Goal: Information Seeking & Learning: Learn about a topic

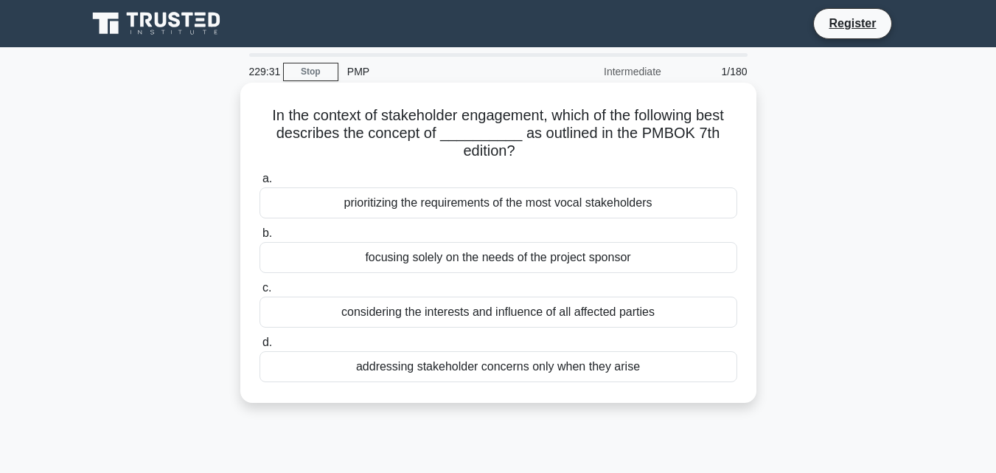
click at [486, 319] on div "considering the interests and influence of all affected parties" at bounding box center [499, 312] width 478 height 31
click at [260, 293] on input "c. considering the interests and influence of all affected parties" at bounding box center [260, 288] width 0 height 10
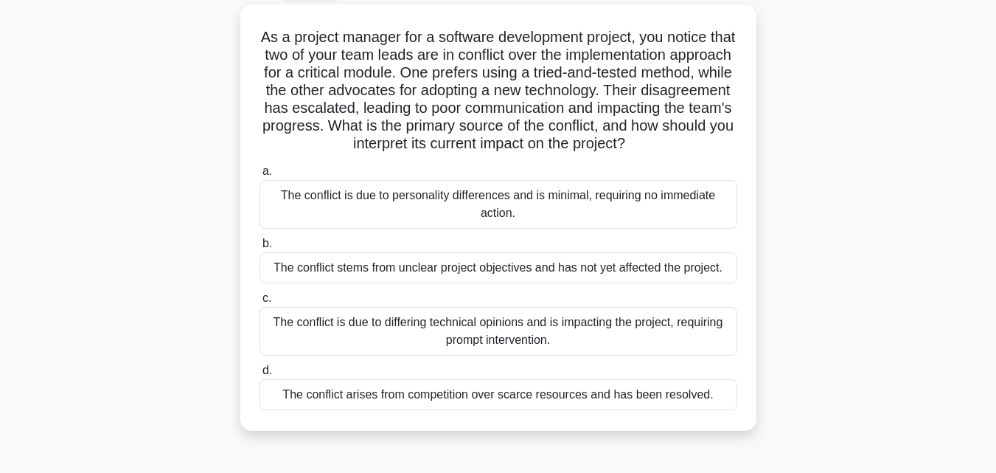
scroll to position [84, 0]
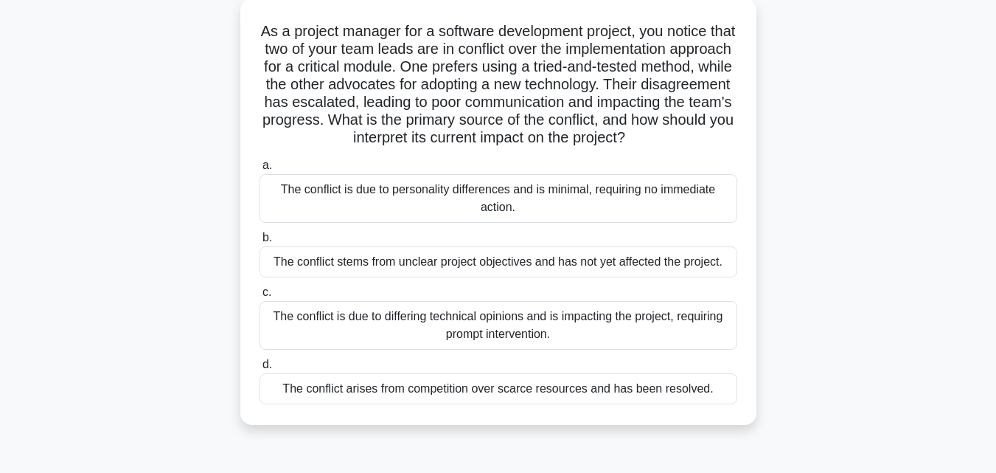
click at [631, 350] on div "The conflict is due to differing technical opinions and is impacting the projec…" at bounding box center [499, 325] width 478 height 49
click at [260, 297] on input "c. The conflict is due to differing technical opinions and is impacting the pro…" at bounding box center [260, 293] width 0 height 10
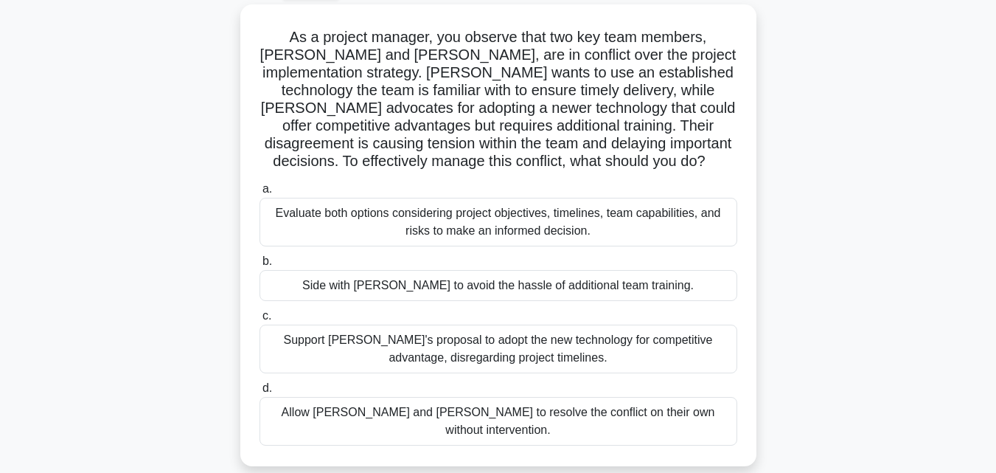
scroll to position [89, 0]
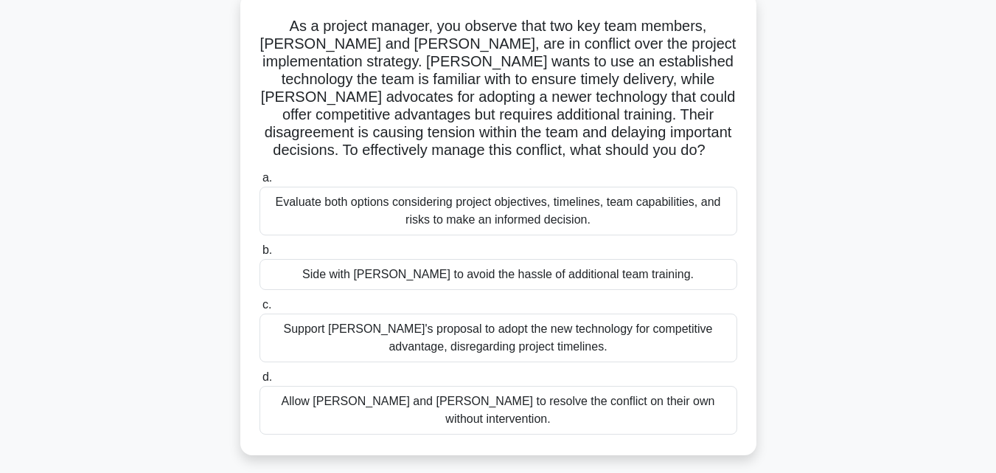
click at [696, 232] on div "Evaluate both options considering project objectives, timelines, team capabilit…" at bounding box center [499, 211] width 478 height 49
click at [260, 183] on input "a. Evaluate both options considering project objectives, timelines, team capabi…" at bounding box center [260, 178] width 0 height 10
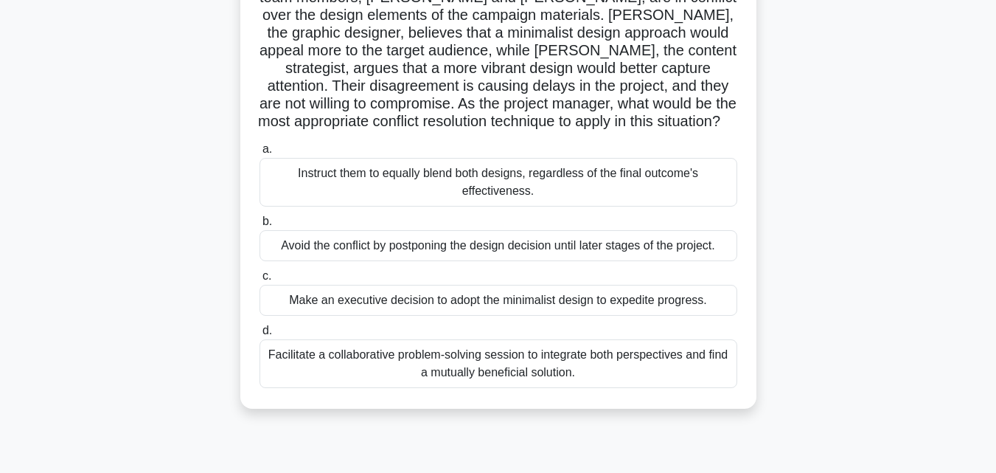
scroll to position [141, 0]
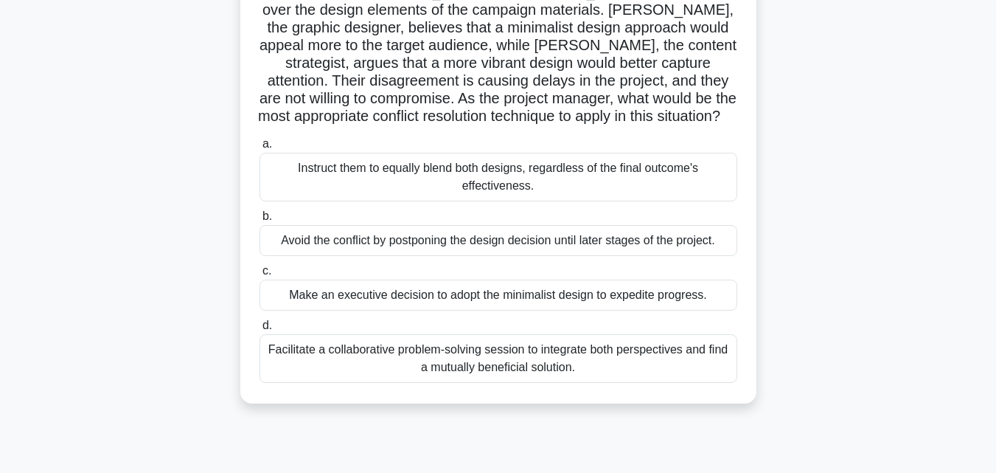
click at [607, 364] on div "Facilitate a collaborative problem-solving session to integrate both perspectiv…" at bounding box center [499, 358] width 478 height 49
click at [260, 330] on input "d. Facilitate a collaborative problem-solving session to integrate both perspec…" at bounding box center [260, 326] width 0 height 10
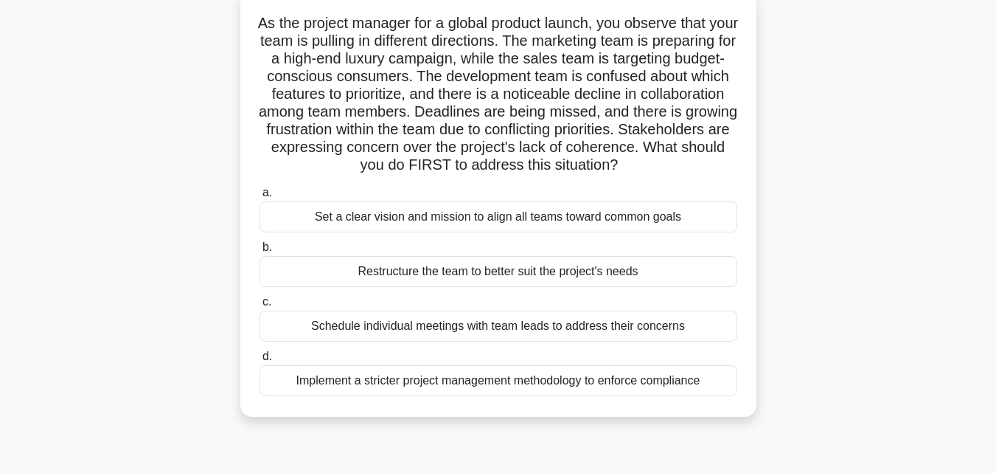
scroll to position [101, 0]
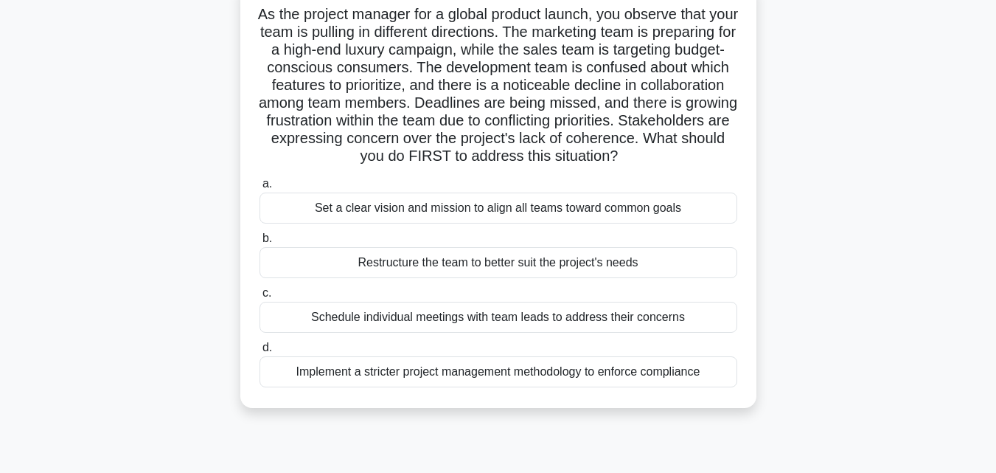
click at [550, 223] on div "Set a clear vision and mission to align all teams toward common goals" at bounding box center [499, 208] width 478 height 31
click at [260, 189] on input "a. Set a clear vision and mission to align all teams toward common goals" at bounding box center [260, 184] width 0 height 10
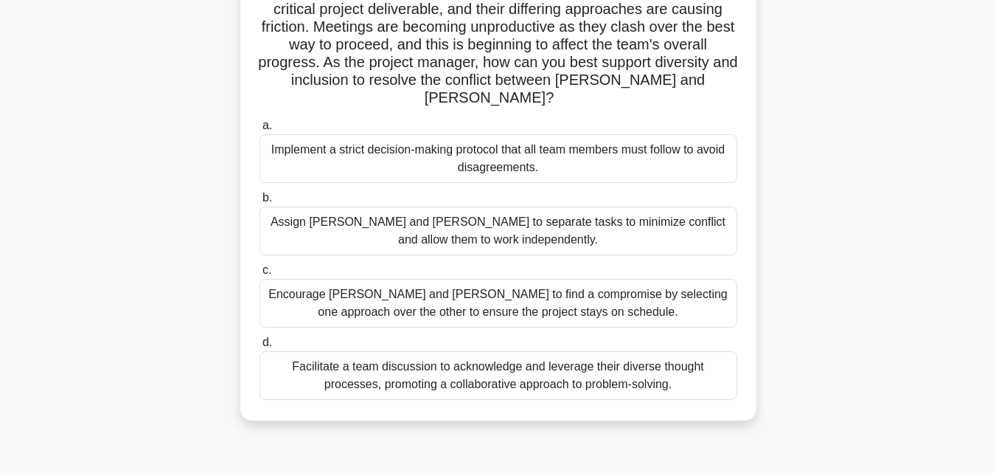
scroll to position [201, 0]
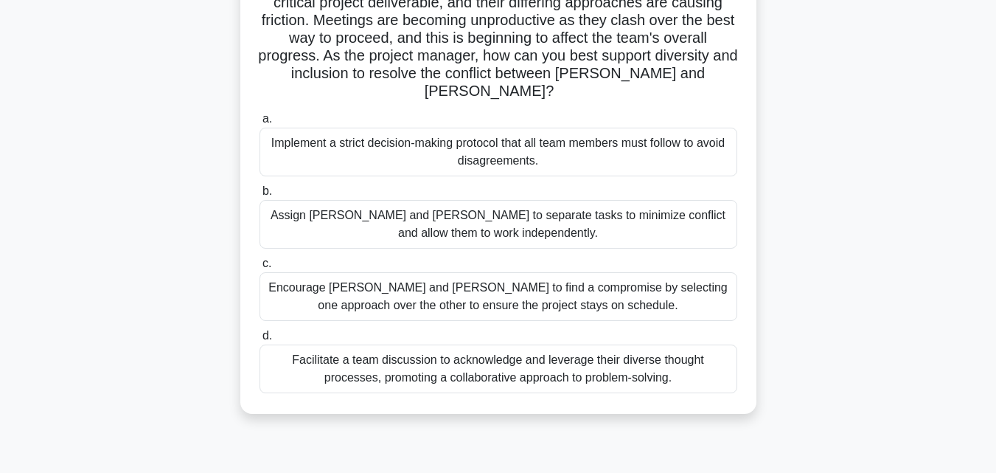
click at [588, 369] on div "Facilitate a team discussion to acknowledge and leverage their diverse thought …" at bounding box center [499, 368] width 478 height 49
click at [260, 341] on input "d. Facilitate a team discussion to acknowledge and leverage their diverse thoug…" at bounding box center [260, 336] width 0 height 10
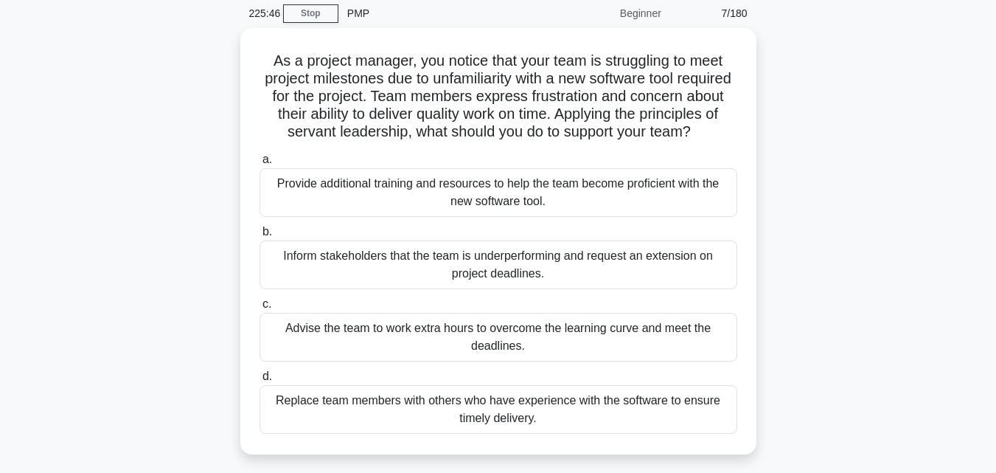
scroll to position [59, 0]
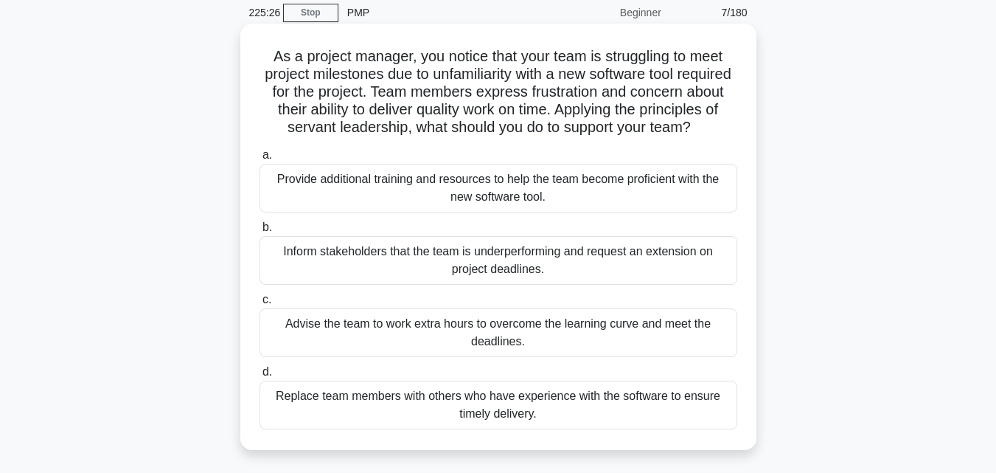
click at [679, 195] on div "Provide additional training and resources to help the team become proficient wi…" at bounding box center [499, 188] width 478 height 49
click at [260, 160] on input "a. Provide additional training and resources to help the team become proficient…" at bounding box center [260, 155] width 0 height 10
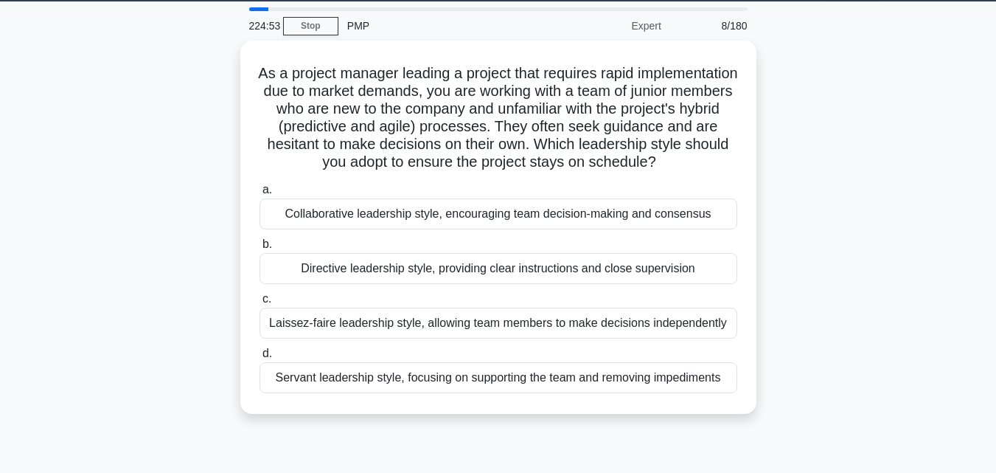
scroll to position [55, 0]
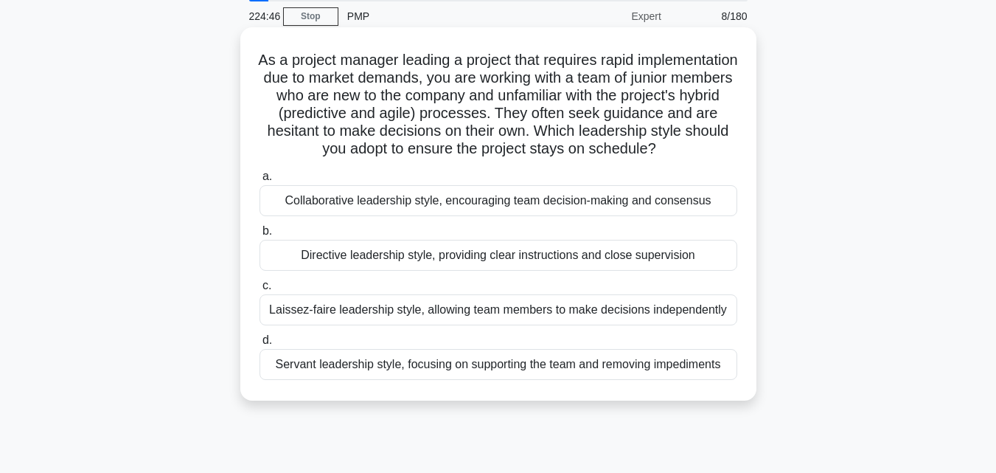
click at [628, 380] on div "Servant leadership style, focusing on supporting the team and removing impedime…" at bounding box center [499, 364] width 478 height 31
click at [260, 345] on input "d. Servant leadership style, focusing on supporting the team and removing imped…" at bounding box center [260, 341] width 0 height 10
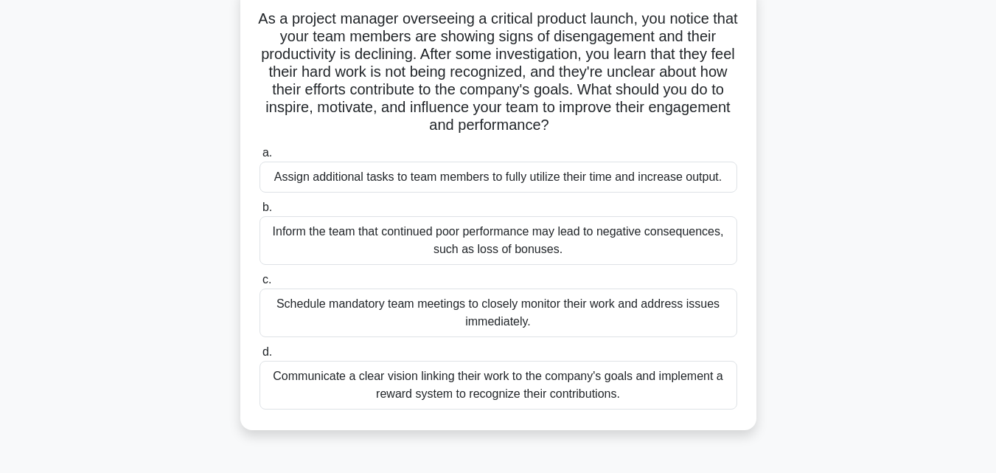
scroll to position [101, 0]
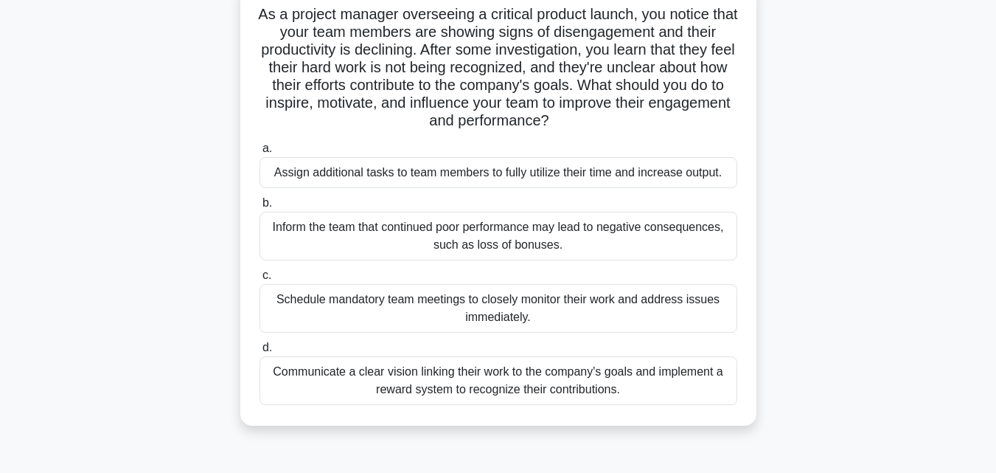
click at [691, 394] on div "Communicate a clear vision linking their work to the company's goals and implem…" at bounding box center [499, 380] width 478 height 49
click at [260, 353] on input "d. Communicate a clear vision linking their work to the company's goals and imp…" at bounding box center [260, 348] width 0 height 10
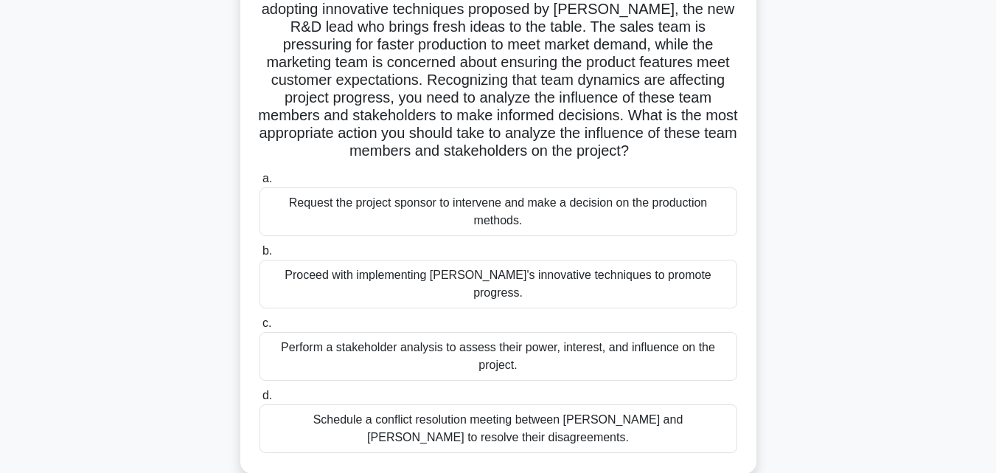
scroll to position [220, 0]
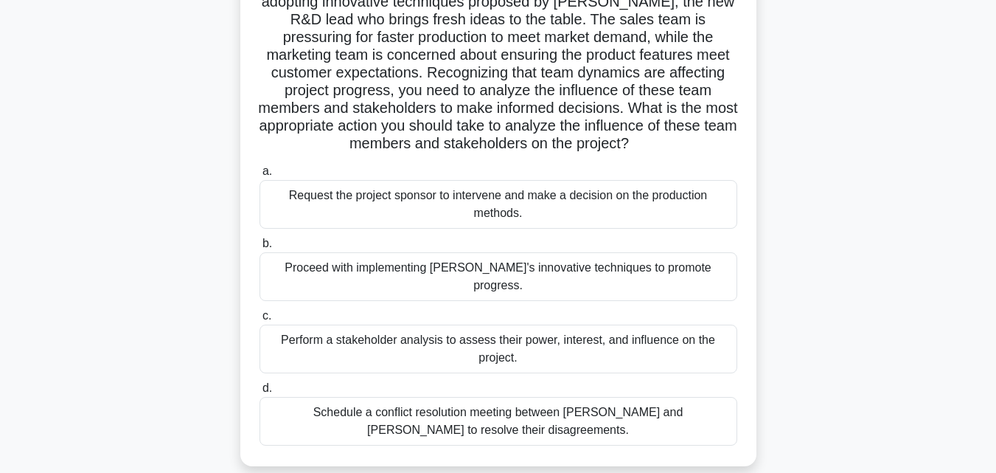
click at [710, 339] on div "Perform a stakeholder analysis to assess their power, interest, and influence o…" at bounding box center [499, 349] width 478 height 49
click at [260, 321] on input "c. Perform a stakeholder analysis to assess their power, interest, and influenc…" at bounding box center [260, 316] width 0 height 10
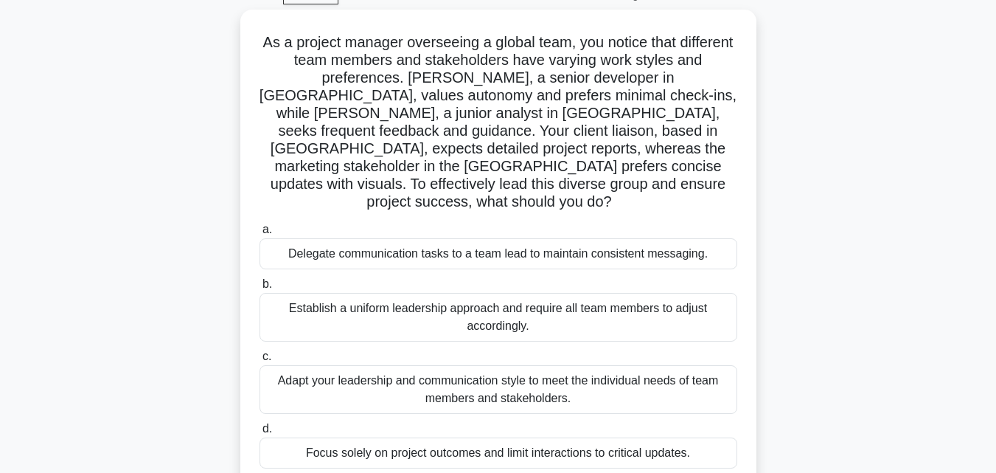
scroll to position [70, 0]
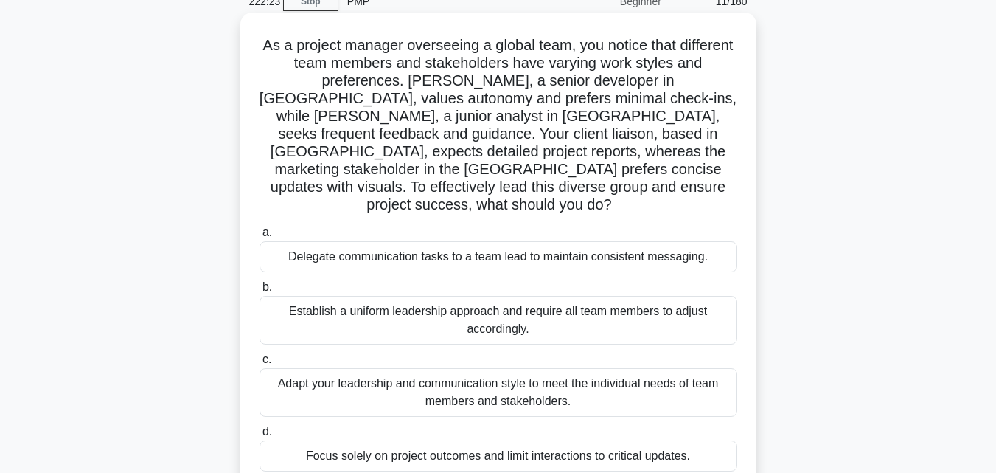
click at [559, 368] on div "Adapt your leadership and communication style to meet the individual needs of t…" at bounding box center [499, 392] width 478 height 49
click at [260, 364] on input "c. Adapt your leadership and communication style to meet the individual needs o…" at bounding box center [260, 360] width 0 height 10
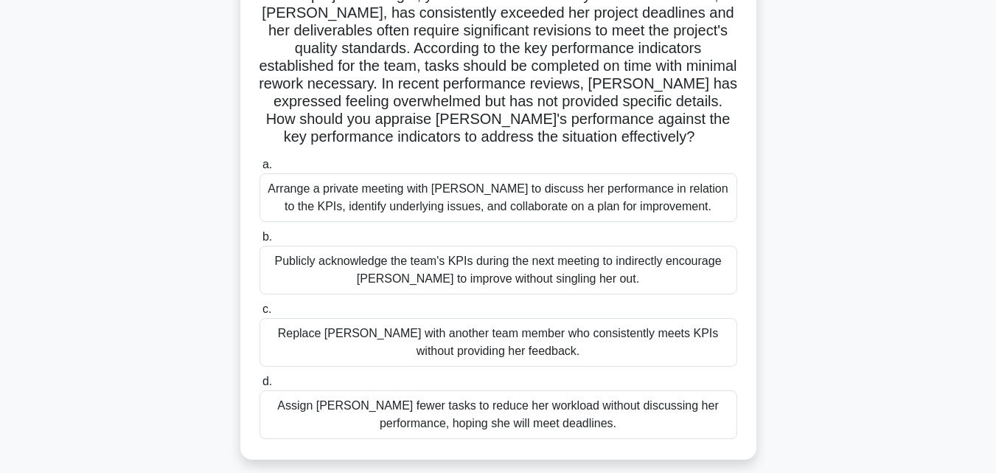
scroll to position [128, 0]
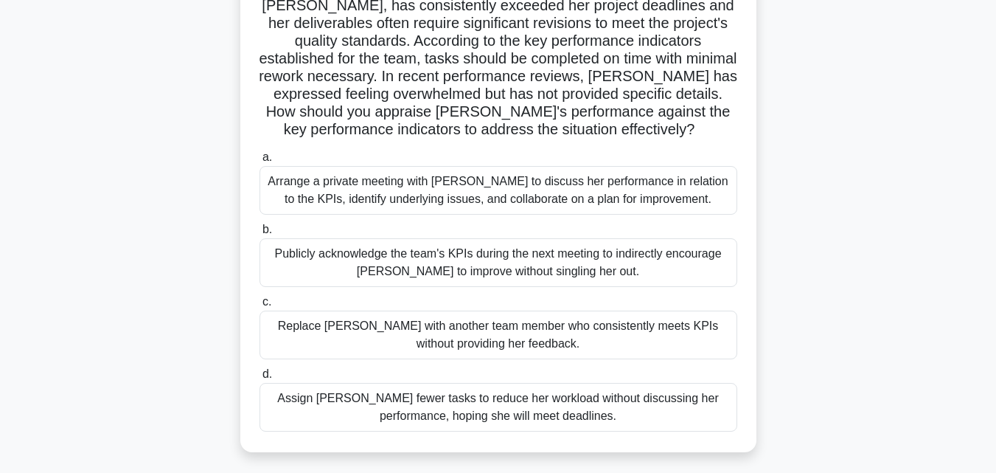
click at [628, 178] on div "Arrange a private meeting with Emma to discuss her performance in relation to t…" at bounding box center [499, 190] width 478 height 49
click at [260, 162] on input "a. Arrange a private meeting with Emma to discuss her performance in relation t…" at bounding box center [260, 158] width 0 height 10
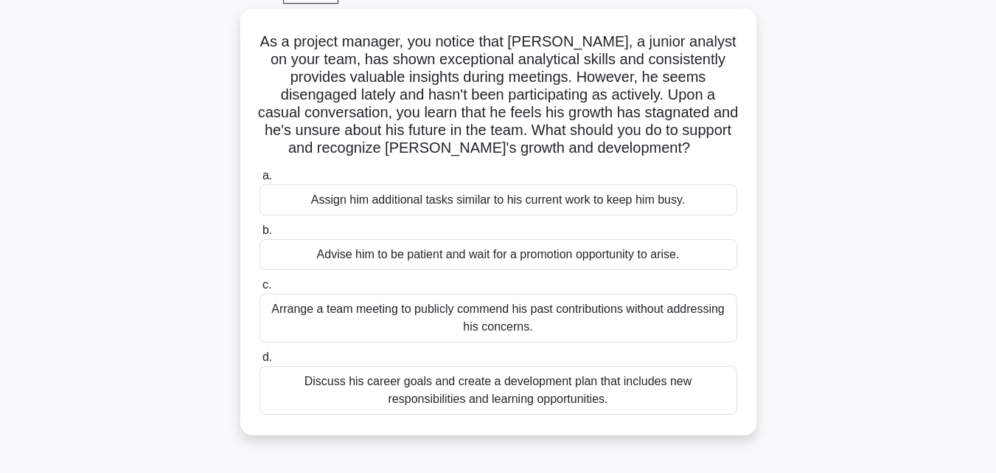
scroll to position [89, 0]
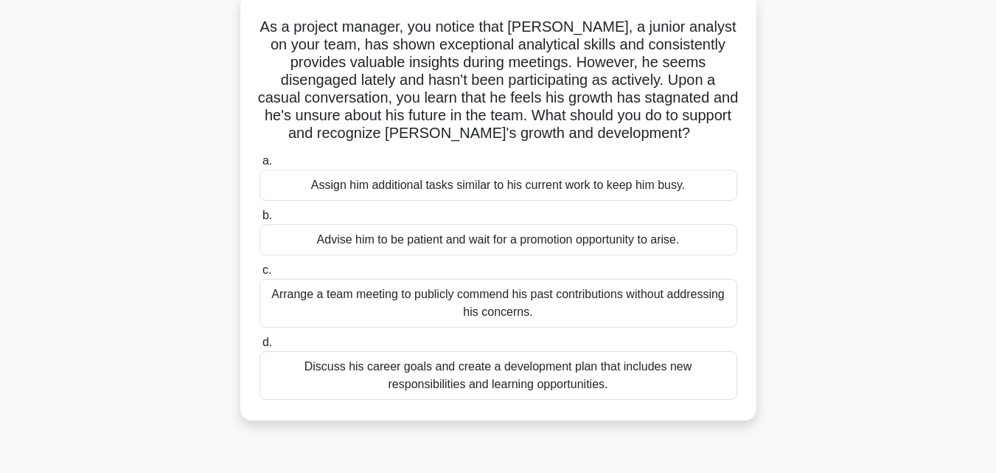
click at [658, 379] on div "Discuss his career goals and create a development plan that includes new respon…" at bounding box center [499, 375] width 478 height 49
click at [260, 347] on input "d. Discuss his career goals and create a development plan that includes new res…" at bounding box center [260, 343] width 0 height 10
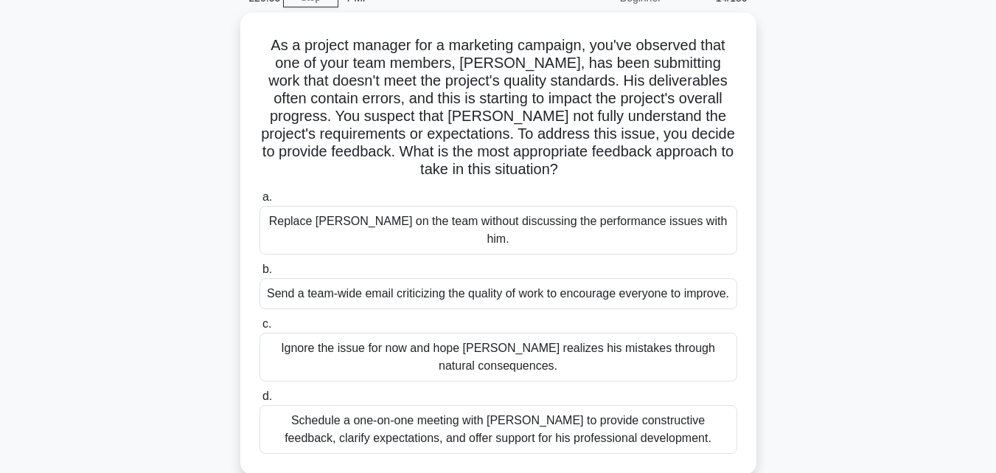
scroll to position [99, 0]
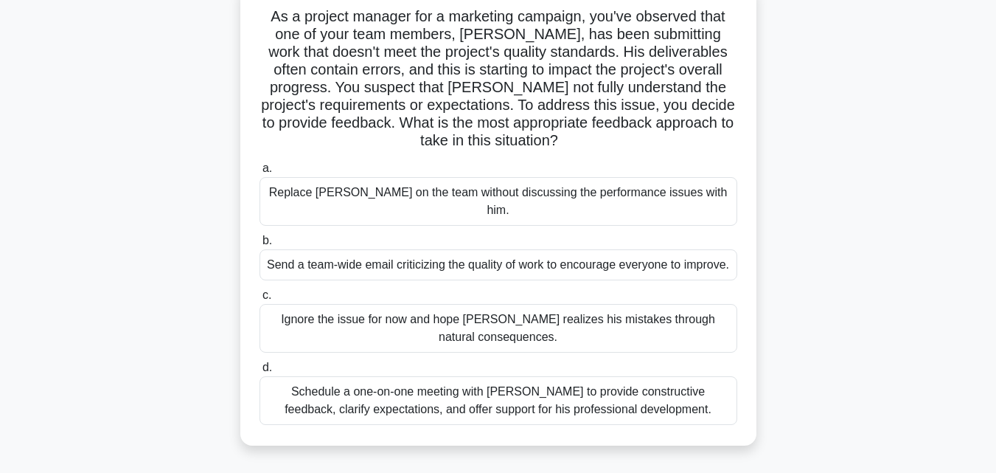
click at [554, 412] on div "Schedule a one-on-one meeting with Kevin to provide constructive feedback, clar…" at bounding box center [499, 400] width 478 height 49
click at [260, 372] on input "d. Schedule a one-on-one meeting with Kevin to provide constructive feedback, c…" at bounding box center [260, 368] width 0 height 10
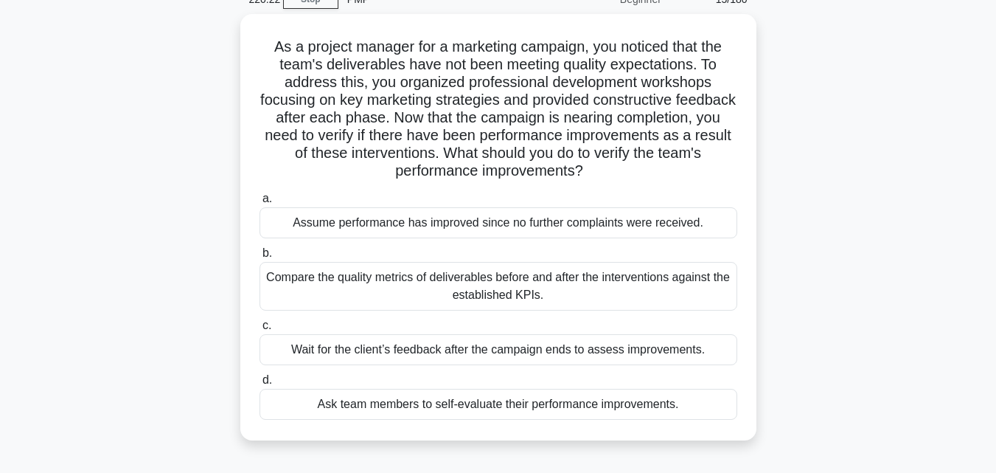
scroll to position [84, 0]
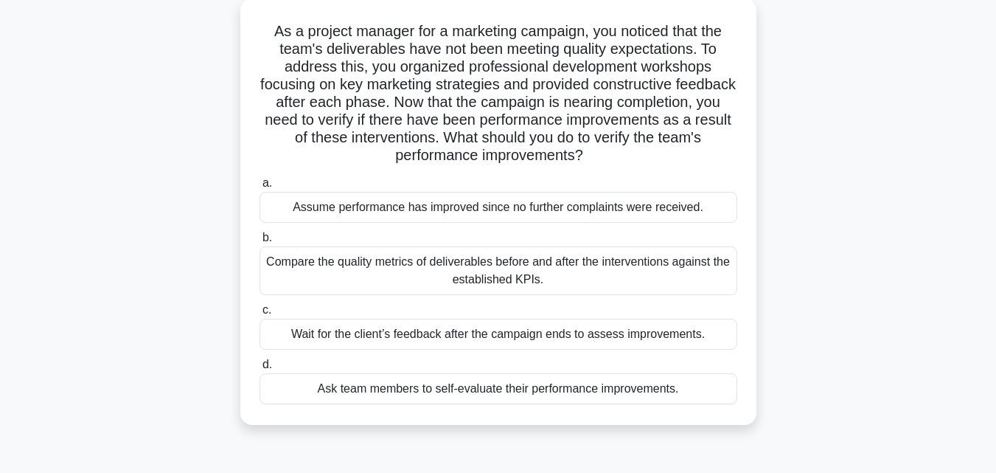
click at [671, 280] on div "Compare the quality metrics of deliverables before and after the interventions …" at bounding box center [499, 270] width 478 height 49
click at [260, 243] on input "b. Compare the quality metrics of deliverables before and after the interventio…" at bounding box center [260, 238] width 0 height 10
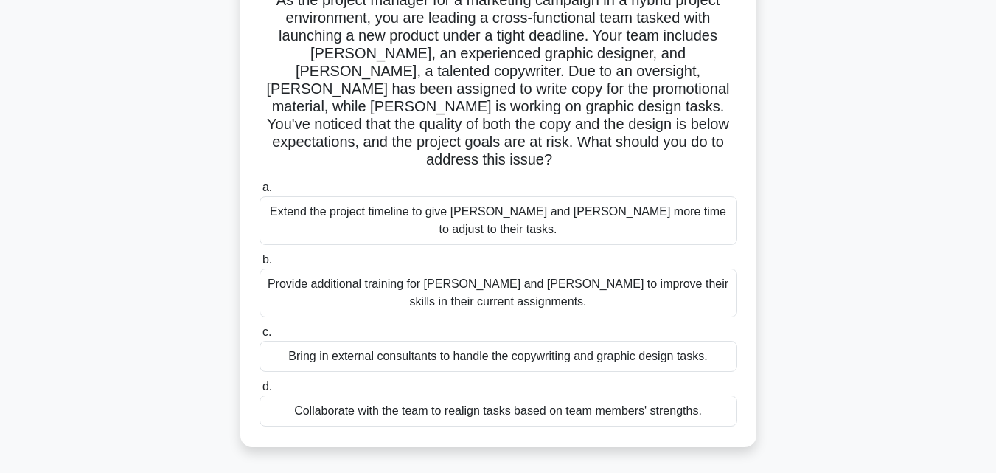
scroll to position [125, 0]
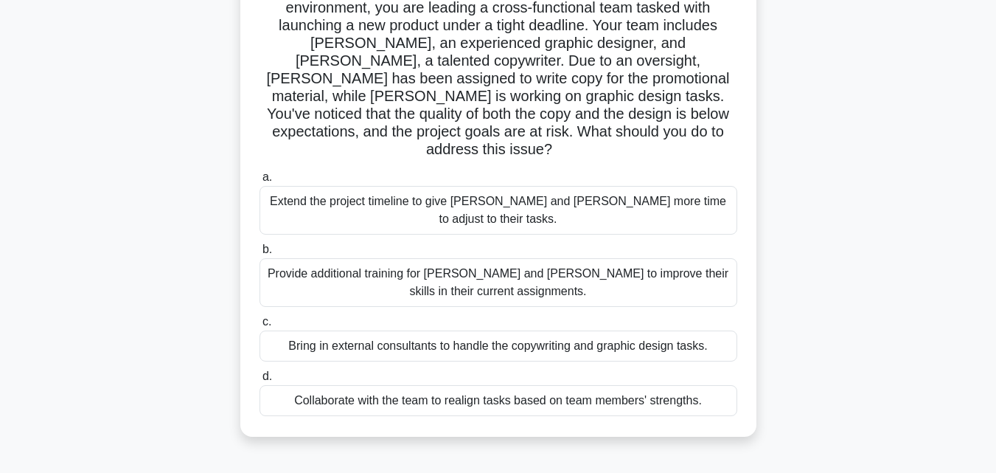
click at [592, 385] on div "Collaborate with the team to realign tasks based on team members' strengths." at bounding box center [499, 400] width 478 height 31
click at [260, 374] on input "d. Collaborate with the team to realign tasks based on team members' strengths." at bounding box center [260, 377] width 0 height 10
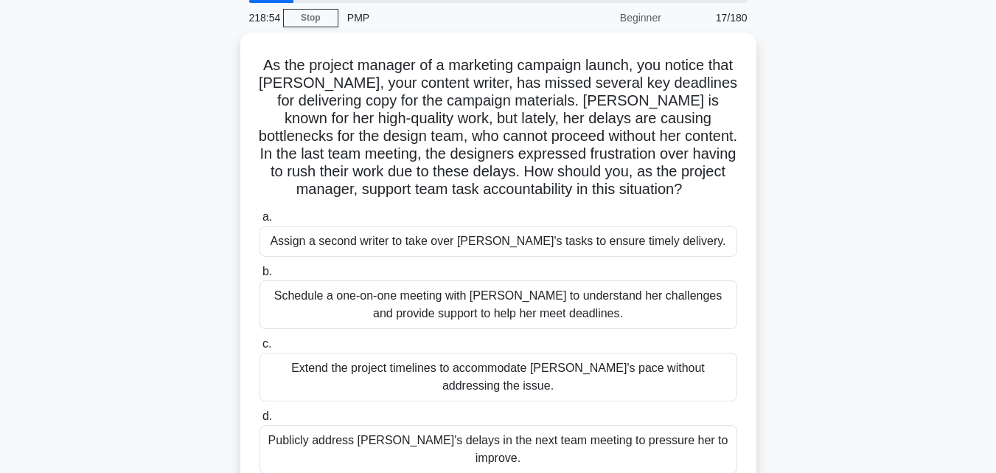
scroll to position [58, 0]
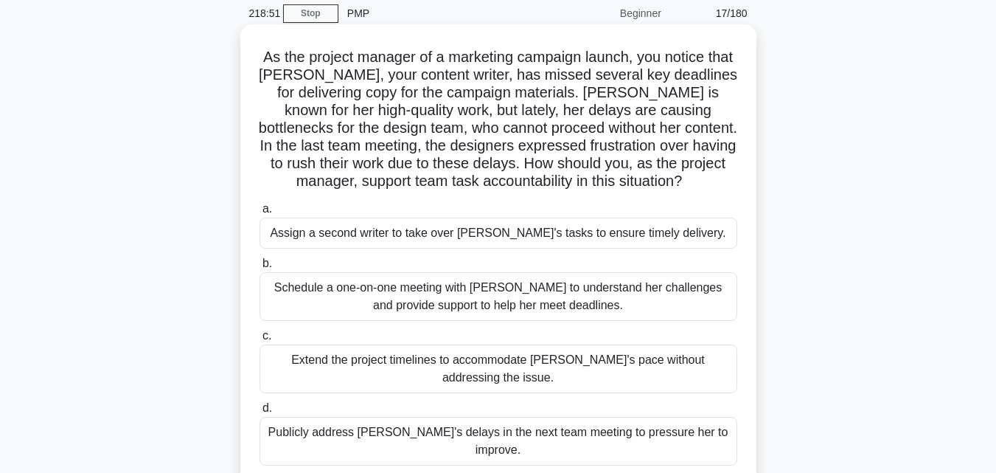
click at [715, 295] on div "Schedule a one-on-one meeting with Emily to understand her challenges and provi…" at bounding box center [499, 296] width 478 height 49
click at [260, 268] on input "b. Schedule a one-on-one meeting with Emily to understand her challenges and pr…" at bounding box center [260, 264] width 0 height 10
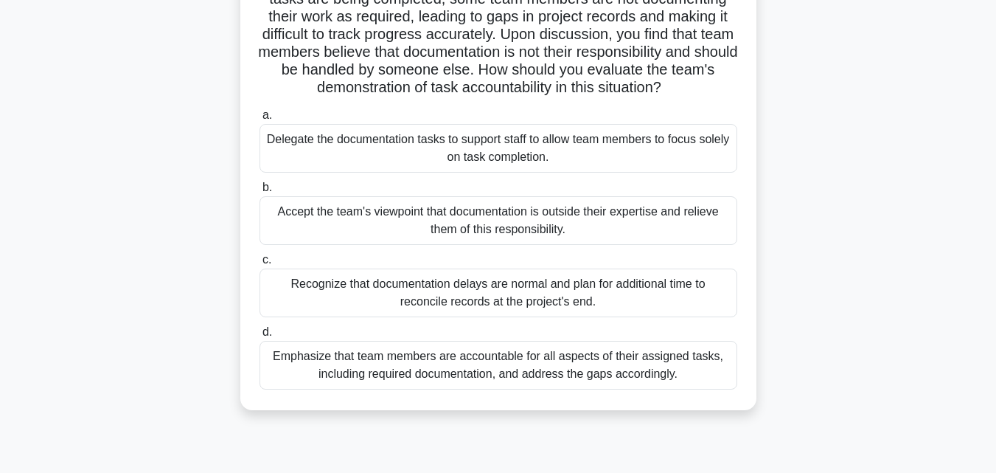
scroll to position [161, 0]
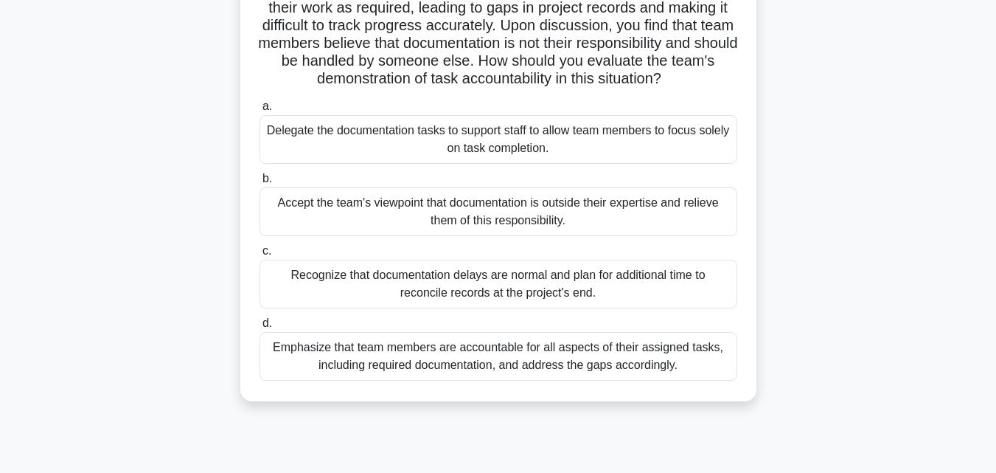
click at [680, 373] on div "Emphasize that team members are accountable for all aspects of their assigned t…" at bounding box center [499, 356] width 478 height 49
click at [260, 328] on input "d. Emphasize that team members are accountable for all aspects of their assigne…" at bounding box center [260, 324] width 0 height 10
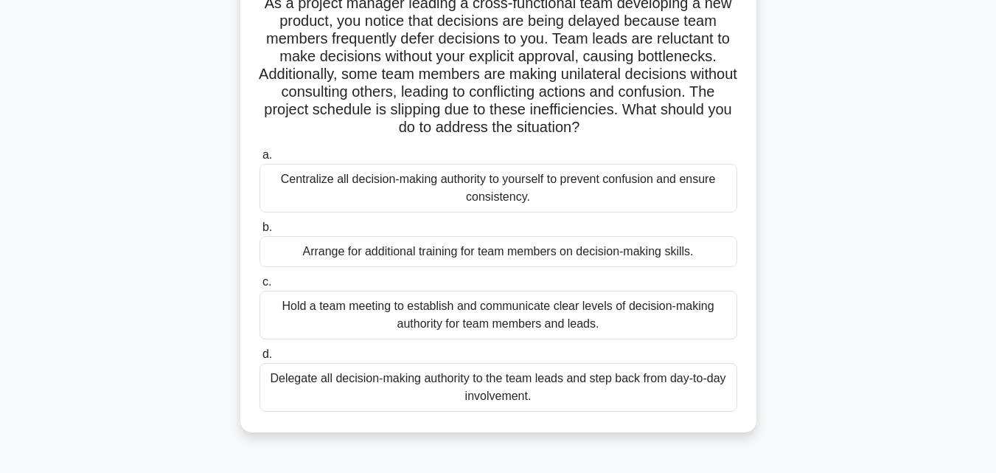
scroll to position [117, 0]
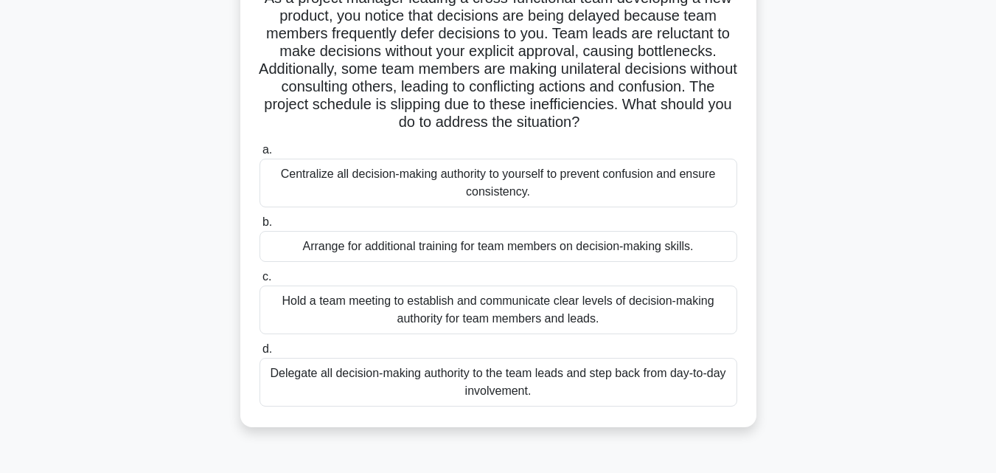
click at [670, 312] on div "Hold a team meeting to establish and communicate clear levels of decision-makin…" at bounding box center [499, 309] width 478 height 49
click at [260, 282] on input "c. Hold a team meeting to establish and communicate clear levels of decision-ma…" at bounding box center [260, 277] width 0 height 10
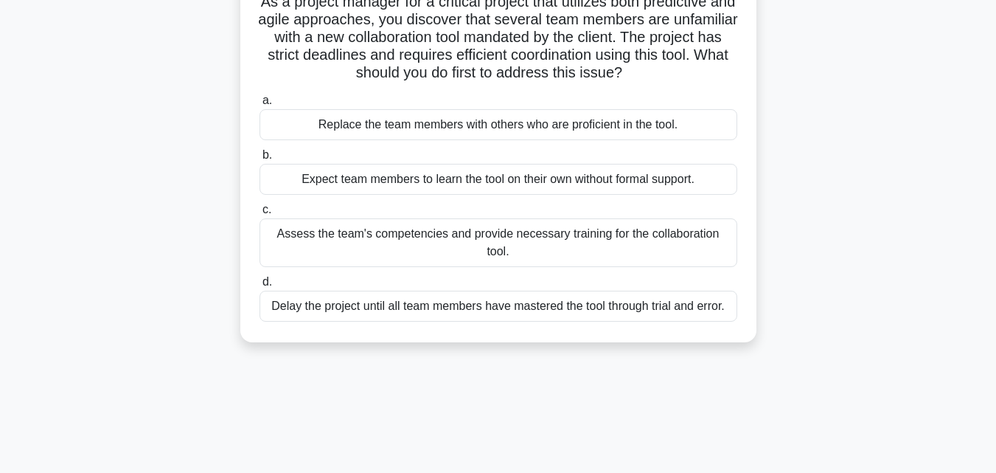
scroll to position [0, 0]
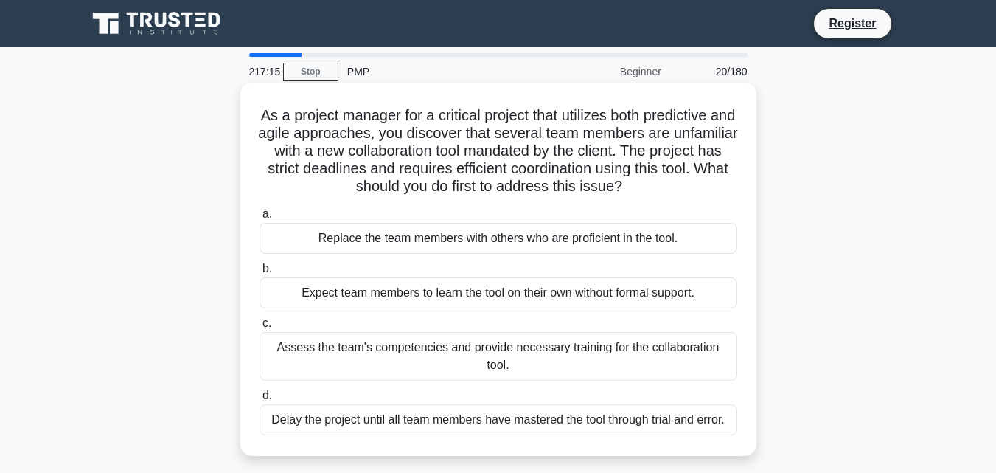
click at [533, 366] on div "Assess the team's competencies and provide necessary training for the collabora…" at bounding box center [499, 356] width 478 height 49
click at [260, 328] on input "c. Assess the team's competencies and provide necessary training for the collab…" at bounding box center [260, 324] width 0 height 10
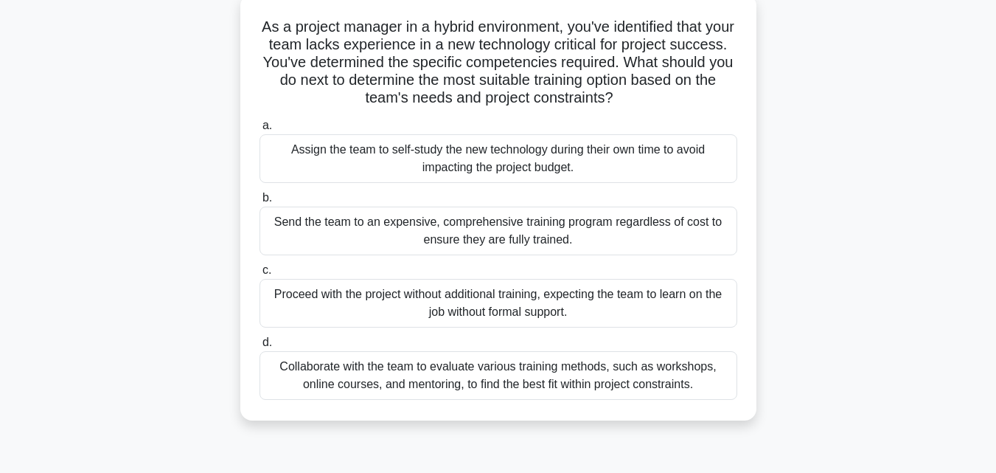
scroll to position [94, 0]
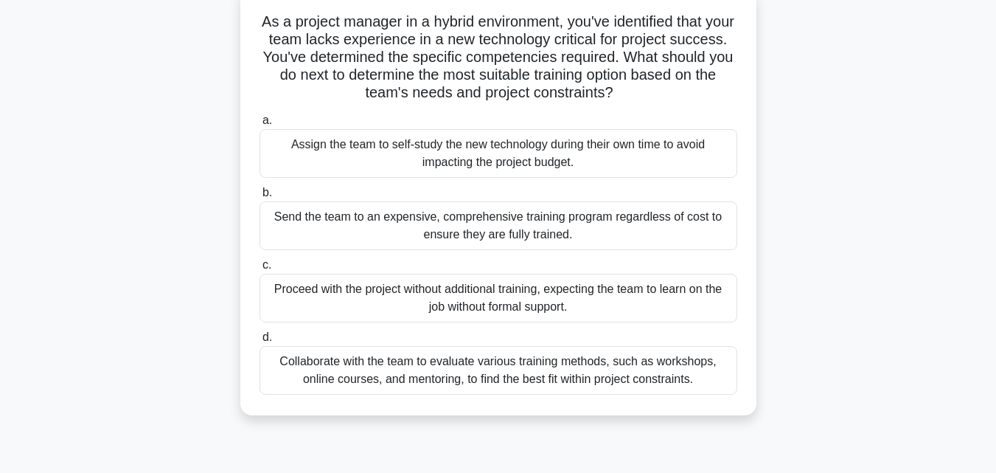
click at [531, 376] on div "Collaborate with the team to evaluate various training methods, such as worksho…" at bounding box center [499, 370] width 478 height 49
click at [260, 342] on input "d. Collaborate with the team to evaluate various training methods, such as work…" at bounding box center [260, 338] width 0 height 10
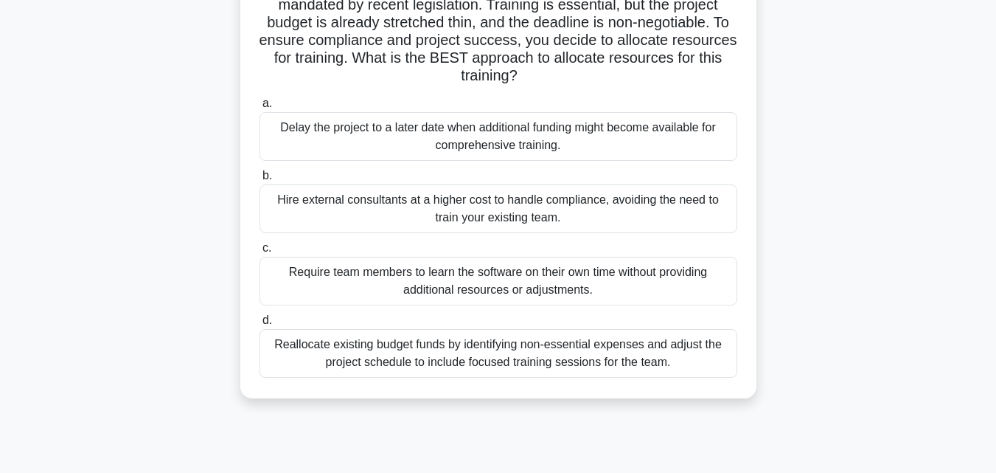
scroll to position [180, 0]
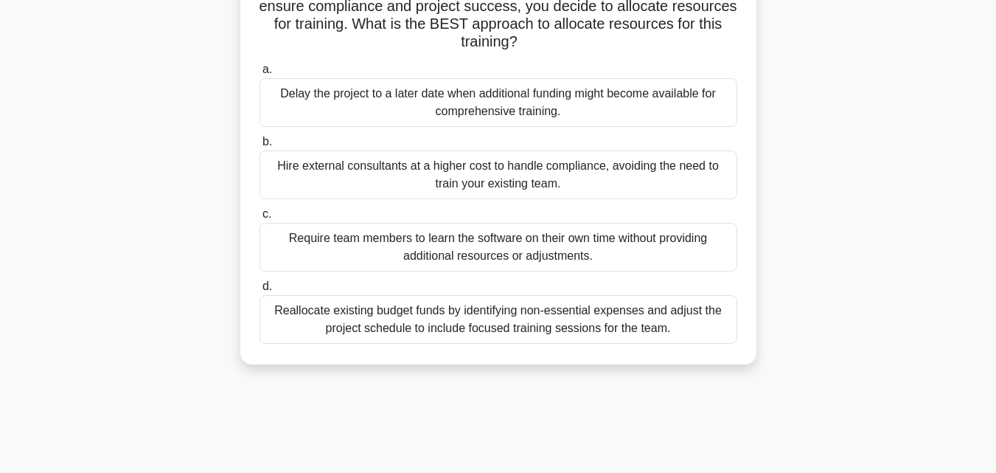
click at [532, 332] on div "Reallocate existing budget funds by identifying non-essential expenses and adju…" at bounding box center [499, 319] width 478 height 49
click at [260, 291] on input "d. Reallocate existing budget funds by identifying non-essential expenses and a…" at bounding box center [260, 287] width 0 height 10
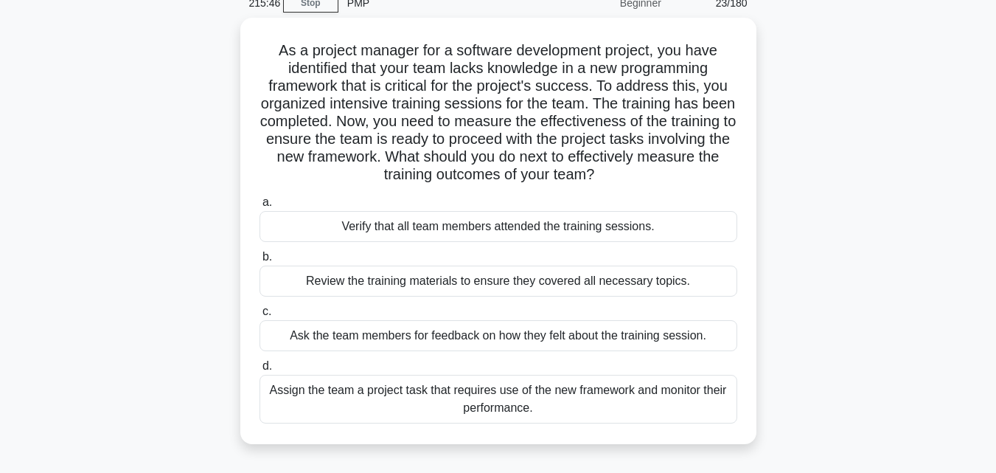
scroll to position [87, 0]
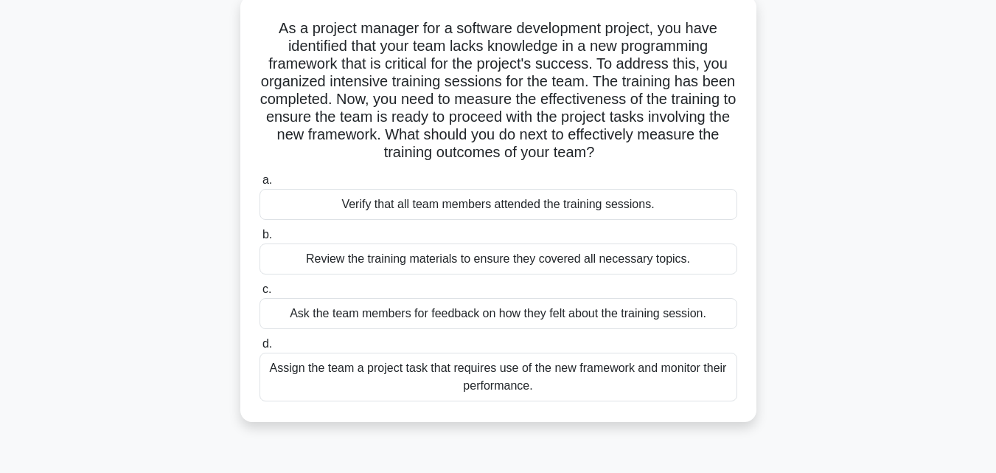
click at [646, 372] on div "Assign the team a project task that requires use of the new framework and monit…" at bounding box center [499, 377] width 478 height 49
click at [260, 349] on input "d. Assign the team a project task that requires use of the new framework and mo…" at bounding box center [260, 344] width 0 height 10
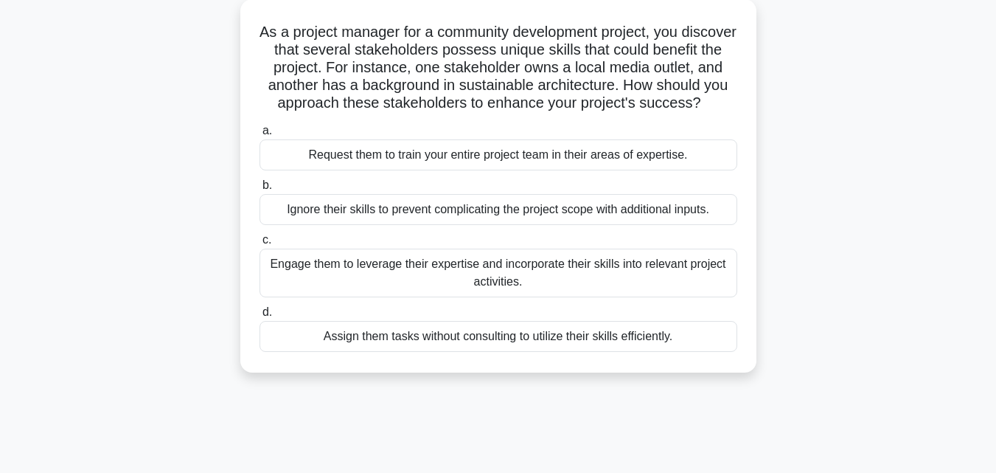
scroll to position [0, 0]
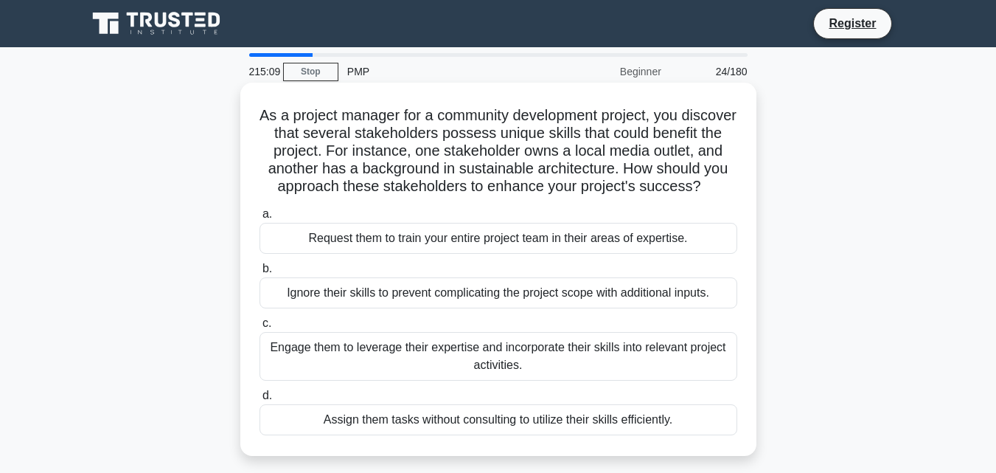
click at [524, 381] on div "Engage them to leverage their expertise and incorporate their skills into relev…" at bounding box center [499, 356] width 478 height 49
click at [260, 328] on input "c. Engage them to leverage their expertise and incorporate their skills into re…" at bounding box center [260, 324] width 0 height 10
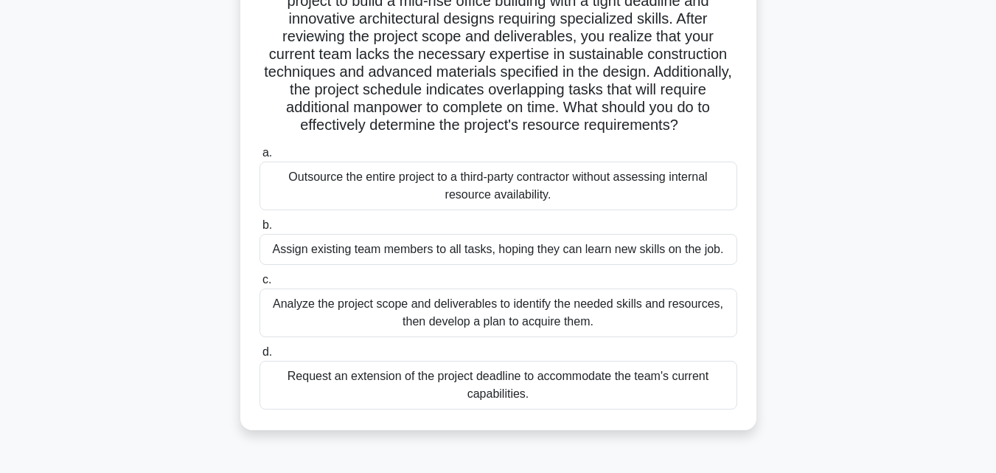
scroll to position [142, 0]
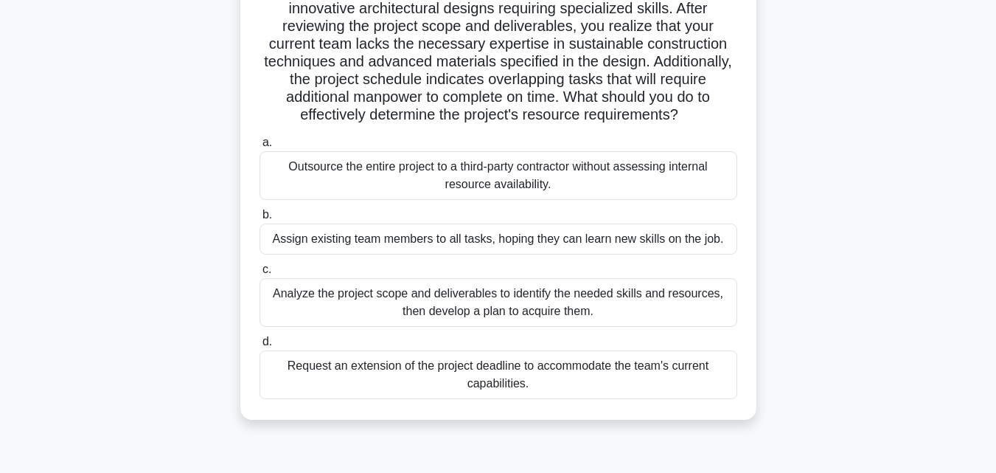
click at [642, 296] on div "Analyze the project scope and deliverables to identify the needed skills and re…" at bounding box center [499, 302] width 478 height 49
click at [260, 274] on input "c. Analyze the project scope and deliverables to identify the needed skills and…" at bounding box center [260, 270] width 0 height 10
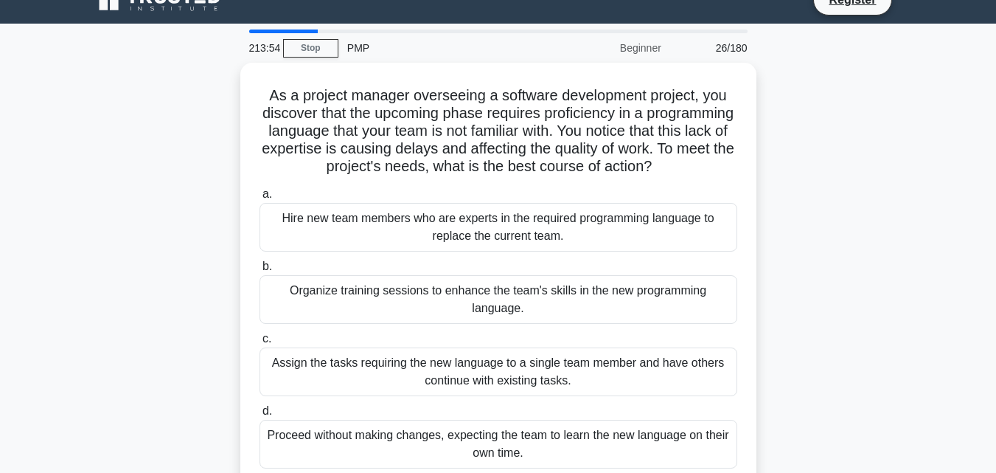
scroll to position [32, 0]
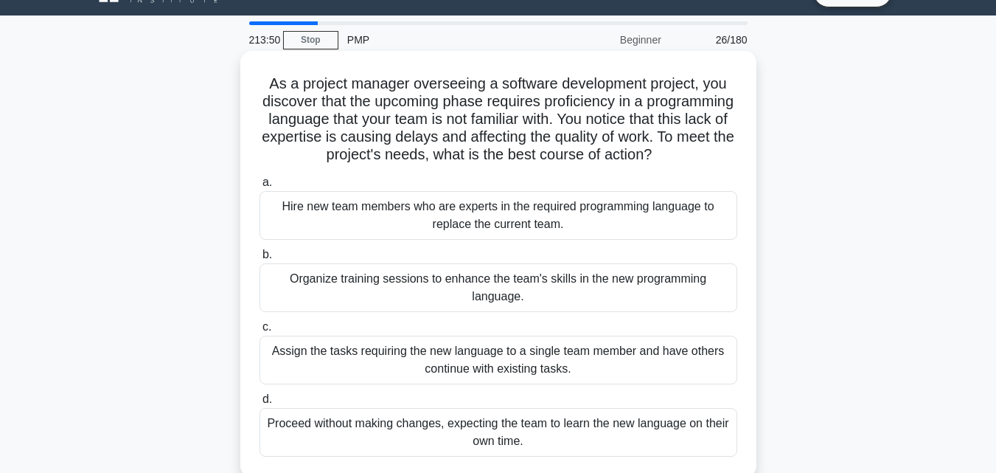
click at [653, 294] on div "Organize training sessions to enhance the team's skills in the new programming …" at bounding box center [499, 287] width 478 height 49
click at [260, 260] on input "b. Organize training sessions to enhance the team's skills in the new programmi…" at bounding box center [260, 255] width 0 height 10
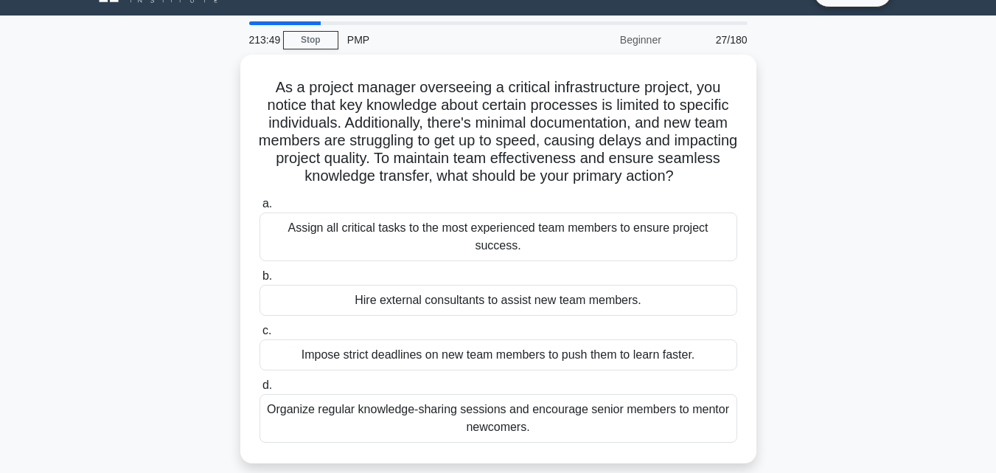
scroll to position [0, 0]
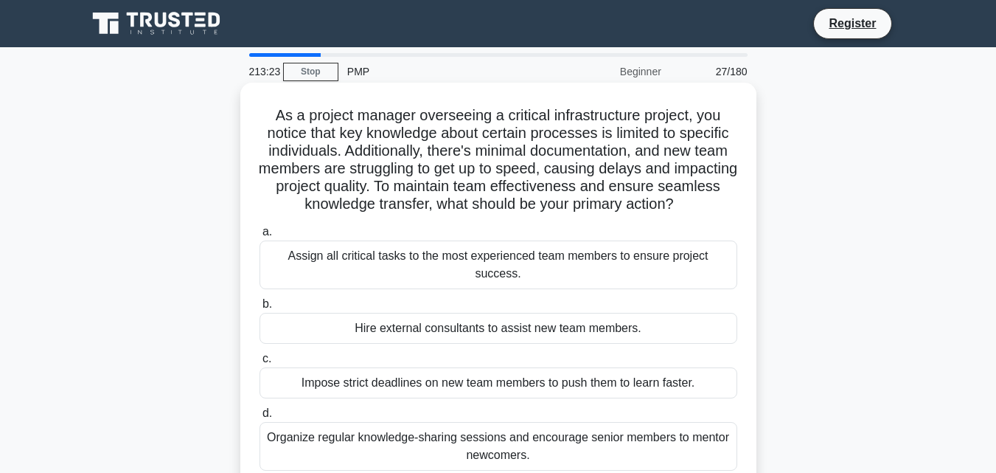
click at [636, 422] on div "Organize regular knowledge-sharing sessions and encourage senior members to men…" at bounding box center [499, 446] width 478 height 49
click at [260, 417] on input "d. Organize regular knowledge-sharing sessions and encourage senior members to …" at bounding box center [260, 414] width 0 height 10
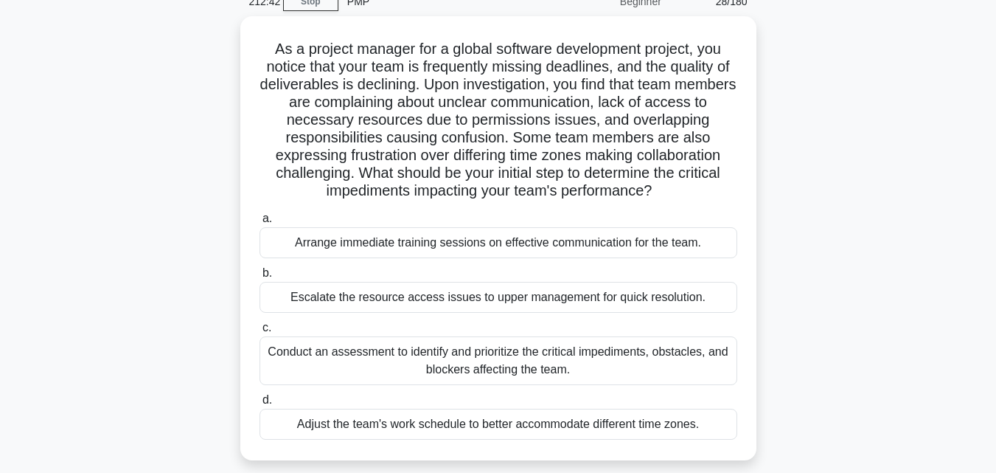
scroll to position [89, 0]
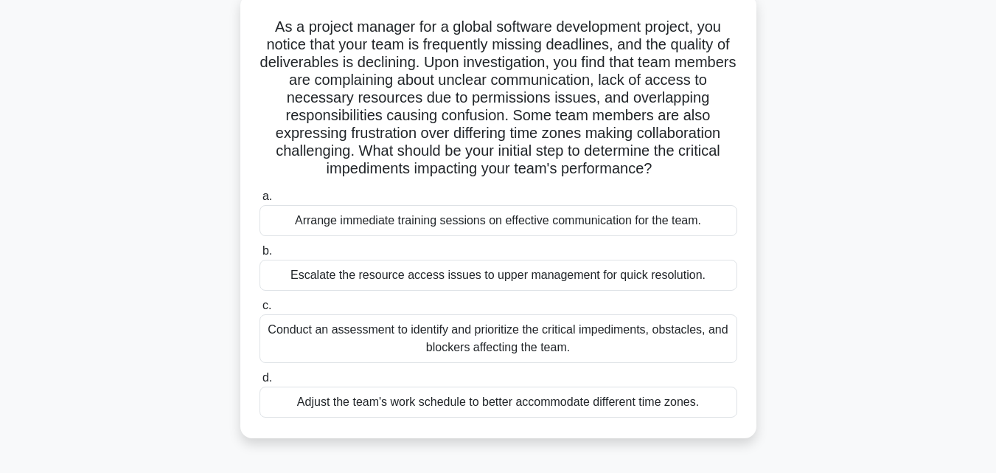
click at [542, 327] on div "Conduct an assessment to identify and prioritize the critical impediments, obst…" at bounding box center [499, 338] width 478 height 49
click at [260, 311] on input "c. Conduct an assessment to identify and prioritize the critical impediments, o…" at bounding box center [260, 306] width 0 height 10
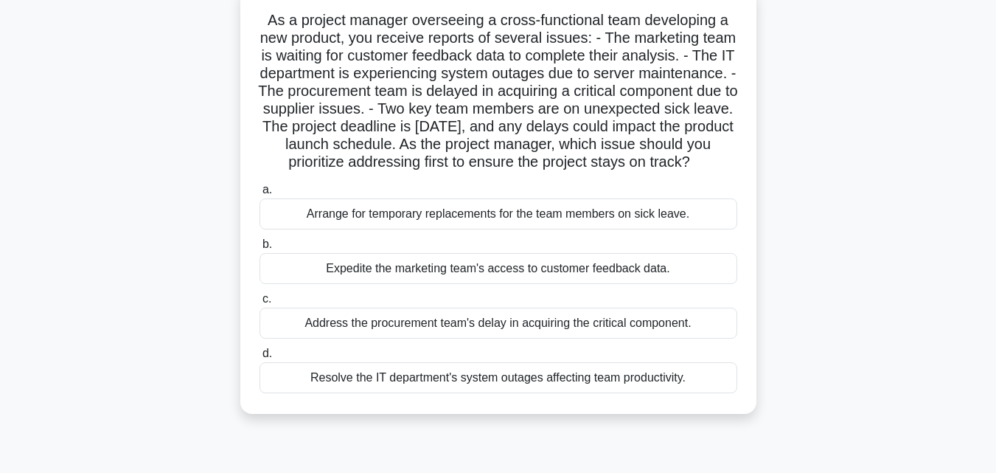
scroll to position [100, 0]
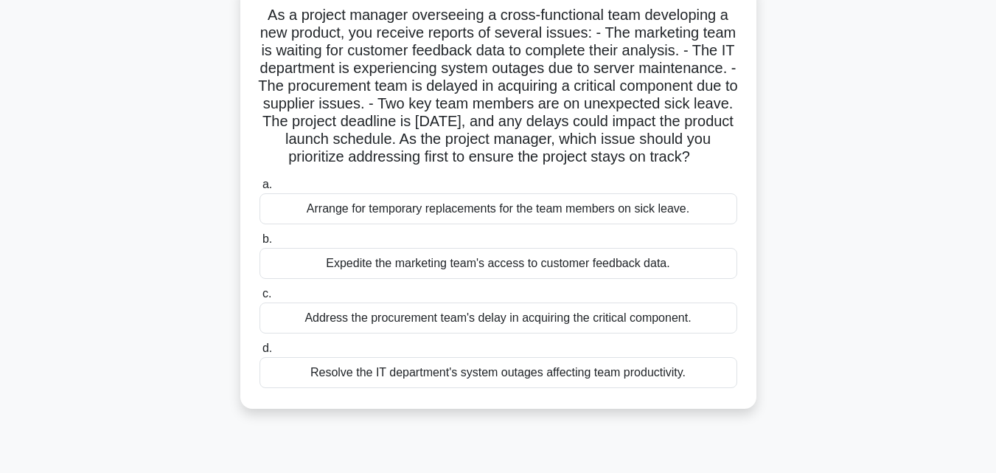
click at [679, 224] on div "Arrange for temporary replacements for the team members on sick leave." at bounding box center [499, 208] width 478 height 31
click at [260, 190] on input "a. Arrange for temporary replacements for the team members on sick leave." at bounding box center [260, 185] width 0 height 10
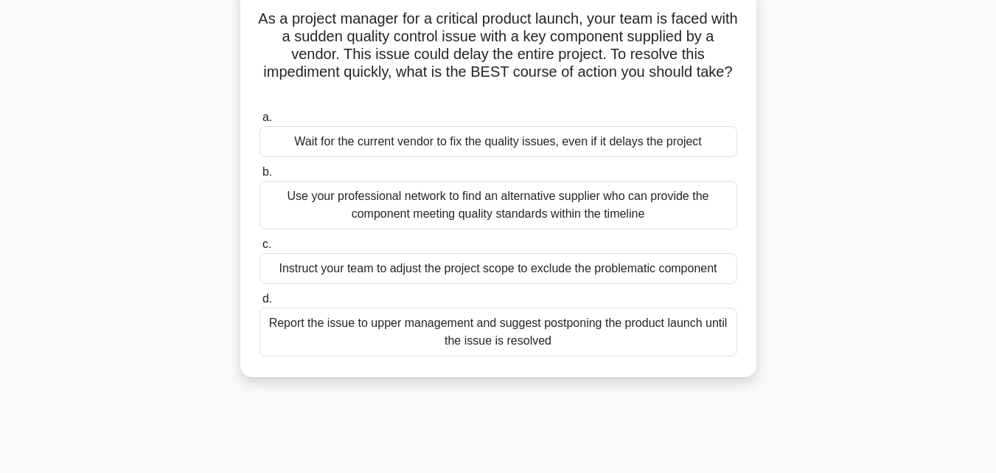
scroll to position [0, 0]
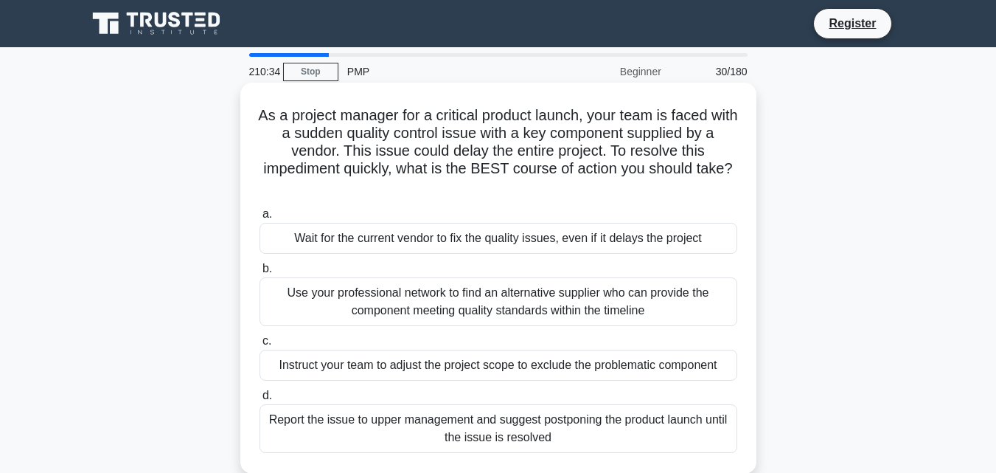
click at [333, 305] on div "Use your professional network to find an alternative supplier who can provide t…" at bounding box center [499, 301] width 478 height 49
click at [260, 274] on input "b. Use your professional network to find an alternative supplier who can provid…" at bounding box center [260, 269] width 0 height 10
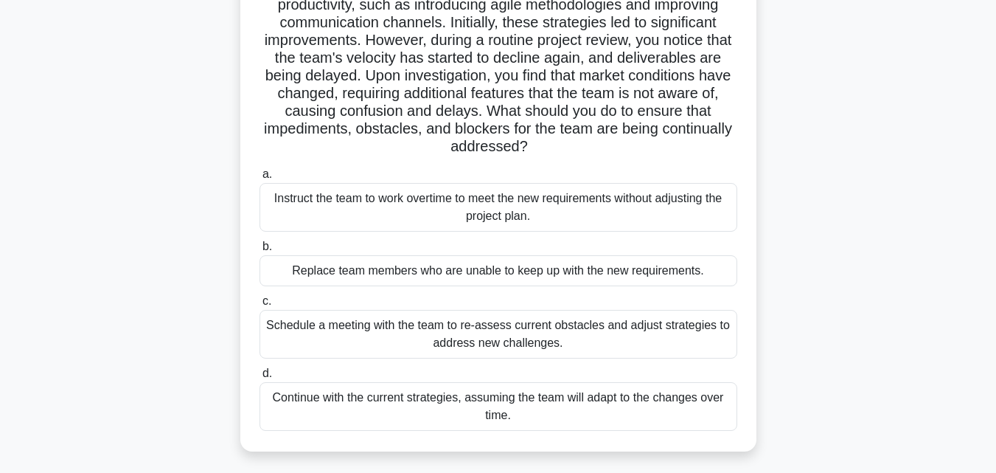
scroll to position [146, 0]
click at [496, 338] on div "Schedule a meeting with the team to re-assess current obstacles and adjust stra…" at bounding box center [499, 334] width 478 height 49
click at [260, 306] on input "c. Schedule a meeting with the team to re-assess current obstacles and adjust s…" at bounding box center [260, 302] width 0 height 10
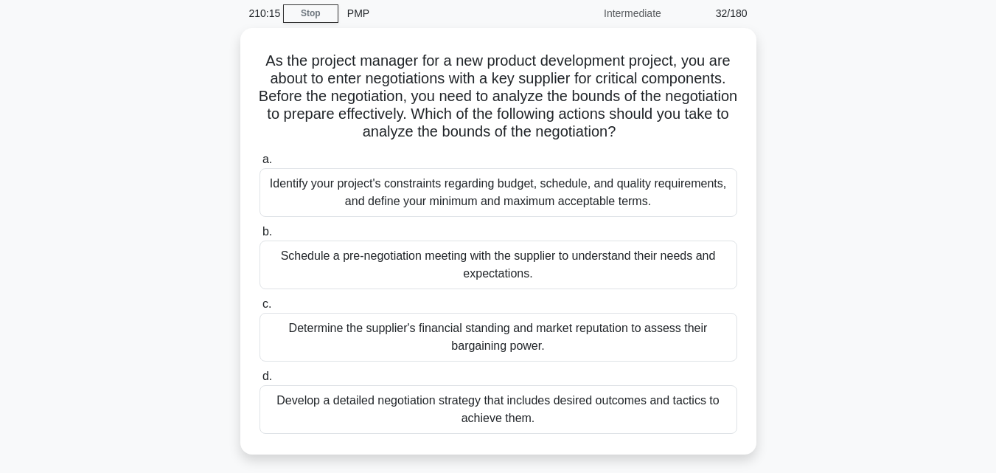
scroll to position [59, 0]
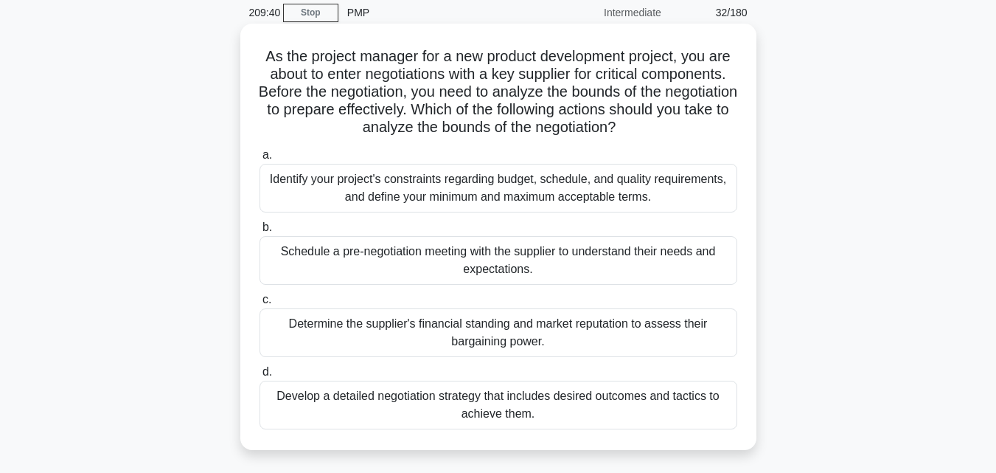
click at [631, 198] on div "Identify your project's constraints regarding budget, schedule, and quality req…" at bounding box center [499, 188] width 478 height 49
click at [260, 160] on input "a. Identify your project's constraints regarding budget, schedule, and quality …" at bounding box center [260, 155] width 0 height 10
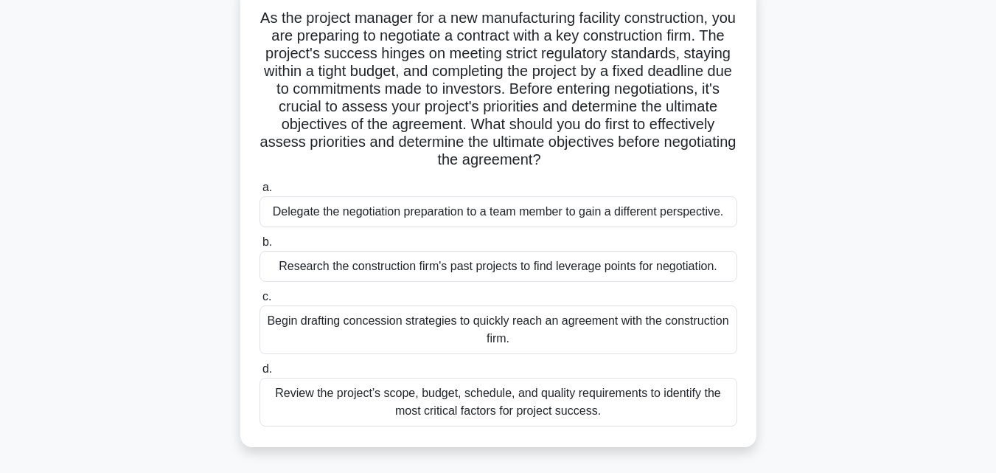
scroll to position [107, 0]
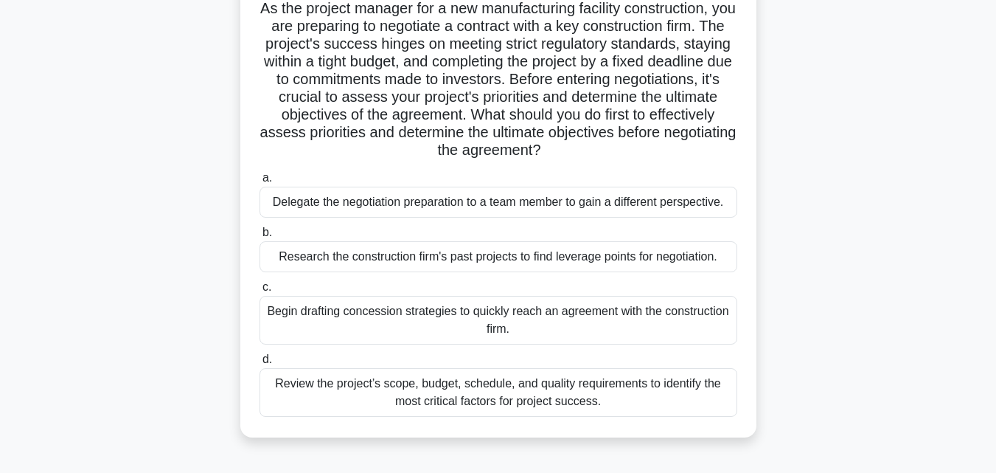
click at [684, 392] on div "Review the project’s scope, budget, schedule, and quality requirements to ident…" at bounding box center [499, 392] width 478 height 49
click at [260, 364] on input "d. Review the project’s scope, budget, schedule, and quality requirements to id…" at bounding box center [260, 360] width 0 height 10
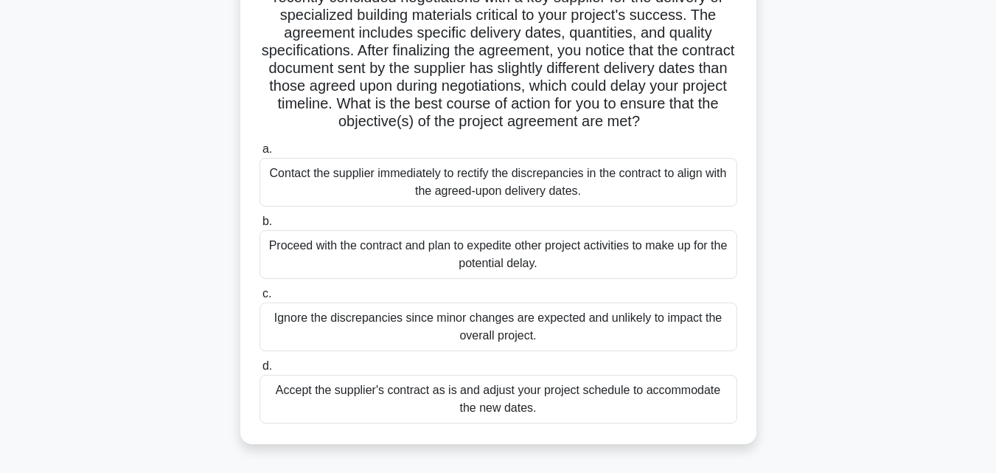
scroll to position [141, 0]
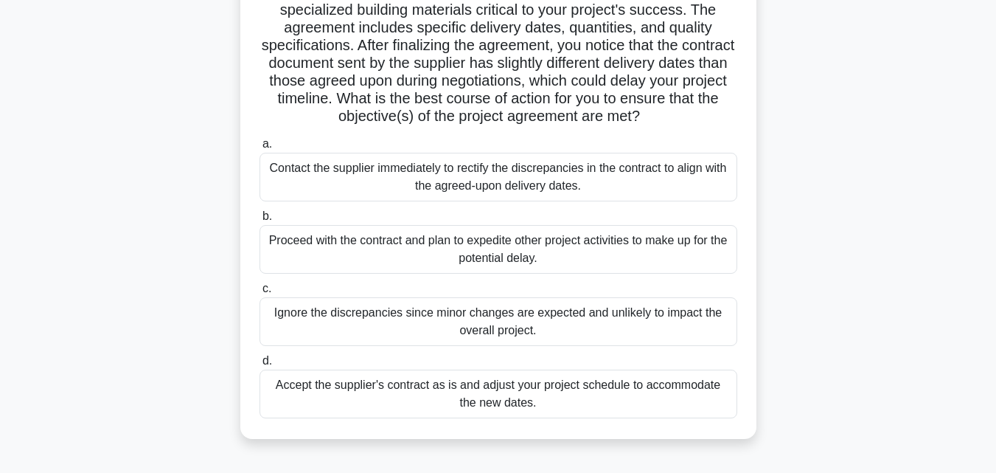
click at [586, 184] on div "Contact the supplier immediately to rectify the discrepancies in the contract t…" at bounding box center [499, 177] width 478 height 49
click at [260, 149] on input "a. Contact the supplier immediately to rectify the discrepancies in the contrac…" at bounding box center [260, 144] width 0 height 10
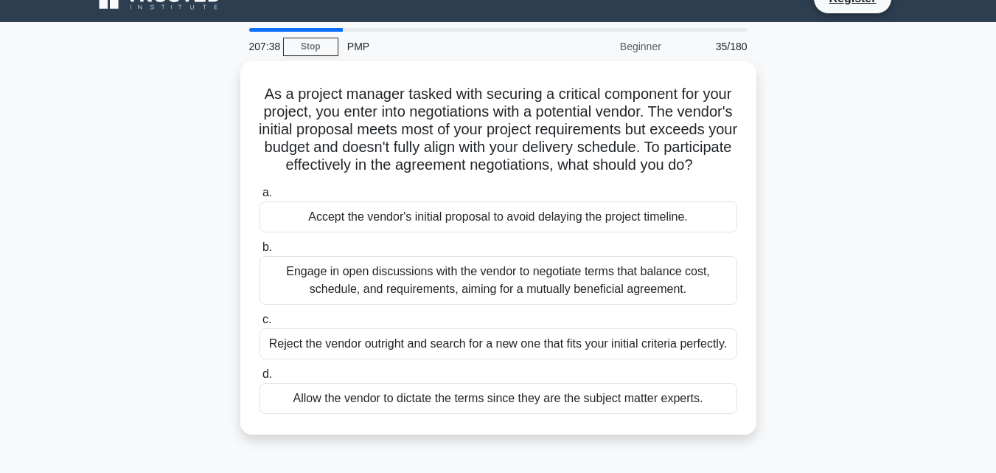
scroll to position [35, 0]
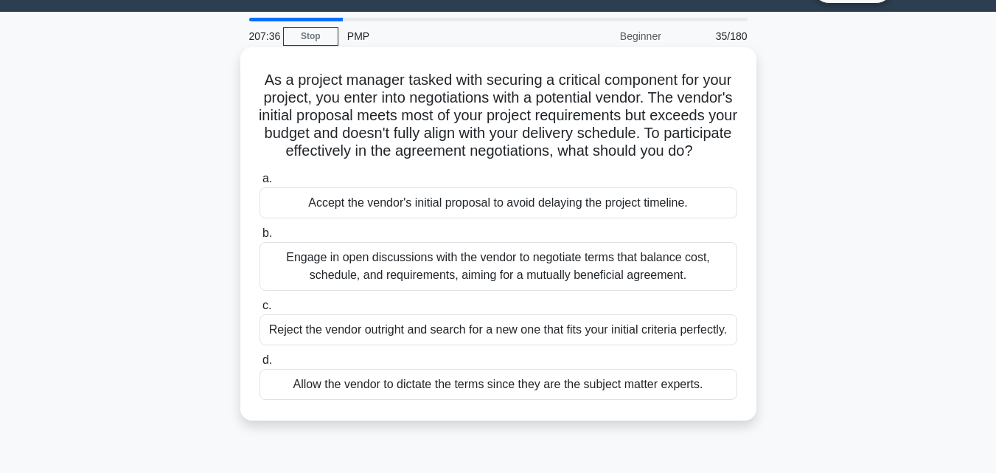
click at [670, 291] on div "Engage in open discussions with the vendor to negotiate terms that balance cost…" at bounding box center [499, 266] width 478 height 49
click at [260, 238] on input "b. Engage in open discussions with the vendor to negotiate terms that balance c…" at bounding box center [260, 234] width 0 height 10
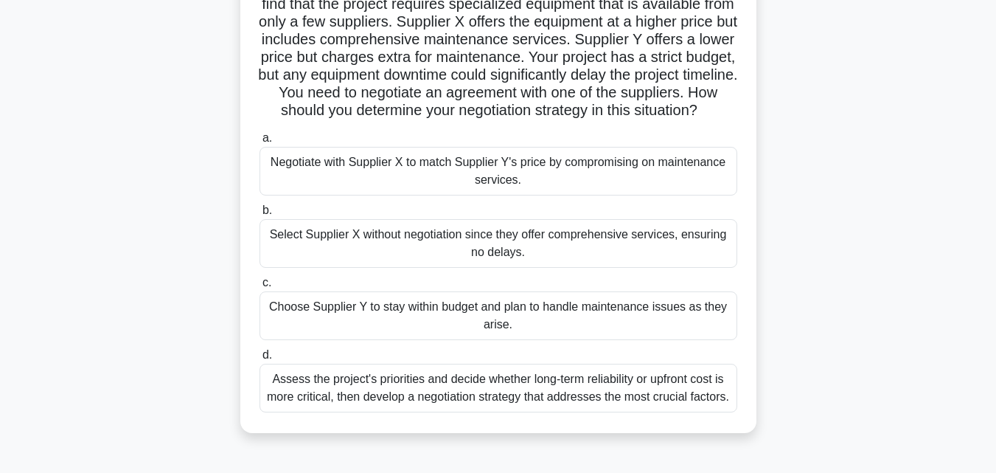
scroll to position [145, 0]
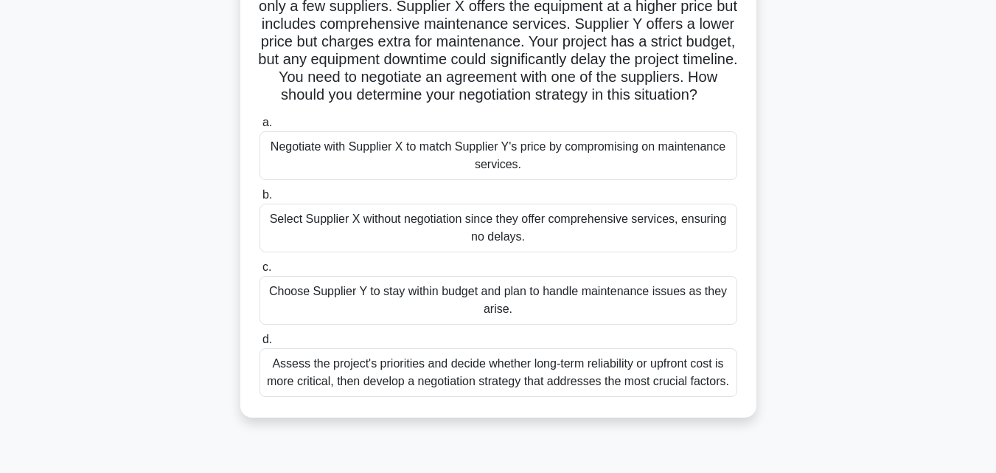
click at [672, 393] on div "Assess the project's priorities and decide whether long-term reliability or upf…" at bounding box center [499, 372] width 478 height 49
click at [260, 344] on input "d. Assess the project's priorities and decide whether long-term reliability or …" at bounding box center [260, 340] width 0 height 10
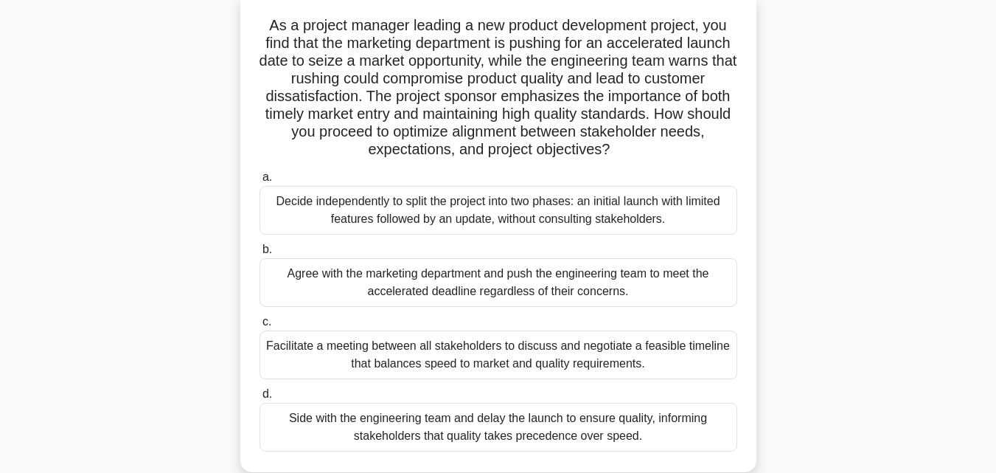
scroll to position [94, 0]
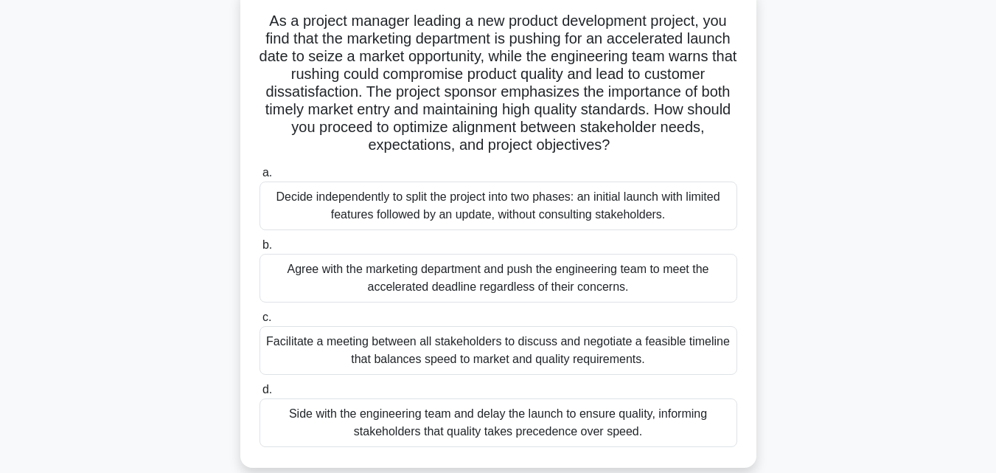
click at [583, 361] on div "Facilitate a meeting between all stakeholders to discuss and negotiate a feasib…" at bounding box center [499, 350] width 478 height 49
click at [260, 322] on input "c. Facilitate a meeting between all stakeholders to discuss and negotiate a fea…" at bounding box center [260, 318] width 0 height 10
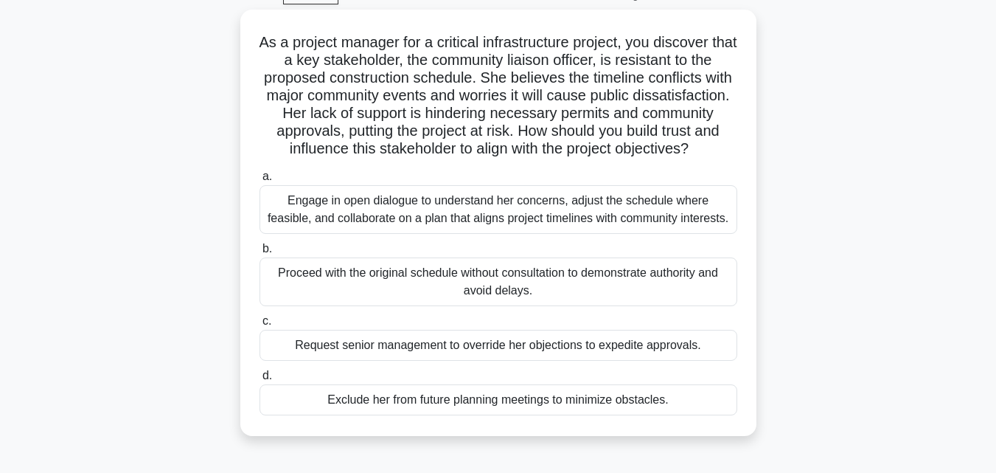
scroll to position [79, 0]
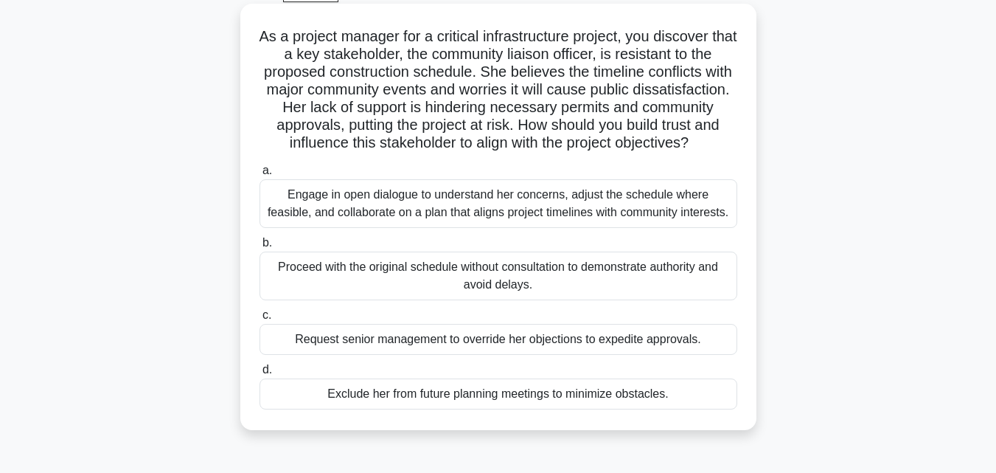
click at [667, 210] on div "Engage in open dialogue to understand her concerns, adjust the schedule where f…" at bounding box center [499, 203] width 478 height 49
click at [260, 176] on input "a. Engage in open dialogue to understand her concerns, adjust the schedule wher…" at bounding box center [260, 171] width 0 height 10
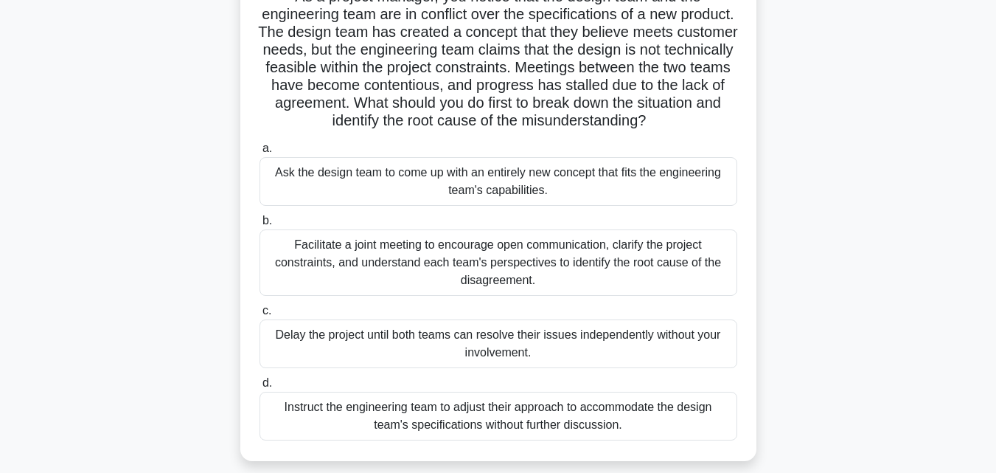
scroll to position [134, 0]
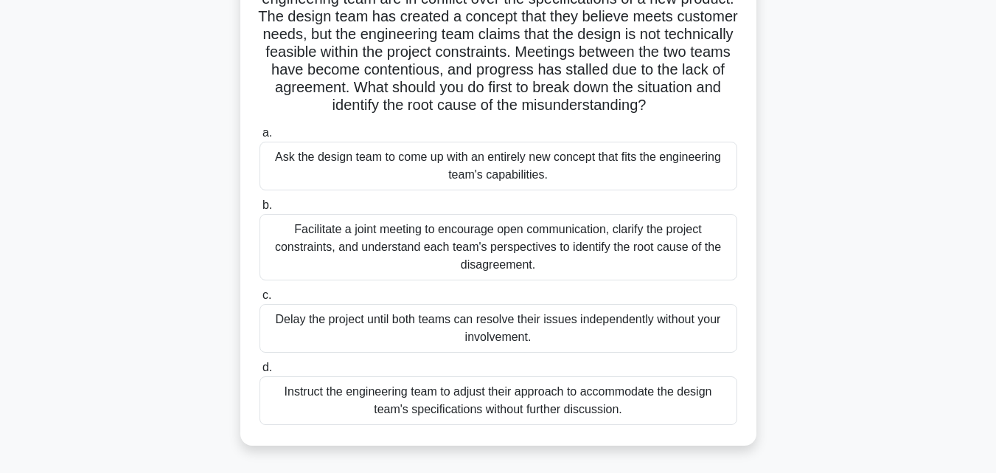
click at [662, 268] on div "Facilitate a joint meeting to encourage open communication, clarify the project…" at bounding box center [499, 247] width 478 height 66
click at [260, 210] on input "b. Facilitate a joint meeting to encourage open communication, clarify the proj…" at bounding box center [260, 206] width 0 height 10
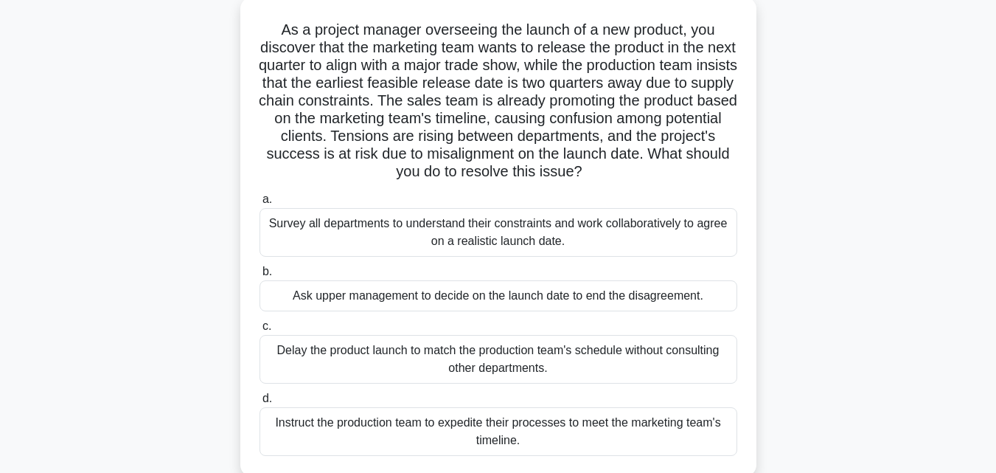
scroll to position [99, 0]
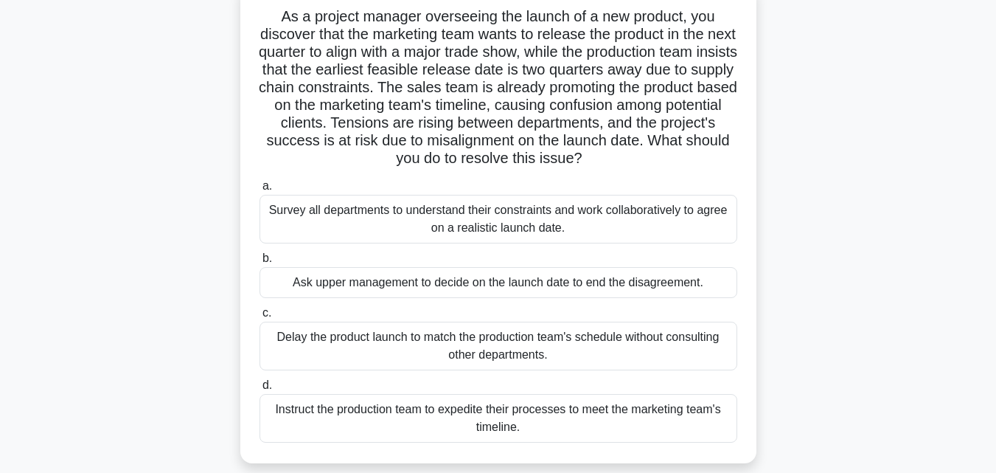
click at [657, 210] on div "Survey all departments to understand their constraints and work collaboratively…" at bounding box center [499, 219] width 478 height 49
click at [260, 191] on input "a. Survey all departments to understand their constraints and work collaborativ…" at bounding box center [260, 186] width 0 height 10
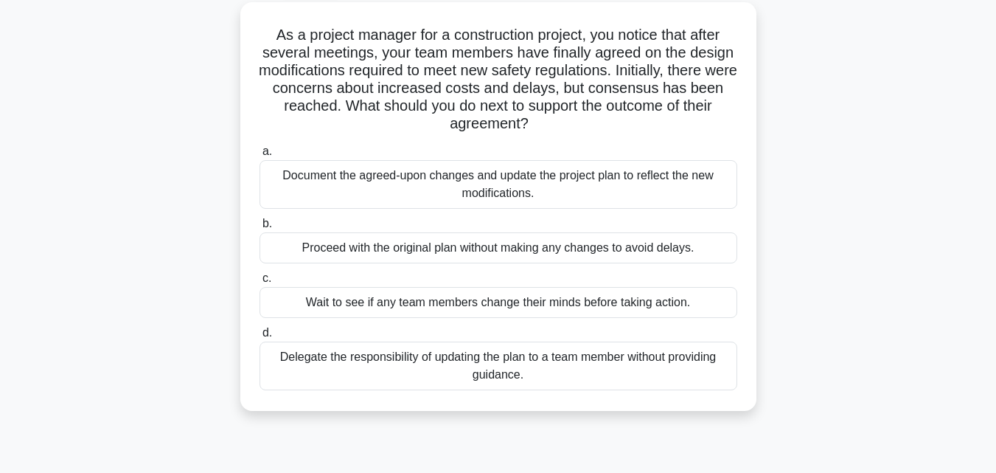
scroll to position [87, 0]
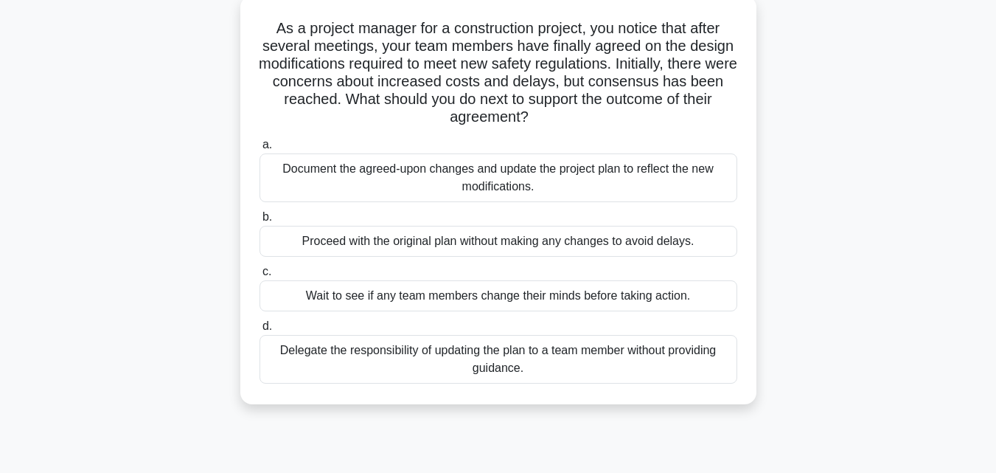
click at [635, 175] on div "Document the agreed-upon changes and update the project plan to reflect the new…" at bounding box center [499, 177] width 478 height 49
click at [260, 150] on input "a. Document the agreed-upon changes and update the project plan to reflect the …" at bounding box center [260, 145] width 0 height 10
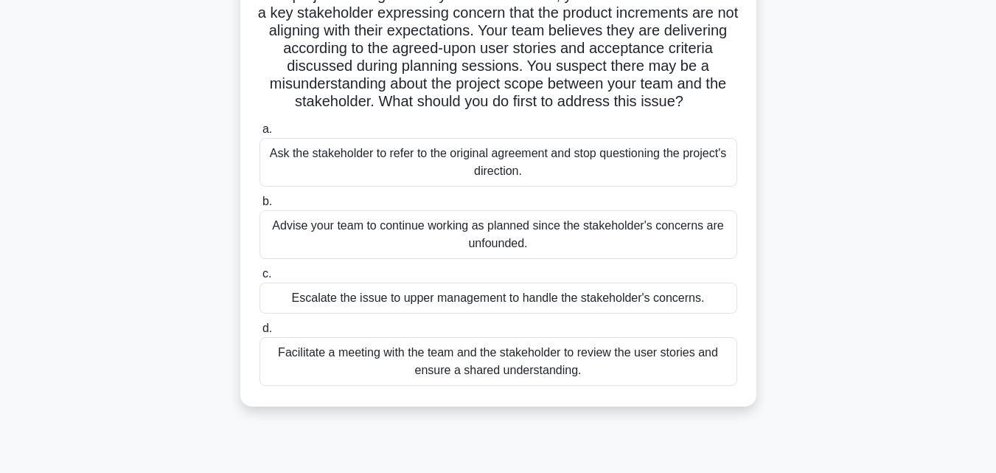
scroll to position [139, 0]
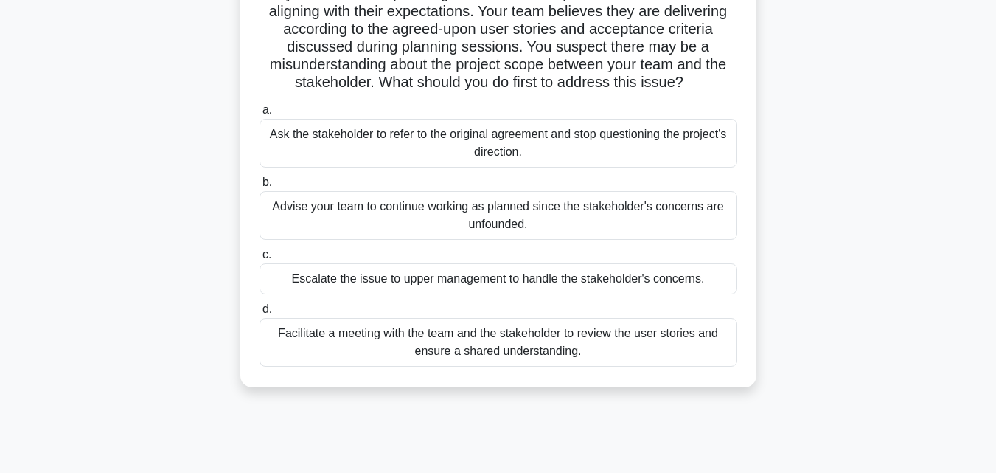
click at [739, 358] on div "d. Facilitate a meeting with the team and the stakeholder to review the user st…" at bounding box center [499, 333] width 496 height 66
click at [720, 356] on div "Facilitate a meeting with the team and the stakeholder to review the user stori…" at bounding box center [499, 342] width 478 height 49
click at [260, 314] on input "d. Facilitate a meeting with the team and the stakeholder to review the user st…" at bounding box center [260, 310] width 0 height 10
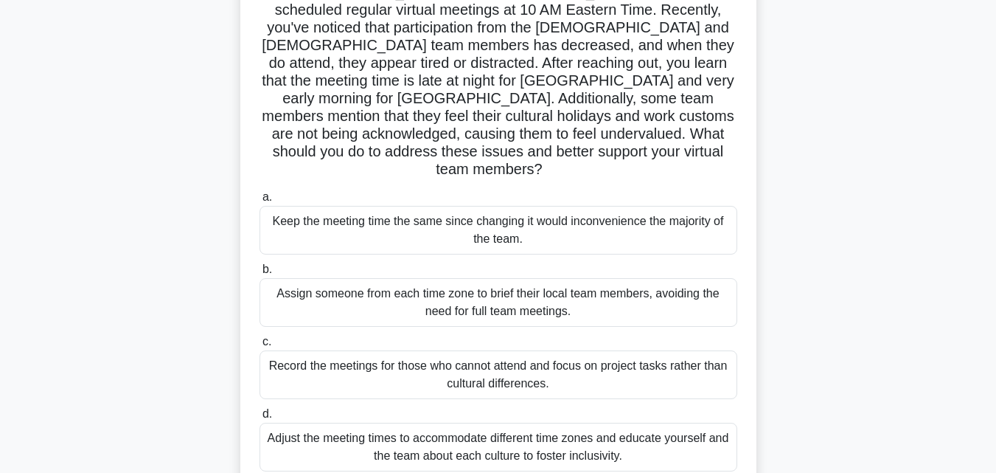
scroll to position [170, 0]
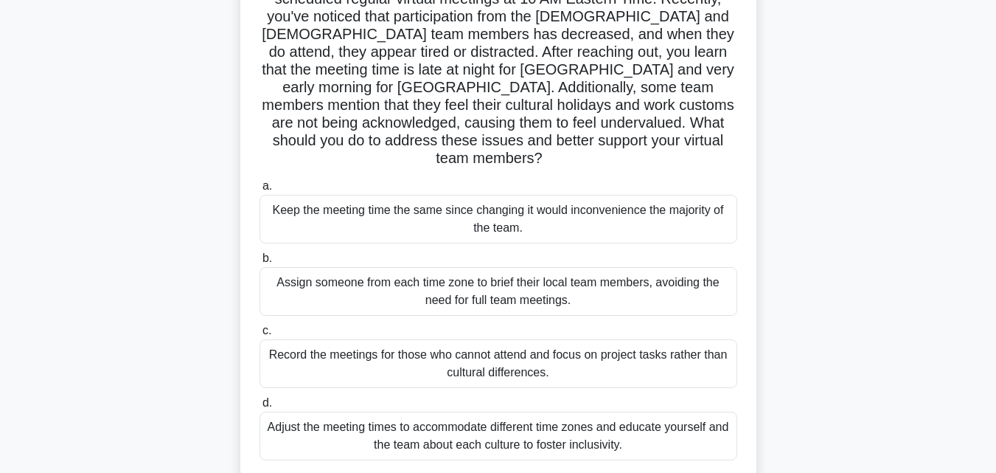
click at [623, 412] on div "Adjust the meeting times to accommodate different time zones and educate yourse…" at bounding box center [499, 436] width 478 height 49
click at [260, 398] on input "d. Adjust the meeting times to accommodate different time zones and educate you…" at bounding box center [260, 403] width 0 height 10
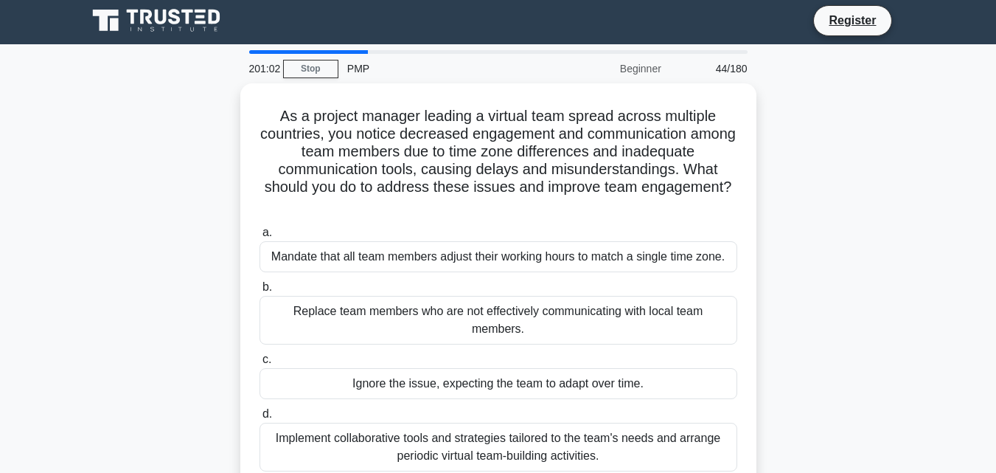
scroll to position [0, 0]
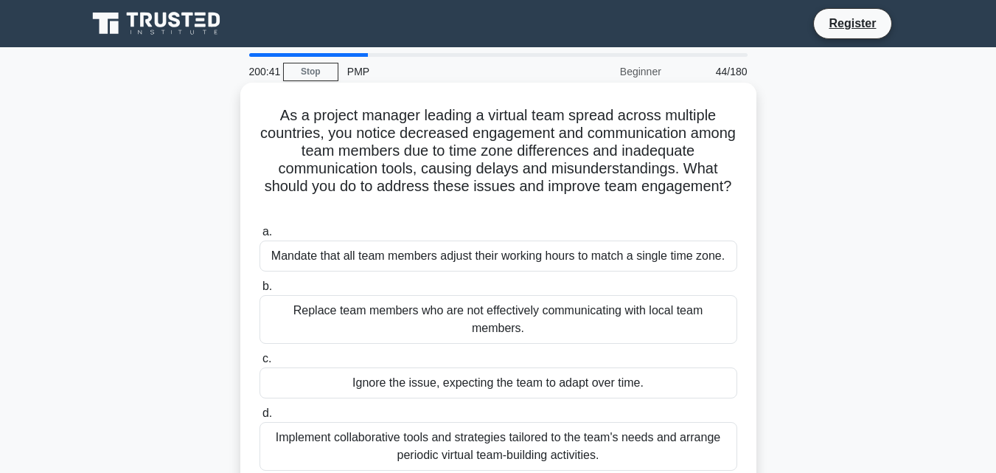
click at [605, 429] on div "Implement collaborative tools and strategies tailored to the team's needs and a…" at bounding box center [499, 446] width 478 height 49
click at [260, 418] on input "d. Implement collaborative tools and strategies tailored to the team's needs an…" at bounding box center [260, 414] width 0 height 10
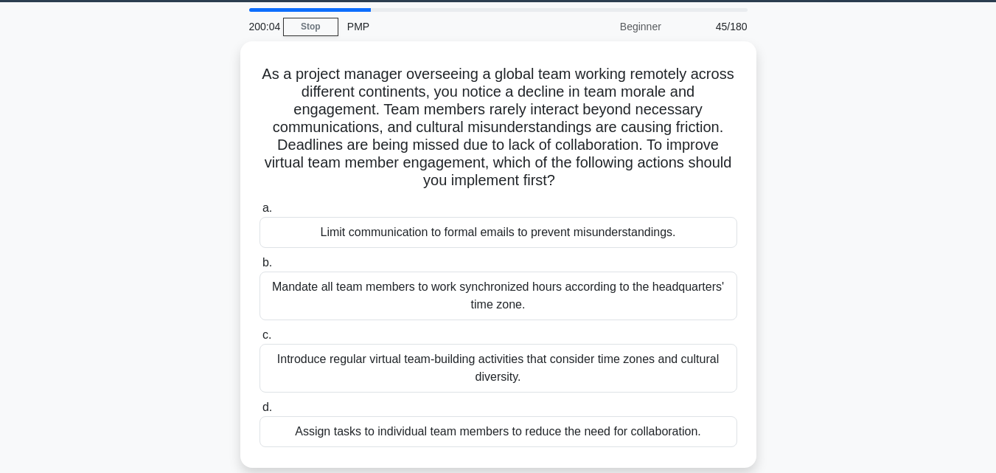
scroll to position [47, 0]
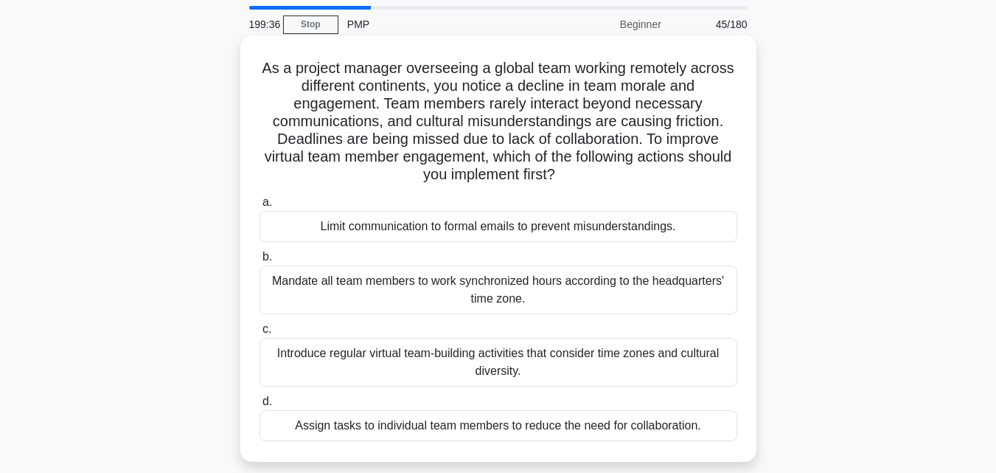
click at [687, 351] on div "Introduce regular virtual team-building activities that consider time zones and…" at bounding box center [499, 362] width 478 height 49
click at [260, 334] on input "c. Introduce regular virtual team-building activities that consider time zones …" at bounding box center [260, 330] width 0 height 10
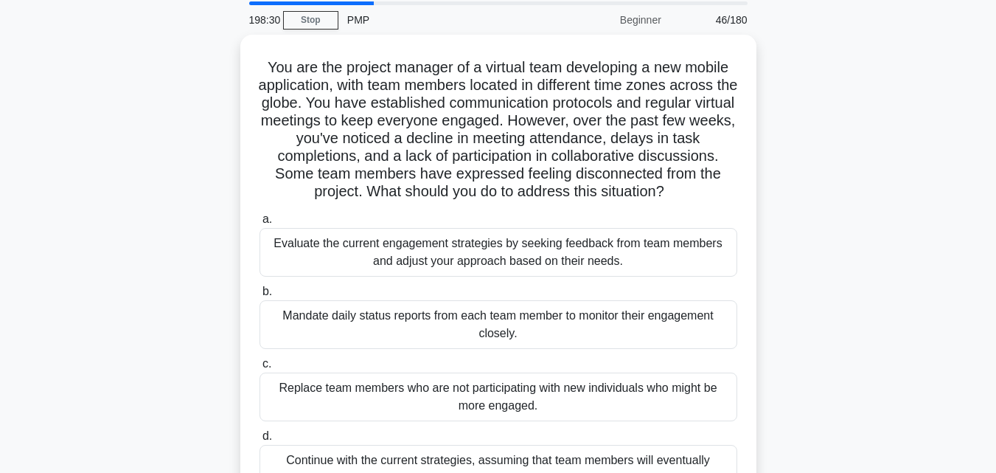
scroll to position [84, 0]
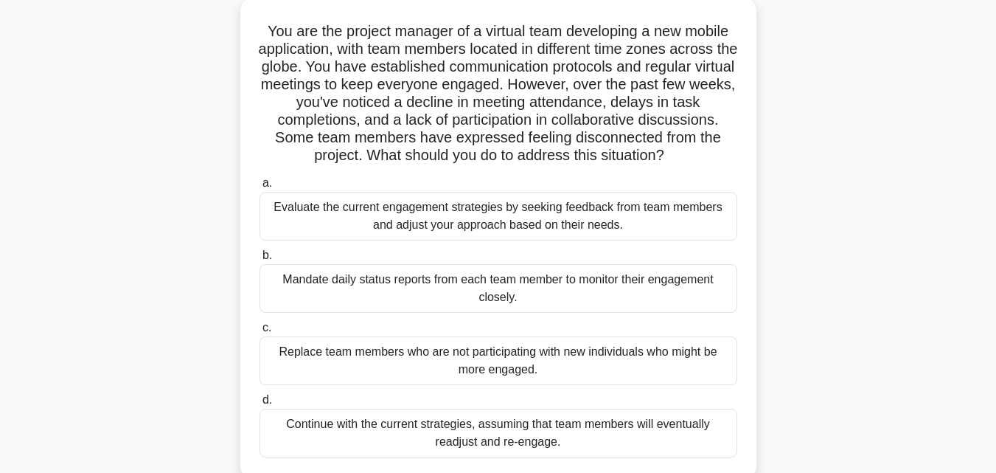
click at [554, 223] on div "Evaluate the current engagement strategies by seeking feedback from team member…" at bounding box center [499, 216] width 478 height 49
click at [260, 188] on input "a. Evaluate the current engagement strategies by seeking feedback from team mem…" at bounding box center [260, 183] width 0 height 10
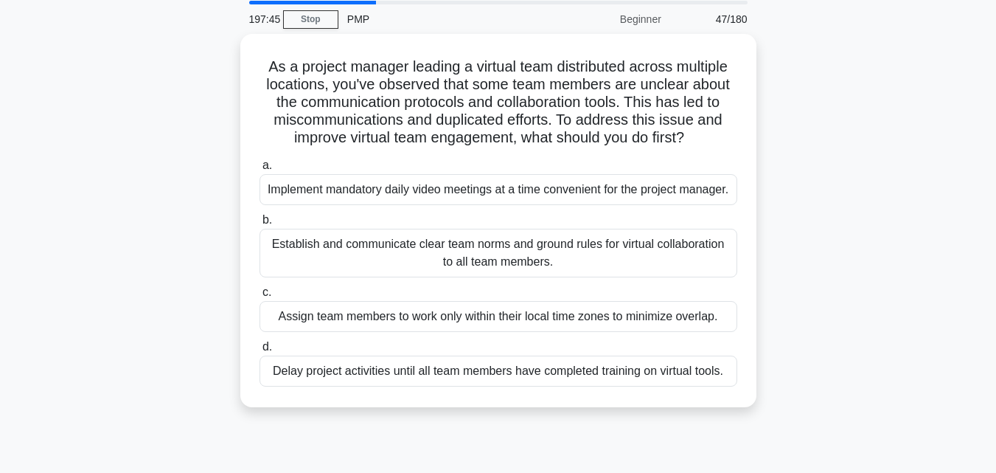
scroll to position [55, 0]
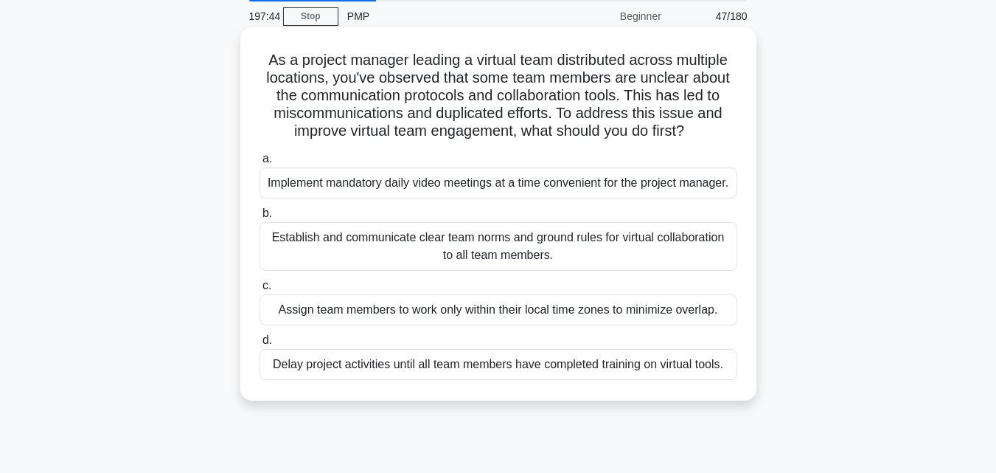
click at [553, 252] on div "Establish and communicate clear team norms and ground rules for virtual collabo…" at bounding box center [499, 246] width 478 height 49
click at [260, 218] on input "b. Establish and communicate clear team norms and ground rules for virtual coll…" at bounding box center [260, 214] width 0 height 10
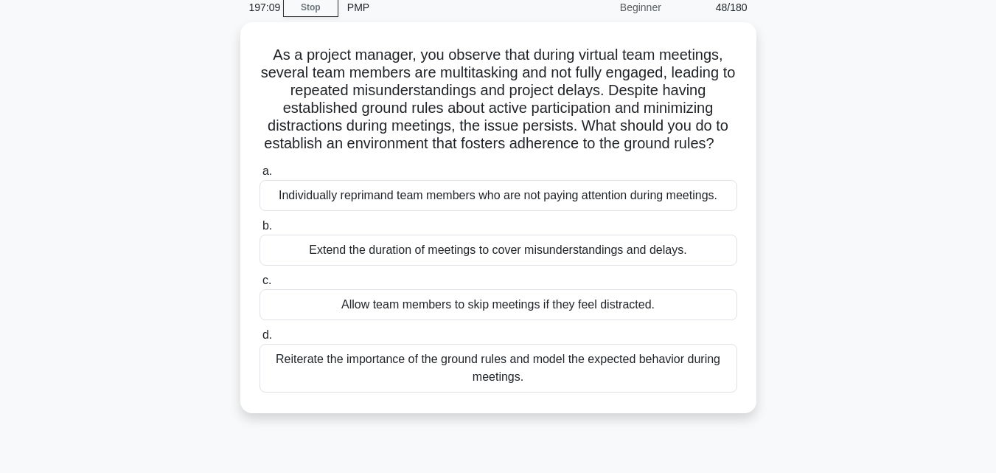
scroll to position [79, 0]
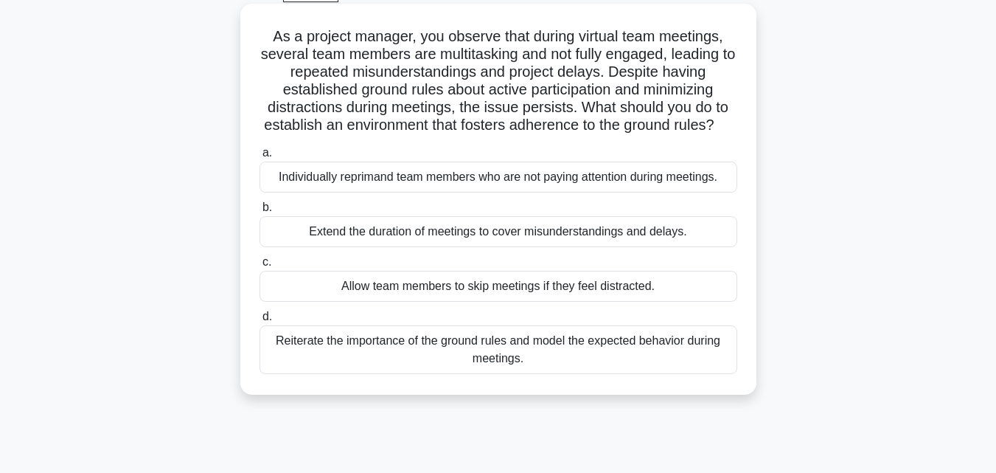
click at [669, 373] on div "Reiterate the importance of the ground rules and model the expected behavior du…" at bounding box center [499, 349] width 478 height 49
click at [260, 322] on input "d. Reiterate the importance of the ground rules and model the expected behavior…" at bounding box center [260, 317] width 0 height 10
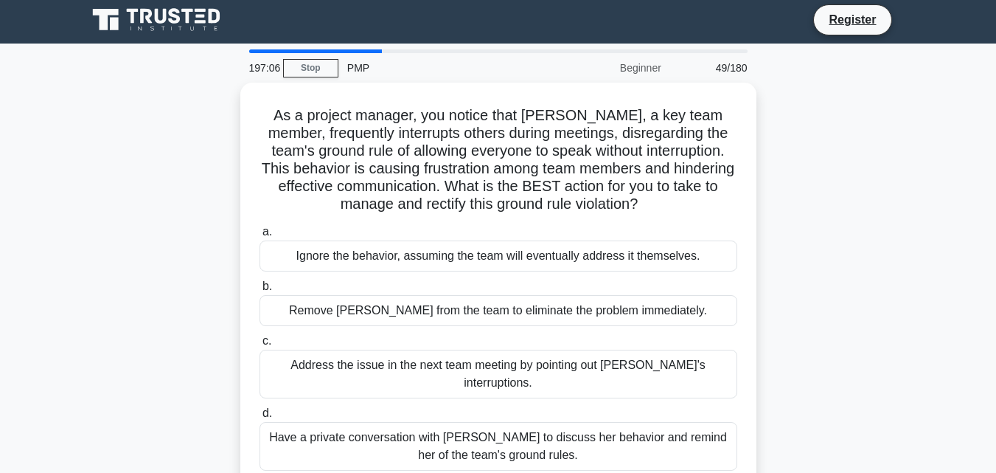
scroll to position [0, 0]
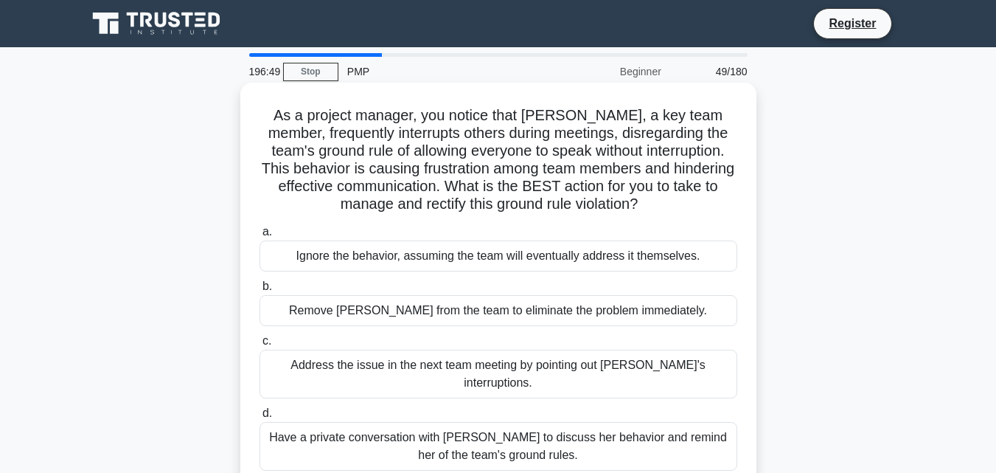
click at [609, 422] on div "Have a private conversation with Rachel to discuss her behavior and remind her …" at bounding box center [499, 446] width 478 height 49
click at [260, 418] on input "d. Have a private conversation with Rachel to discuss her behavior and remind h…" at bounding box center [260, 414] width 0 height 10
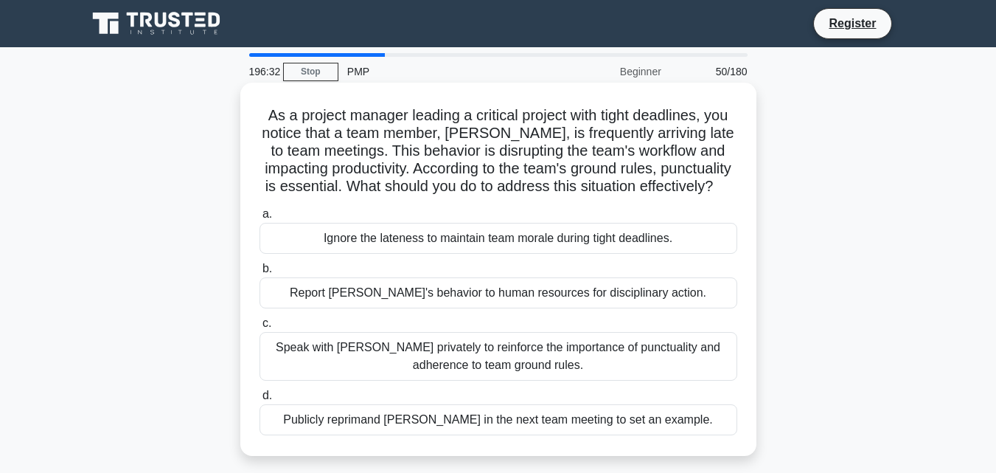
click at [558, 381] on div "Speak with Alex privately to reinforce the importance of punctuality and adhere…" at bounding box center [499, 356] width 478 height 49
click at [260, 328] on input "c. Speak with Alex privately to reinforce the importance of punctuality and adh…" at bounding box center [260, 324] width 0 height 10
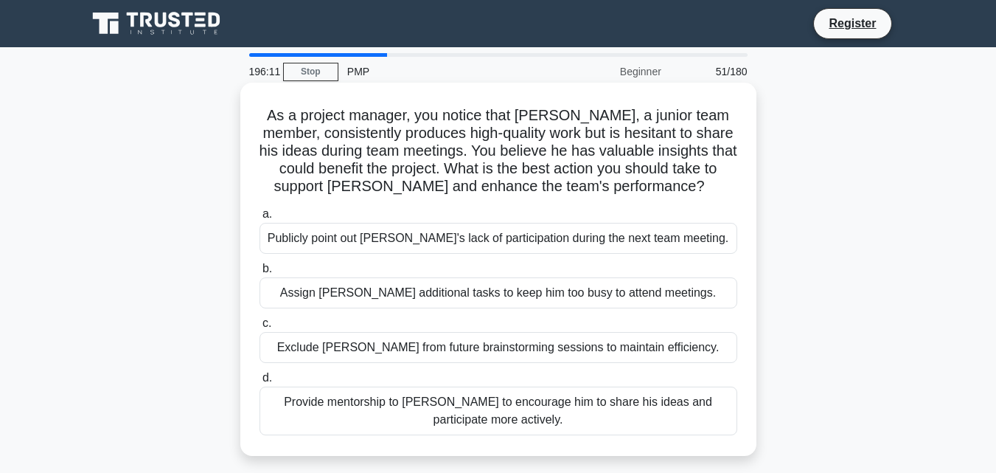
click at [542, 423] on div "Provide mentorship to James to encourage him to share his ideas and participate…" at bounding box center [499, 410] width 478 height 49
click at [260, 383] on input "d. Provide mentorship to James to encourage him to share his ideas and particip…" at bounding box center [260, 378] width 0 height 10
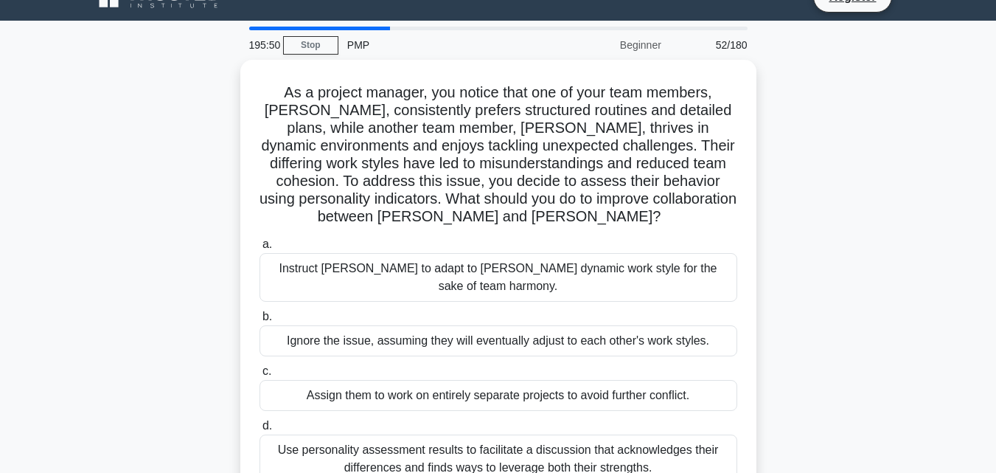
scroll to position [89, 0]
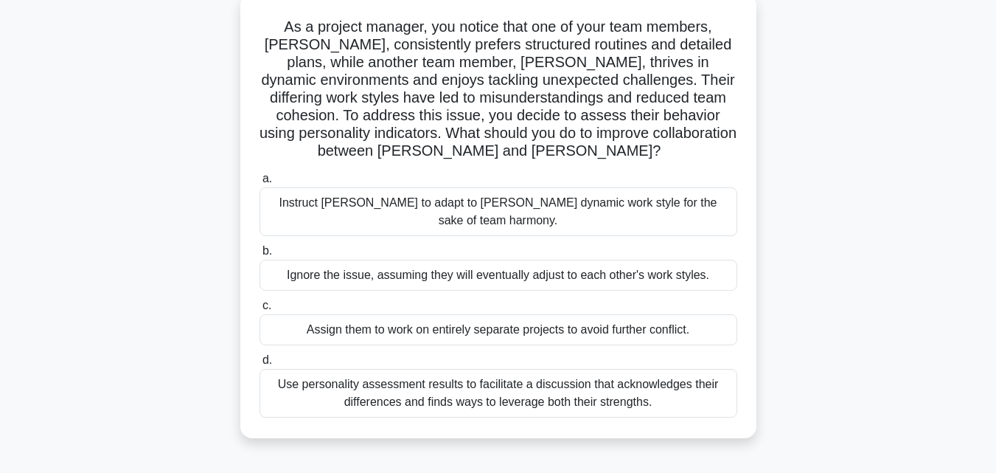
click at [662, 372] on div "Use personality assessment results to facilitate a discussion that acknowledges…" at bounding box center [499, 393] width 478 height 49
click at [260, 365] on input "d. Use personality assessment results to facilitate a discussion that acknowled…" at bounding box center [260, 361] width 0 height 10
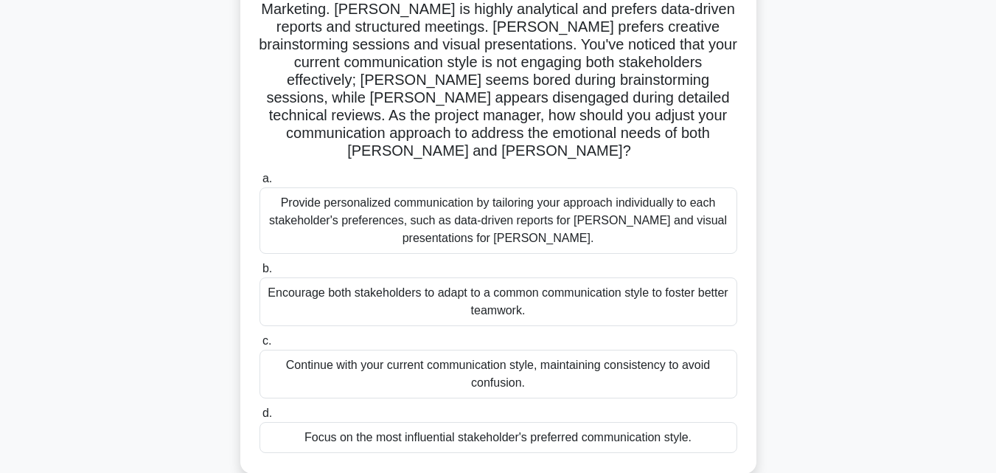
scroll to position [178, 0]
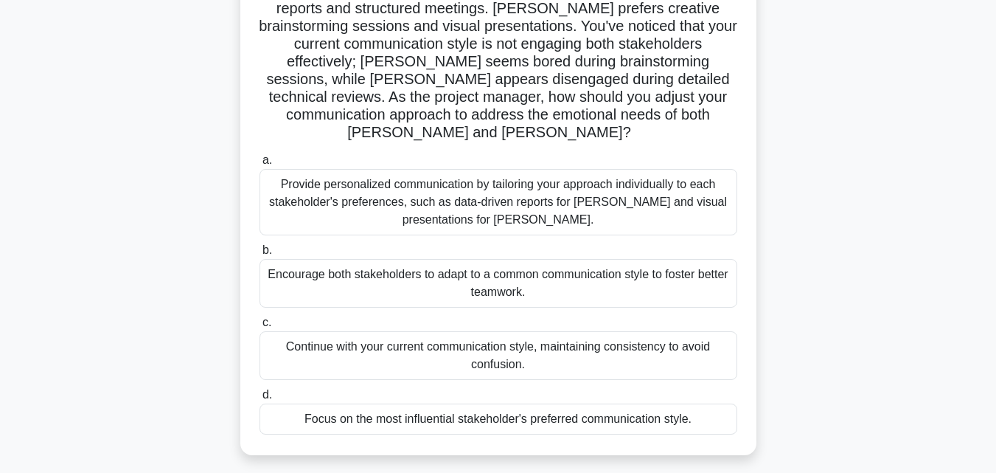
click at [596, 190] on div "Provide personalized communication by tailoring your approach individually to e…" at bounding box center [499, 202] width 478 height 66
click at [260, 165] on input "a. Provide personalized communication by tailoring your approach individually t…" at bounding box center [260, 161] width 0 height 10
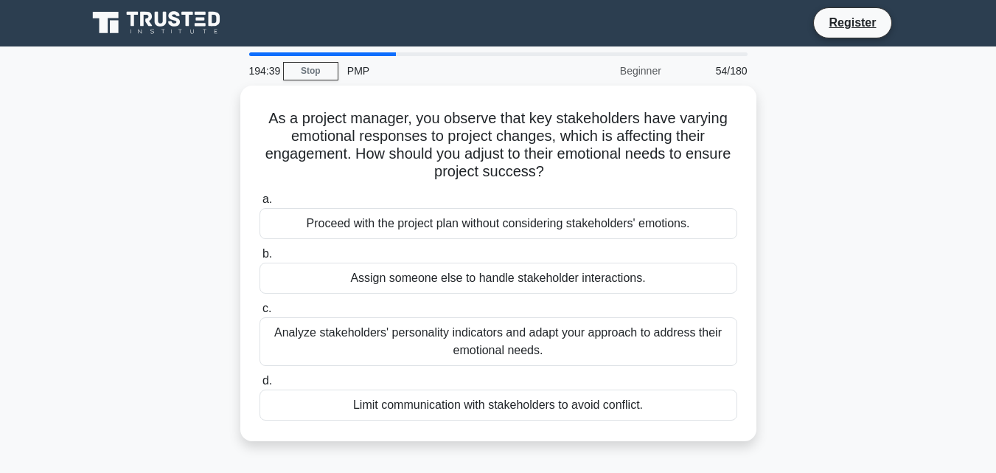
scroll to position [0, 0]
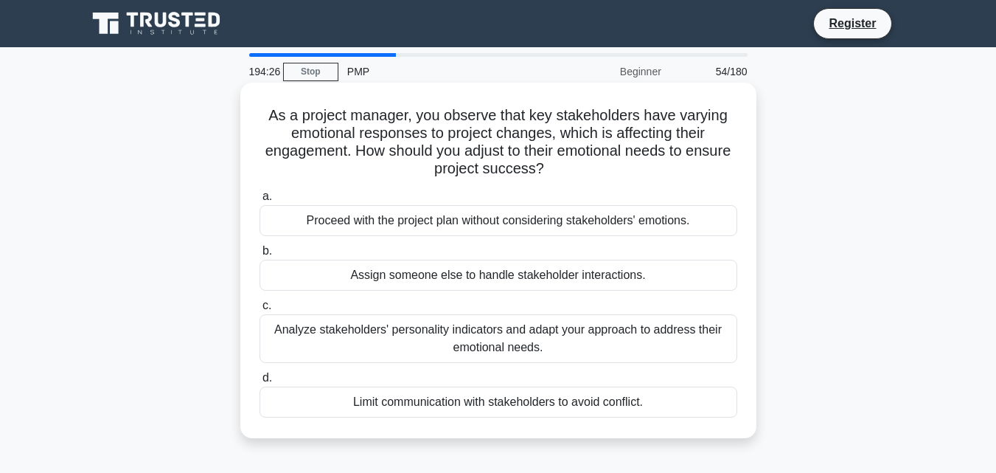
click at [527, 343] on div "Analyze stakeholders' personality indicators and adapt your approach to address…" at bounding box center [499, 338] width 478 height 49
click at [260, 311] on input "c. Analyze stakeholders' personality indicators and adapt your approach to addr…" at bounding box center [260, 306] width 0 height 10
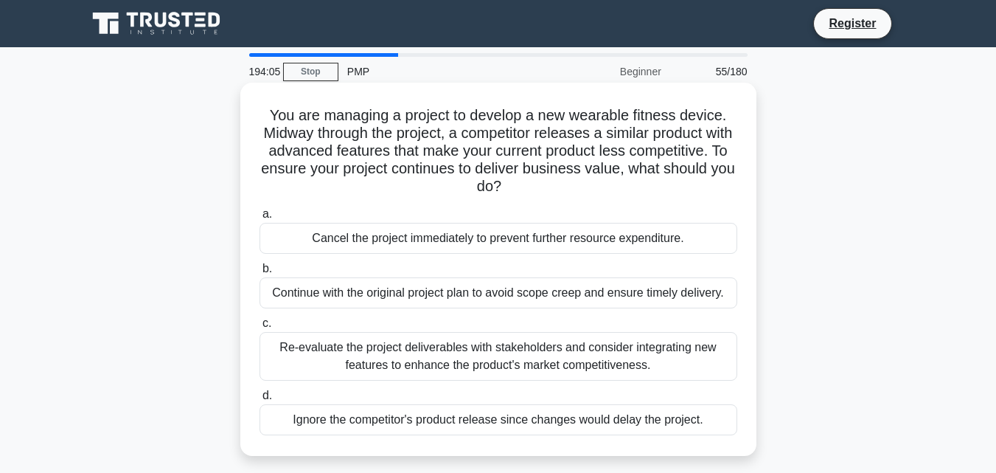
click at [567, 360] on div "Re-evaluate the project deliverables with stakeholders and consider integrating…" at bounding box center [499, 356] width 478 height 49
click at [260, 328] on input "c. Re-evaluate the project deliverables with stakeholders and consider integrat…" at bounding box center [260, 324] width 0 height 10
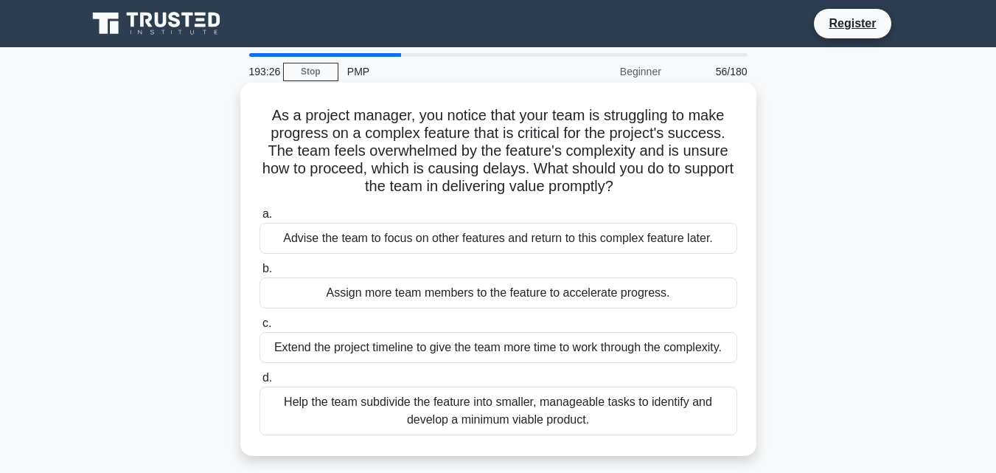
click at [548, 413] on div "Help the team subdivide the feature into smaller, manageable tasks to identify …" at bounding box center [499, 410] width 478 height 49
click at [260, 383] on input "d. Help the team subdivide the feature into smaller, manageable tasks to identi…" at bounding box center [260, 378] width 0 height 10
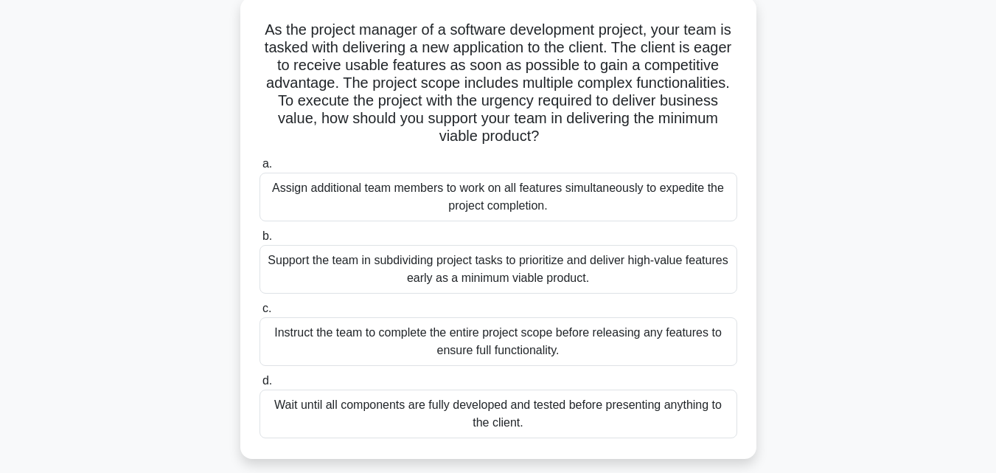
scroll to position [99, 0]
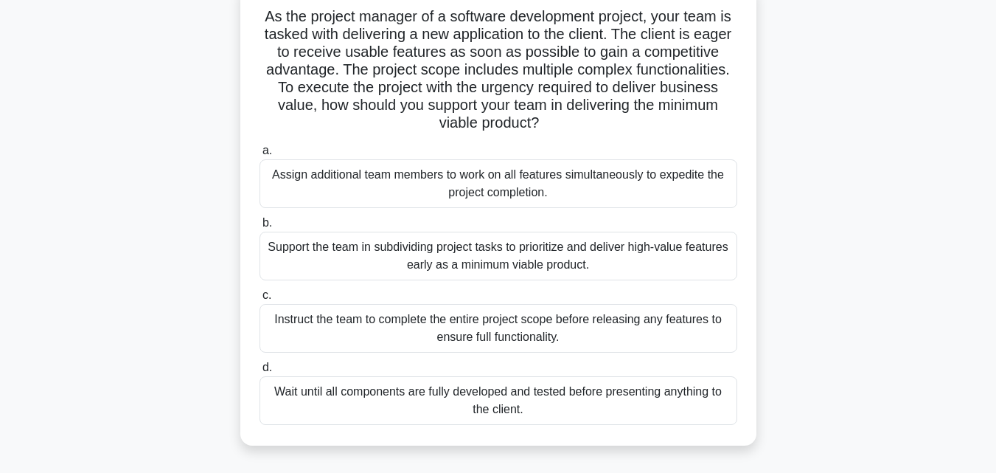
click at [617, 262] on div "Support the team in subdividing project tasks to prioritize and deliver high-va…" at bounding box center [499, 256] width 478 height 49
click at [260, 228] on input "b. Support the team in subdividing project tasks to prioritize and deliver high…" at bounding box center [260, 223] width 0 height 10
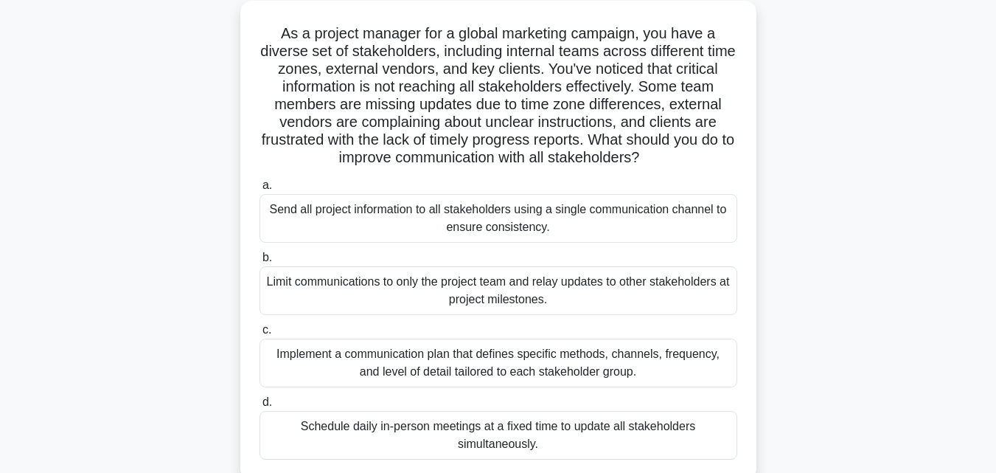
scroll to position [136, 0]
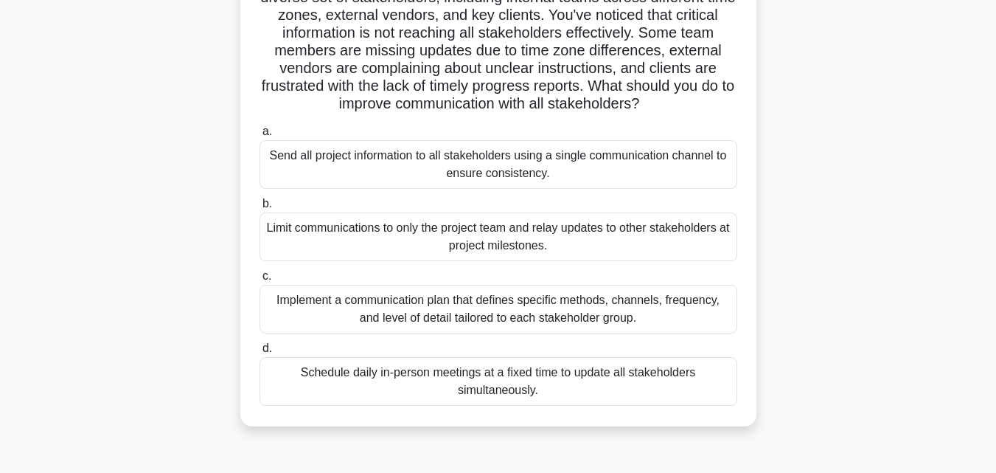
click at [549, 311] on div "Implement a communication plan that defines specific methods, channels, frequen…" at bounding box center [499, 309] width 478 height 49
click at [260, 281] on input "c. Implement a communication plan that defines specific methods, channels, freq…" at bounding box center [260, 276] width 0 height 10
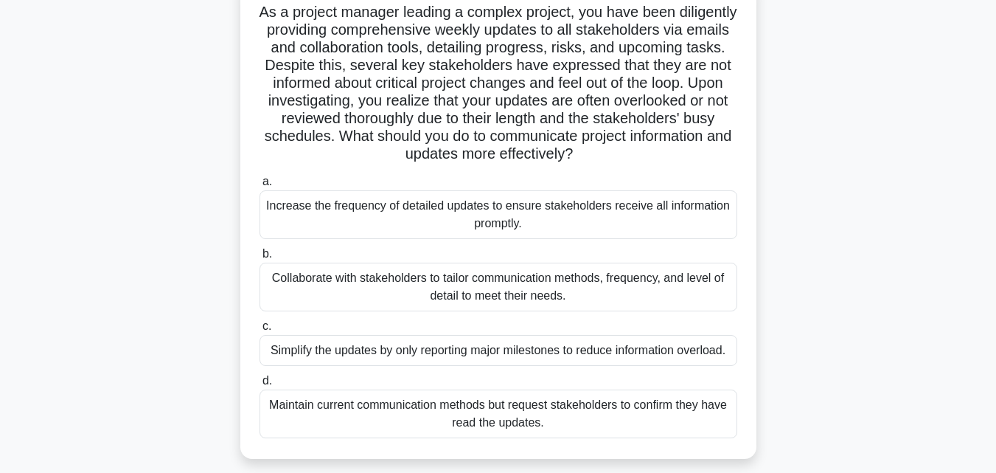
scroll to position [108, 0]
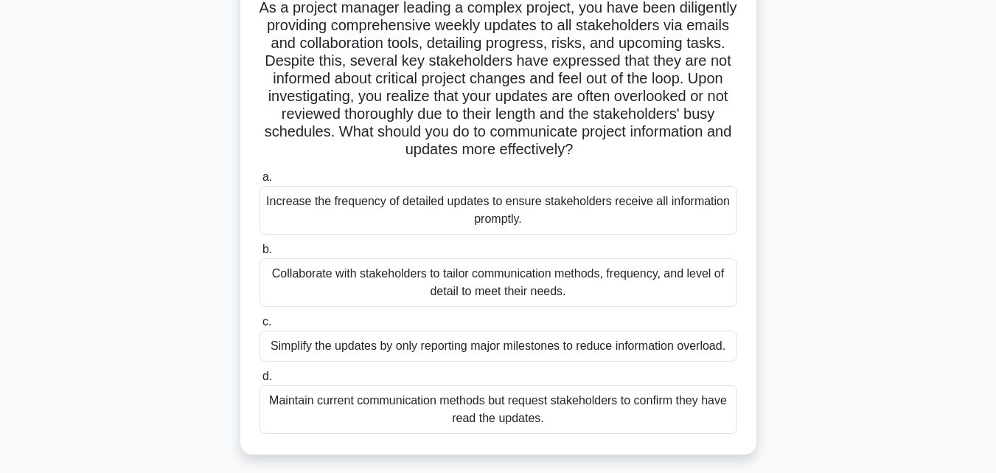
click at [659, 281] on div "Collaborate with stakeholders to tailor communication methods, frequency, and l…" at bounding box center [499, 282] width 478 height 49
click at [260, 254] on input "b. Collaborate with stakeholders to tailor communication methods, frequency, an…" at bounding box center [260, 250] width 0 height 10
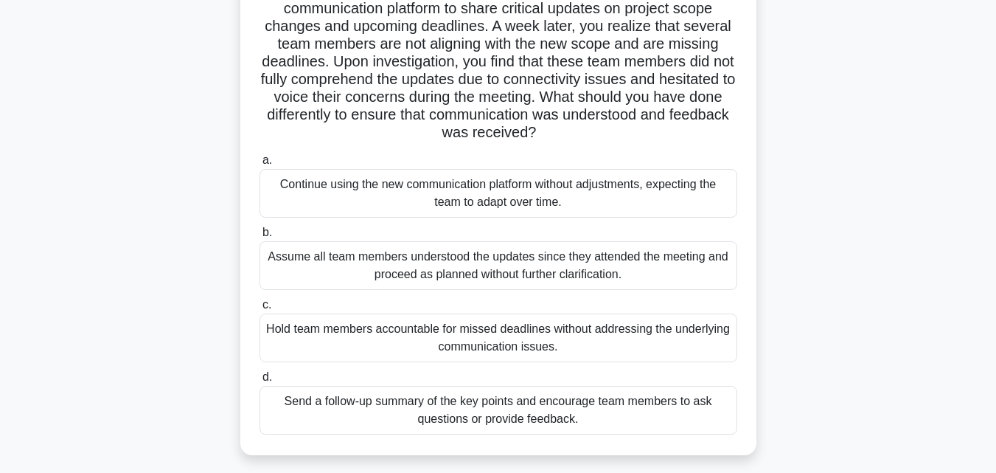
scroll to position [148, 0]
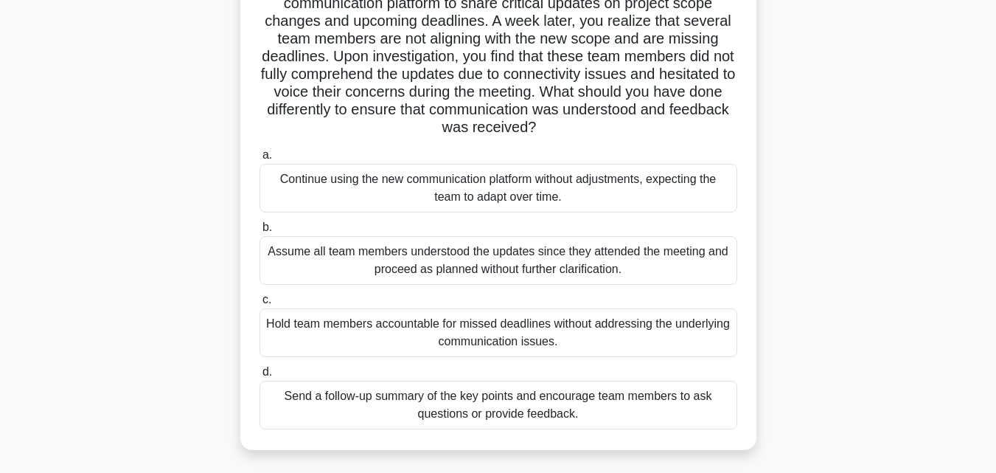
click at [629, 406] on div "Send a follow-up summary of the key points and encourage team members to ask qu…" at bounding box center [499, 405] width 478 height 49
click at [260, 377] on input "d. Send a follow-up summary of the key points and encourage team members to ask…" at bounding box center [260, 372] width 0 height 10
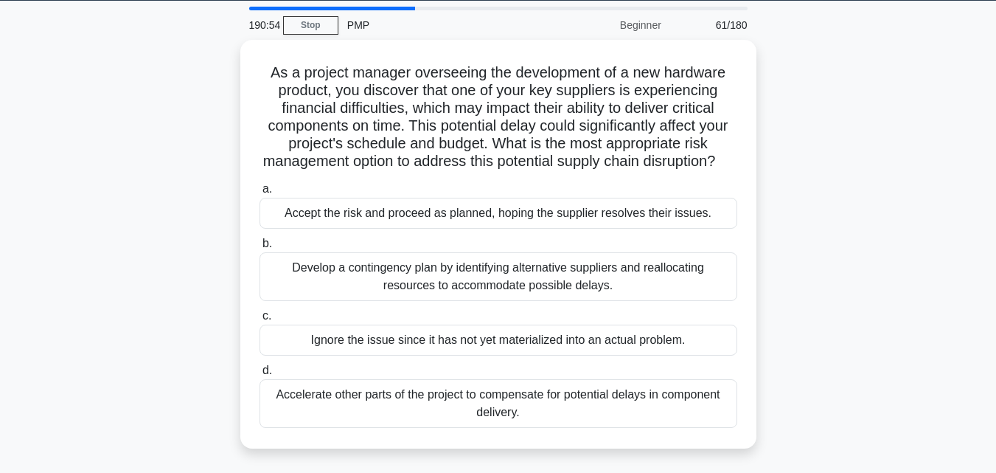
scroll to position [0, 0]
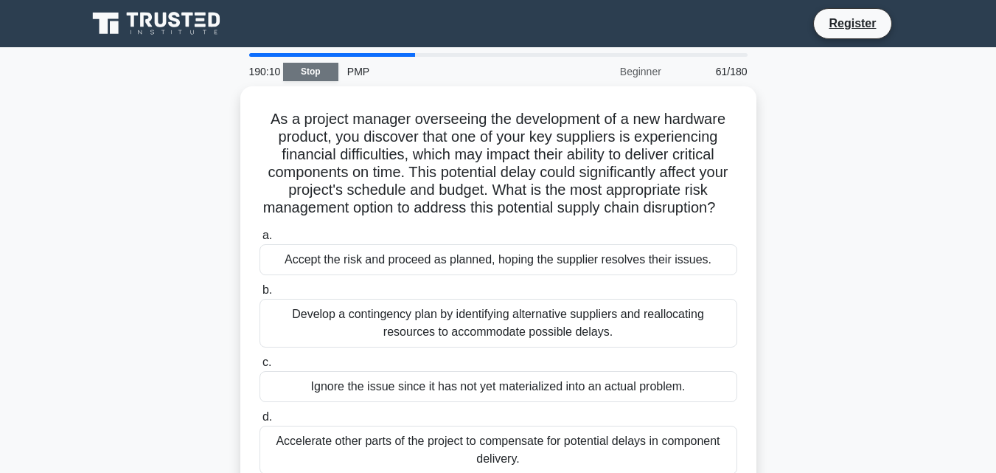
click at [304, 68] on link "Stop" at bounding box center [310, 72] width 55 height 18
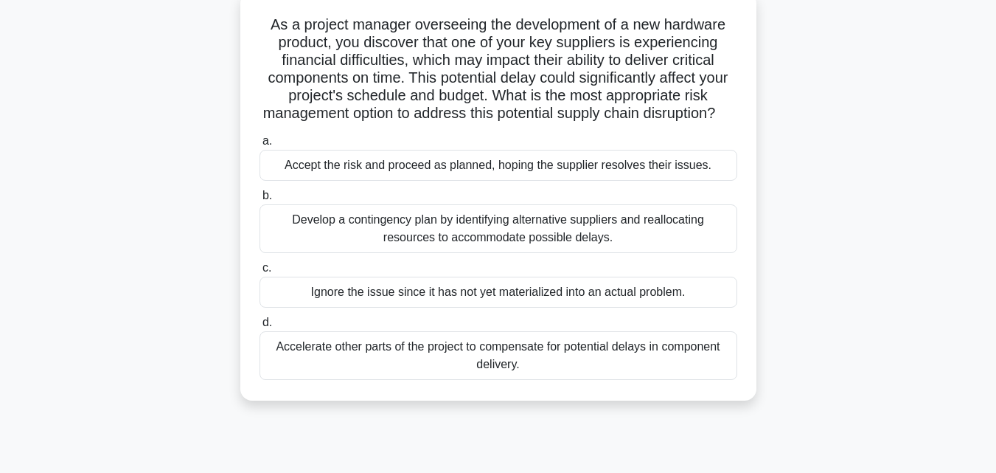
scroll to position [87, 0]
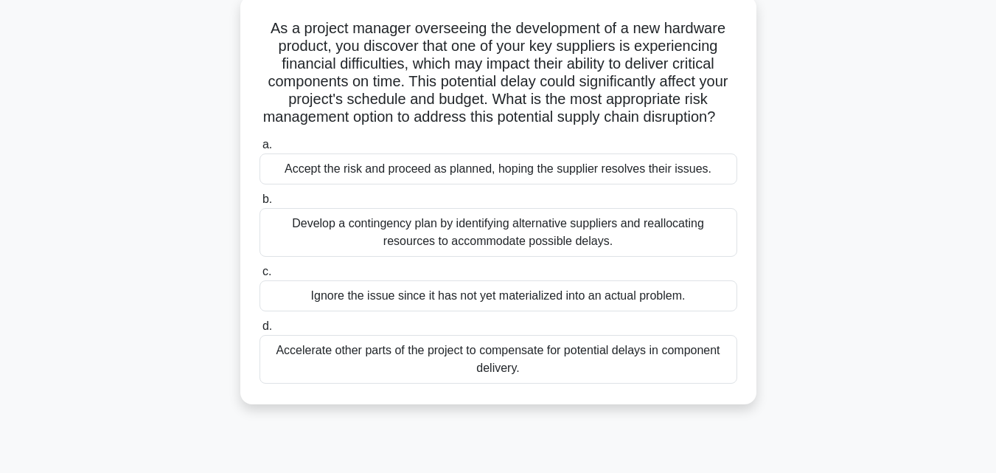
click at [541, 257] on div "Develop a contingency plan by identifying alternative suppliers and reallocatin…" at bounding box center [499, 232] width 478 height 49
click at [260, 204] on input "b. Develop a contingency plan by identifying alternative suppliers and realloca…" at bounding box center [260, 200] width 0 height 10
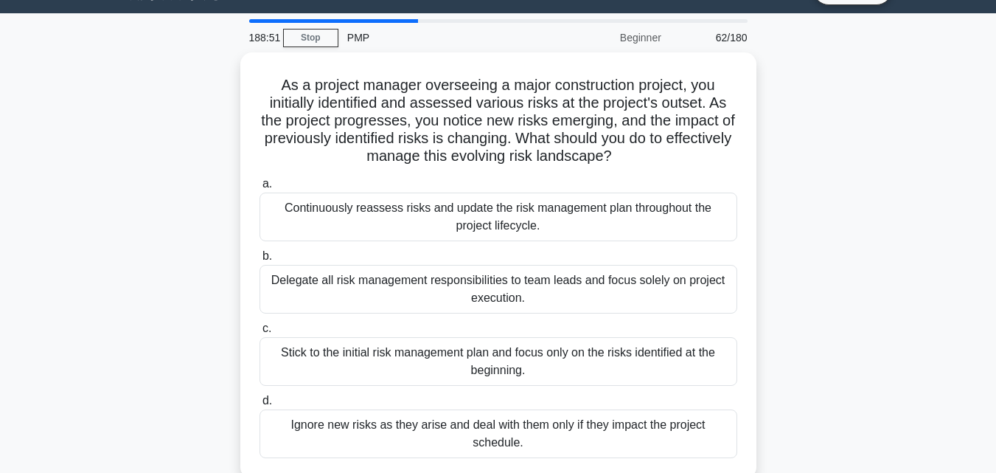
scroll to position [55, 0]
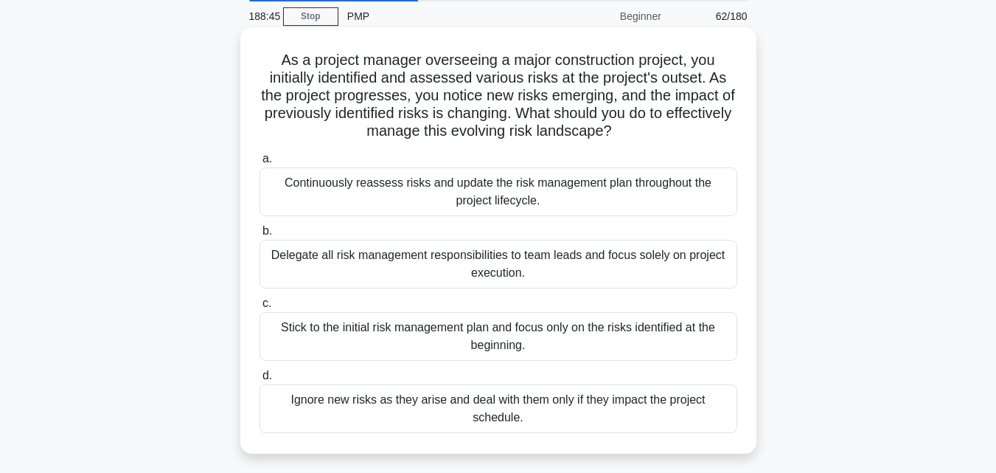
click at [647, 193] on div "Continuously reassess risks and update the risk management plan throughout the …" at bounding box center [499, 191] width 478 height 49
click at [260, 164] on input "a. Continuously reassess risks and update the risk management plan throughout t…" at bounding box center [260, 159] width 0 height 10
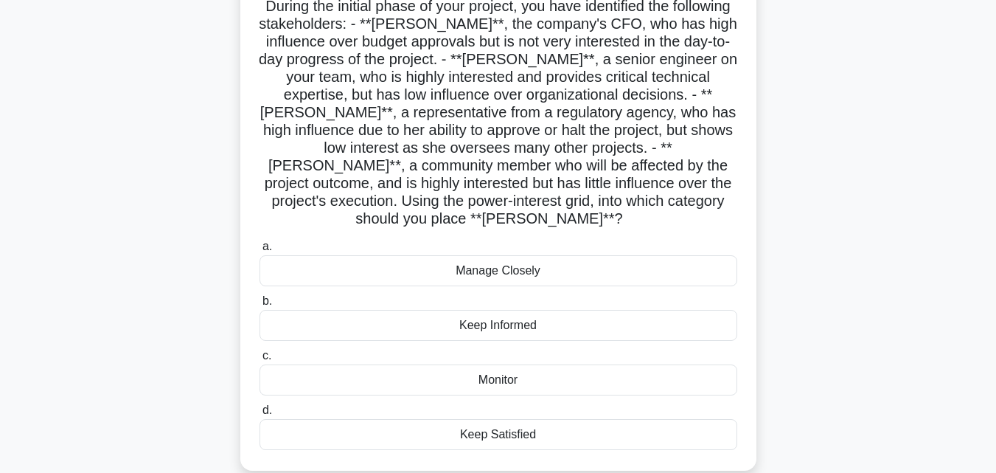
scroll to position [114, 0]
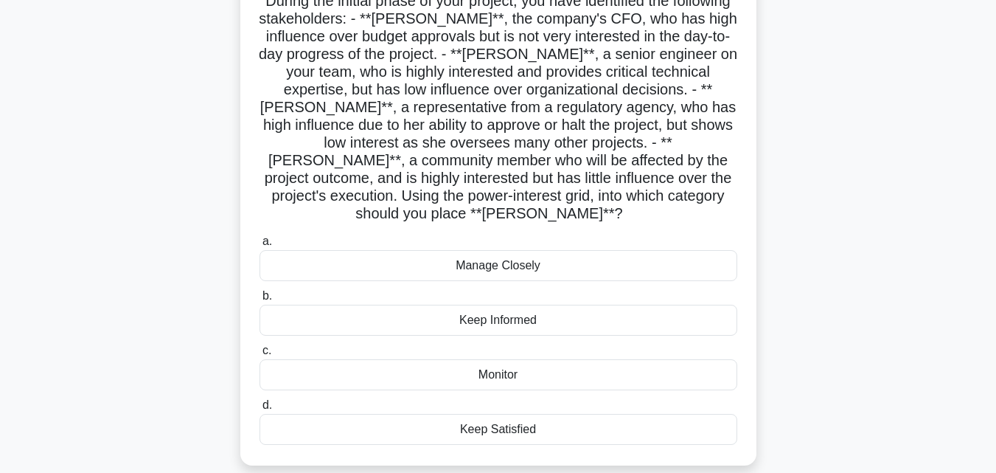
click at [524, 305] on div "Keep Informed" at bounding box center [499, 320] width 478 height 31
click at [260, 298] on input "b. Keep Informed" at bounding box center [260, 296] width 0 height 10
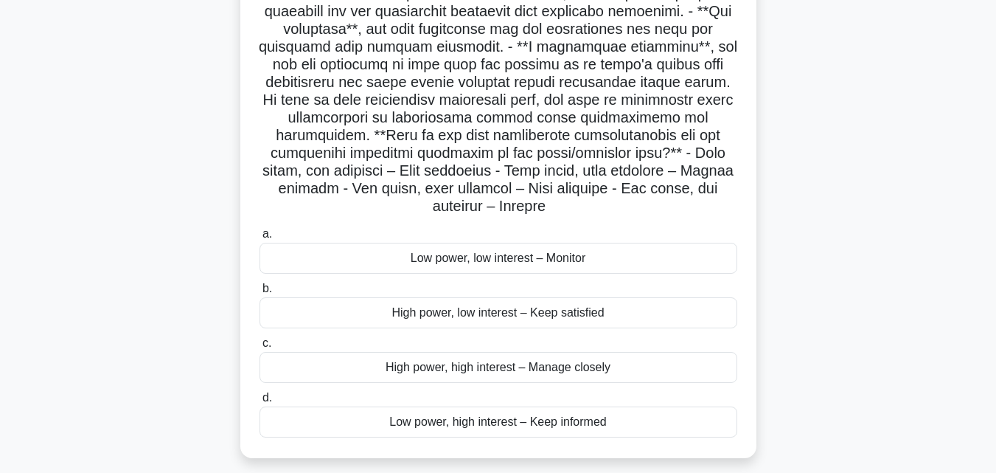
scroll to position [235, 0]
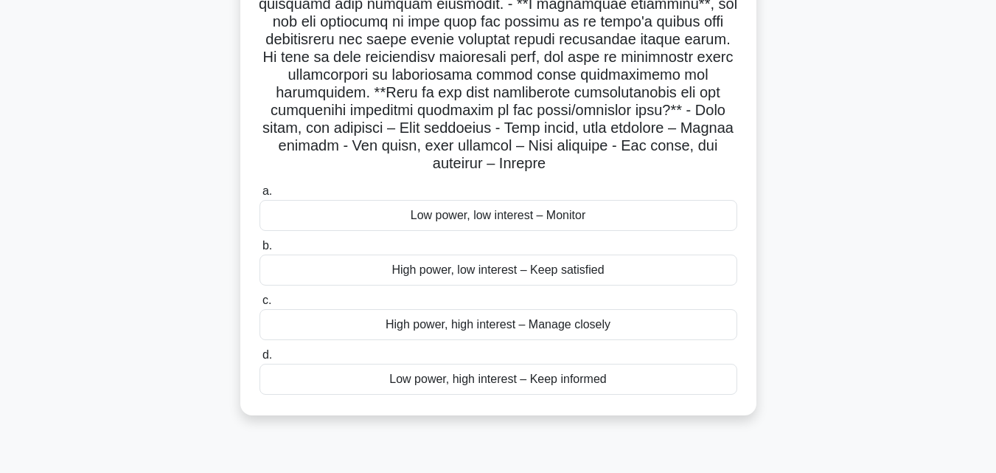
click at [540, 280] on div "High power, low interest – Keep satisfied" at bounding box center [499, 269] width 478 height 31
click at [260, 251] on input "b. High power, low interest – Keep satisfied" at bounding box center [260, 246] width 0 height 10
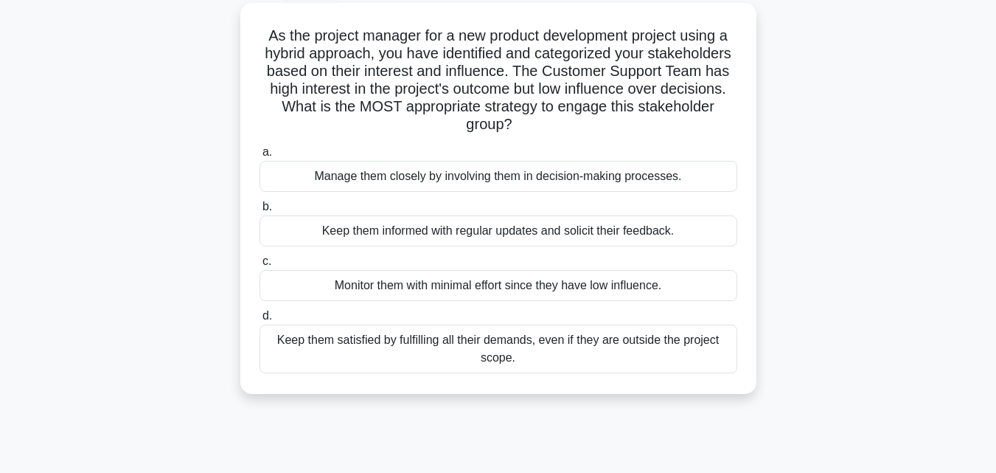
scroll to position [72, 0]
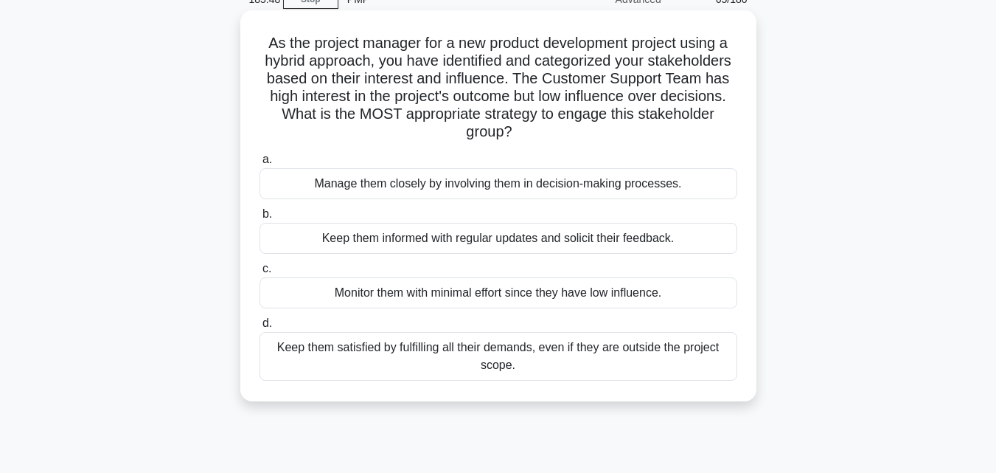
click at [642, 243] on div "Keep them informed with regular updates and solicit their feedback." at bounding box center [499, 238] width 478 height 31
click at [260, 219] on input "b. Keep them informed with regular updates and solicit their feedback." at bounding box center [260, 214] width 0 height 10
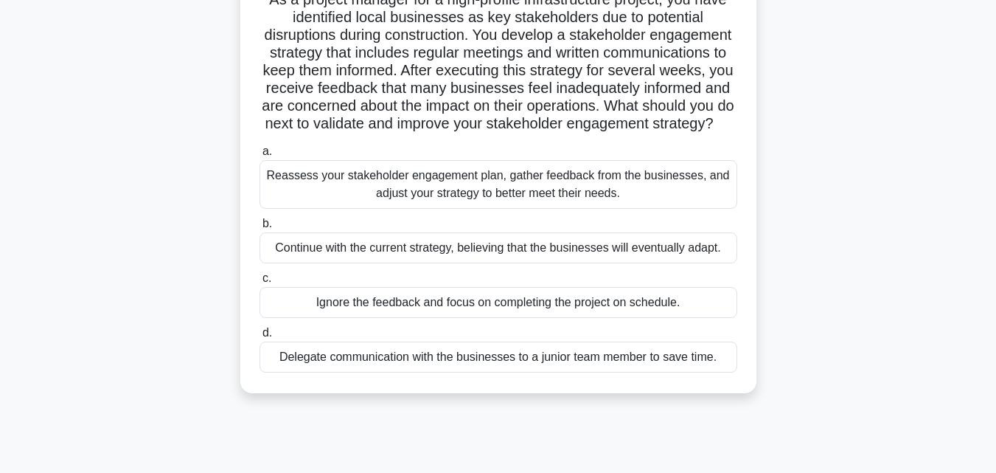
scroll to position [126, 0]
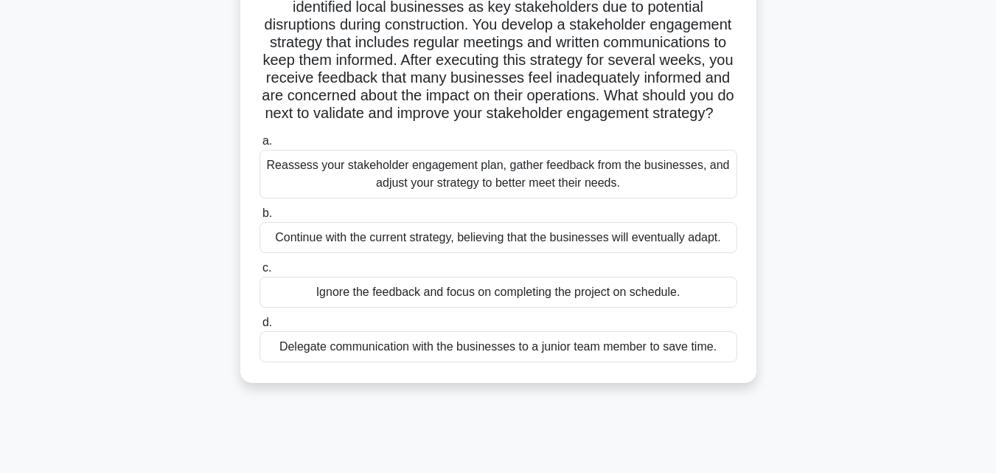
click at [591, 185] on div "Reassess your stakeholder engagement plan, gather feedback from the businesses,…" at bounding box center [499, 174] width 478 height 49
click at [260, 146] on input "a. Reassess your stakeholder engagement plan, gather feedback from the business…" at bounding box center [260, 141] width 0 height 10
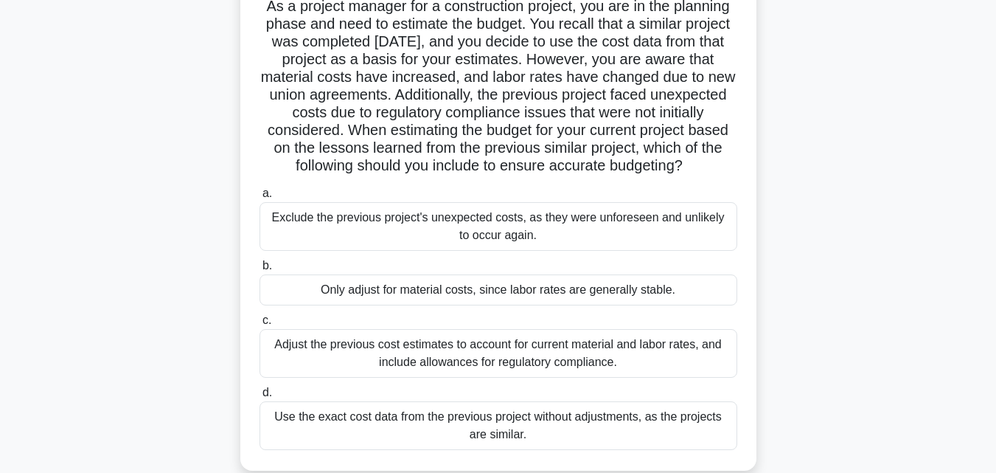
scroll to position [153, 0]
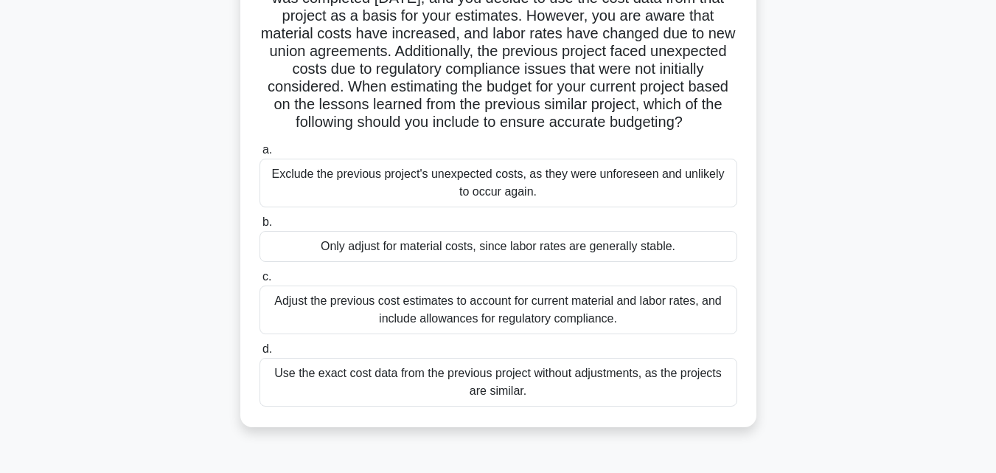
click at [398, 316] on div "Adjust the previous cost estimates to account for current material and labor ra…" at bounding box center [499, 309] width 478 height 49
click at [260, 282] on input "c. Adjust the previous cost estimates to account for current material and labor…" at bounding box center [260, 277] width 0 height 10
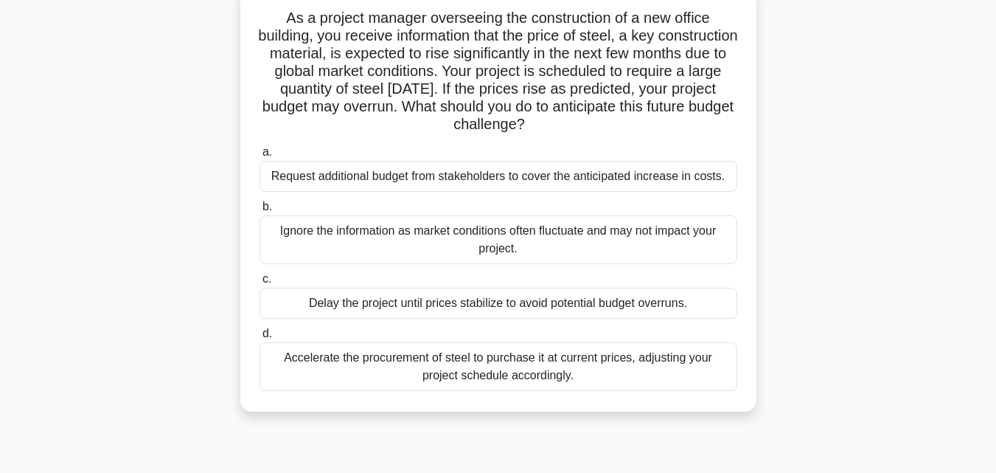
scroll to position [105, 0]
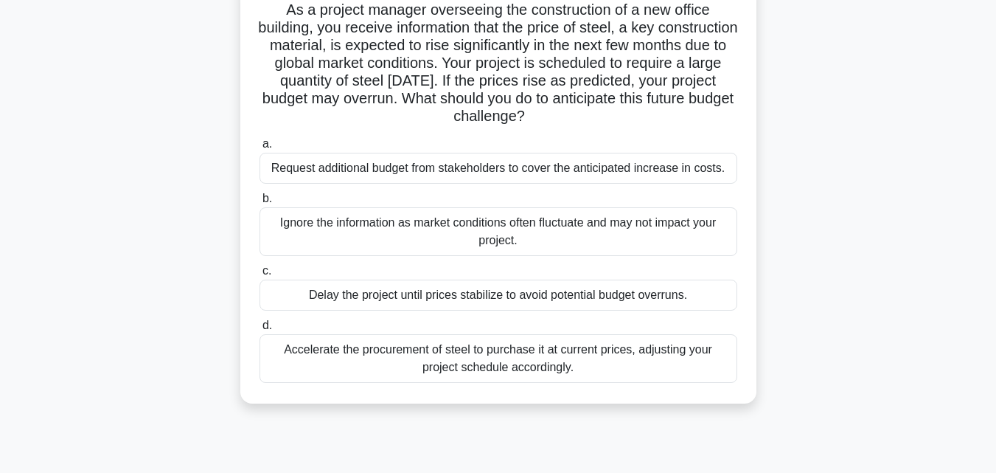
click at [392, 352] on div "Accelerate the procurement of steel to purchase it at current prices, adjusting…" at bounding box center [499, 358] width 478 height 49
click at [260, 330] on input "d. Accelerate the procurement of steel to purchase it at current prices, adjust…" at bounding box center [260, 326] width 0 height 10
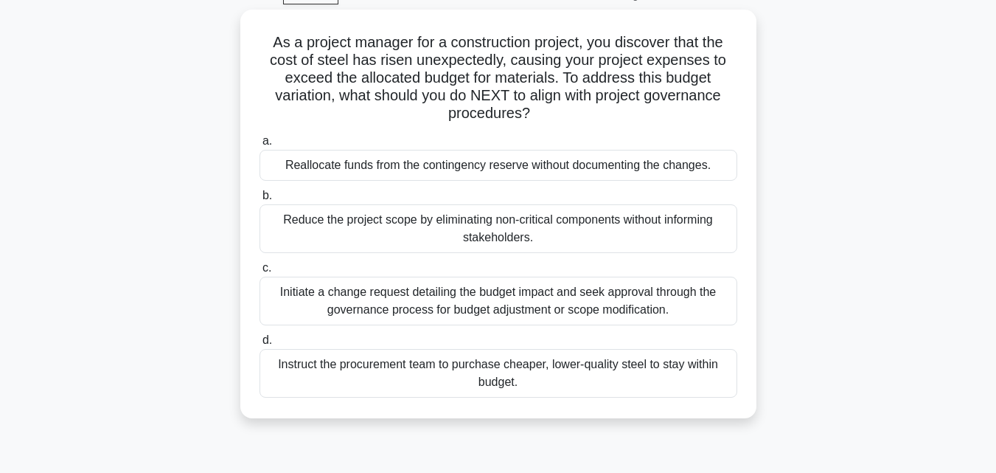
scroll to position [80, 0]
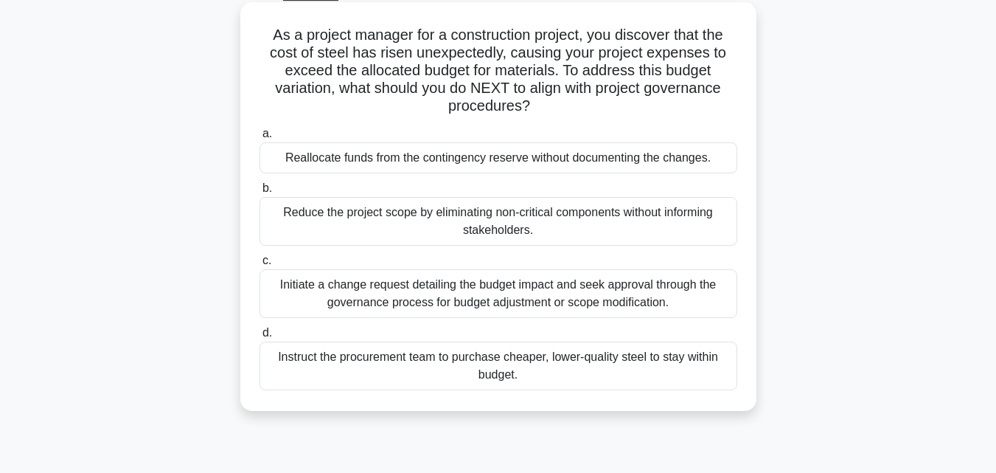
click at [628, 298] on div "Initiate a change request detailing the budget impact and seek approval through…" at bounding box center [499, 293] width 478 height 49
click at [260, 266] on input "c. Initiate a change request detailing the budget impact and seek approval thro…" at bounding box center [260, 261] width 0 height 10
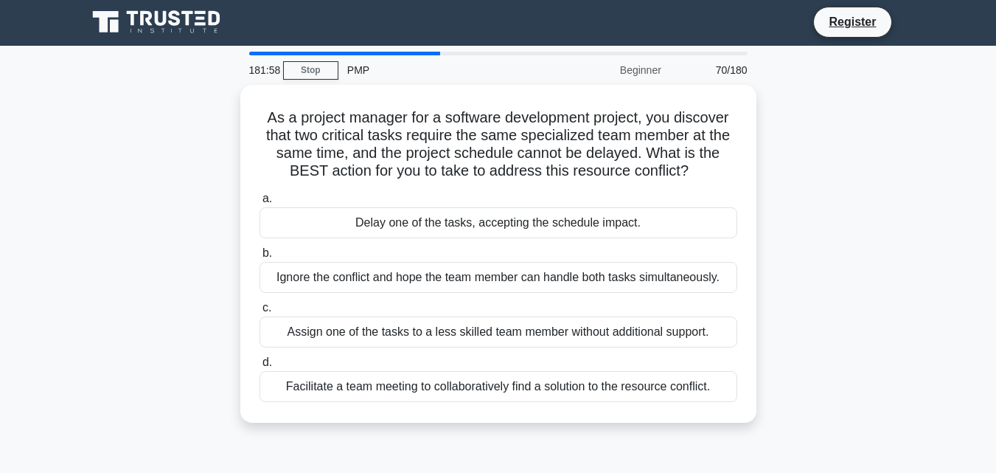
scroll to position [0, 0]
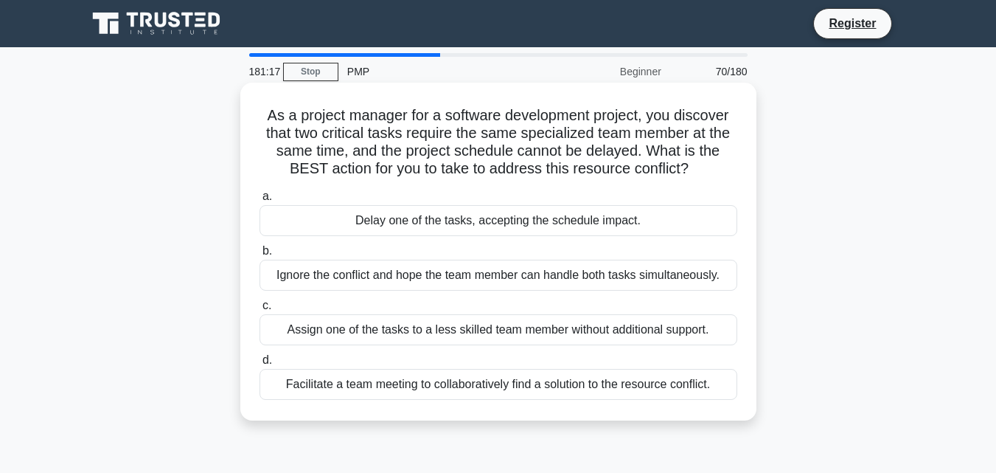
click at [691, 400] on div "Facilitate a team meeting to collaboratively find a solution to the resource co…" at bounding box center [499, 384] width 478 height 31
click at [260, 365] on input "d. Facilitate a team meeting to collaboratively find a solution to the resource…" at bounding box center [260, 361] width 0 height 10
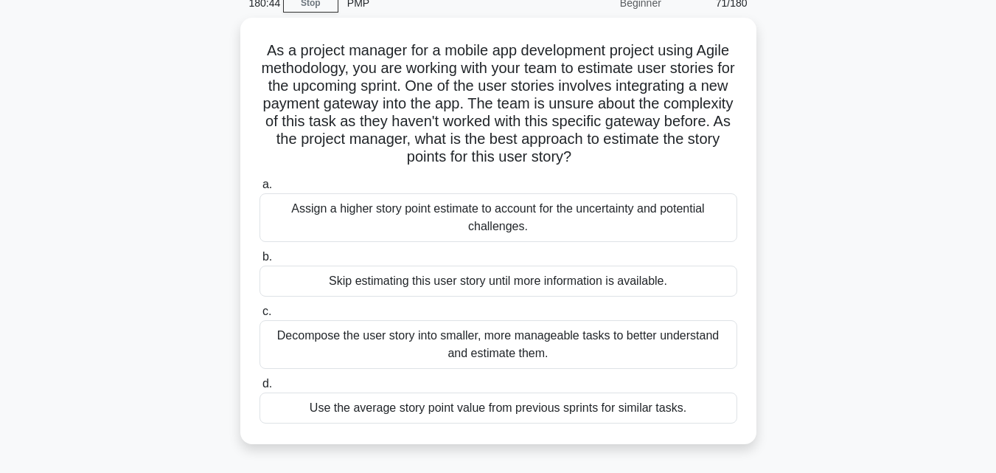
scroll to position [99, 0]
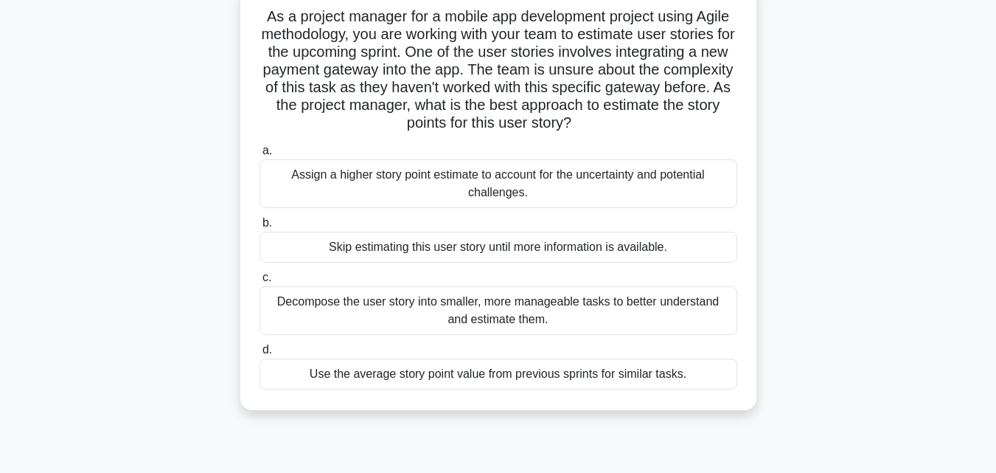
click at [602, 325] on div "Decompose the user story into smaller, more manageable tasks to better understa…" at bounding box center [499, 310] width 478 height 49
click at [260, 282] on input "c. Decompose the user story into smaller, more manageable tasks to better under…" at bounding box center [260, 278] width 0 height 10
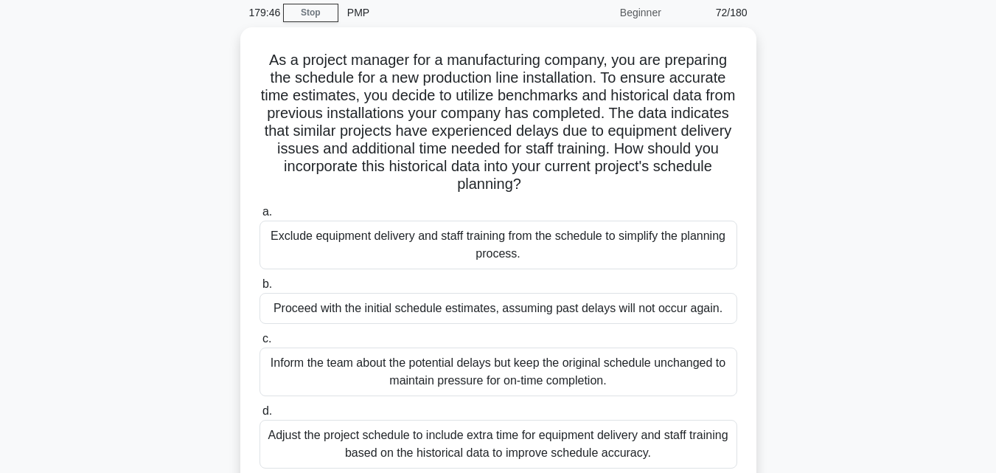
scroll to position [58, 0]
drag, startPoint x: 992, startPoint y: 216, endPoint x: 994, endPoint y: 237, distance: 21.4
click at [994, 237] on main "179:38 Stop PMP Beginner 72/180 As a project manager for a manufacturing compan…" at bounding box center [498, 363] width 996 height 749
click at [972, 257] on main "179:36 Stop PMP Beginner 72/180 As a project manager for a manufacturing compan…" at bounding box center [498, 363] width 996 height 749
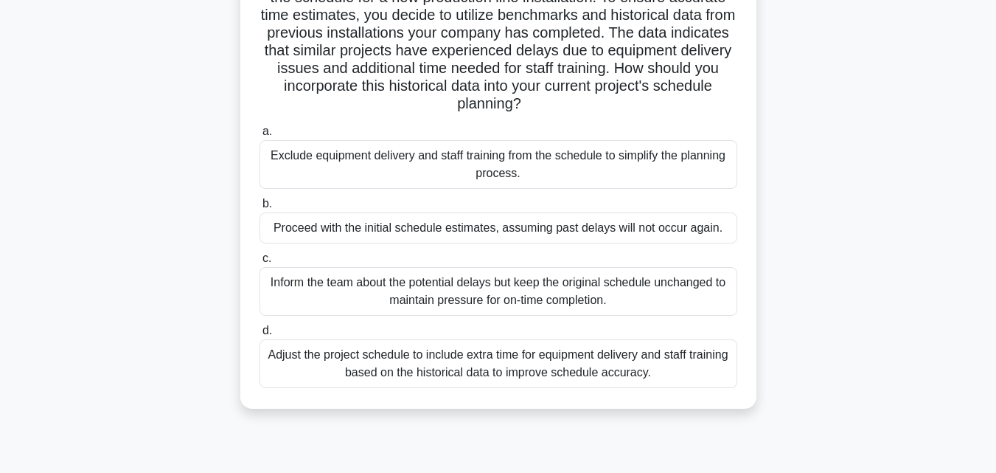
scroll to position [159, 0]
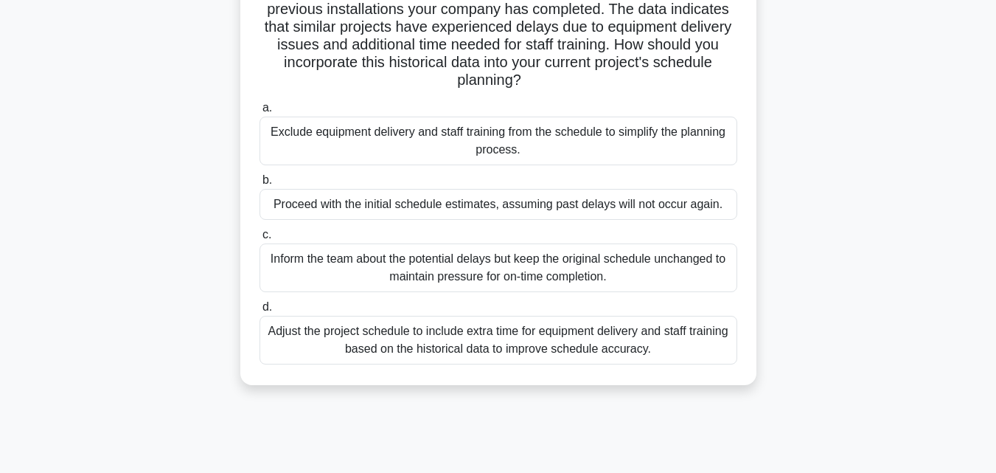
click at [660, 361] on div "Adjust the project schedule to include extra time for equipment delivery and st…" at bounding box center [499, 340] width 478 height 49
click at [260, 312] on input "d. Adjust the project schedule to include extra time for equipment delivery and…" at bounding box center [260, 307] width 0 height 10
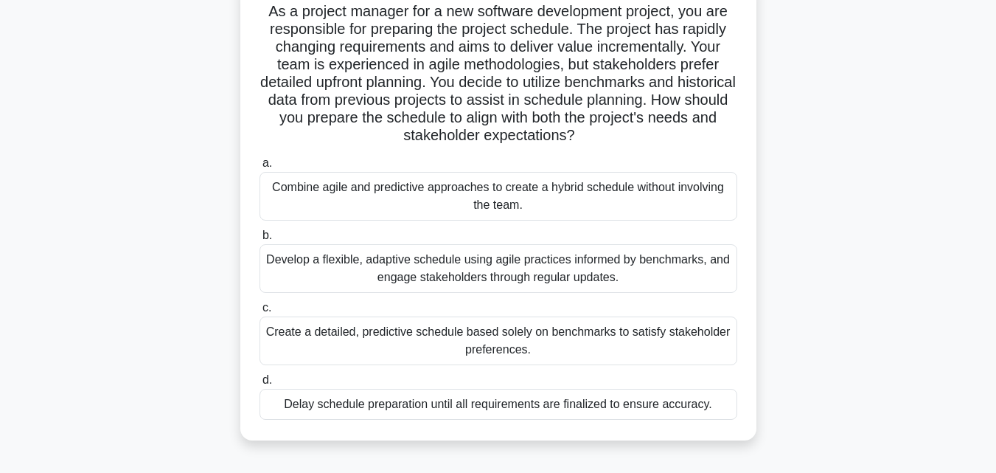
scroll to position [119, 0]
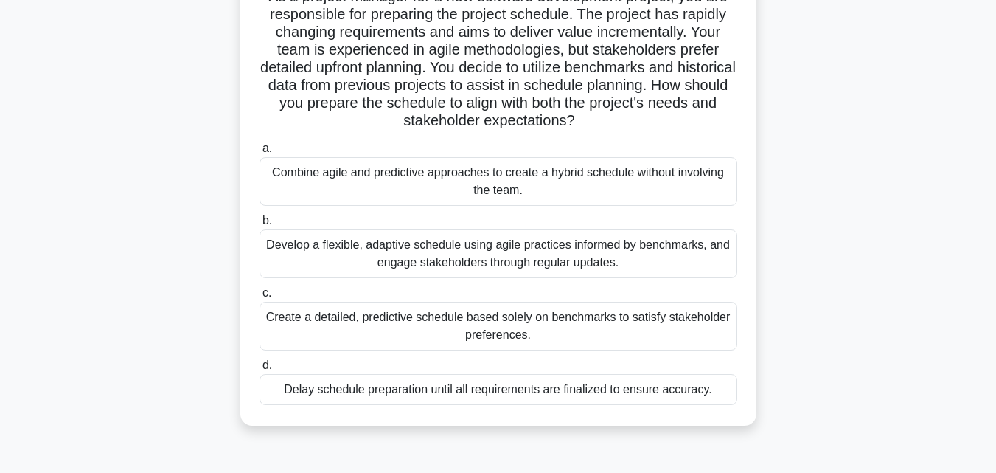
click at [603, 268] on div "Develop a flexible, adaptive schedule using agile practices informed by benchma…" at bounding box center [499, 253] width 478 height 49
click at [260, 226] on input "b. Develop a flexible, adaptive schedule using agile practices informed by benc…" at bounding box center [260, 221] width 0 height 10
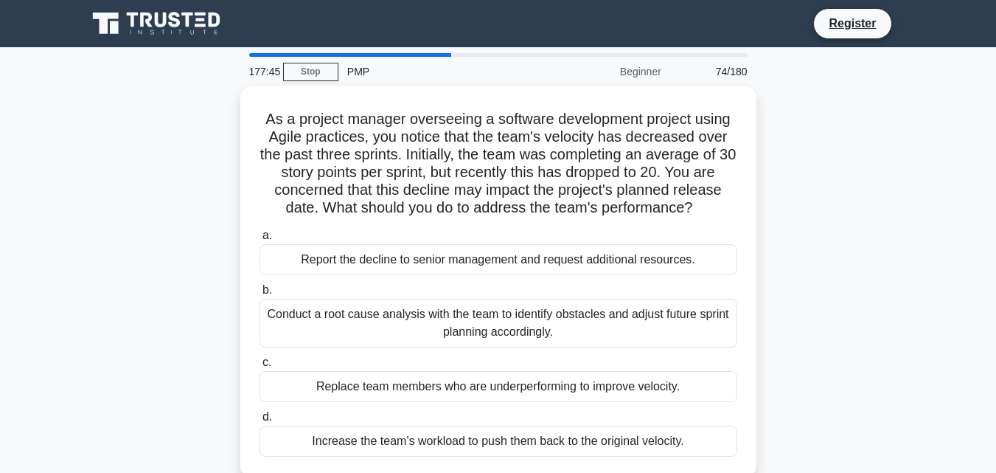
scroll to position [44, 0]
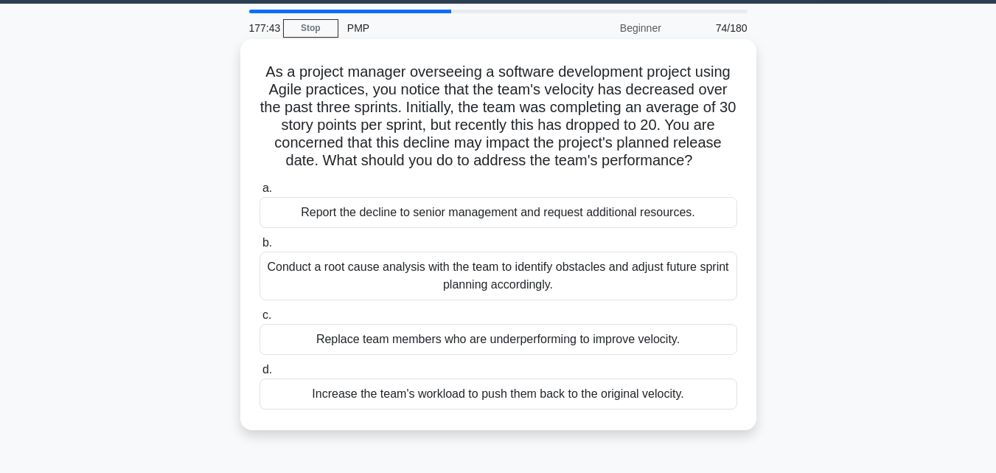
click at [591, 288] on div "Conduct a root cause analysis with the team to identify obstacles and adjust fu…" at bounding box center [499, 276] width 478 height 49
click at [260, 248] on input "b. Conduct a root cause analysis with the team to identify obstacles and adjust…" at bounding box center [260, 243] width 0 height 10
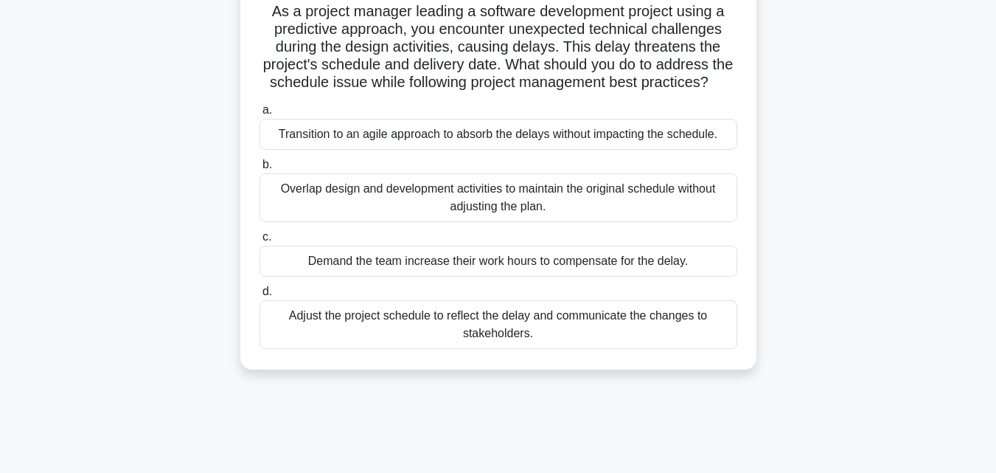
scroll to position [109, 0]
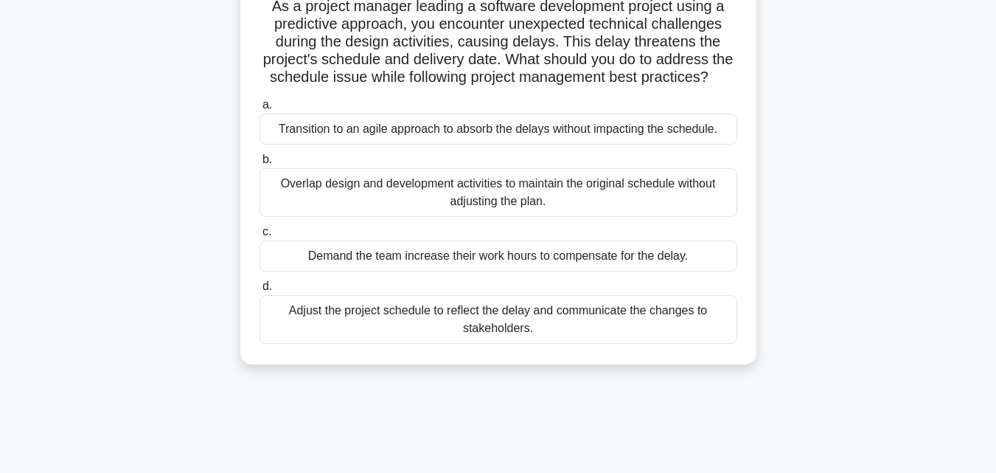
click at [521, 344] on div "Adjust the project schedule to reflect the delay and communicate the changes to…" at bounding box center [499, 319] width 478 height 49
click at [260, 291] on input "d. Adjust the project schedule to reflect the delay and communicate the changes…" at bounding box center [260, 287] width 0 height 10
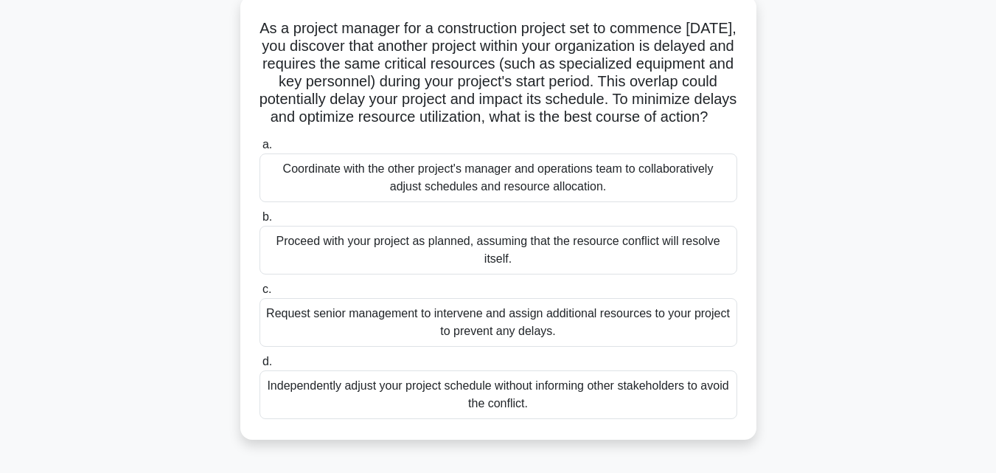
scroll to position [92, 0]
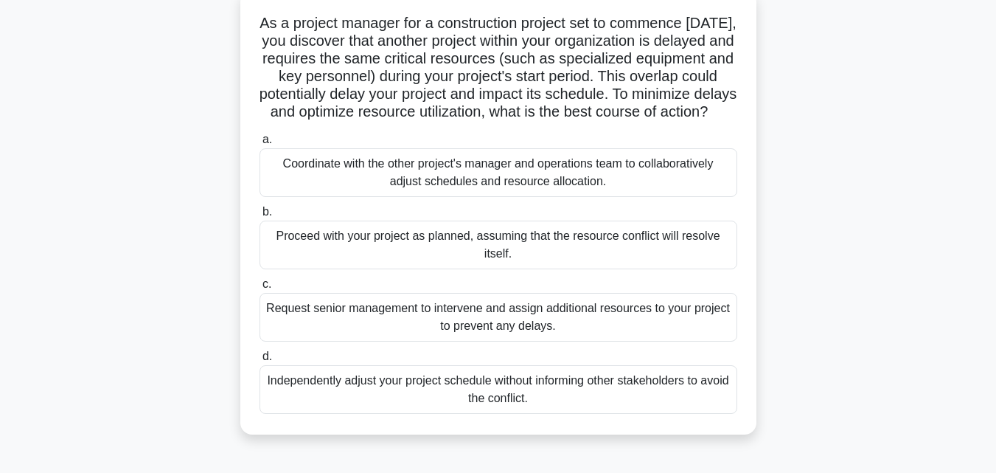
click at [513, 178] on div "Coordinate with the other project's manager and operations team to collaborativ…" at bounding box center [499, 172] width 478 height 49
click at [260, 145] on input "a. Coordinate with the other project's manager and operations team to collabora…" at bounding box center [260, 140] width 0 height 10
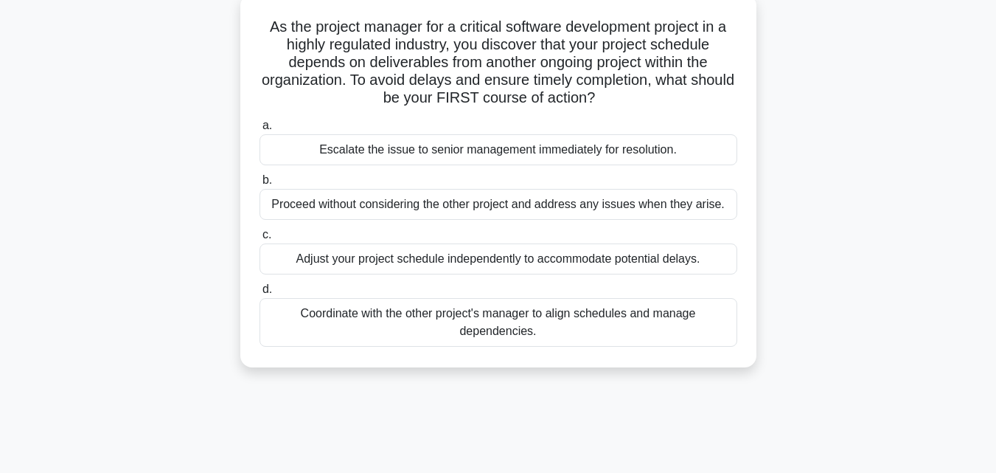
scroll to position [0, 0]
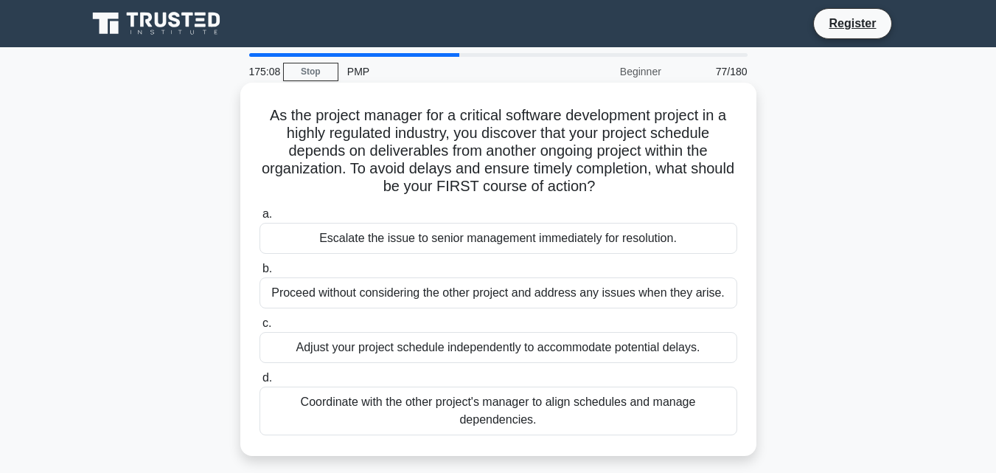
click at [593, 423] on div "Coordinate with the other project's manager to align schedules and manage depen…" at bounding box center [499, 410] width 478 height 49
click at [260, 383] on input "d. Coordinate with the other project's manager to align schedules and manage de…" at bounding box center [260, 378] width 0 height 10
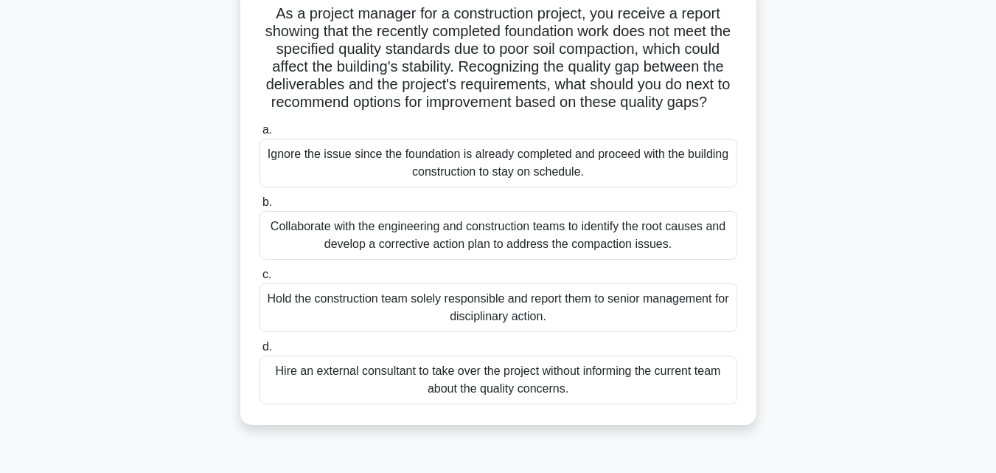
scroll to position [107, 0]
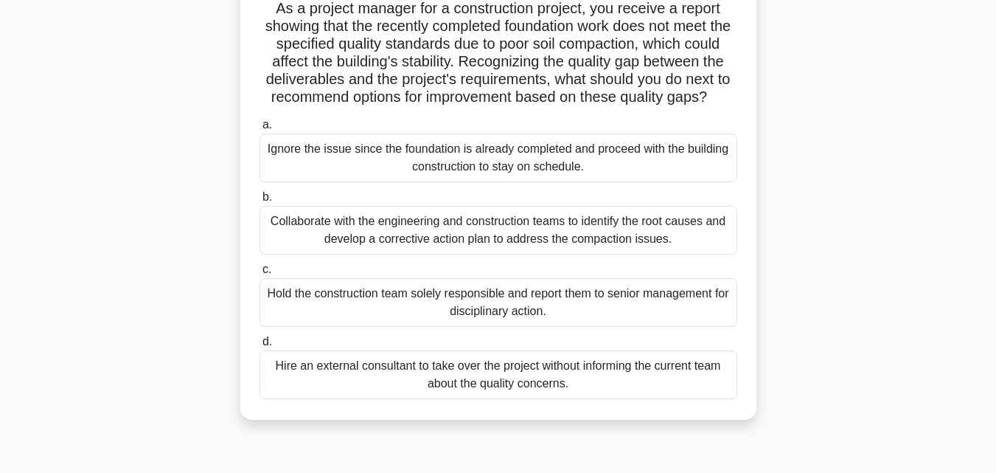
click at [600, 242] on div "Collaborate with the engineering and construction teams to identify the root ca…" at bounding box center [499, 230] width 478 height 49
click at [260, 202] on input "b. Collaborate with the engineering and construction teams to identify the root…" at bounding box center [260, 198] width 0 height 10
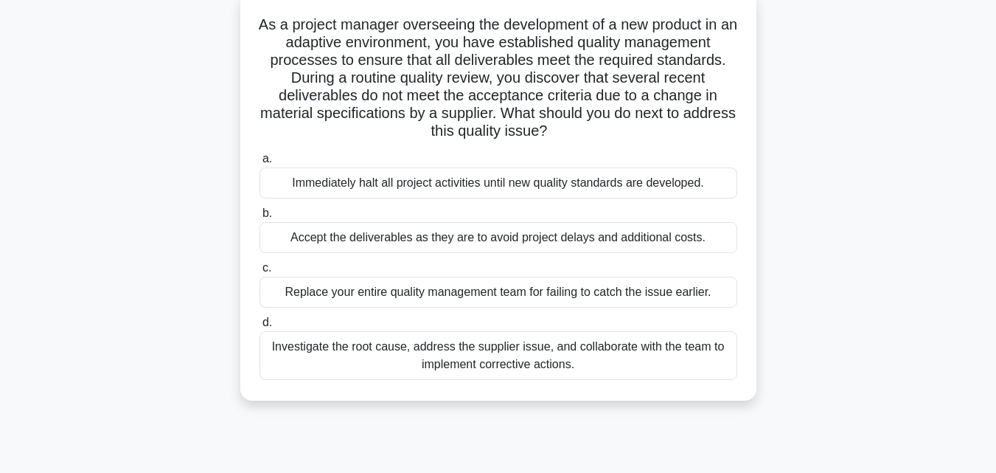
scroll to position [99, 0]
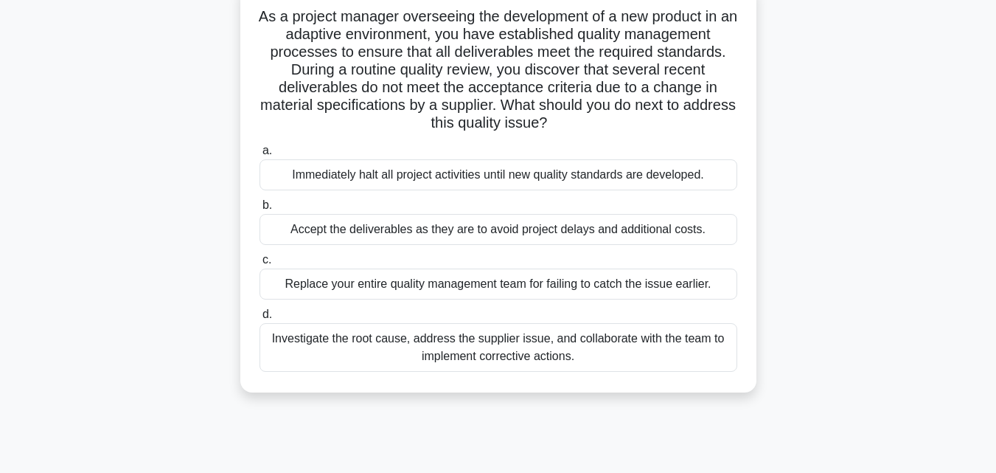
click at [682, 358] on div "Investigate the root cause, address the supplier issue, and collaborate with th…" at bounding box center [499, 347] width 478 height 49
click at [260, 319] on input "d. Investigate the root cause, address the supplier issue, and collaborate with…" at bounding box center [260, 315] width 0 height 10
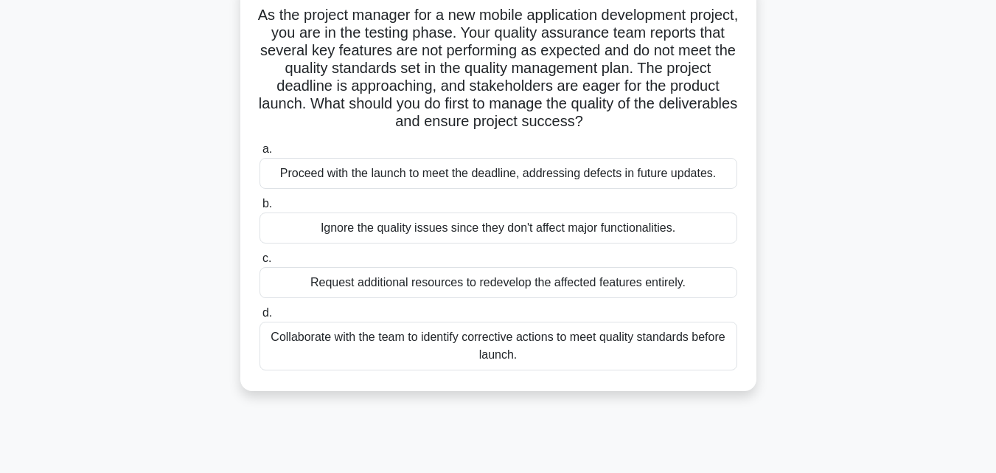
scroll to position [122, 0]
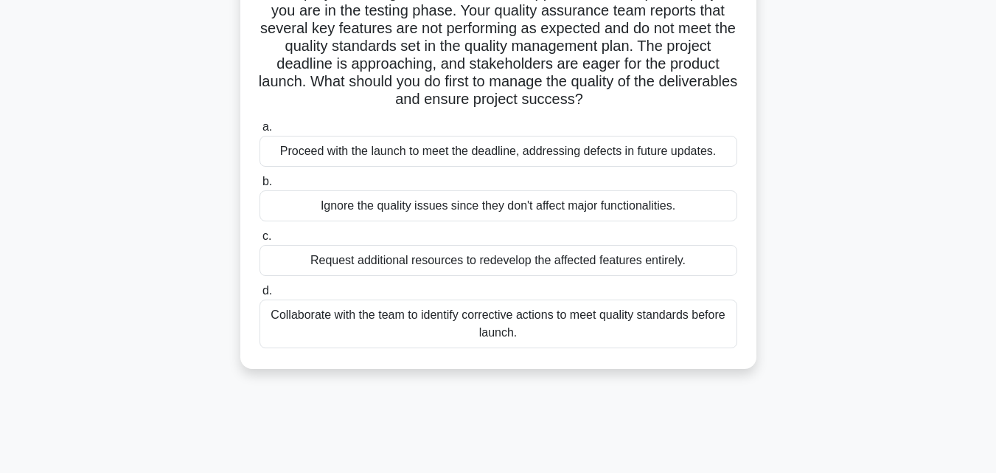
click at [623, 344] on div "Collaborate with the team to identify corrective actions to meet quality standa…" at bounding box center [499, 323] width 478 height 49
click at [260, 296] on input "d. Collaborate with the team to identify corrective actions to meet quality sta…" at bounding box center [260, 291] width 0 height 10
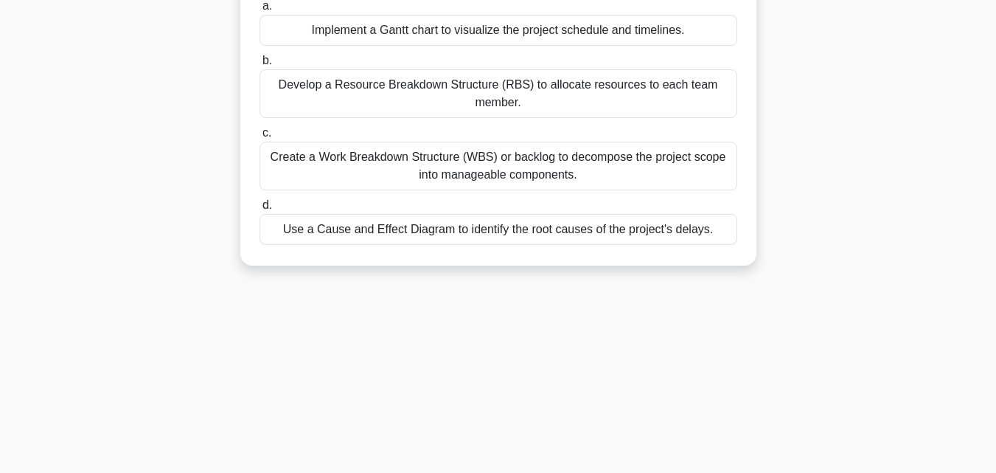
scroll to position [242, 0]
click at [643, 180] on div "Create a Work Breakdown Structure (WBS) or backlog to decompose the project sco…" at bounding box center [499, 167] width 478 height 49
click at [260, 139] on input "c. Create a Work Breakdown Structure (WBS) or backlog to decompose the project …" at bounding box center [260, 135] width 0 height 10
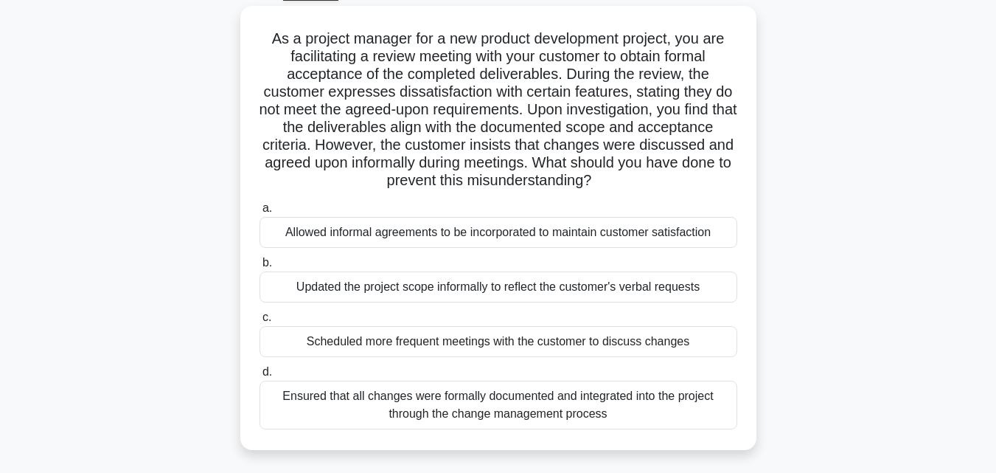
scroll to position [89, 0]
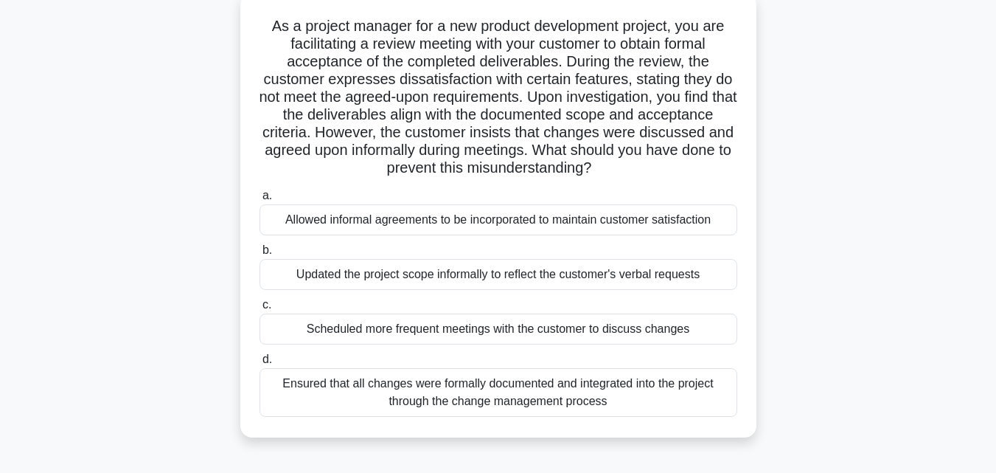
click at [659, 394] on div "Ensured that all changes were formally documented and integrated into the proje…" at bounding box center [499, 392] width 478 height 49
click at [260, 364] on input "d. Ensured that all changes were formally documented and integrated into the pr…" at bounding box center [260, 360] width 0 height 10
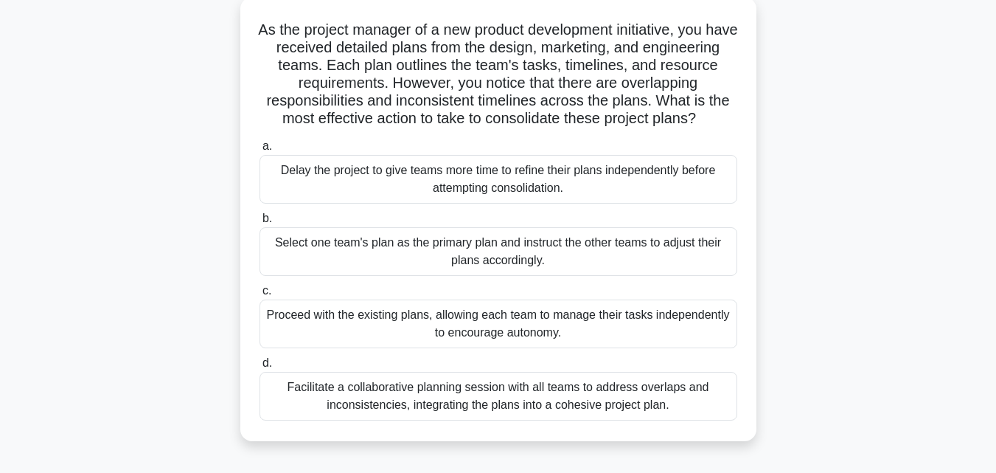
click at [659, 394] on div "Facilitate a collaborative planning session with all teams to address overlaps …" at bounding box center [499, 396] width 478 height 49
click at [260, 368] on input "d. Facilitate a collaborative planning session with all teams to address overla…" at bounding box center [260, 363] width 0 height 10
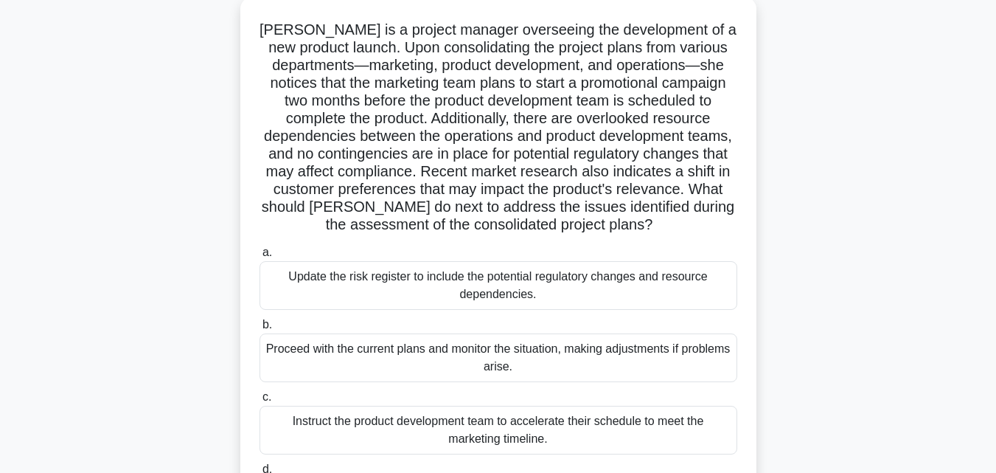
scroll to position [0, 0]
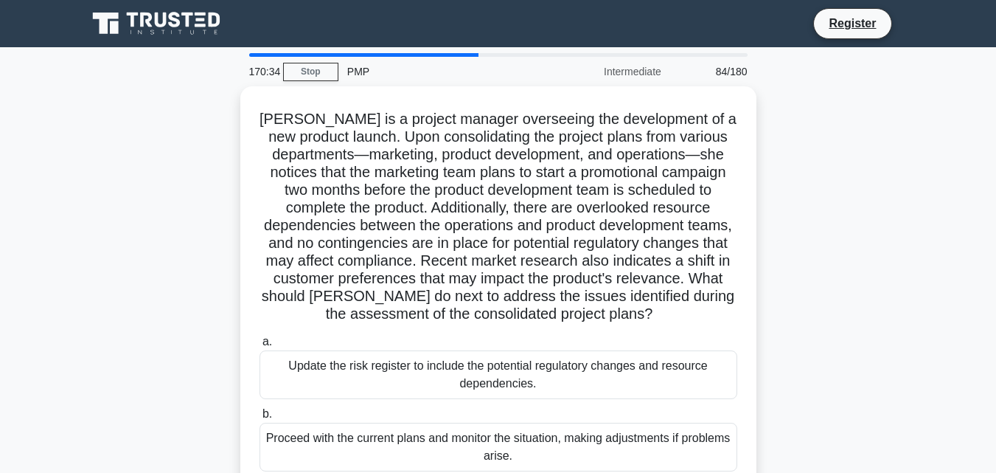
click at [791, 255] on div "Maria is a project manager overseeing the development of a new product launch. …" at bounding box center [498, 370] width 841 height 568
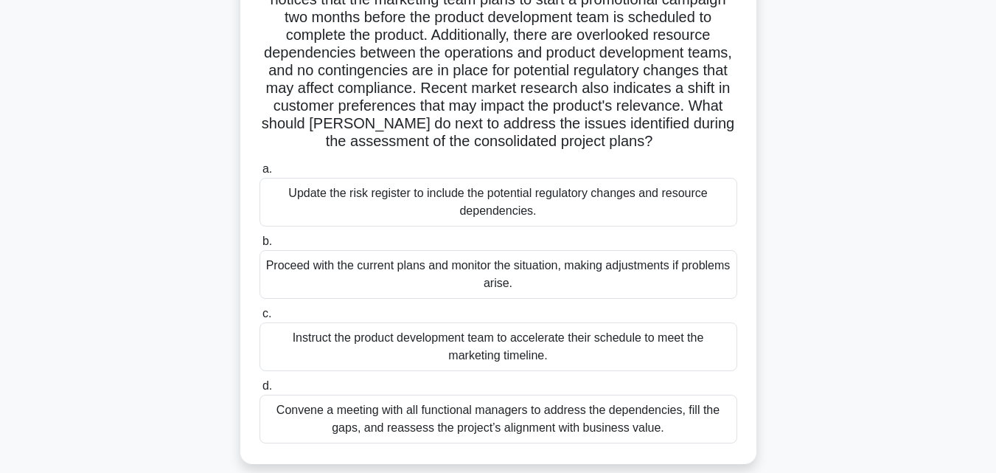
scroll to position [198, 0]
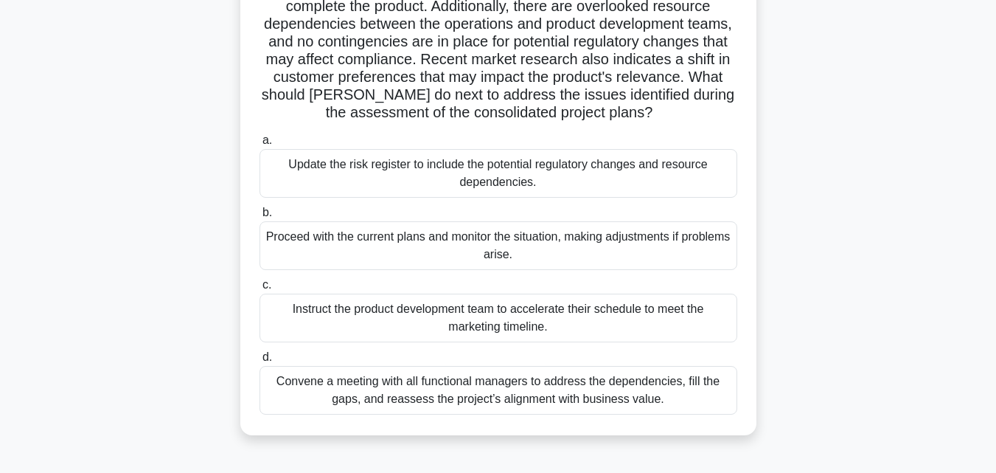
click at [493, 411] on div "Convene a meeting with all functional managers to address the dependencies, fil…" at bounding box center [499, 390] width 478 height 49
click at [260, 362] on input "d. Convene a meeting with all functional managers to address the dependencies, …" at bounding box center [260, 358] width 0 height 10
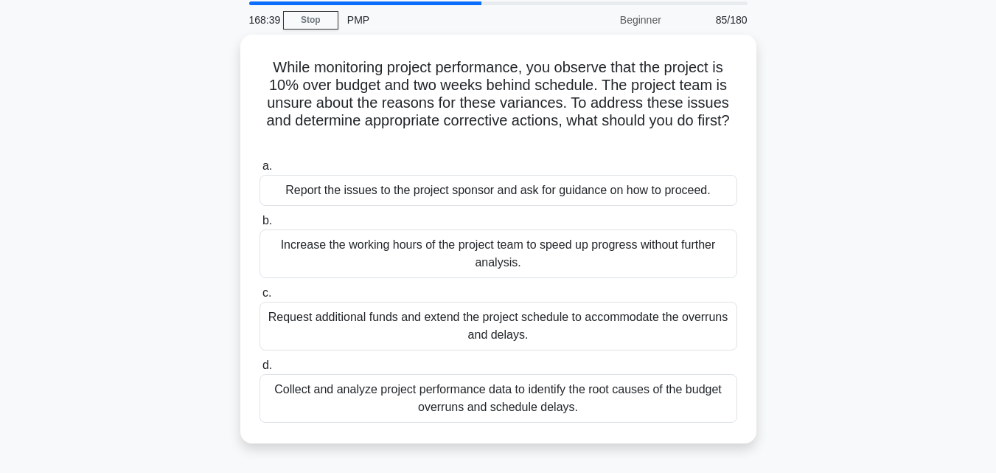
scroll to position [100, 0]
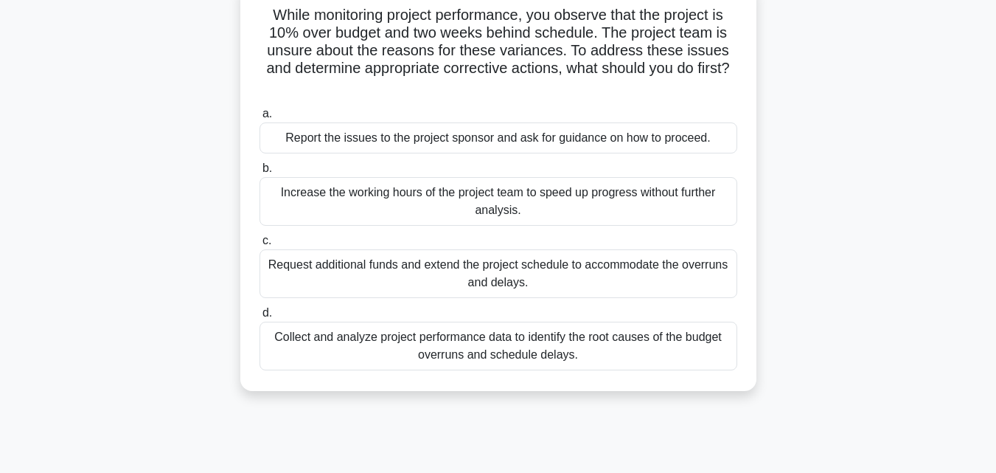
click at [625, 337] on div "Collect and analyze project performance data to identify the root causes of the…" at bounding box center [499, 346] width 478 height 49
click at [260, 318] on input "d. Collect and analyze project performance data to identify the root causes of …" at bounding box center [260, 313] width 0 height 10
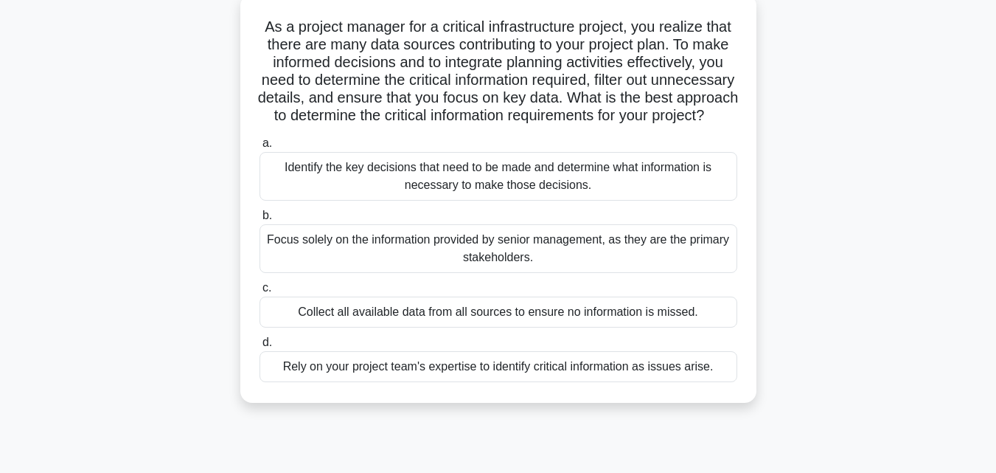
scroll to position [94, 0]
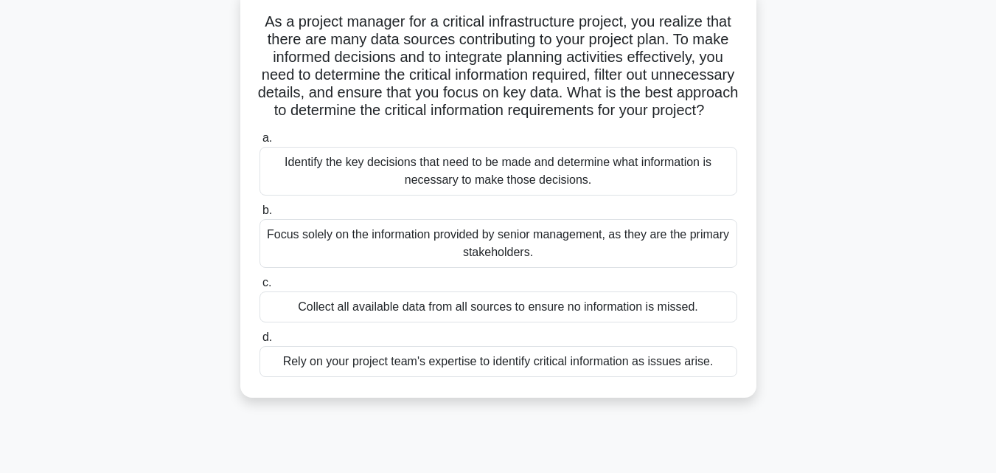
click at [628, 195] on div "Identify the key decisions that need to be made and determine what information …" at bounding box center [499, 171] width 478 height 49
click at [260, 143] on input "a. Identify the key decisions that need to be made and determine what informati…" at bounding box center [260, 138] width 0 height 10
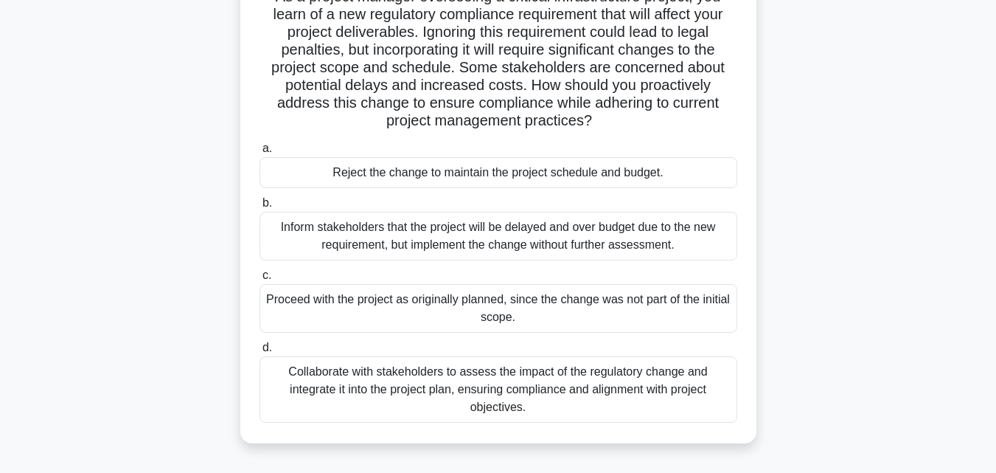
scroll to position [125, 0]
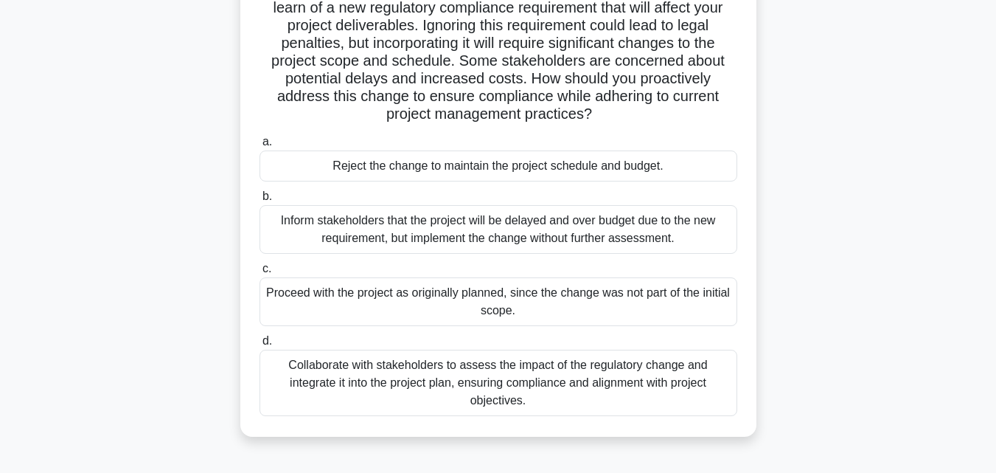
click at [634, 396] on div "Collaborate with stakeholders to assess the impact of the regulatory change and…" at bounding box center [499, 383] width 478 height 66
click at [260, 346] on input "d. Collaborate with stakeholders to assess the impact of the regulatory change …" at bounding box center [260, 341] width 0 height 10
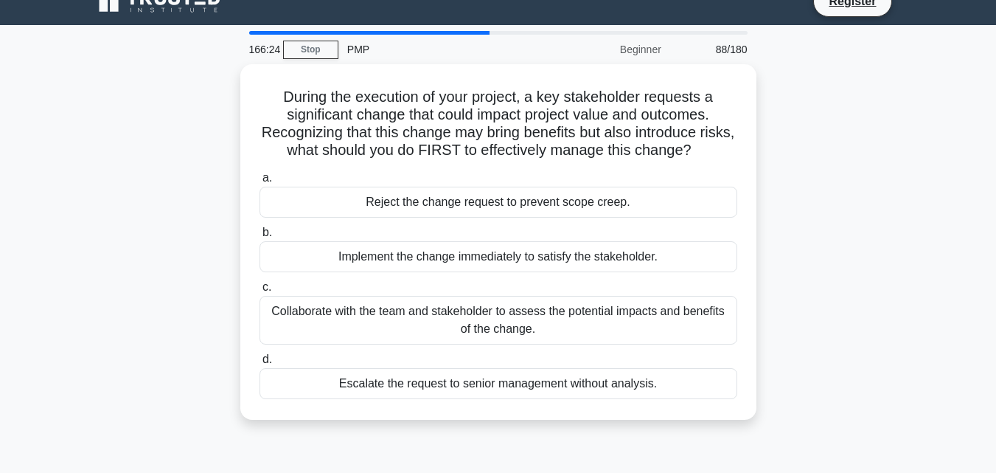
scroll to position [0, 0]
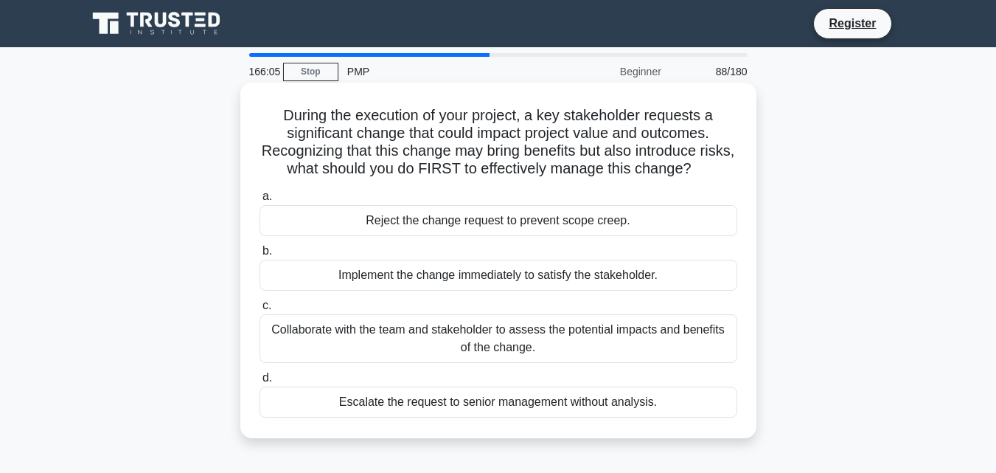
click at [707, 353] on div "Collaborate with the team and stakeholder to assess the potential impacts and b…" at bounding box center [499, 338] width 478 height 49
click at [260, 311] on input "c. Collaborate with the team and stakeholder to assess the potential impacts an…" at bounding box center [260, 306] width 0 height 10
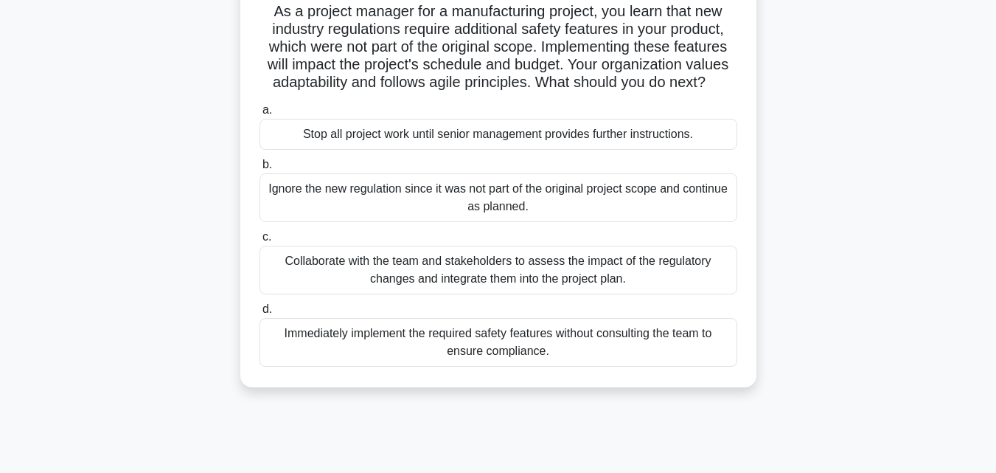
scroll to position [116, 0]
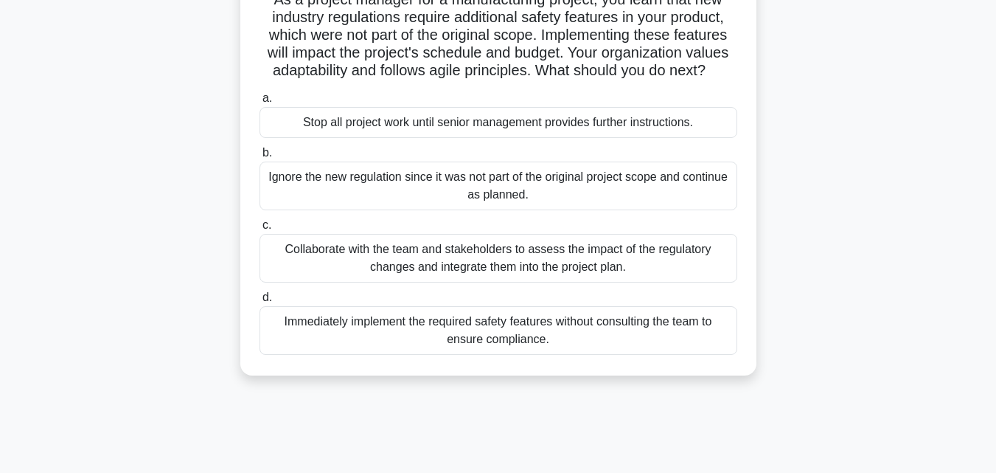
click at [710, 265] on div "Collaborate with the team and stakeholders to assess the impact of the regulato…" at bounding box center [499, 258] width 478 height 49
click at [260, 230] on input "c. Collaborate with the team and stakeholders to assess the impact of the regul…" at bounding box center [260, 226] width 0 height 10
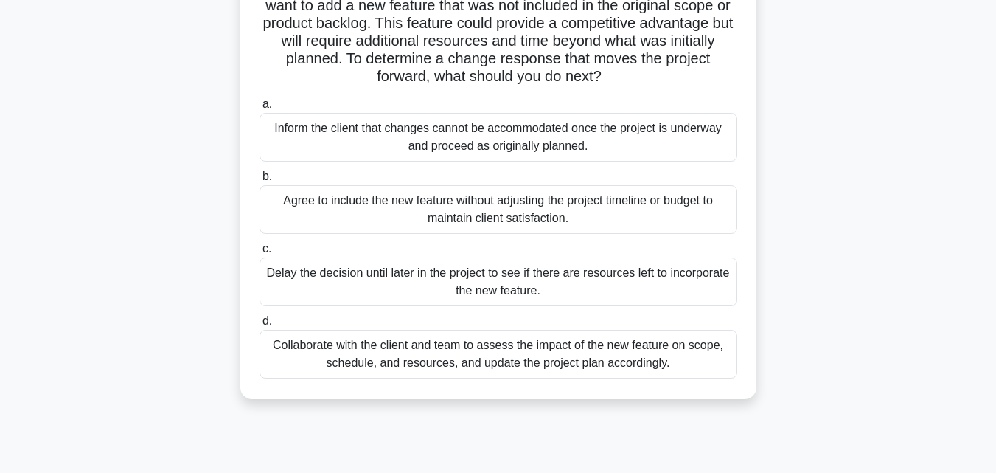
scroll to position [146, 0]
click at [670, 373] on div "Collaborate with the client and team to assess the impact of the new feature on…" at bounding box center [499, 353] width 478 height 49
click at [260, 325] on input "d. Collaborate with the client and team to assess the impact of the new feature…" at bounding box center [260, 321] width 0 height 10
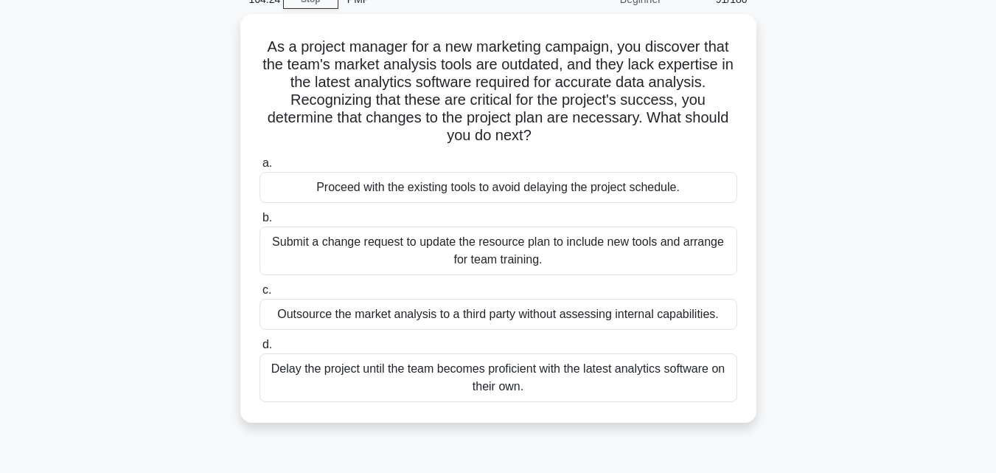
scroll to position [35, 0]
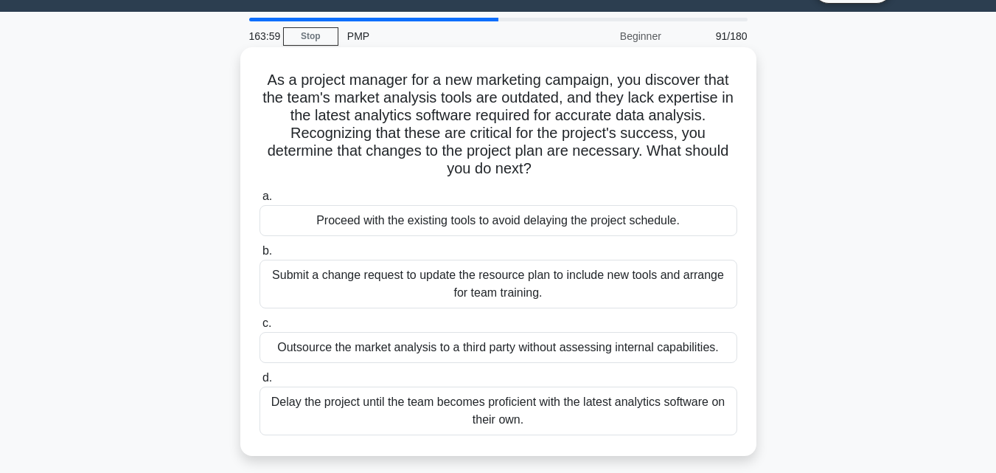
click at [671, 288] on div "Submit a change request to update the resource plan to include new tools and ar…" at bounding box center [499, 284] width 478 height 49
click at [260, 256] on input "b. Submit a change request to update the resource plan to include new tools and…" at bounding box center [260, 251] width 0 height 10
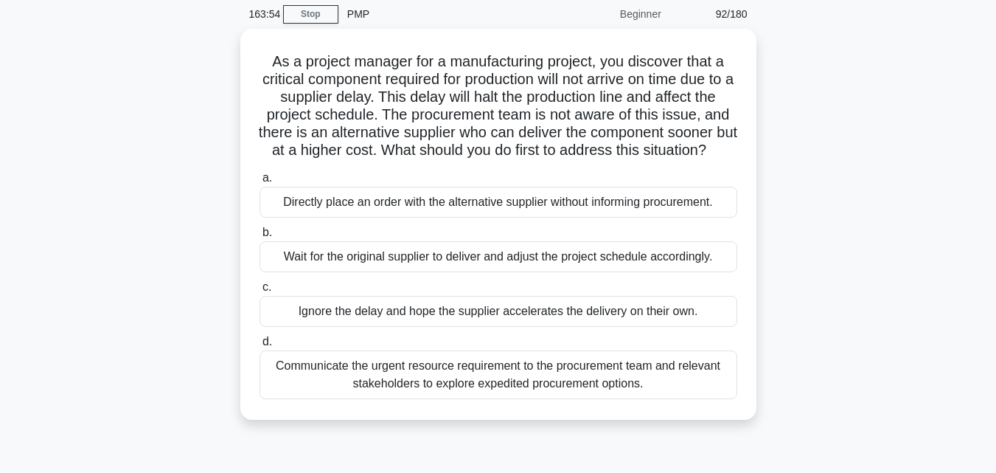
scroll to position [46, 0]
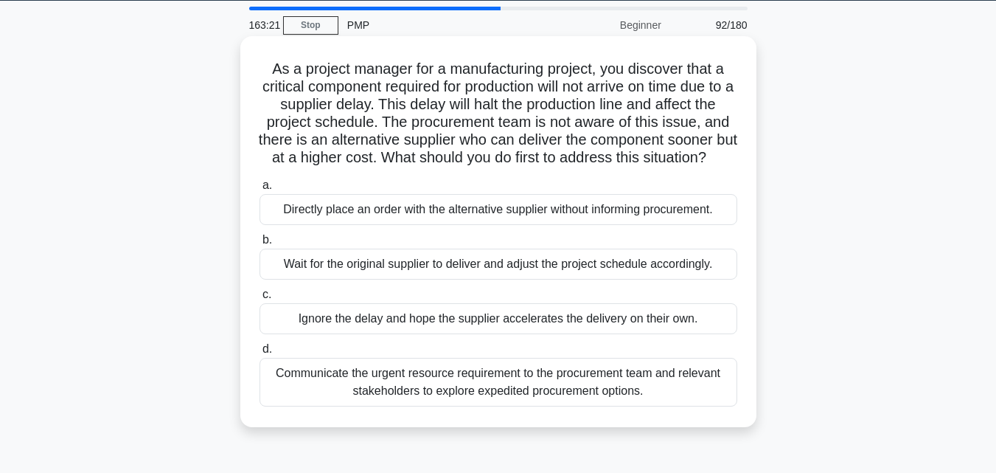
click at [597, 406] on div "Communicate the urgent resource requirement to the procurement team and relevan…" at bounding box center [499, 382] width 478 height 49
click at [260, 354] on input "d. Communicate the urgent resource requirement to the procurement team and rele…" at bounding box center [260, 349] width 0 height 10
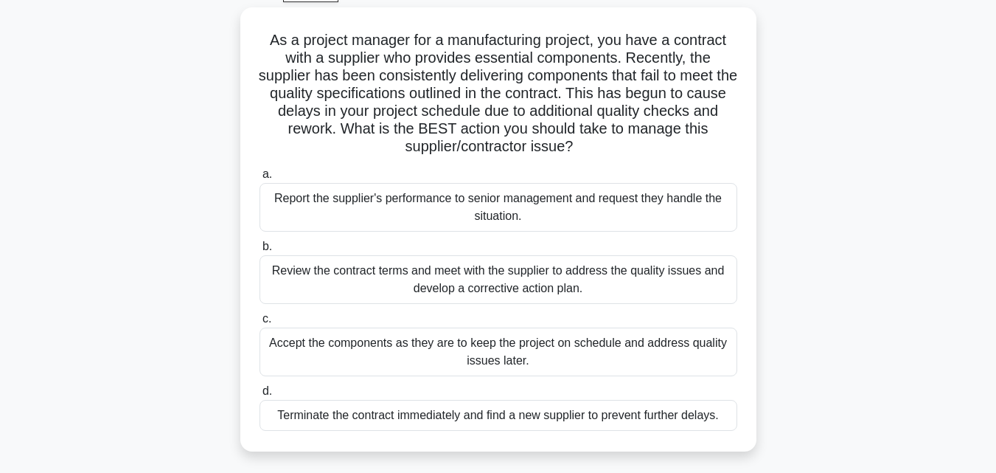
scroll to position [82, 0]
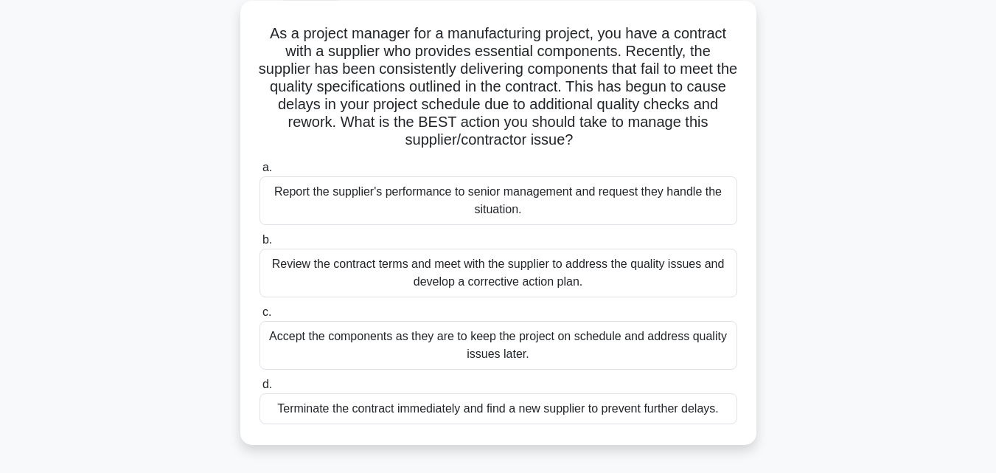
click at [620, 278] on div "Review the contract terms and meet with the supplier to address the quality iss…" at bounding box center [499, 273] width 478 height 49
click at [260, 245] on input "b. Review the contract terms and meet with the supplier to address the quality …" at bounding box center [260, 240] width 0 height 10
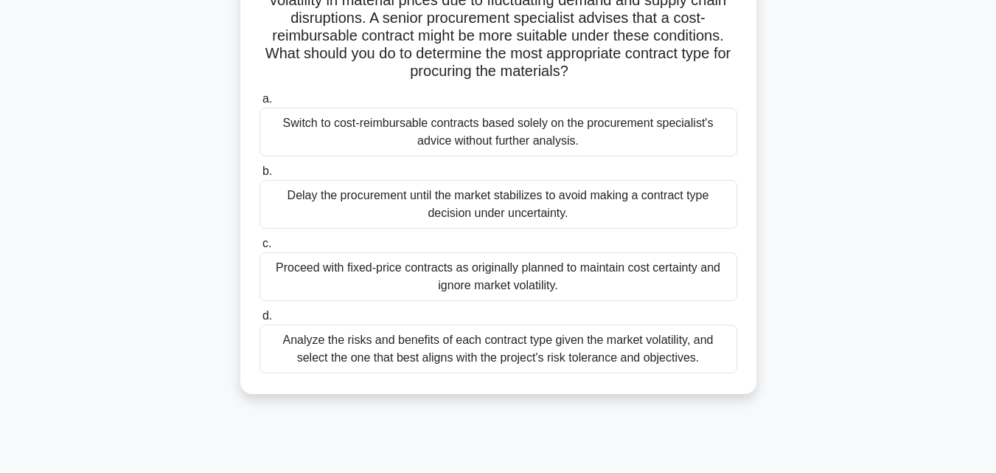
scroll to position [191, 0]
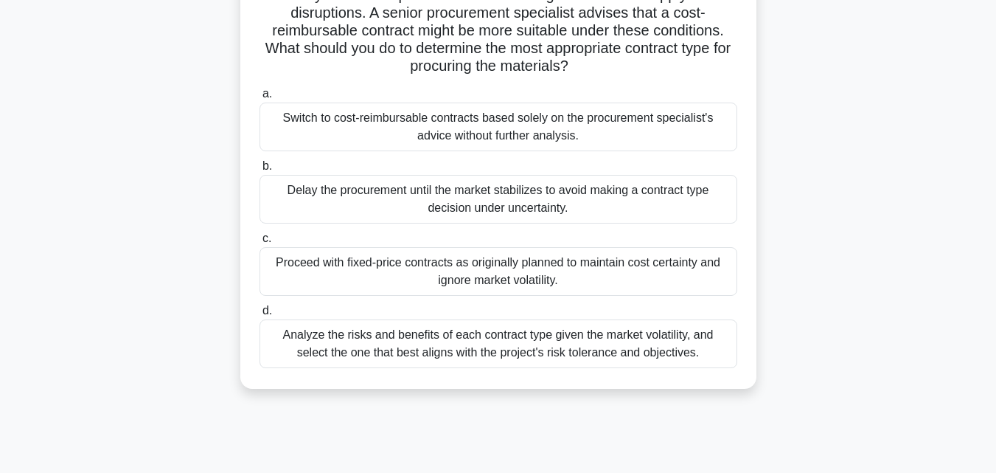
click at [654, 345] on div "Analyze the risks and benefits of each contract type given the market volatilit…" at bounding box center [499, 343] width 478 height 49
click at [260, 316] on input "d. Analyze the risks and benefits of each contract type given the market volati…" at bounding box center [260, 311] width 0 height 10
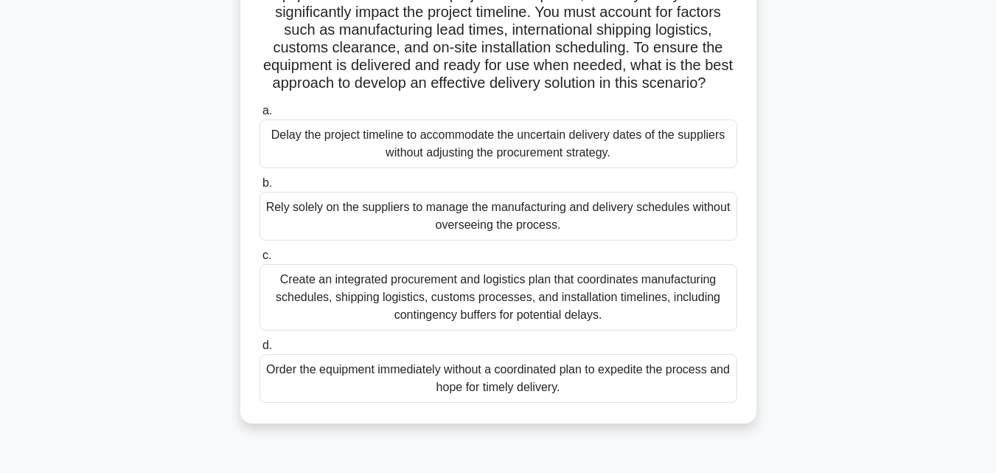
scroll to position [162, 0]
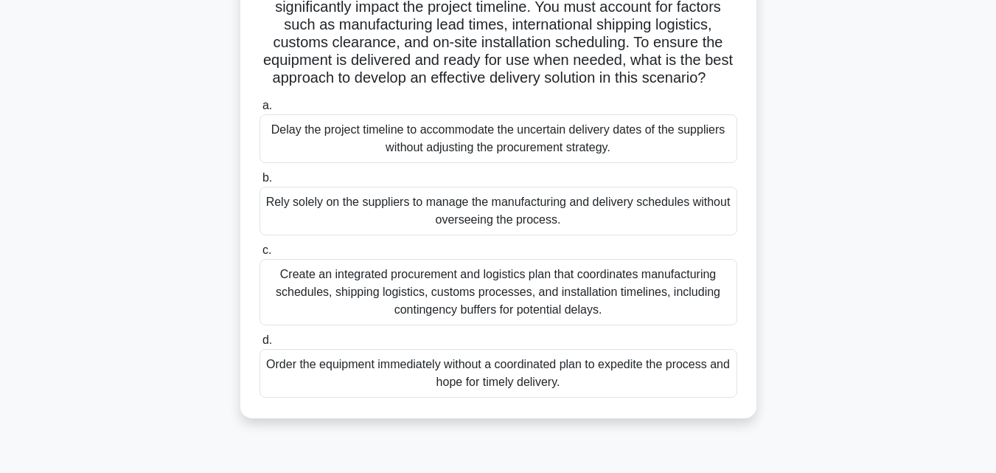
click at [668, 325] on div "Create an integrated procurement and logistics plan that coordinates manufactur…" at bounding box center [499, 292] width 478 height 66
click at [260, 255] on input "c. Create an integrated procurement and logistics plan that coordinates manufac…" at bounding box center [260, 251] width 0 height 10
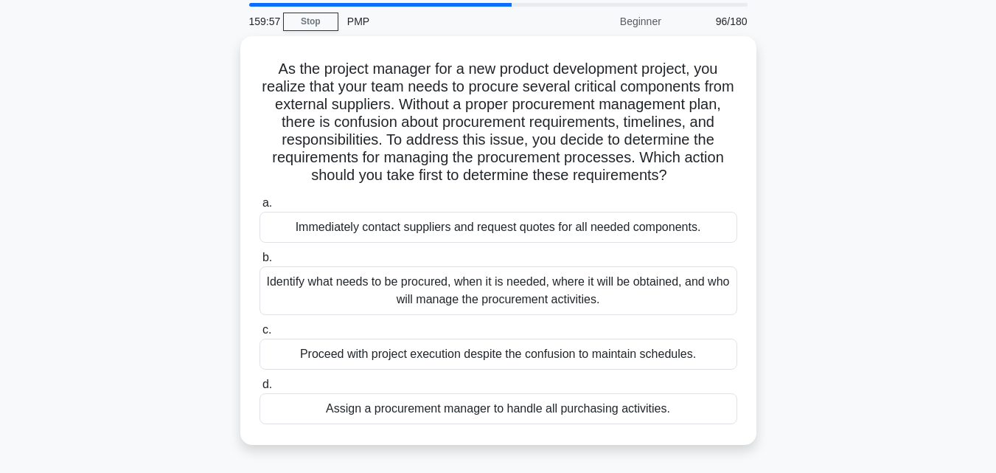
scroll to position [52, 0]
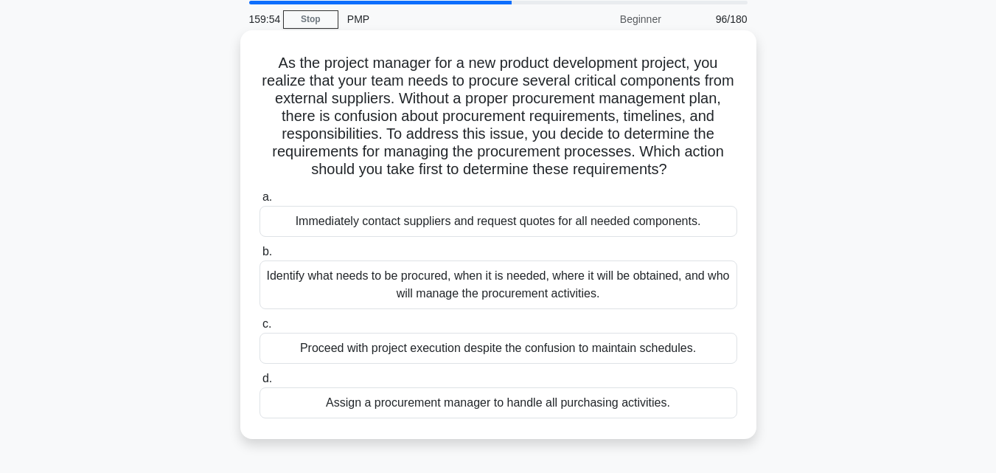
click at [656, 297] on div "Identify what needs to be procured, when it is needed, where it will be obtaine…" at bounding box center [499, 284] width 478 height 49
click at [260, 257] on input "b. Identify what needs to be procured, when it is needed, where it will be obta…" at bounding box center [260, 252] width 0 height 10
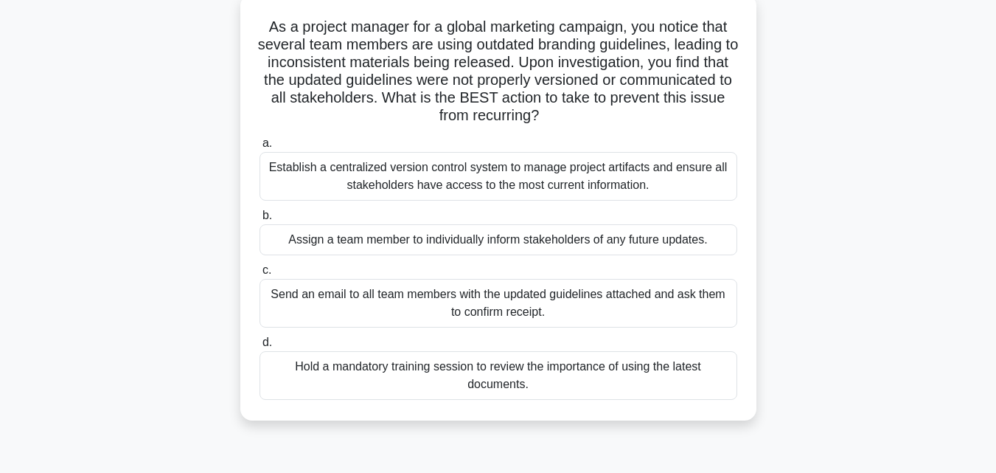
scroll to position [89, 0]
click at [386, 180] on div "Establish a centralized version control system to manage project artifacts and …" at bounding box center [499, 176] width 478 height 49
click at [260, 148] on input "a. Establish a centralized version control system to manage project artifacts a…" at bounding box center [260, 144] width 0 height 10
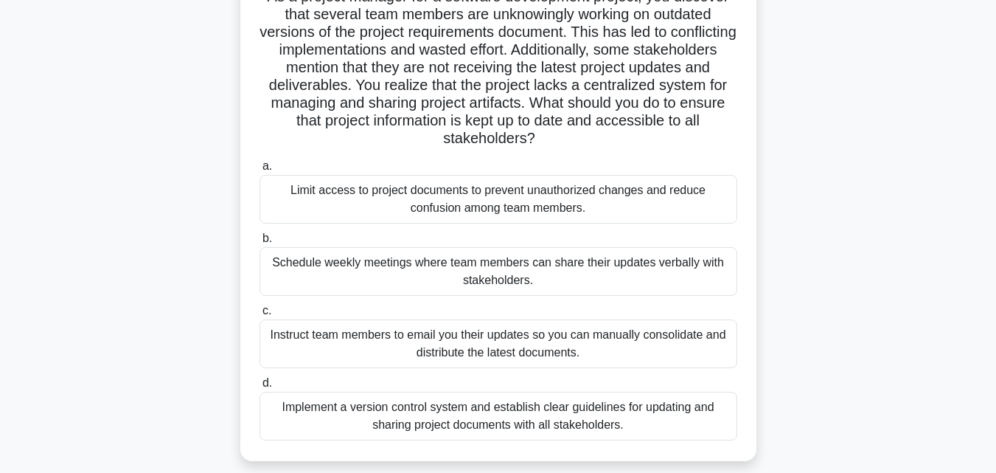
scroll to position [131, 0]
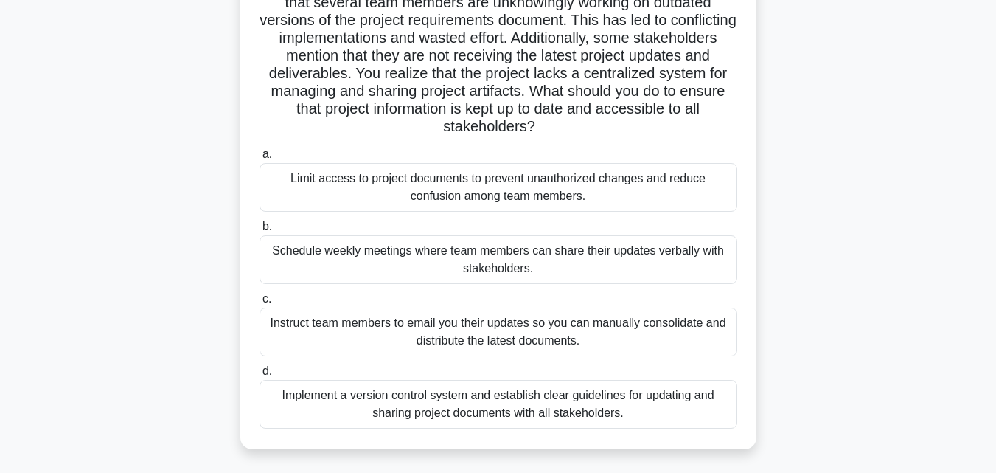
click at [578, 406] on div "Implement a version control system and establish clear guidelines for updating …" at bounding box center [499, 404] width 478 height 49
click at [260, 376] on input "d. Implement a version control system and establish clear guidelines for updati…" at bounding box center [260, 372] width 0 height 10
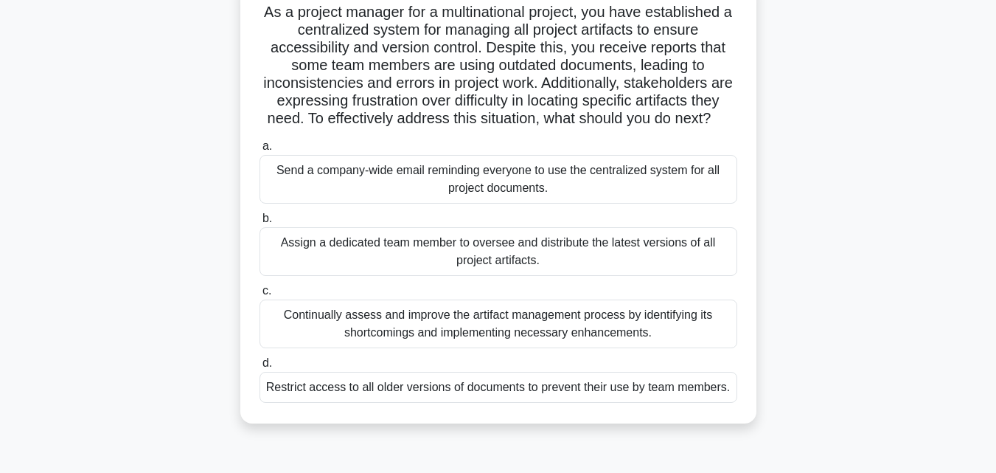
scroll to position [114, 0]
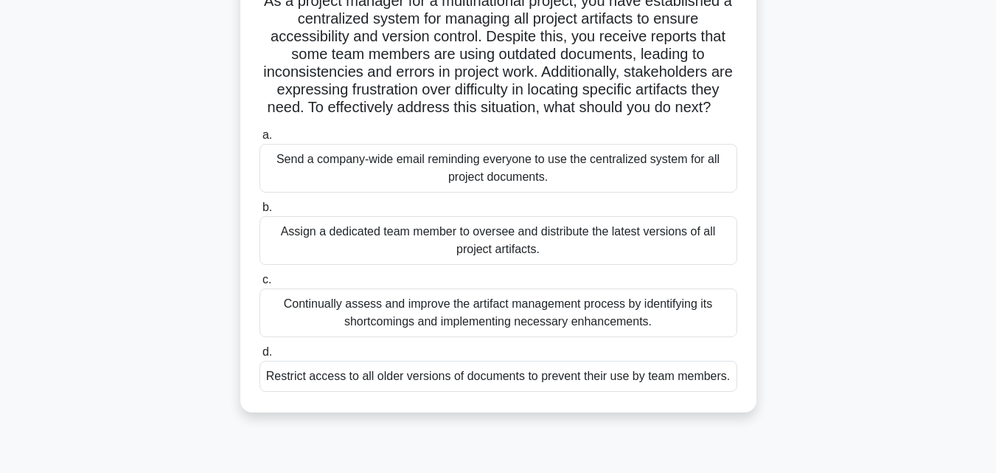
click at [417, 327] on div "Continually assess and improve the artifact management process by identifying i…" at bounding box center [499, 312] width 478 height 49
click at [260, 285] on input "c. Continually assess and improve the artifact management process by identifyin…" at bounding box center [260, 280] width 0 height 10
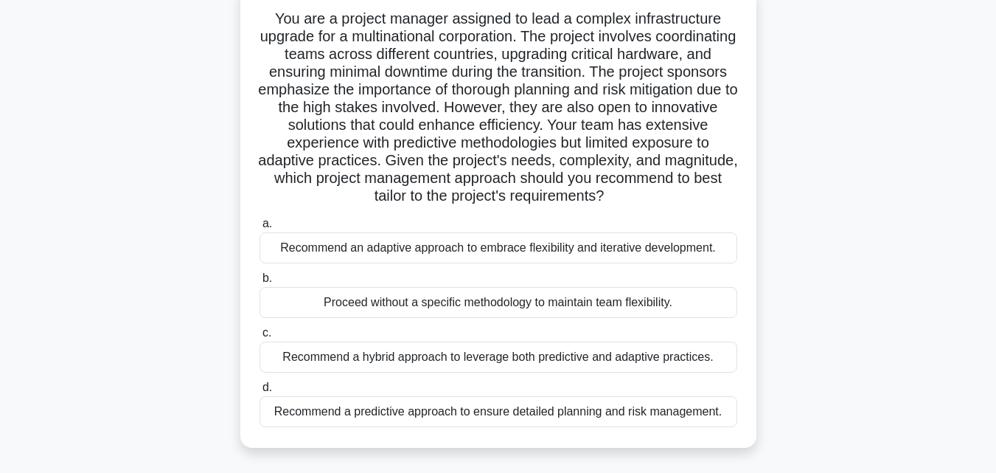
scroll to position [103, 0]
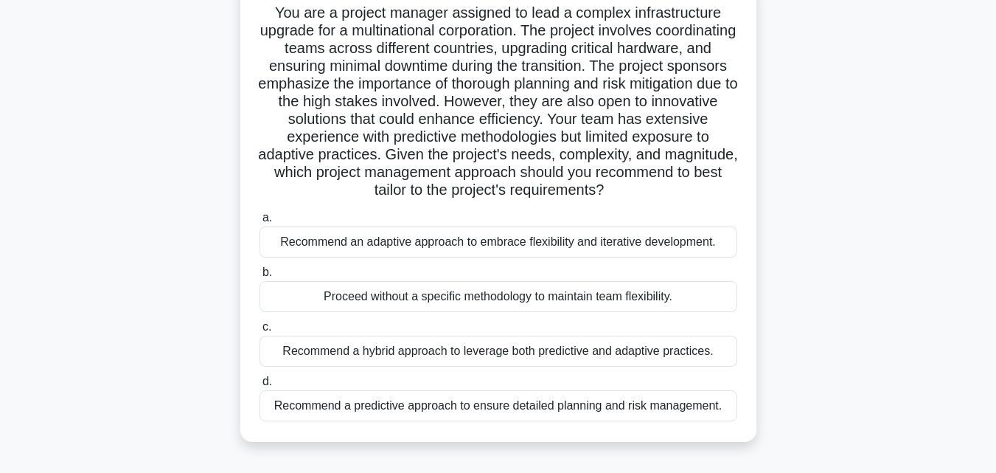
click at [511, 360] on div "Recommend a hybrid approach to leverage both predictive and adaptive practices." at bounding box center [499, 351] width 478 height 31
click at [260, 332] on input "c. Recommend a hybrid approach to leverage both predictive and adaptive practic…" at bounding box center [260, 327] width 0 height 10
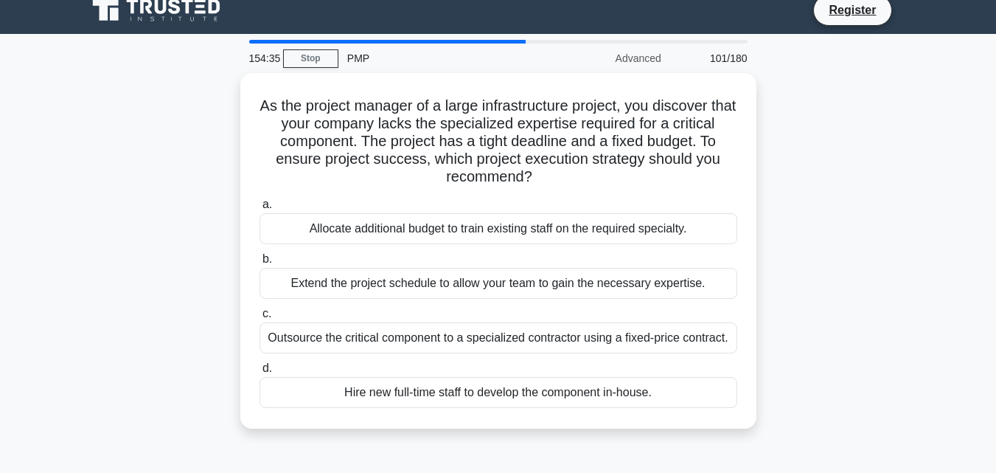
scroll to position [27, 0]
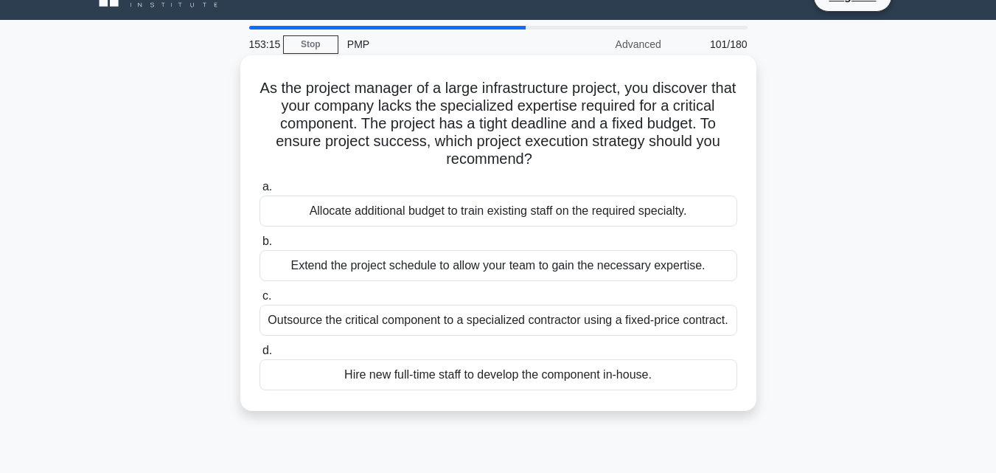
click at [622, 322] on div "Outsource the critical component to a specialized contractor using a fixed-pric…" at bounding box center [499, 320] width 478 height 31
click at [260, 301] on input "c. Outsource the critical component to a specialized contractor using a fixed-p…" at bounding box center [260, 296] width 0 height 10
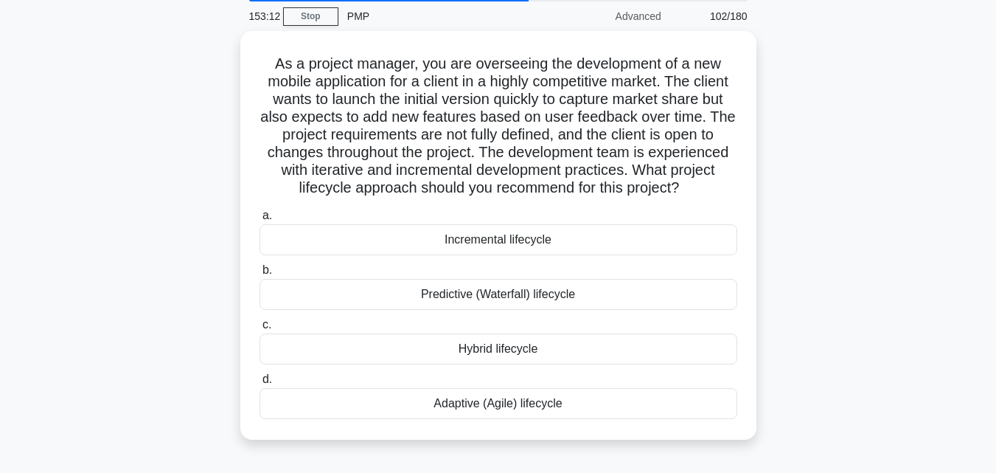
scroll to position [46, 0]
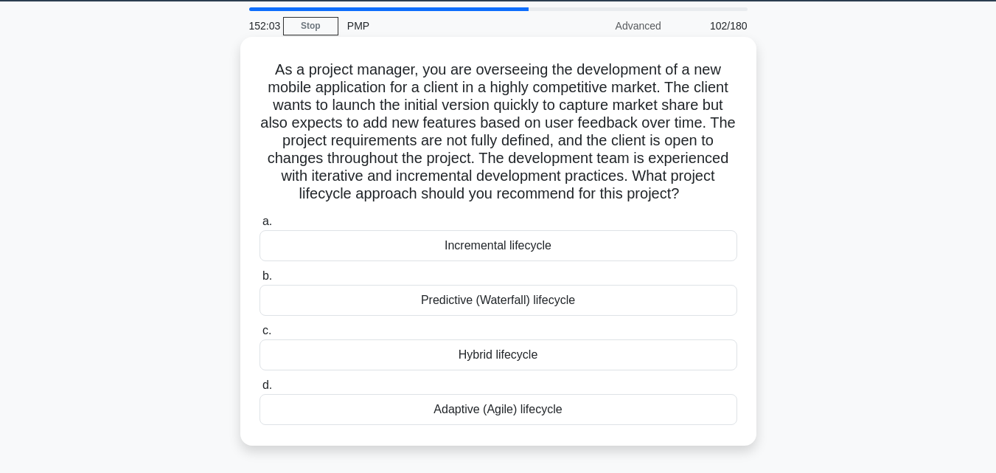
click at [601, 419] on div "Adaptive (Agile) lifecycle" at bounding box center [499, 409] width 478 height 31
click at [260, 390] on input "d. Adaptive (Agile) lifecycle" at bounding box center [260, 386] width 0 height 10
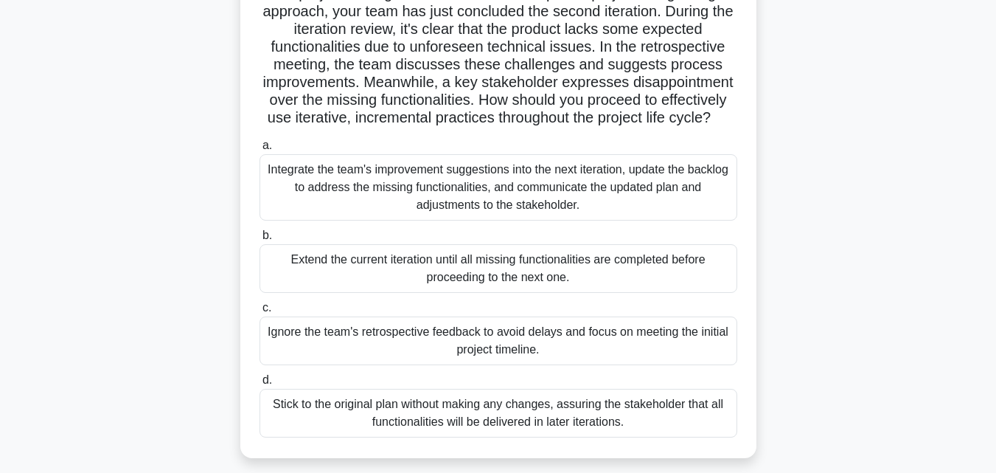
scroll to position [126, 0]
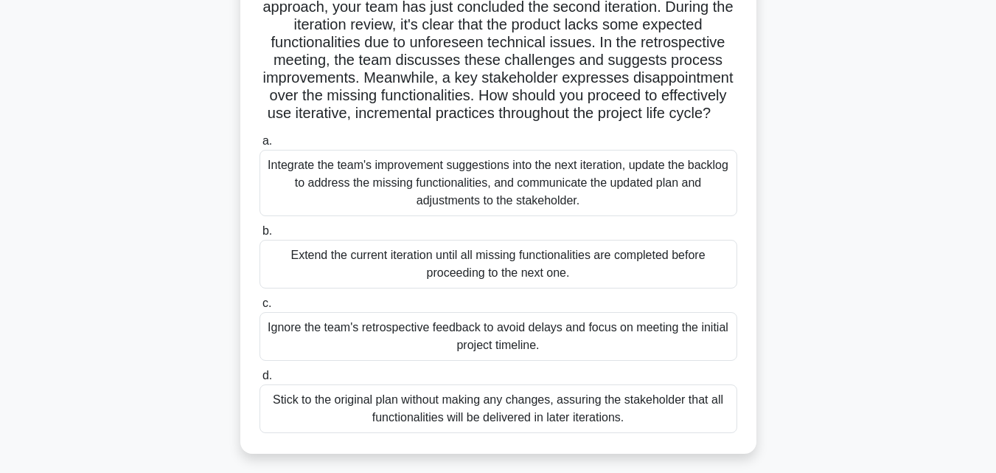
click at [621, 173] on div "Integrate the team's improvement suggestions into the next iteration, update th…" at bounding box center [499, 183] width 478 height 66
click at [260, 146] on input "a. Integrate the team's improvement suggestions into the next iteration, update…" at bounding box center [260, 141] width 0 height 10
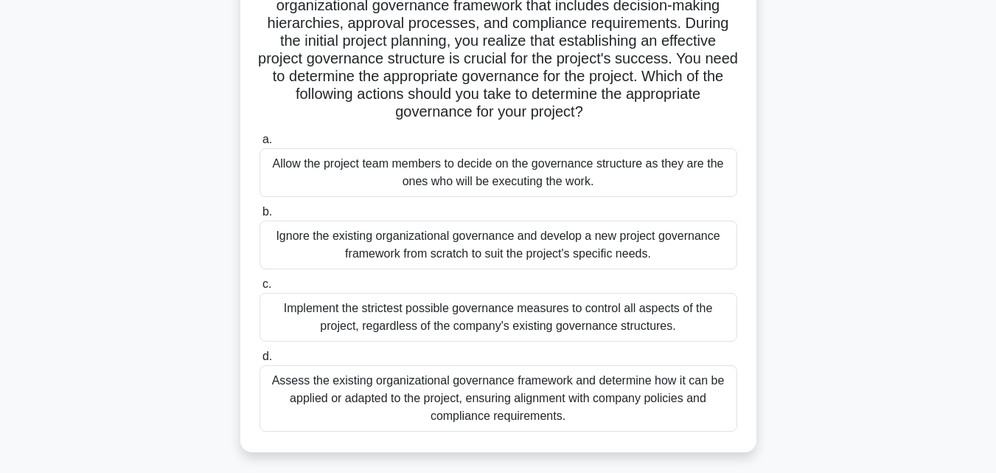
scroll to position [188, 0]
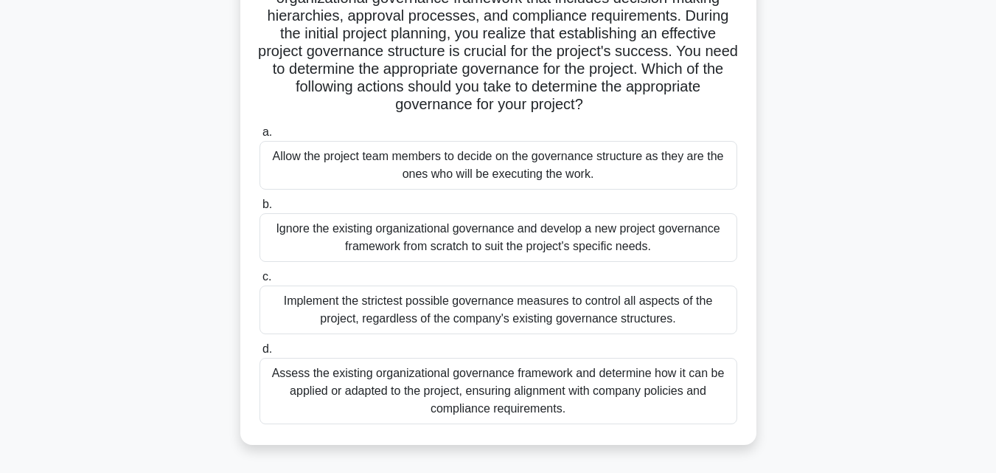
click at [606, 406] on div "Assess the existing organizational governance framework and determine how it ca…" at bounding box center [499, 391] width 478 height 66
click at [260, 354] on input "d. Assess the existing organizational governance framework and determine how it…" at bounding box center [260, 349] width 0 height 10
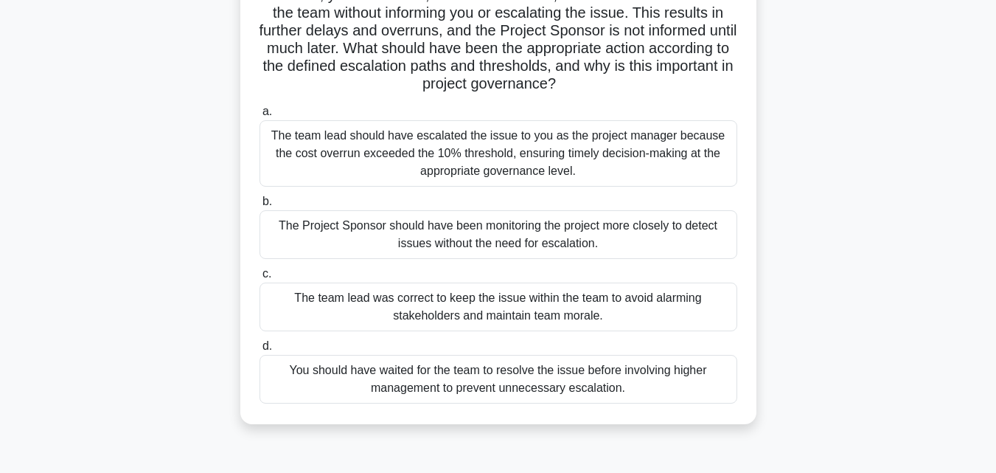
scroll to position [233, 0]
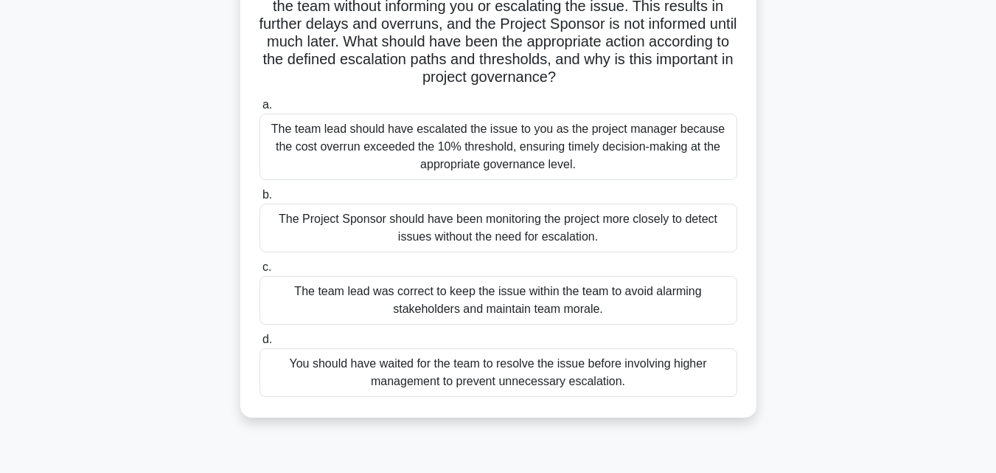
click at [723, 169] on div "The team lead should have escalated the issue to you as the project manager bec…" at bounding box center [499, 147] width 478 height 66
click at [260, 110] on input "a. The team lead should have escalated the issue to you as the project manager …" at bounding box center [260, 105] width 0 height 10
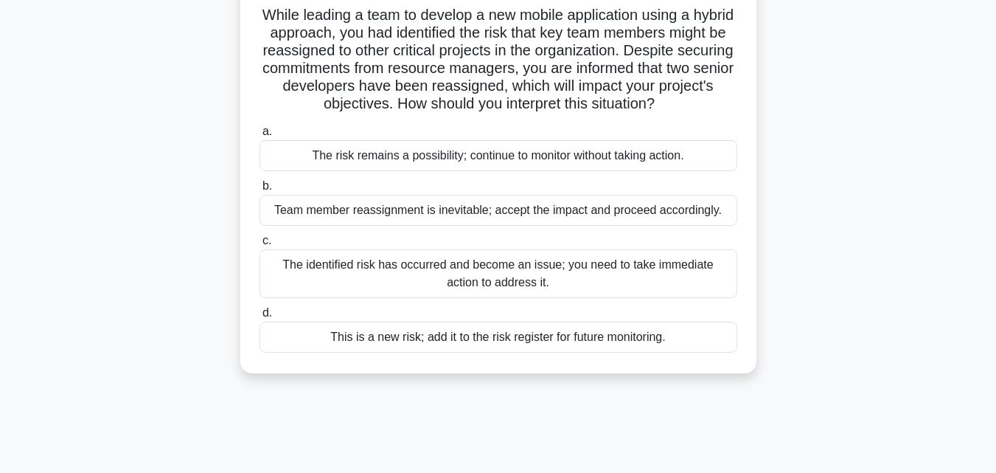
scroll to position [114, 0]
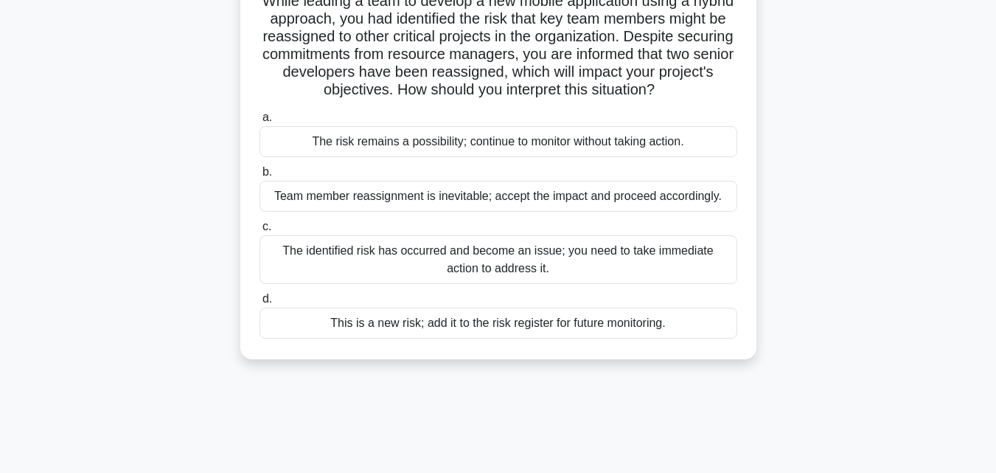
click at [696, 282] on div "The identified risk has occurred and become an issue; you need to take immediat…" at bounding box center [499, 259] width 478 height 49
click at [260, 232] on input "c. The identified risk has occurred and become an issue; you need to take immed…" at bounding box center [260, 227] width 0 height 10
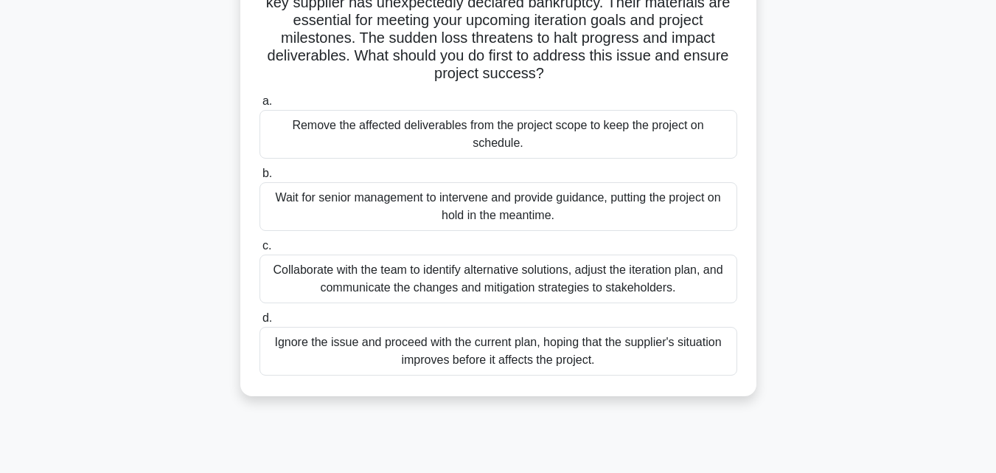
scroll to position [138, 0]
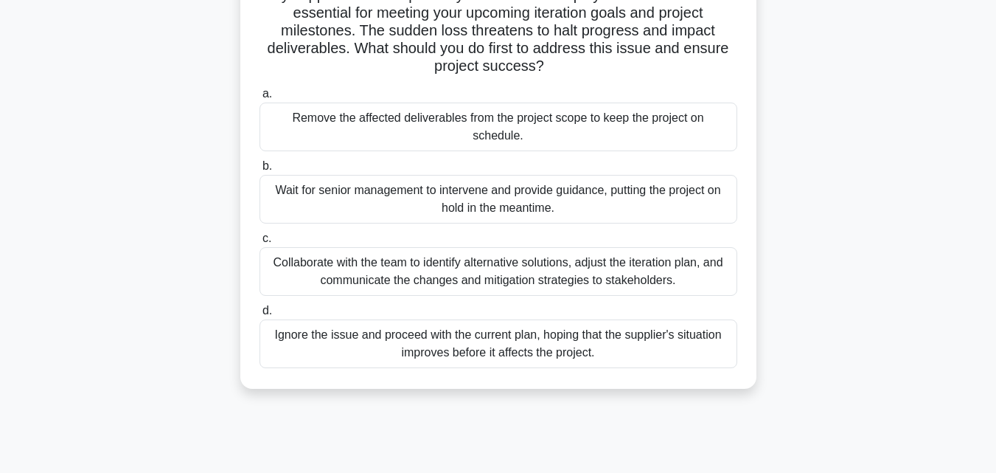
click at [655, 262] on div "Collaborate with the team to identify alternative solutions, adjust the iterati…" at bounding box center [499, 271] width 478 height 49
click at [260, 243] on input "c. Collaborate with the team to identify alternative solutions, adjust the iter…" at bounding box center [260, 239] width 0 height 10
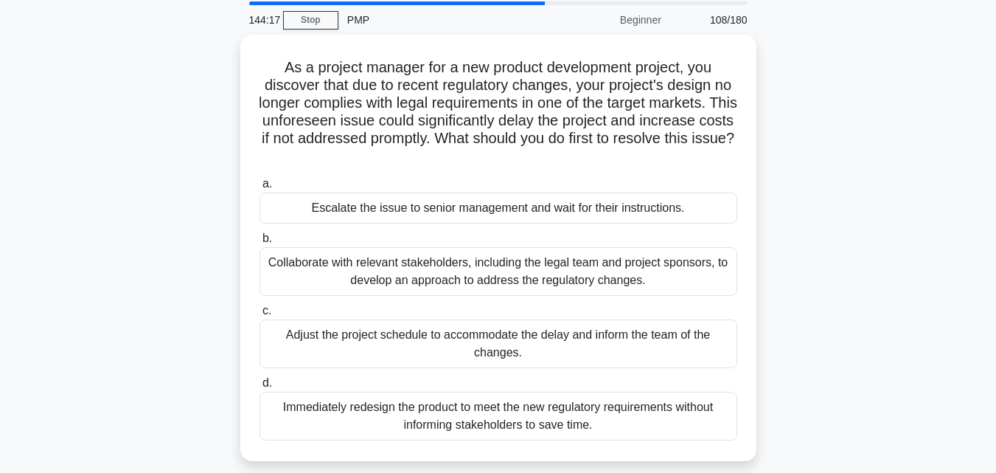
scroll to position [57, 0]
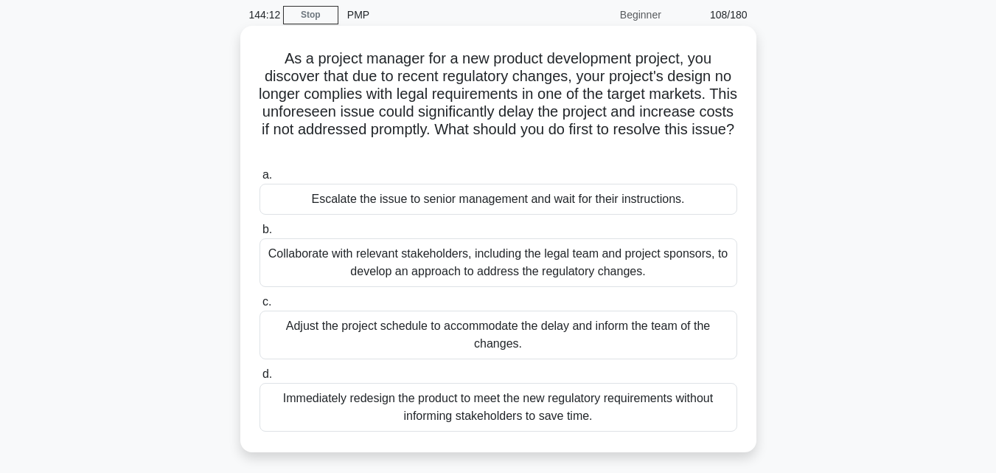
click at [673, 254] on div "Collaborate with relevant stakeholders, including the legal team and project sp…" at bounding box center [499, 262] width 478 height 49
click at [260, 235] on input "b. Collaborate with relevant stakeholders, including the legal team and project…" at bounding box center [260, 230] width 0 height 10
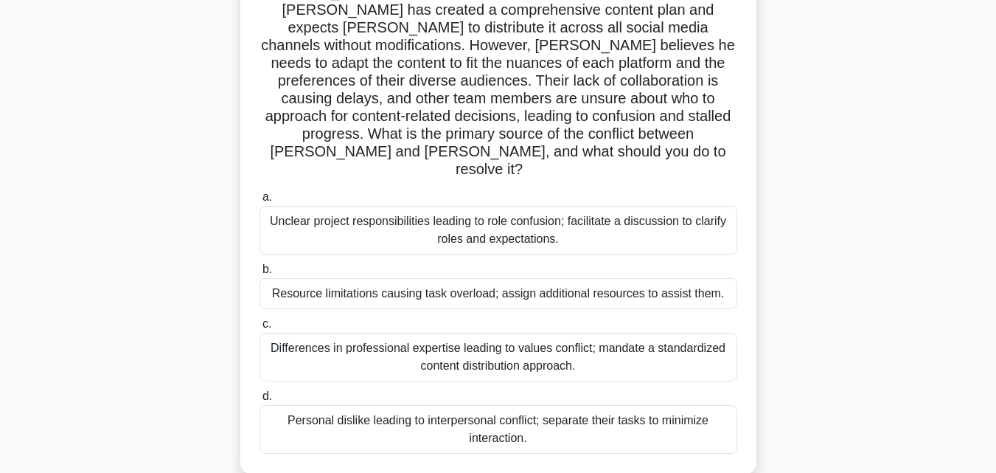
scroll to position [163, 0]
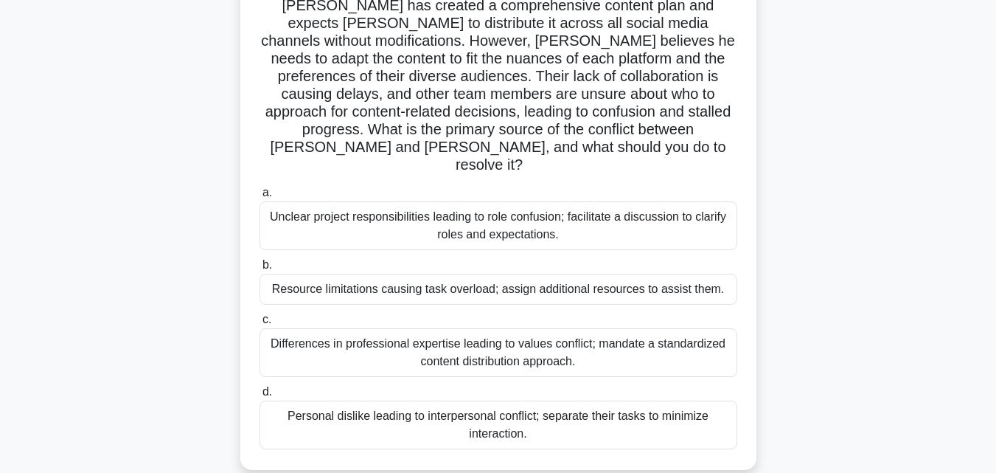
click at [517, 328] on div "Differences in professional expertise leading to values conflict; mandate a sta…" at bounding box center [499, 352] width 478 height 49
click at [260, 316] on input "c. Differences in professional expertise leading to values conflict; mandate a …" at bounding box center [260, 320] width 0 height 10
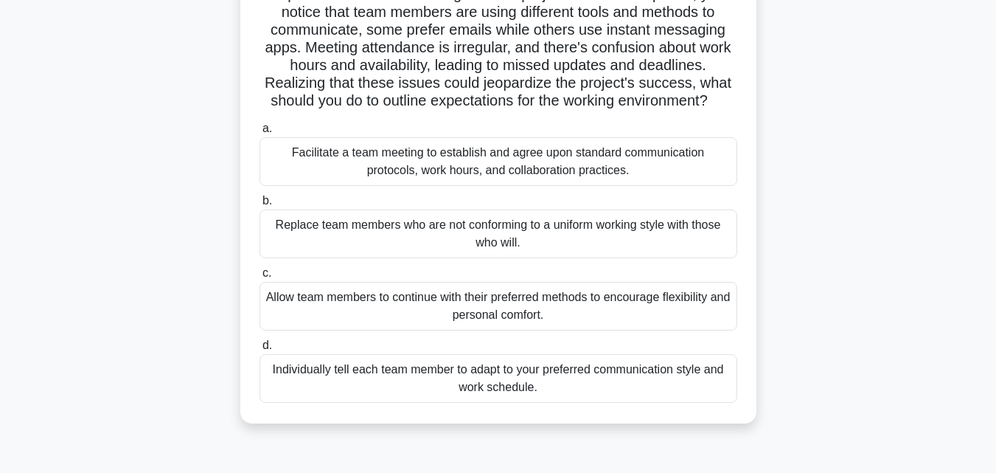
scroll to position [146, 0]
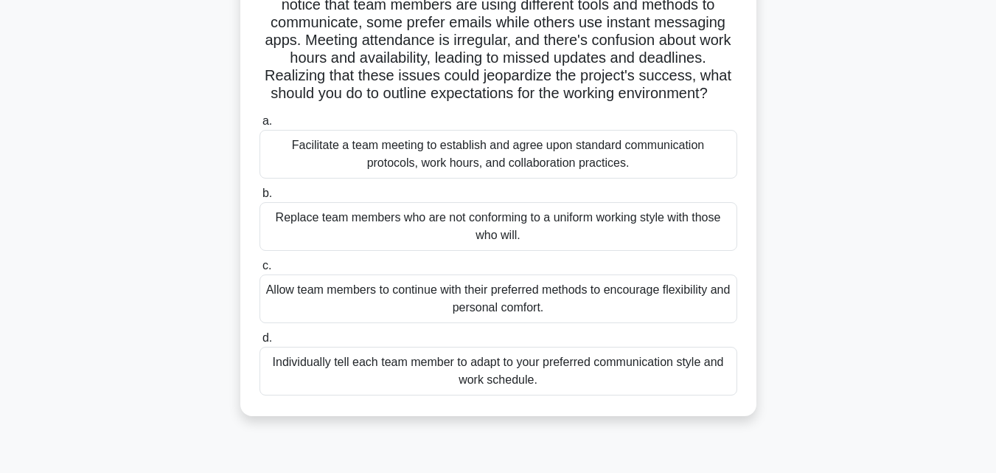
click at [553, 167] on div "Facilitate a team meeting to establish and agree upon standard communication pr…" at bounding box center [499, 154] width 478 height 49
click at [260, 126] on input "a. Facilitate a team meeting to establish and agree upon standard communication…" at bounding box center [260, 122] width 0 height 10
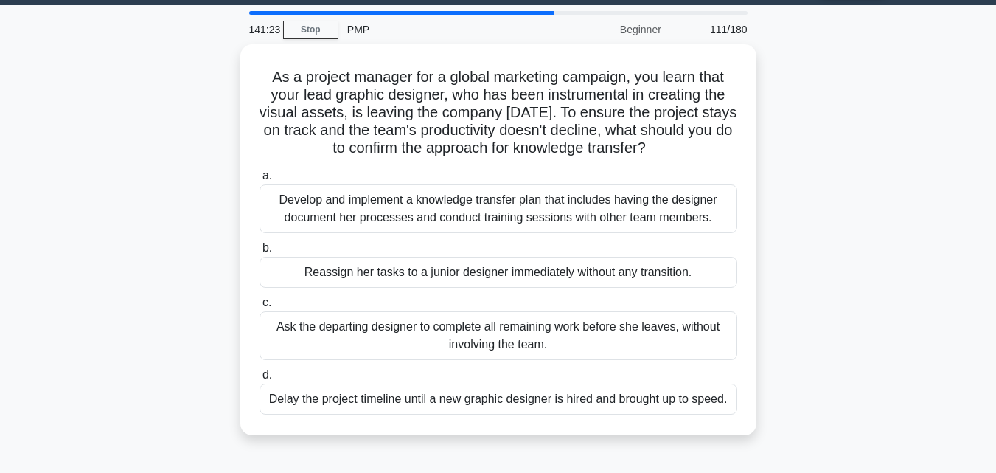
scroll to position [82, 0]
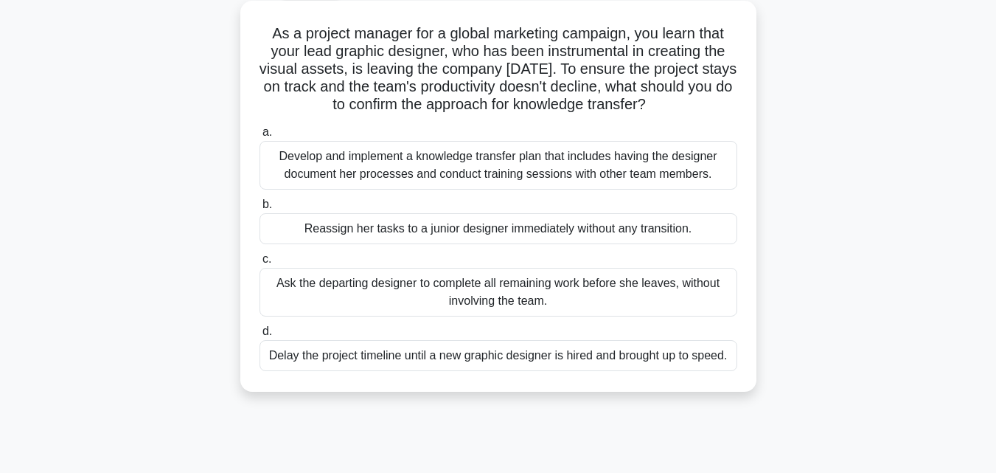
click at [506, 178] on div "Develop and implement a knowledge transfer plan that includes having the design…" at bounding box center [499, 165] width 478 height 49
click at [260, 137] on input "a. Develop and implement a knowledge transfer plan that includes having the des…" at bounding box center [260, 133] width 0 height 10
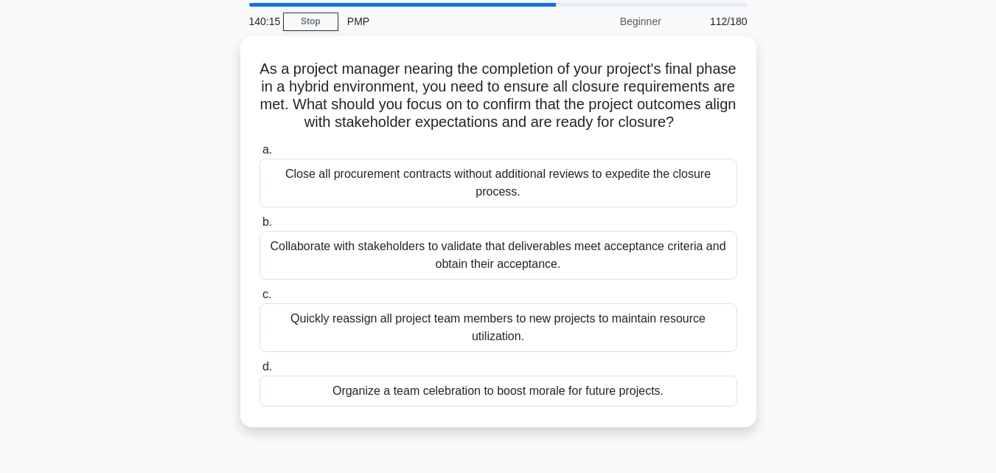
scroll to position [52, 0]
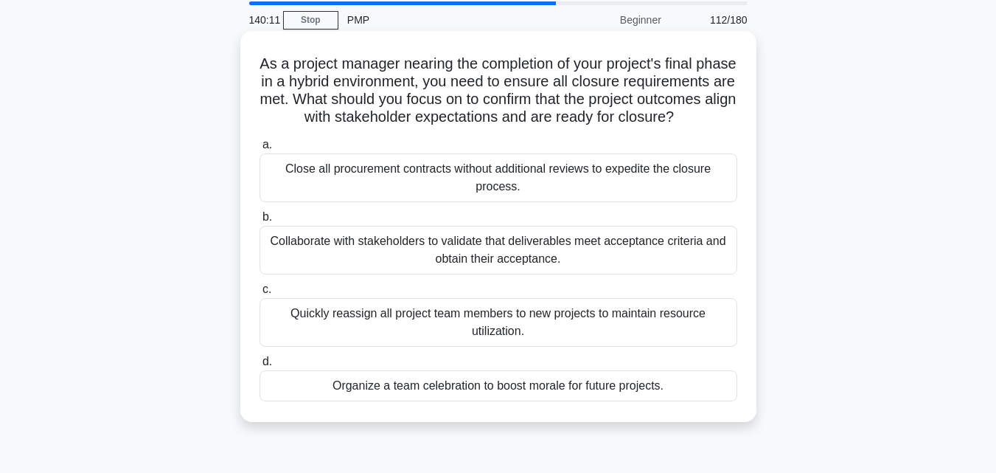
click at [489, 274] on div "Collaborate with stakeholders to validate that deliverables meet acceptance cri…" at bounding box center [499, 250] width 478 height 49
click at [260, 222] on input "b. Collaborate with stakeholders to validate that deliverables meet acceptance …" at bounding box center [260, 217] width 0 height 10
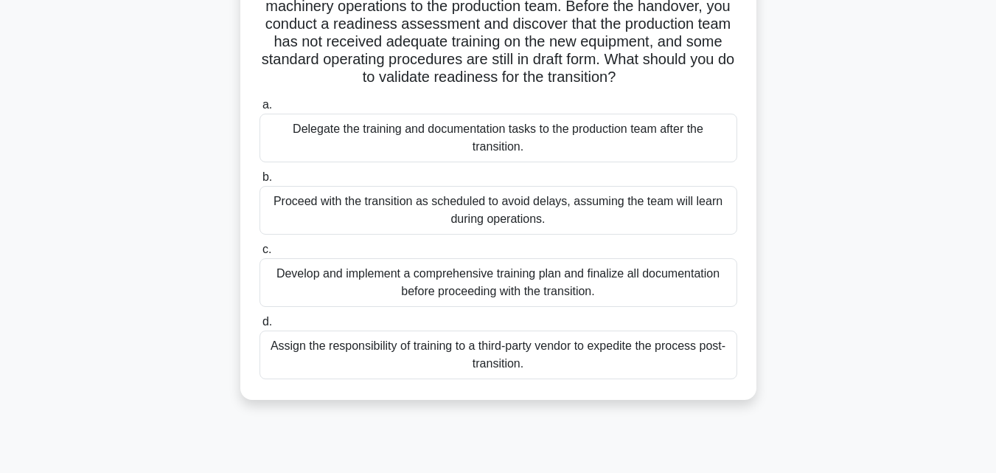
scroll to position [168, 0]
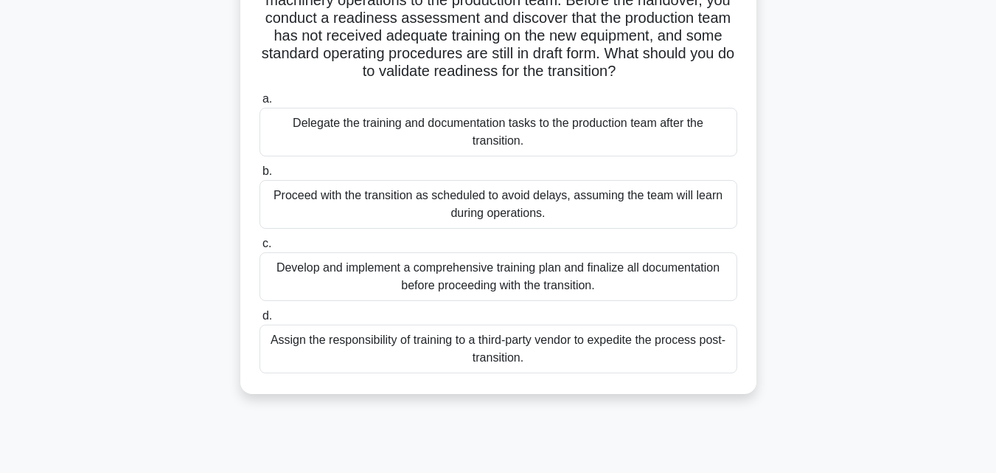
click at [673, 288] on div "Develop and implement a comprehensive training plan and finalize all documentat…" at bounding box center [499, 276] width 478 height 49
click at [260, 249] on input "c. Develop and implement a comprehensive training plan and finalize all documen…" at bounding box center [260, 244] width 0 height 10
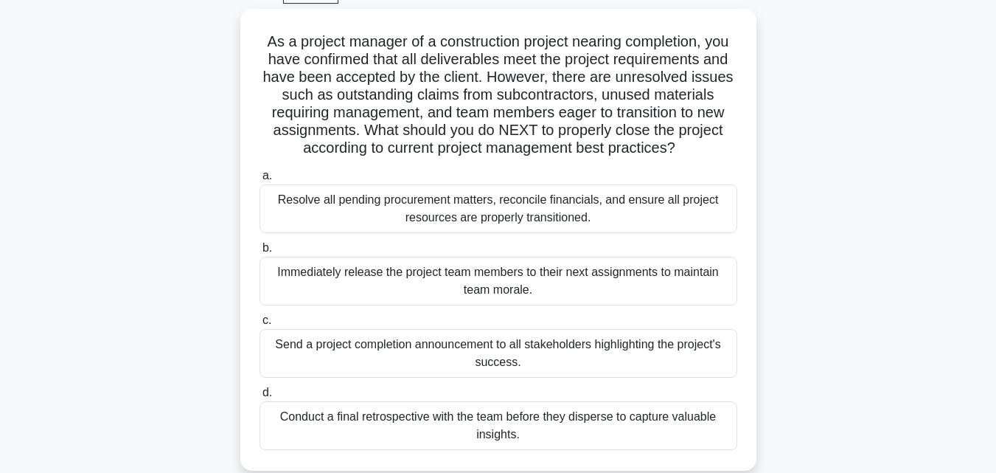
scroll to position [80, 0]
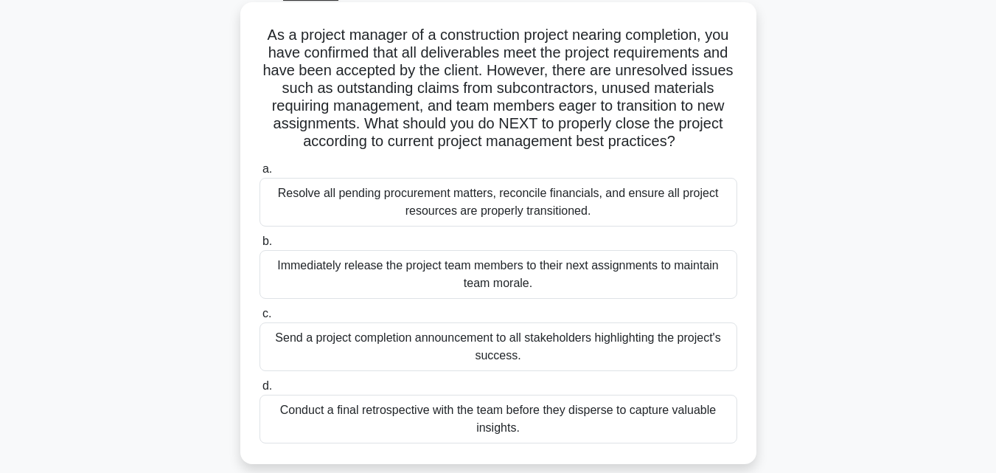
click at [554, 212] on div "Resolve all pending procurement matters, reconcile financials, and ensure all p…" at bounding box center [499, 202] width 478 height 49
click at [260, 174] on input "a. Resolve all pending procurement matters, reconcile financials, and ensure al…" at bounding box center [260, 169] width 0 height 10
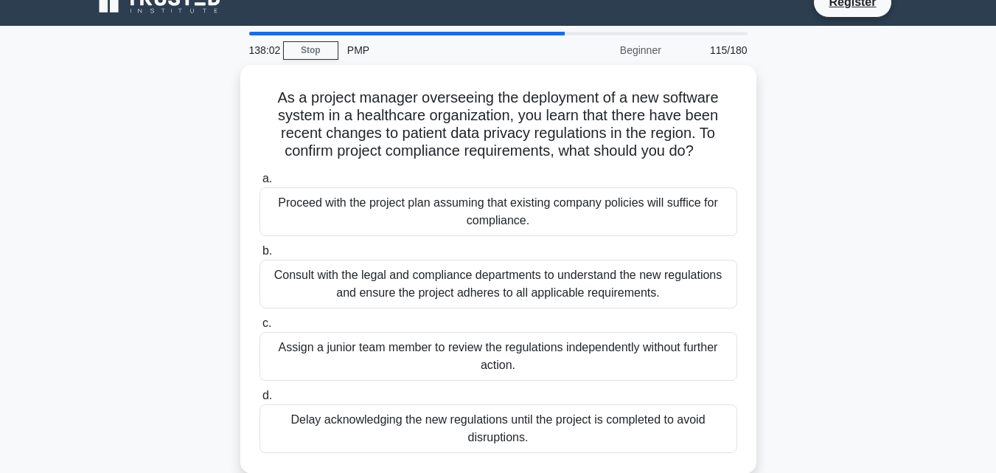
scroll to position [0, 0]
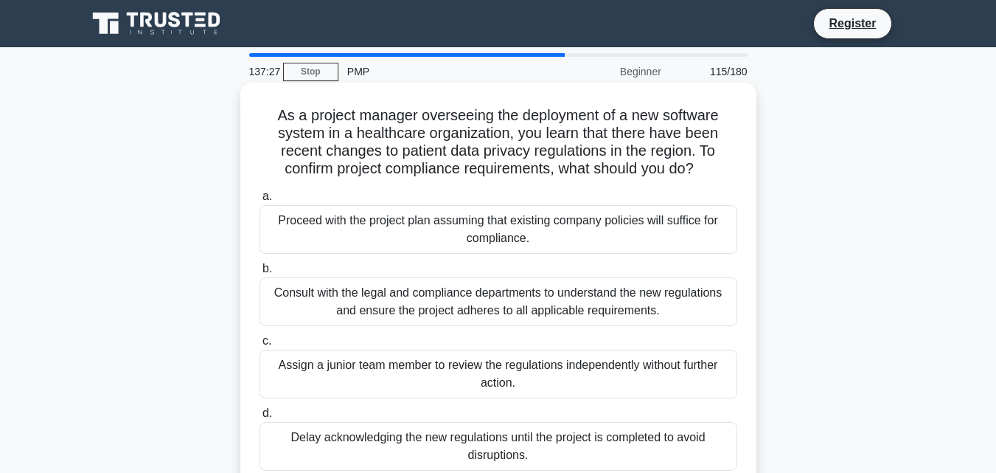
click at [652, 313] on div "Consult with the legal and compliance departments to understand the new regulat…" at bounding box center [499, 301] width 478 height 49
click at [260, 274] on input "b. Consult with the legal and compliance departments to understand the new regu…" at bounding box center [260, 269] width 0 height 10
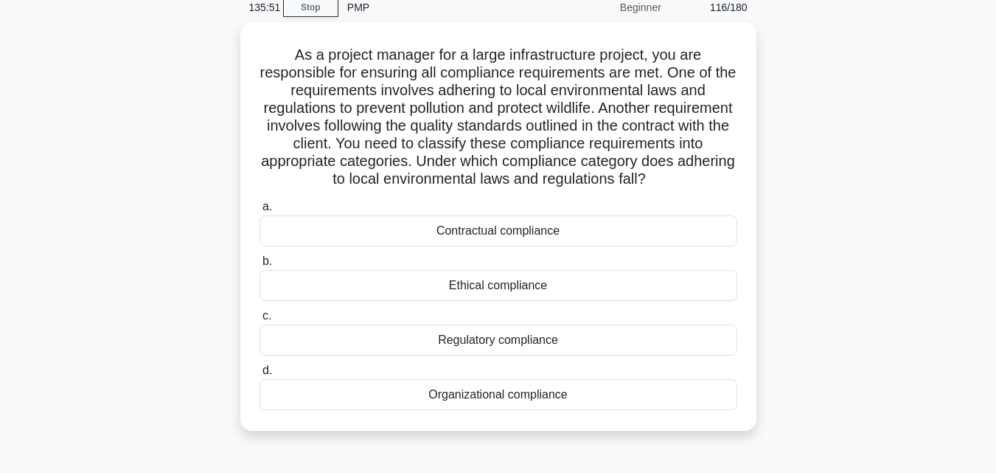
scroll to position [67, 0]
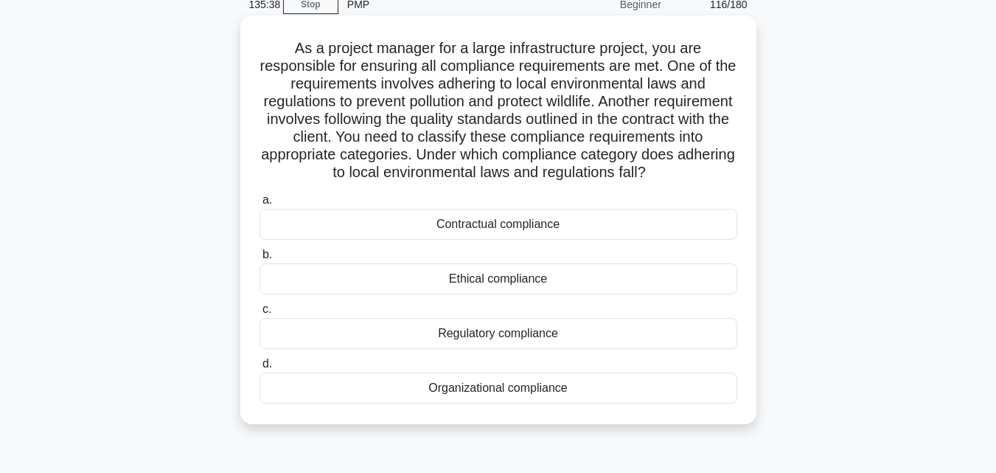
click at [612, 293] on div "Ethical compliance" at bounding box center [499, 278] width 478 height 31
click at [260, 260] on input "b. Ethical compliance" at bounding box center [260, 255] width 0 height 10
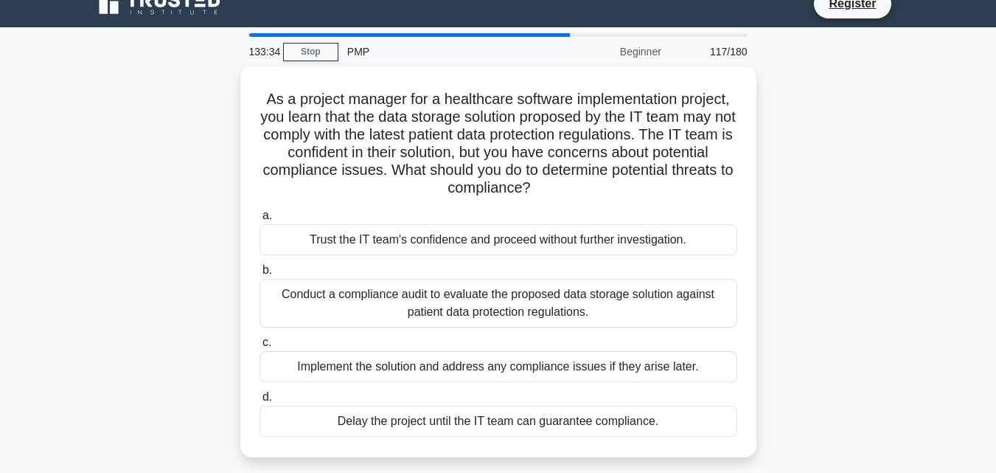
scroll to position [21, 0]
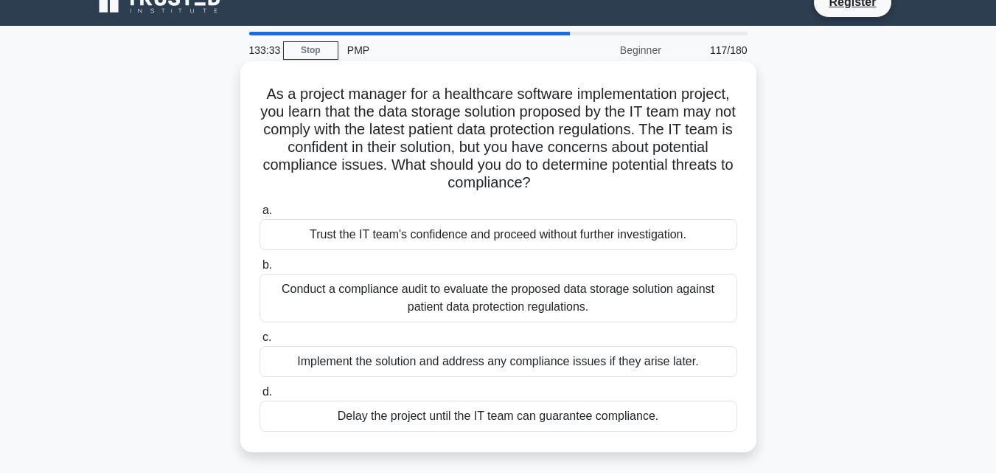
click at [565, 311] on div "Conduct a compliance audit to evaluate the proposed data storage solution again…" at bounding box center [499, 298] width 478 height 49
click at [260, 270] on input "b. Conduct a compliance audit to evaluate the proposed data storage solution ag…" at bounding box center [260, 265] width 0 height 10
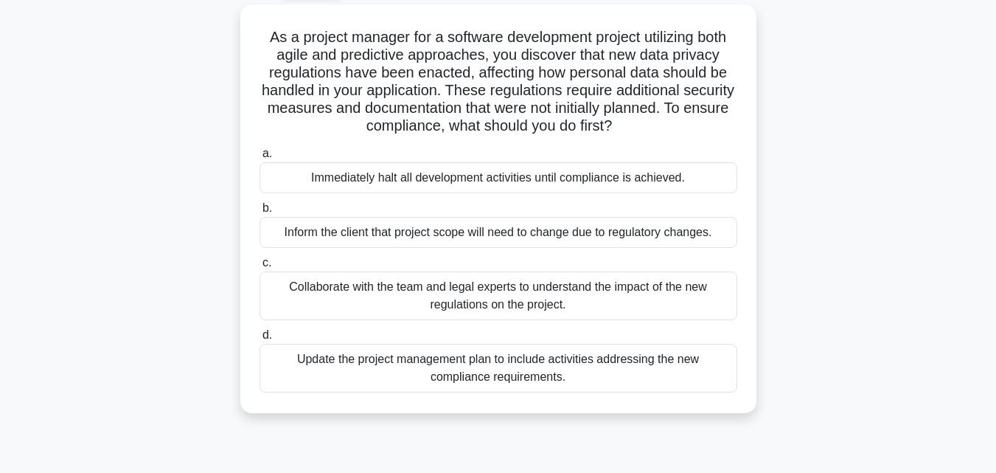
scroll to position [83, 0]
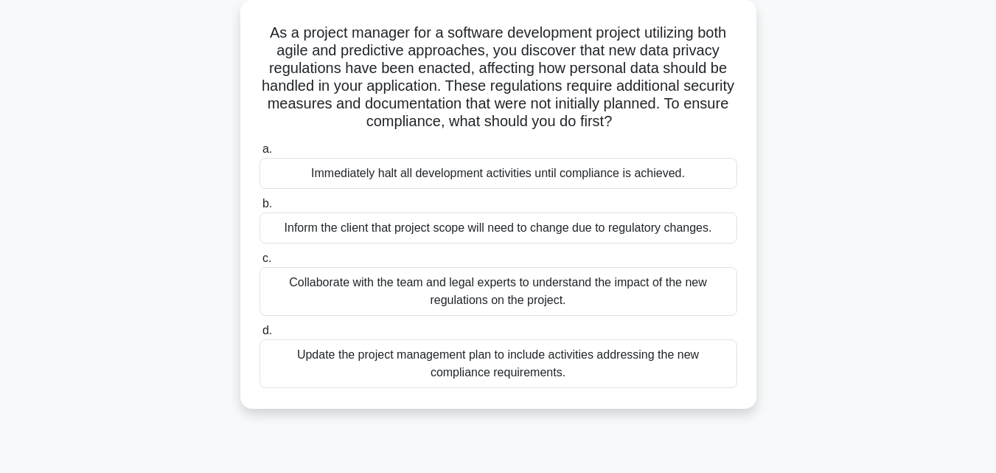
click at [531, 298] on div "Collaborate with the team and legal experts to understand the impact of the new…" at bounding box center [499, 291] width 478 height 49
click at [260, 263] on input "c. Collaborate with the team and legal experts to understand the impact of the …" at bounding box center [260, 259] width 0 height 10
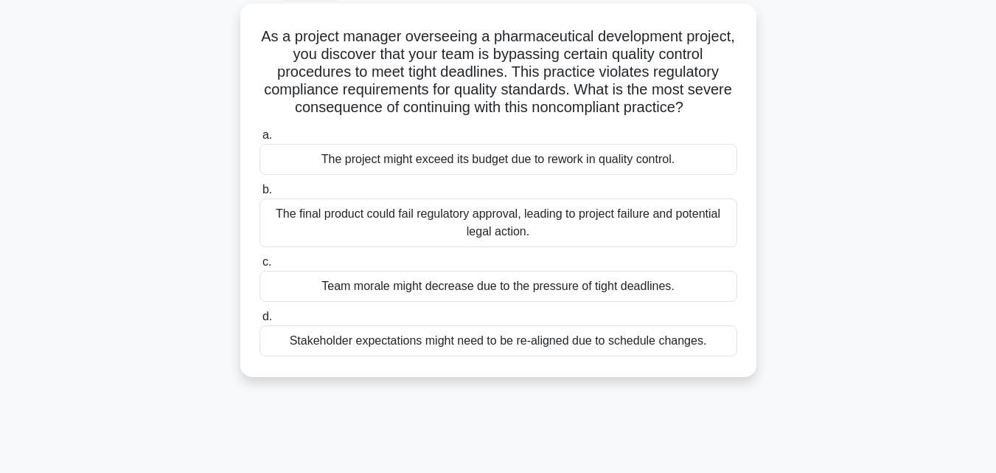
scroll to position [0, 0]
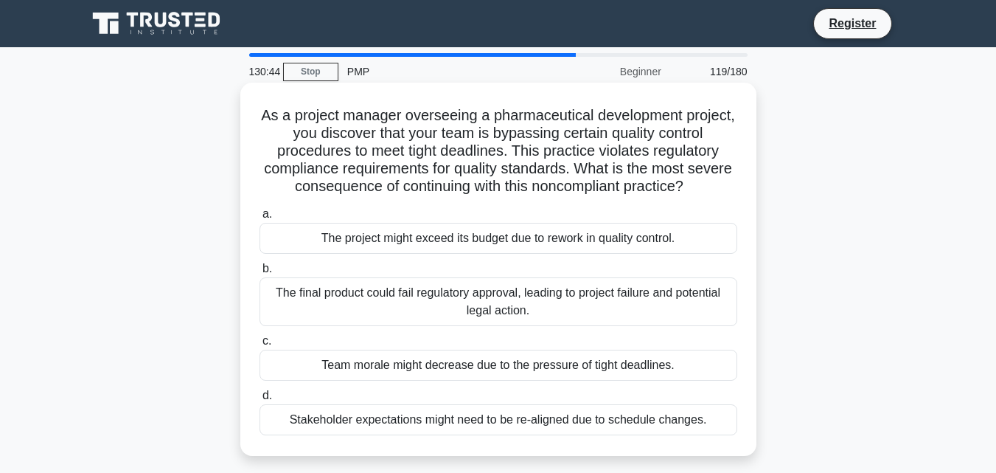
click at [656, 299] on div "The final product could fail regulatory approval, leading to project failure an…" at bounding box center [499, 301] width 478 height 49
click at [260, 274] on input "b. The final product could fail regulatory approval, leading to project failure…" at bounding box center [260, 269] width 0 height 10
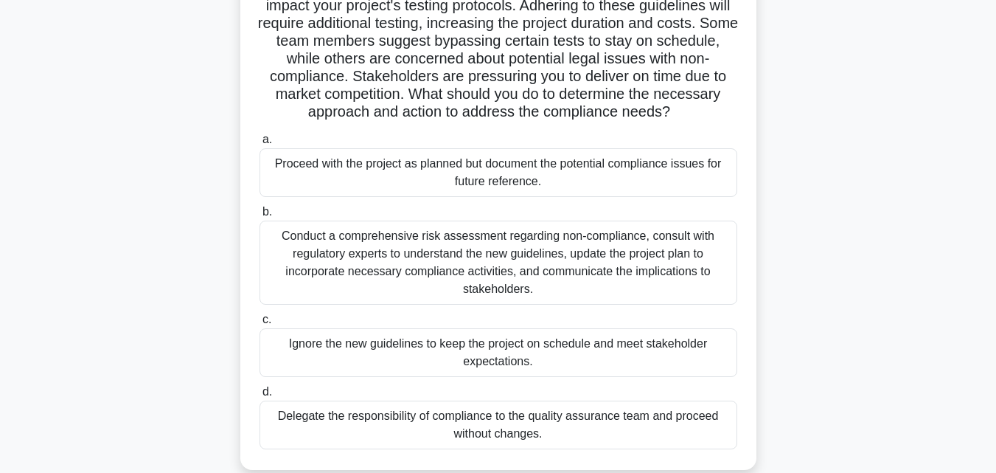
scroll to position [153, 0]
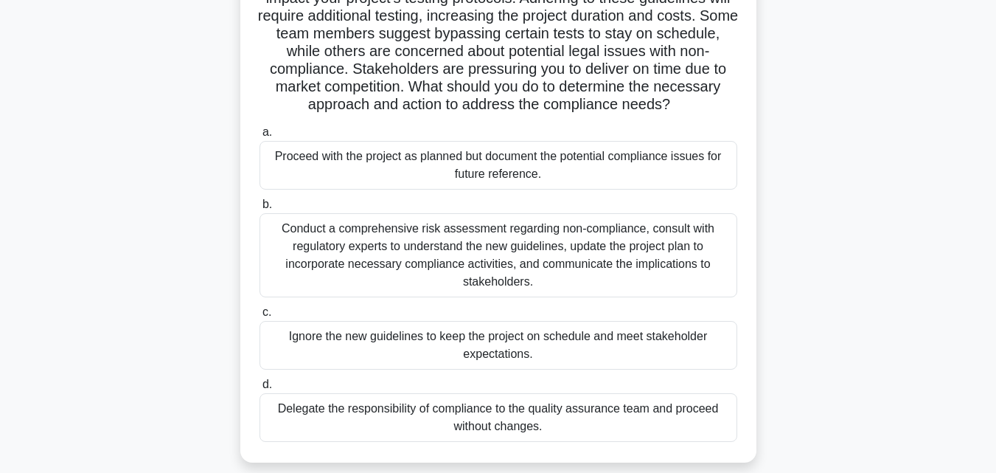
click at [564, 252] on div "Conduct a comprehensive risk assessment regarding non-compliance, consult with …" at bounding box center [499, 255] width 478 height 84
click at [260, 209] on input "b. Conduct a comprehensive risk assessment regarding non-compliance, consult wi…" at bounding box center [260, 205] width 0 height 10
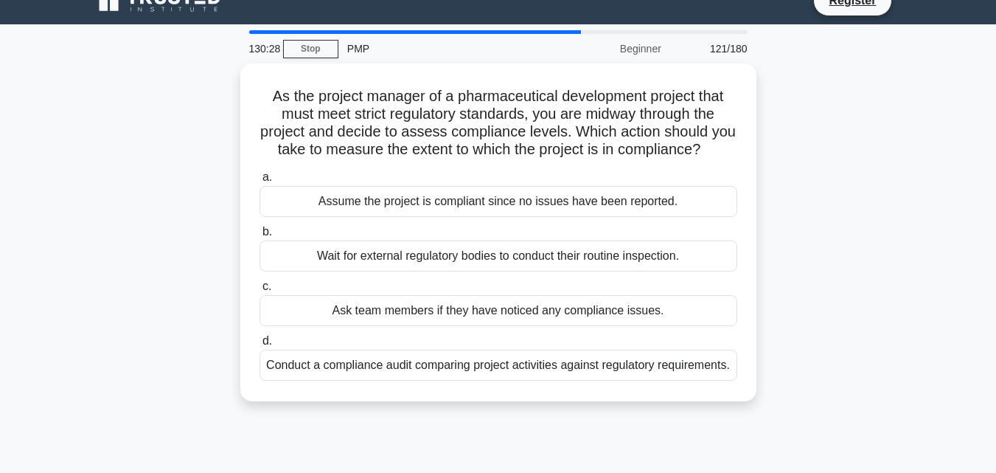
scroll to position [0, 0]
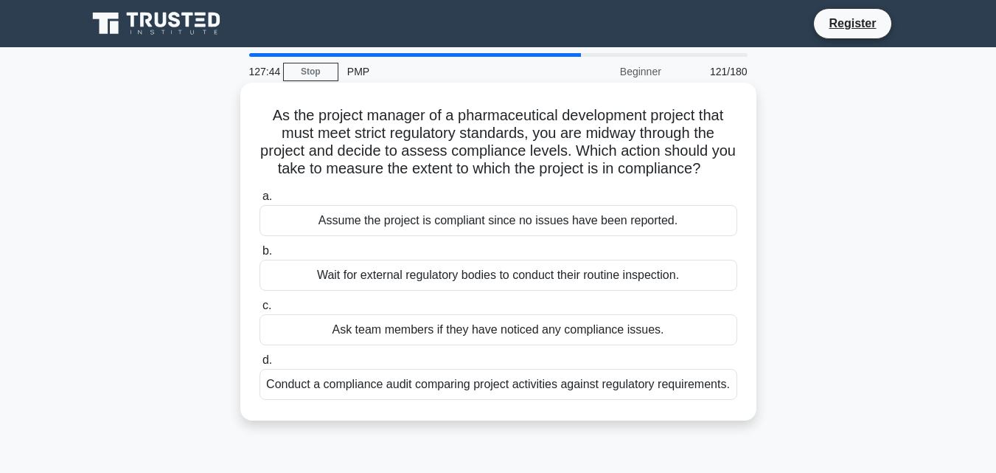
click at [636, 400] on div "Conduct a compliance audit comparing project activities against regulatory requ…" at bounding box center [499, 384] width 478 height 31
click at [260, 365] on input "d. Conduct a compliance audit comparing project activities against regulatory r…" at bounding box center [260, 361] width 0 height 10
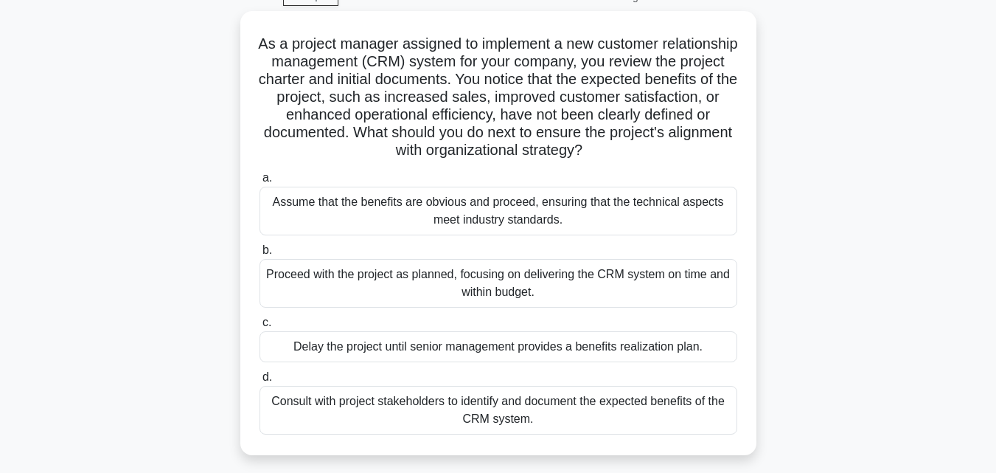
scroll to position [87, 0]
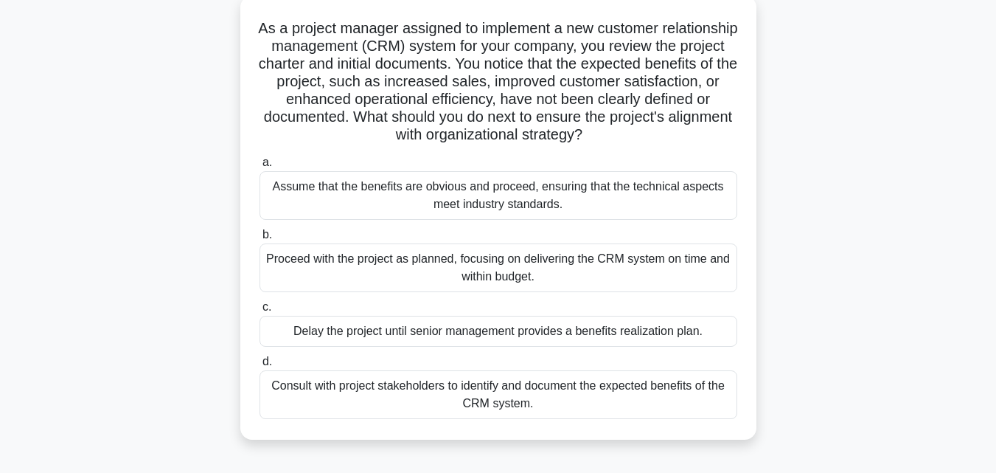
click at [508, 397] on div "Consult with project stakeholders to identify and document the expected benefit…" at bounding box center [499, 394] width 478 height 49
click at [260, 367] on input "d. Consult with project stakeholders to identify and document the expected bene…" at bounding box center [260, 362] width 0 height 10
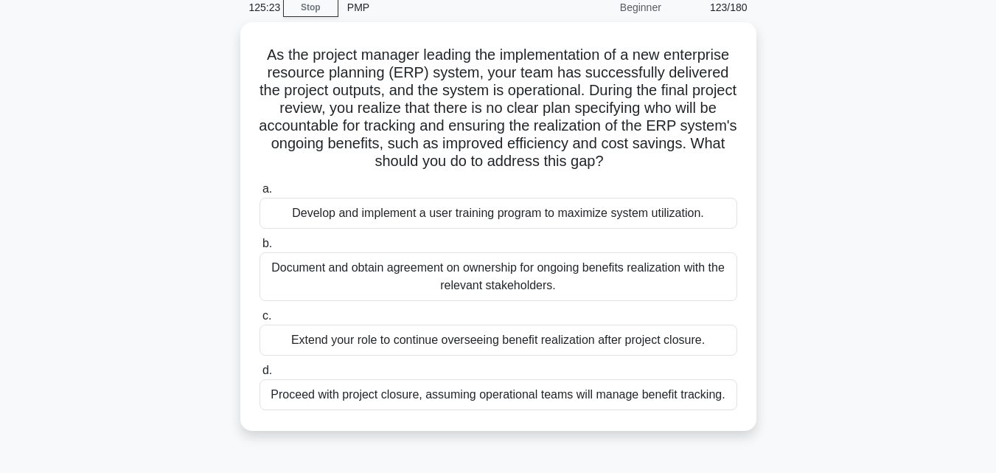
scroll to position [62, 0]
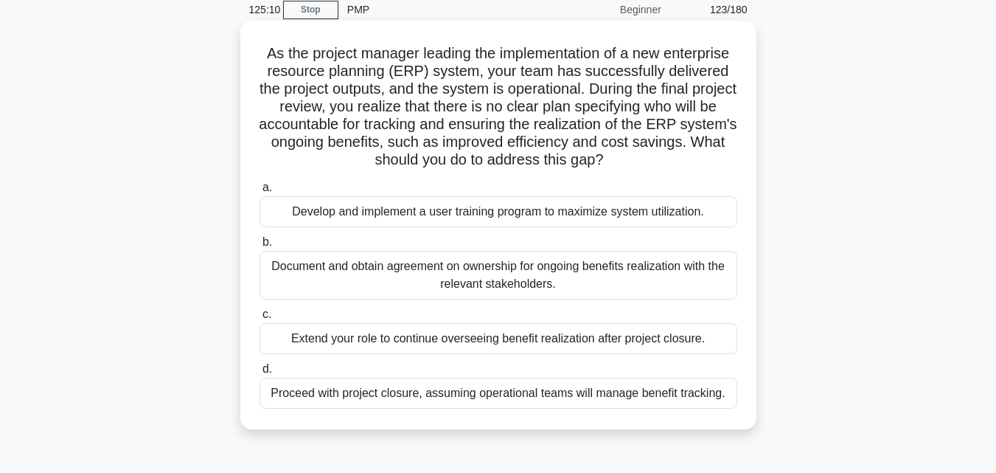
click at [664, 215] on div "Develop and implement a user training program to maximize system utilization." at bounding box center [499, 211] width 478 height 31
click at [260, 193] on input "a. Develop and implement a user training program to maximize system utilization." at bounding box center [260, 188] width 0 height 10
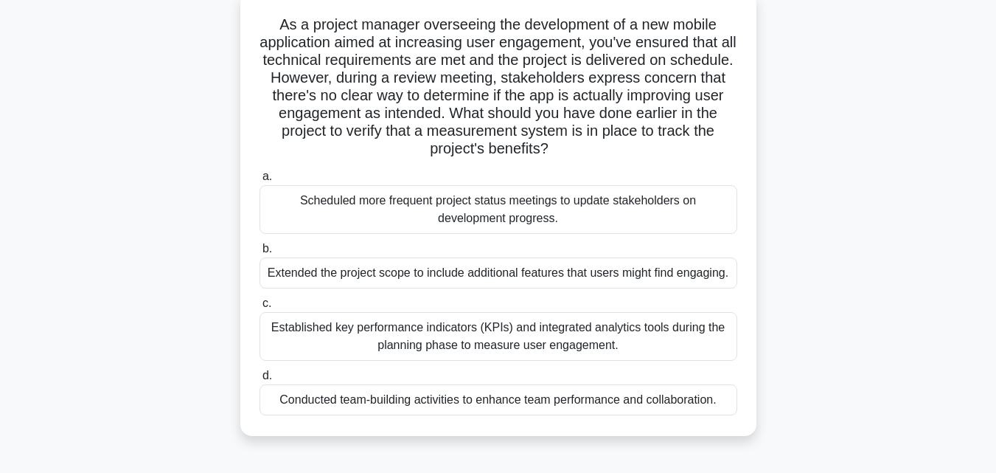
scroll to position [97, 0]
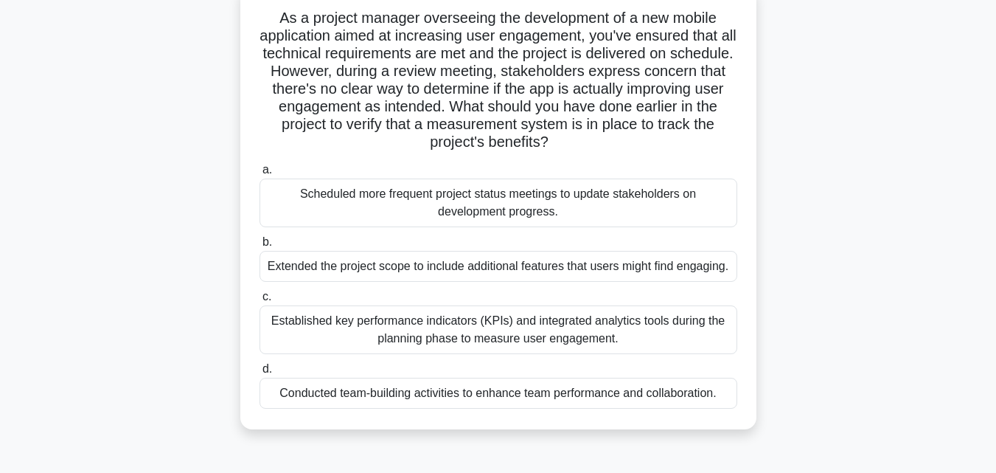
click at [535, 339] on div "Established key performance indicators (KPIs) and integrated analytics tools du…" at bounding box center [499, 329] width 478 height 49
click at [260, 302] on input "c. Established key performance indicators (KPIs) and integrated analytics tools…" at bounding box center [260, 297] width 0 height 10
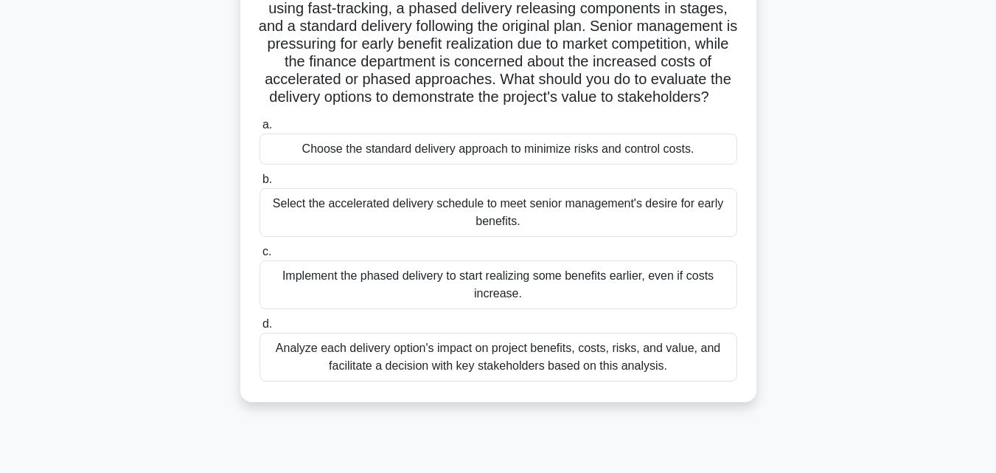
scroll to position [150, 0]
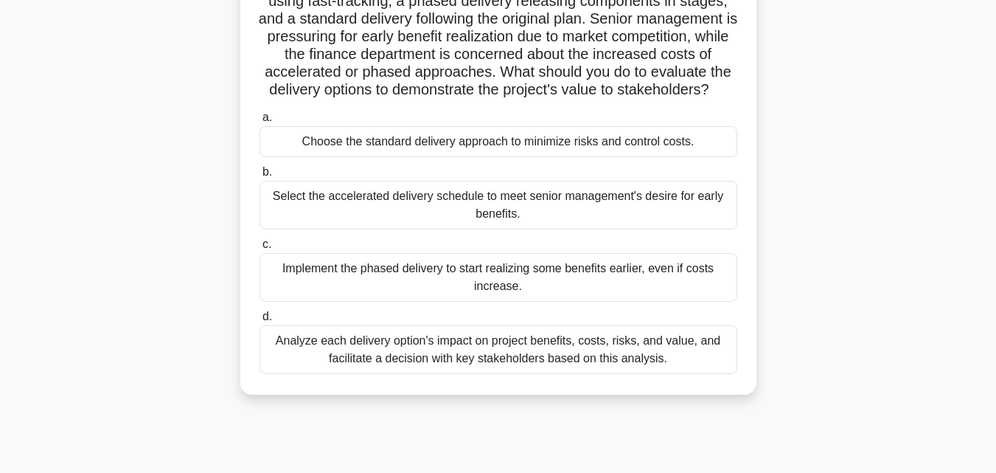
click at [642, 374] on div "Analyze each delivery option's impact on project benefits, costs, risks, and va…" at bounding box center [499, 349] width 478 height 49
click at [260, 322] on input "d. Analyze each delivery option's impact on project benefits, costs, risks, and…" at bounding box center [260, 317] width 0 height 10
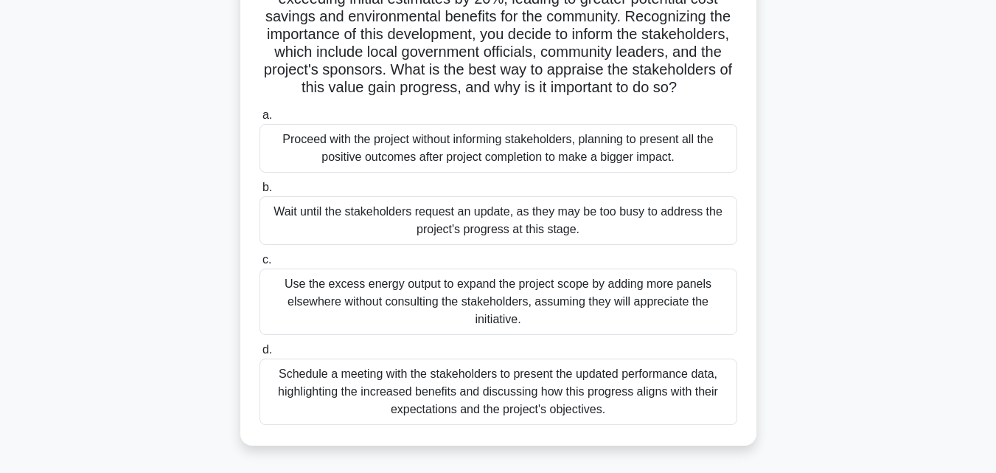
scroll to position [196, 0]
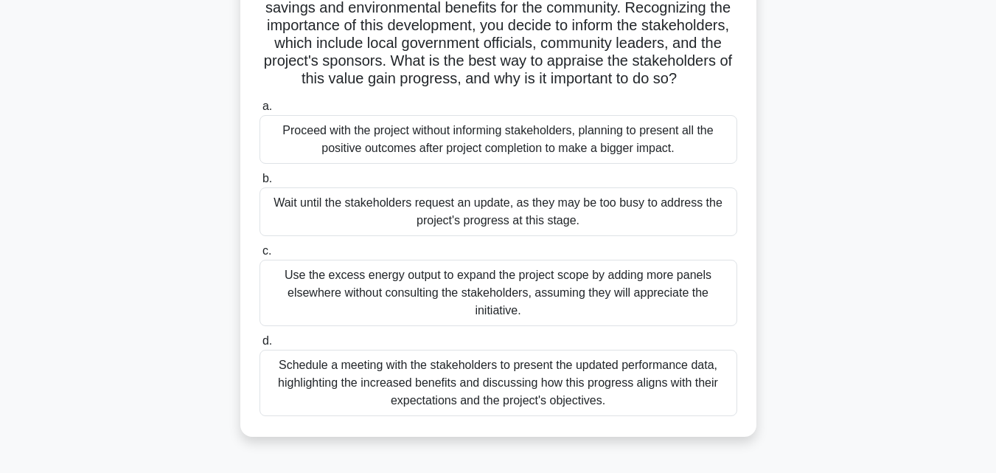
click at [453, 402] on div "Schedule a meeting with the stakeholders to present the updated performance dat…" at bounding box center [499, 383] width 478 height 66
click at [260, 346] on input "d. Schedule a meeting with the stakeholders to present the updated performance …" at bounding box center [260, 341] width 0 height 10
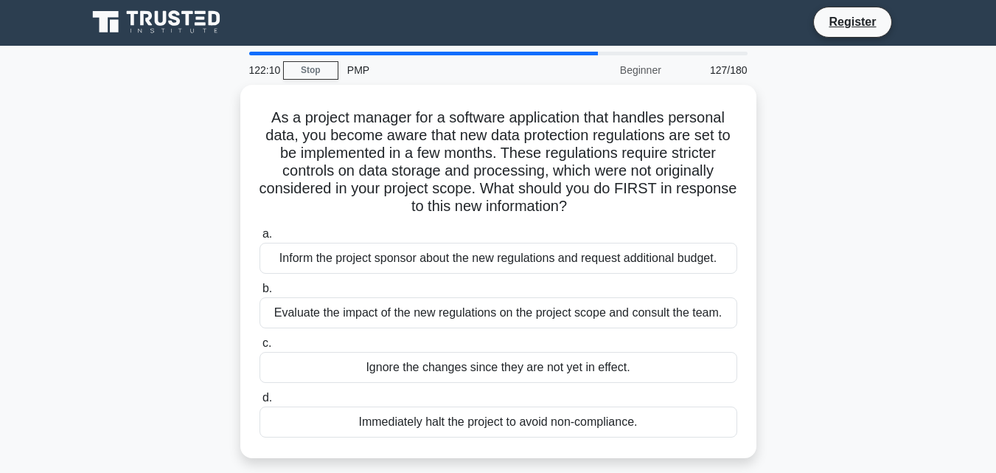
scroll to position [0, 0]
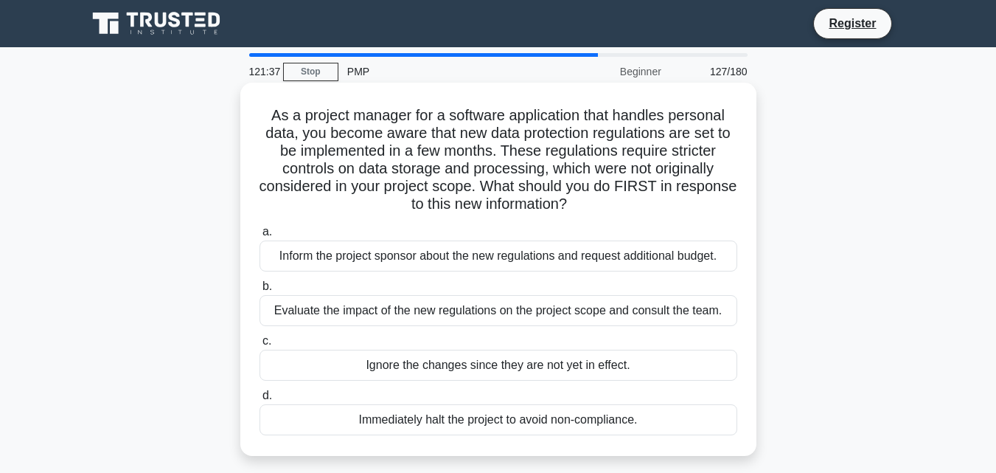
click at [661, 313] on div "Evaluate the impact of the new regulations on the project scope and consult the…" at bounding box center [499, 310] width 478 height 31
click at [260, 291] on input "b. Evaluate the impact of the new regulations on the project scope and consult …" at bounding box center [260, 287] width 0 height 10
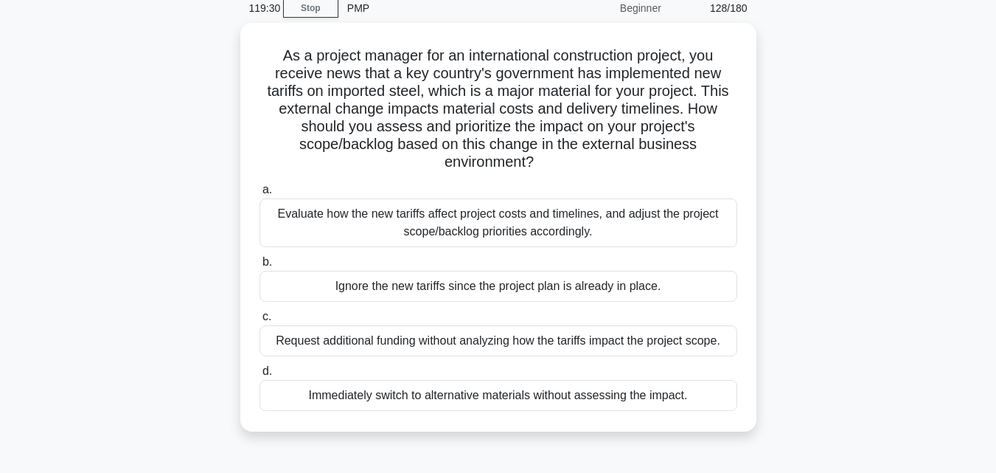
scroll to position [64, 0]
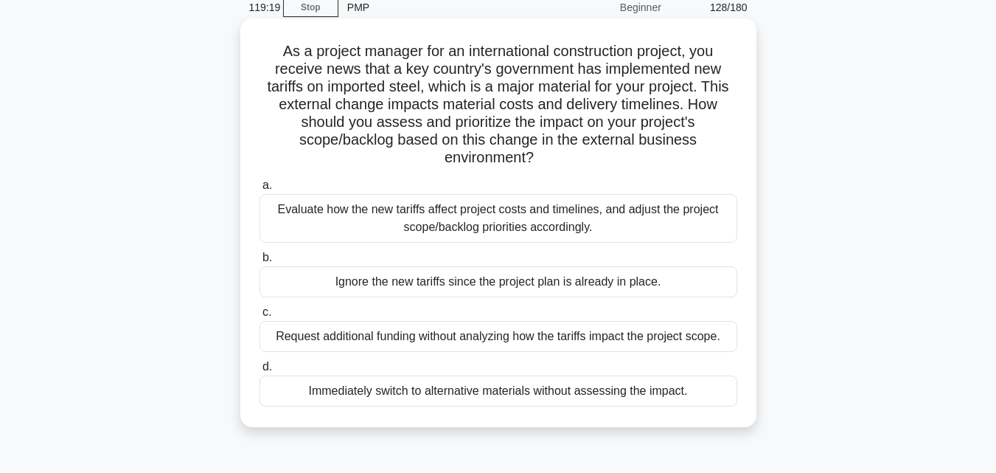
click at [621, 215] on div "Evaluate how the new tariffs affect project costs and timelines, and adjust the…" at bounding box center [499, 218] width 478 height 49
click at [260, 190] on input "a. Evaluate how the new tariffs affect project costs and timelines, and adjust …" at bounding box center [260, 186] width 0 height 10
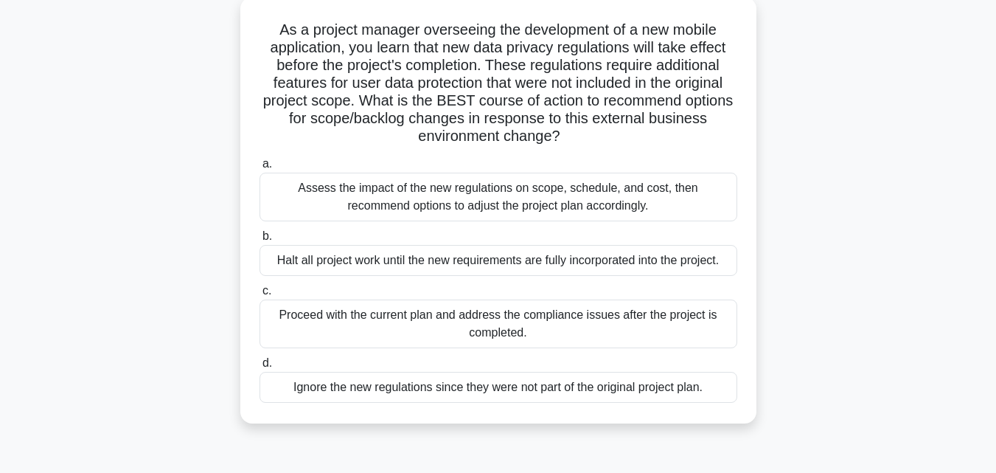
scroll to position [101, 0]
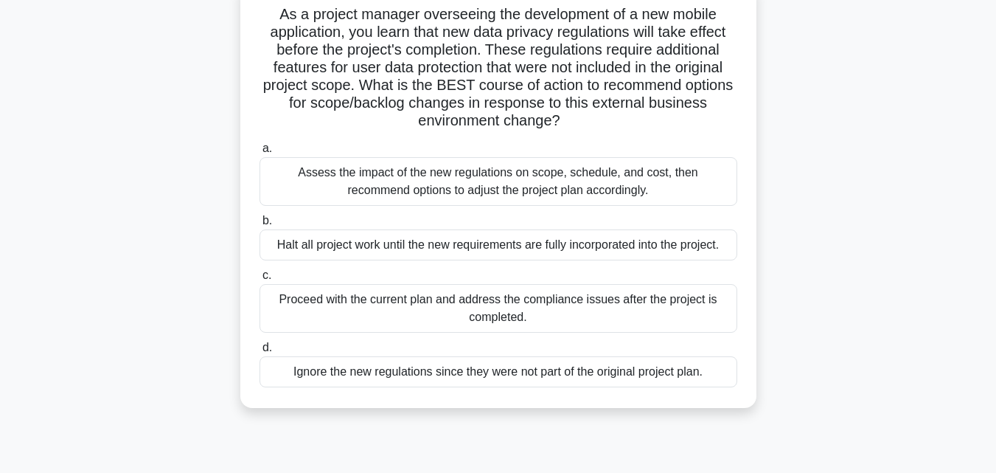
click at [529, 176] on div "Assess the impact of the new regulations on scope, schedule, and cost, then rec…" at bounding box center [499, 181] width 478 height 49
click at [260, 153] on input "a. Assess the impact of the new regulations on scope, schedule, and cost, then …" at bounding box center [260, 149] width 0 height 10
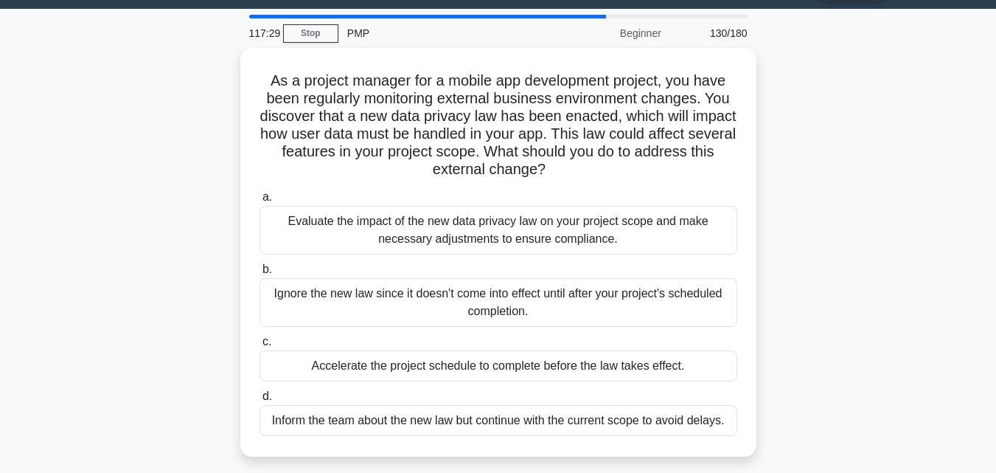
scroll to position [49, 0]
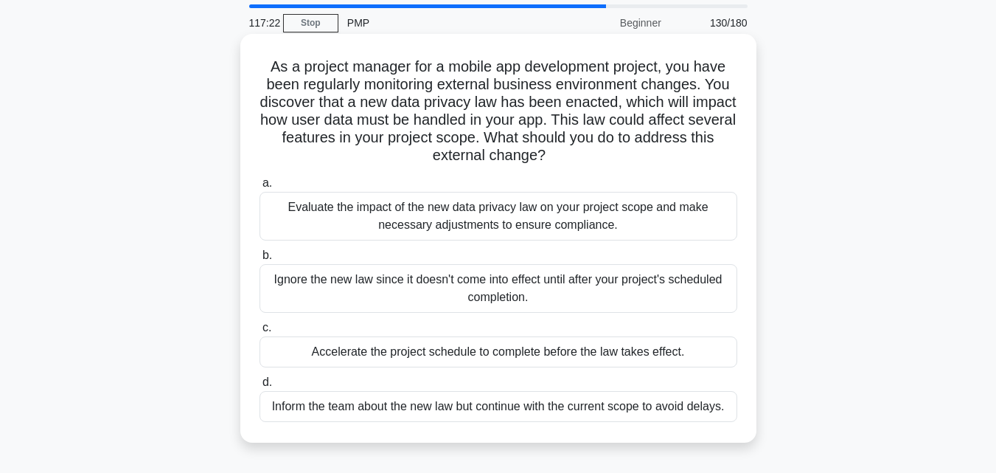
click at [468, 223] on div "Evaluate the impact of the new data privacy law on your project scope and make …" at bounding box center [499, 216] width 478 height 49
click at [260, 188] on input "a. Evaluate the impact of the new data privacy law on your project scope and ma…" at bounding box center [260, 183] width 0 height 10
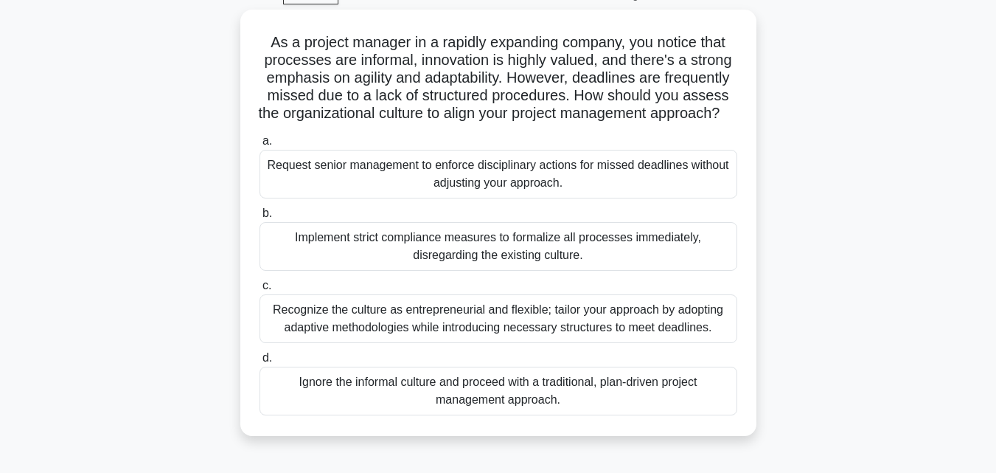
scroll to position [80, 0]
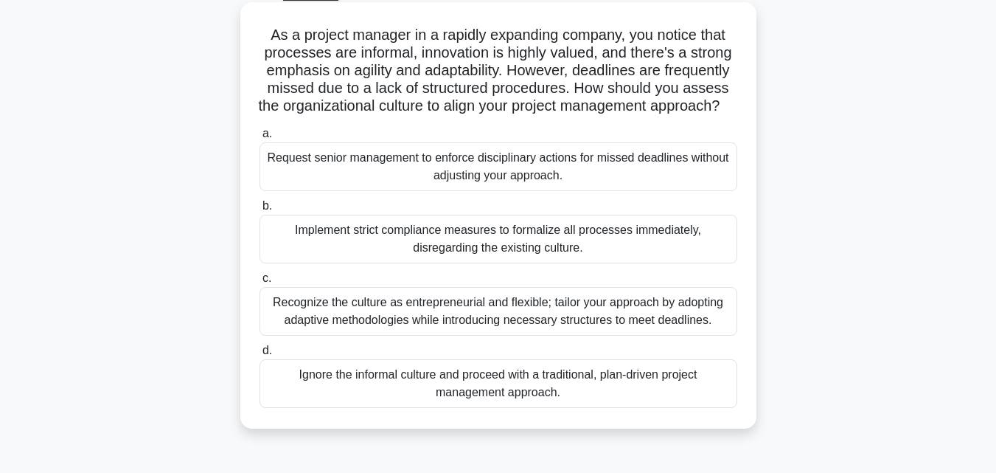
click at [641, 331] on div "Recognize the culture as entrepreneurial and flexible; tailor your approach by …" at bounding box center [499, 311] width 478 height 49
click at [260, 283] on input "c. Recognize the culture as entrepreneurial and flexible; tailor your approach …" at bounding box center [260, 279] width 0 height 10
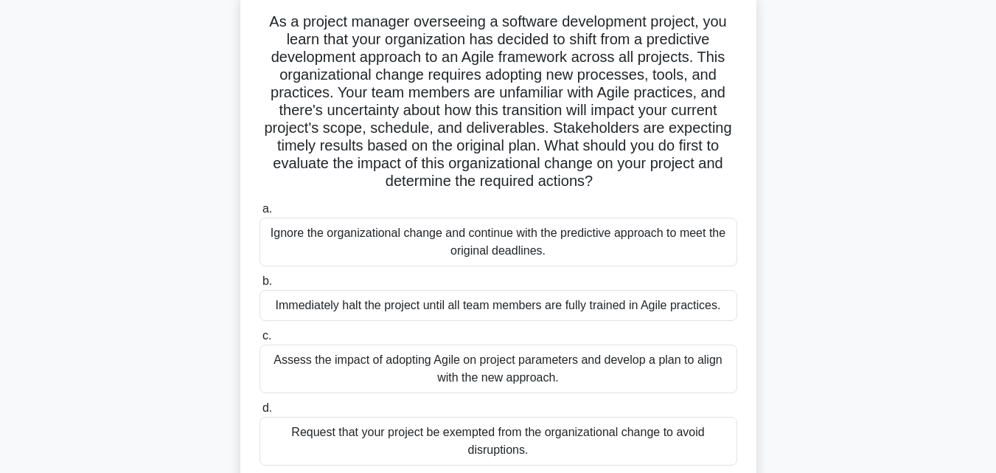
scroll to position [116, 0]
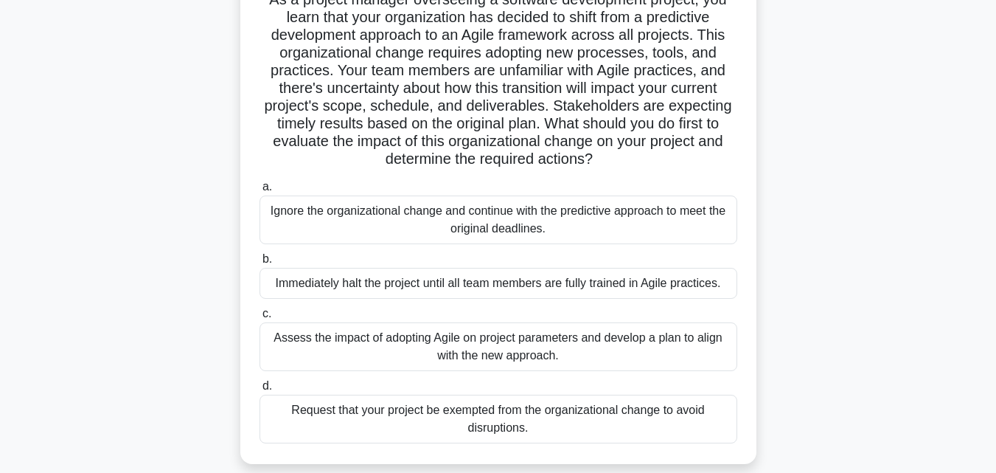
click at [661, 358] on div "Assess the impact of adopting Agile on project parameters and develop a plan to…" at bounding box center [499, 346] width 478 height 49
click at [260, 319] on input "c. Assess the impact of adopting Agile on project parameters and develop a plan…" at bounding box center [260, 314] width 0 height 10
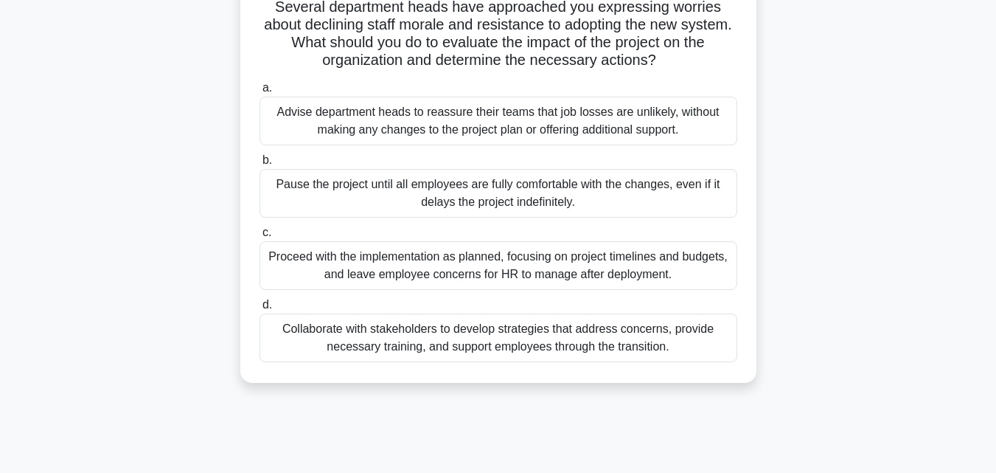
scroll to position [237, 0]
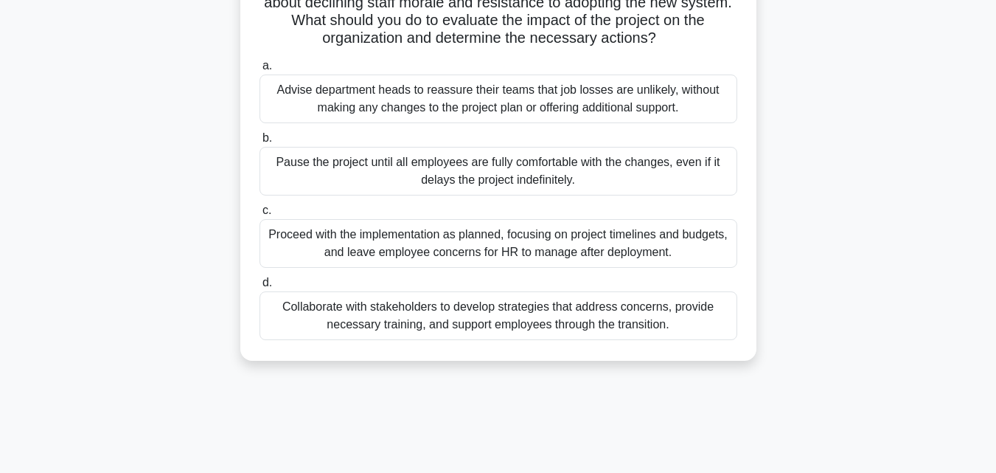
click at [669, 336] on div "Collaborate with stakeholders to develop strategies that address concerns, prov…" at bounding box center [499, 315] width 478 height 49
click at [260, 288] on input "d. Collaborate with stakeholders to develop strategies that address concerns, p…" at bounding box center [260, 283] width 0 height 10
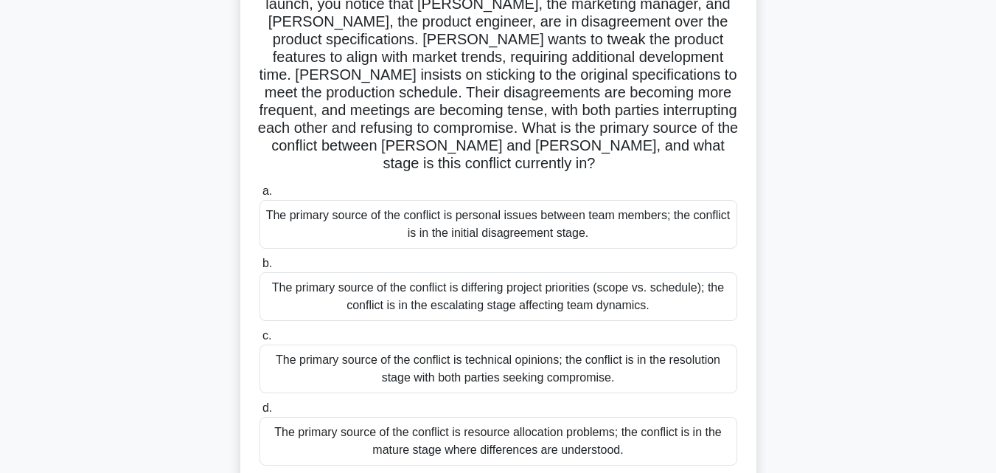
scroll to position [146, 0]
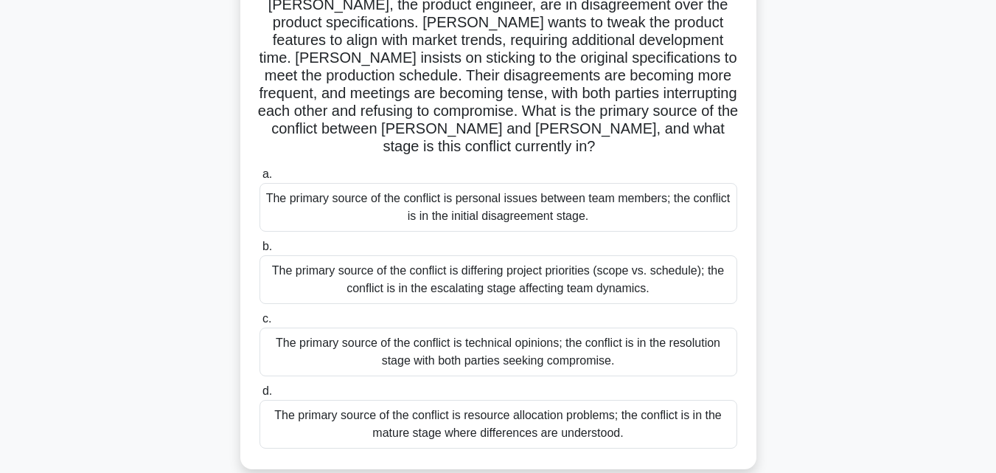
click at [603, 344] on div "The primary source of the conflict is technical opinions; the conflict is in th…" at bounding box center [499, 351] width 478 height 49
click at [260, 324] on input "c. The primary source of the conflict is technical opinions; the conflict is in…" at bounding box center [260, 319] width 0 height 10
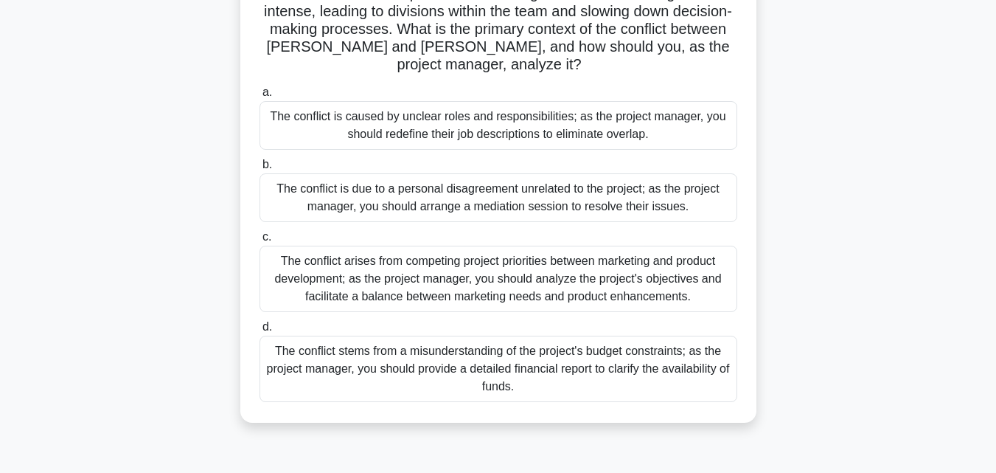
scroll to position [237, 0]
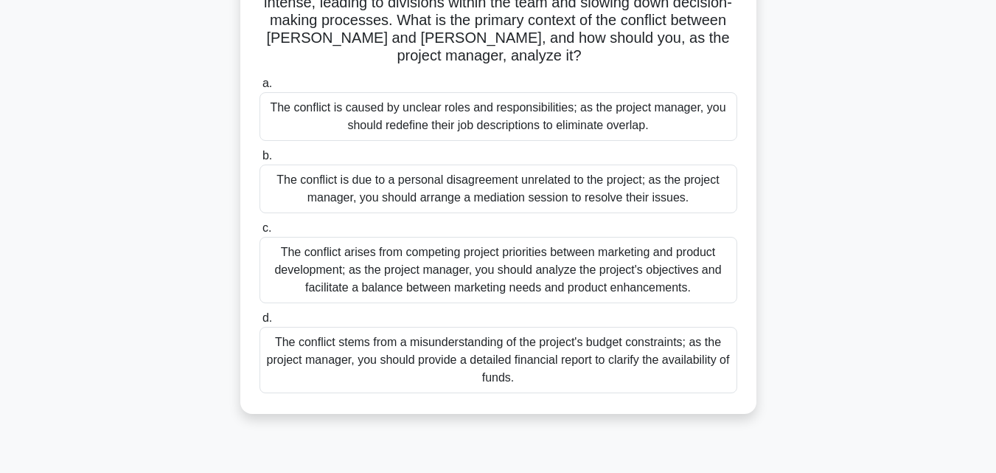
click at [541, 270] on div "The conflict arises from competing project priorities between marketing and pro…" at bounding box center [499, 270] width 478 height 66
click at [260, 233] on input "c. The conflict arises from competing project priorities between marketing and …" at bounding box center [260, 228] width 0 height 10
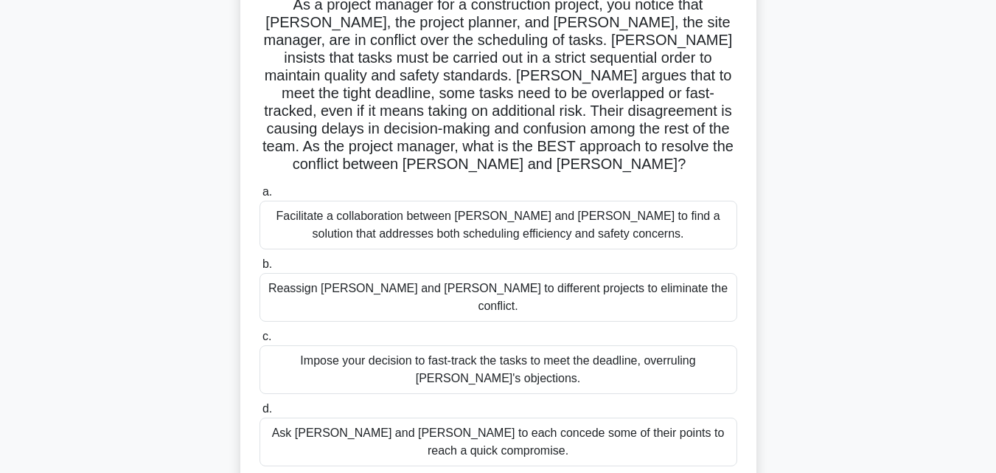
scroll to position [121, 0]
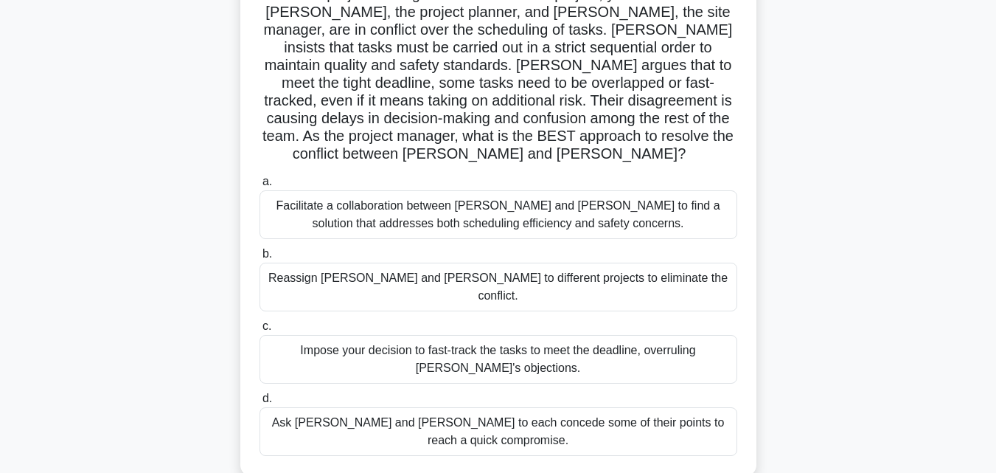
click at [693, 199] on div "Facilitate a collaboration between Karen and Dave to find a solution that addre…" at bounding box center [499, 214] width 478 height 49
click at [260, 187] on input "a. Facilitate a collaboration between Karen and Dave to find a solution that ad…" at bounding box center [260, 182] width 0 height 10
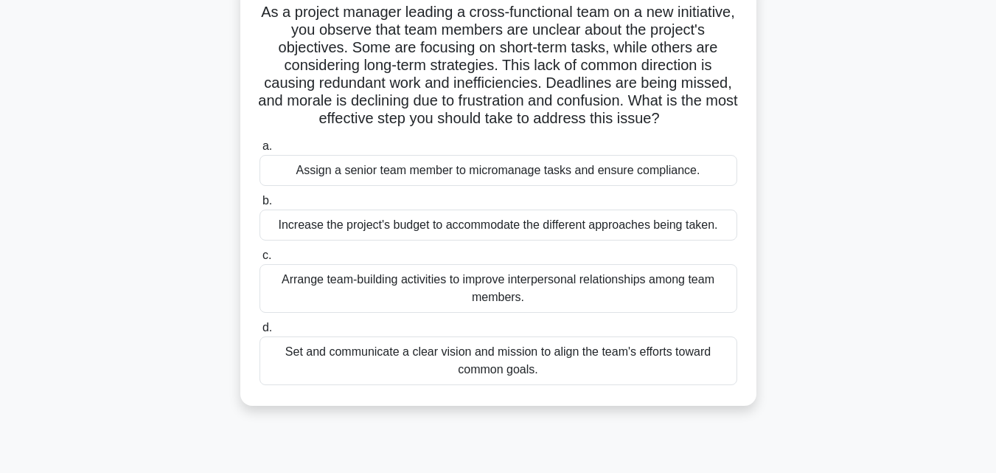
scroll to position [108, 0]
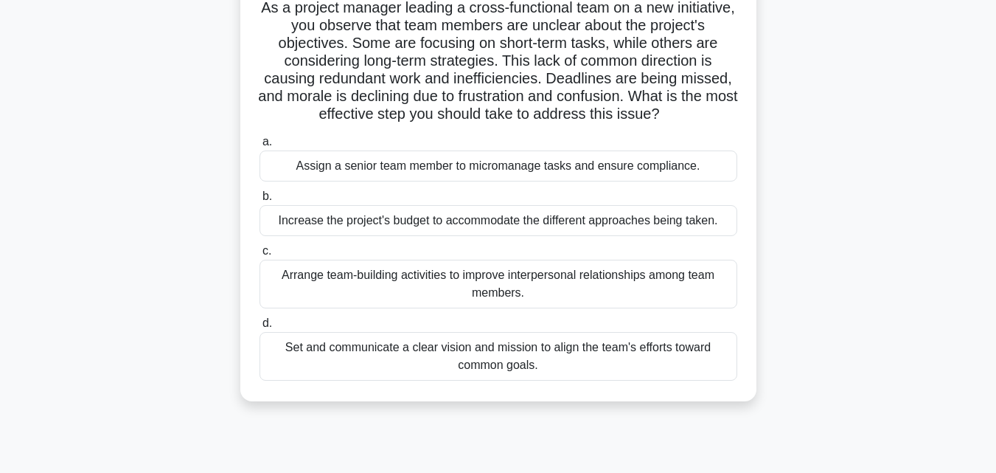
click at [601, 381] on div "Set and communicate a clear vision and mission to align the team's efforts towa…" at bounding box center [499, 356] width 478 height 49
click at [260, 328] on input "d. Set and communicate a clear vision and mission to align the team's efforts t…" at bounding box center [260, 324] width 0 height 10
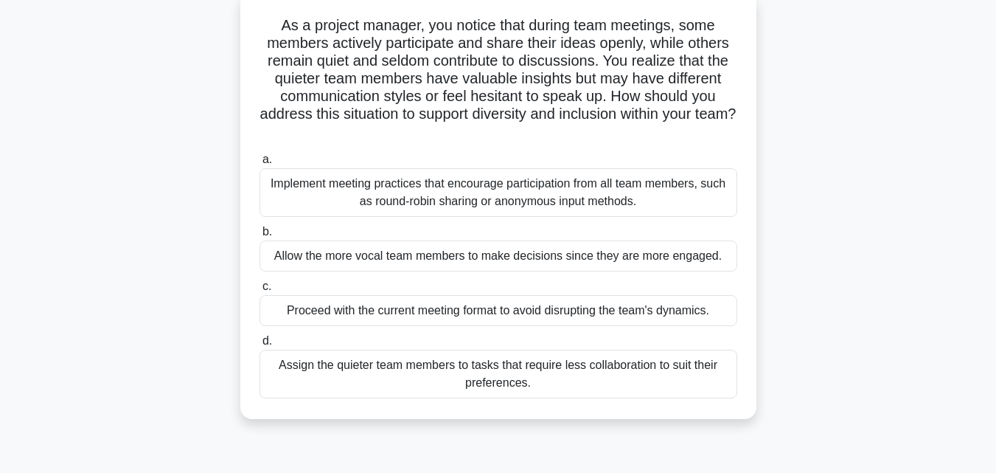
scroll to position [113, 0]
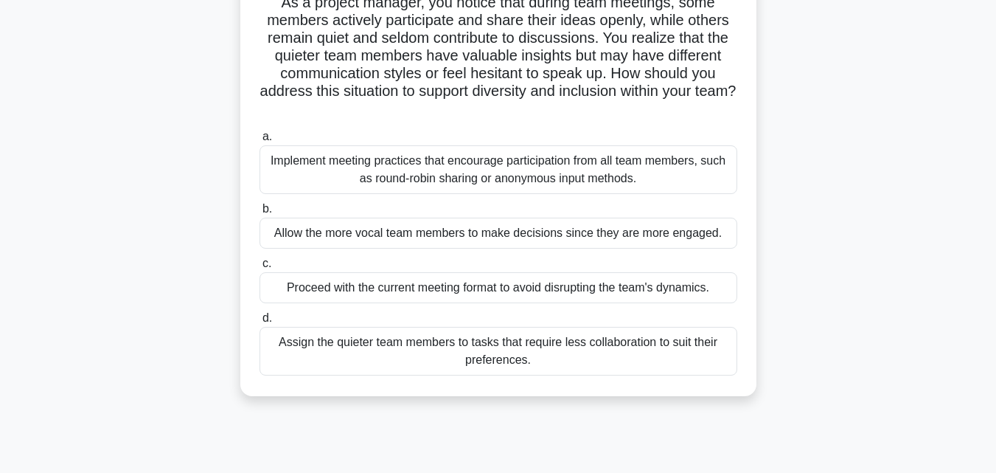
click at [695, 176] on div "Implement meeting practices that encourage participation from all team members,…" at bounding box center [499, 169] width 478 height 49
click at [260, 142] on input "a. Implement meeting practices that encourage participation from all team membe…" at bounding box center [260, 137] width 0 height 10
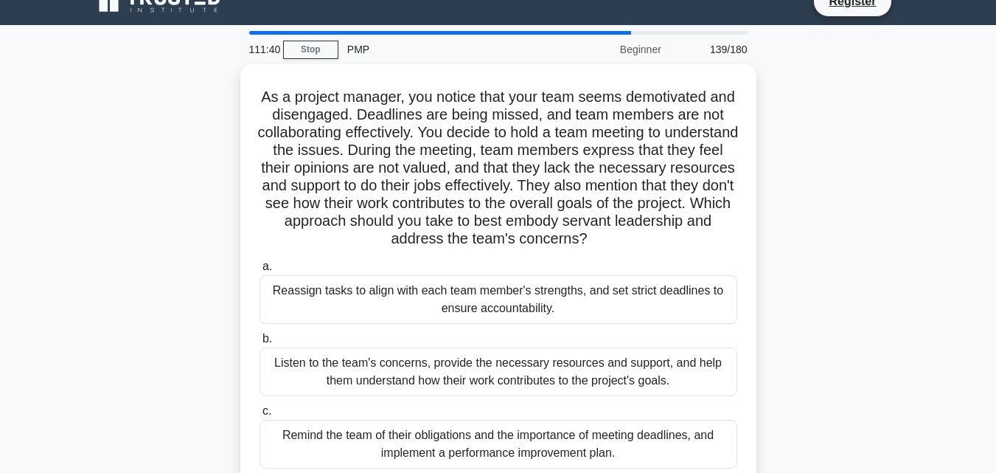
scroll to position [21, 0]
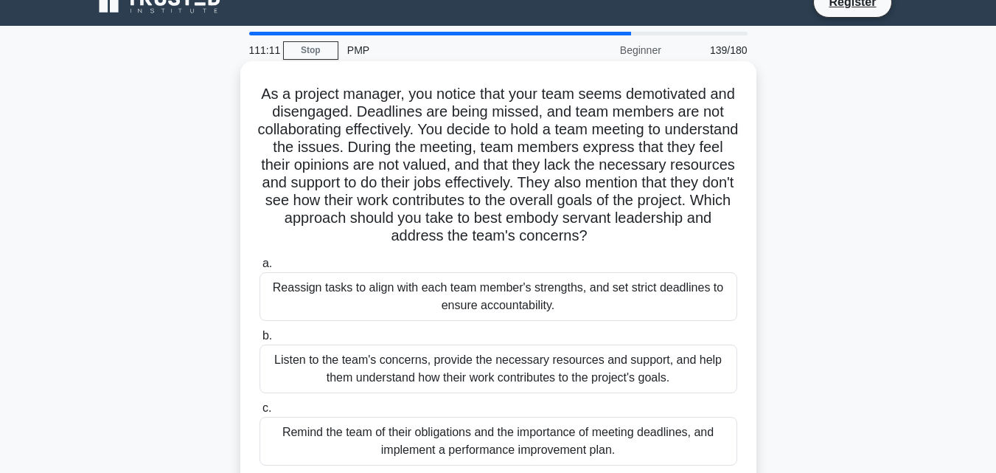
click at [630, 383] on div "Listen to the team's concerns, provide the necessary resources and support, and…" at bounding box center [499, 368] width 478 height 49
click at [260, 341] on input "b. Listen to the team's concerns, provide the necessary resources and support, …" at bounding box center [260, 336] width 0 height 10
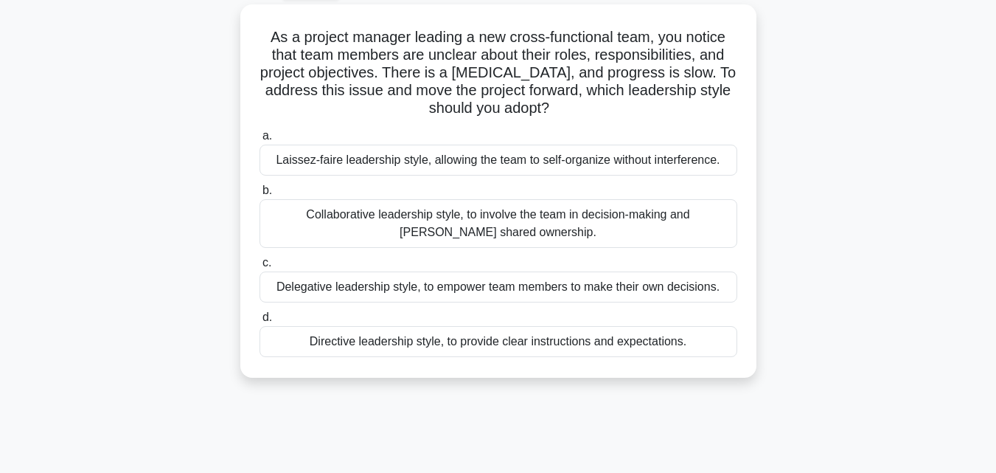
scroll to position [0, 0]
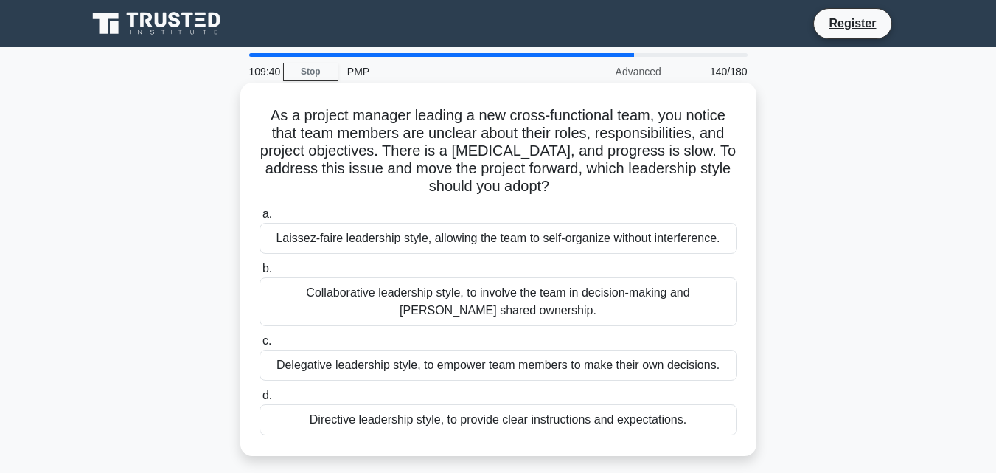
click at [592, 301] on div "Collaborative leadership style, to involve the team in decision-making and [PER…" at bounding box center [499, 301] width 478 height 49
click at [260, 274] on input "b. Collaborative leadership style, to involve the team in decision-making and f…" at bounding box center [260, 269] width 0 height 10
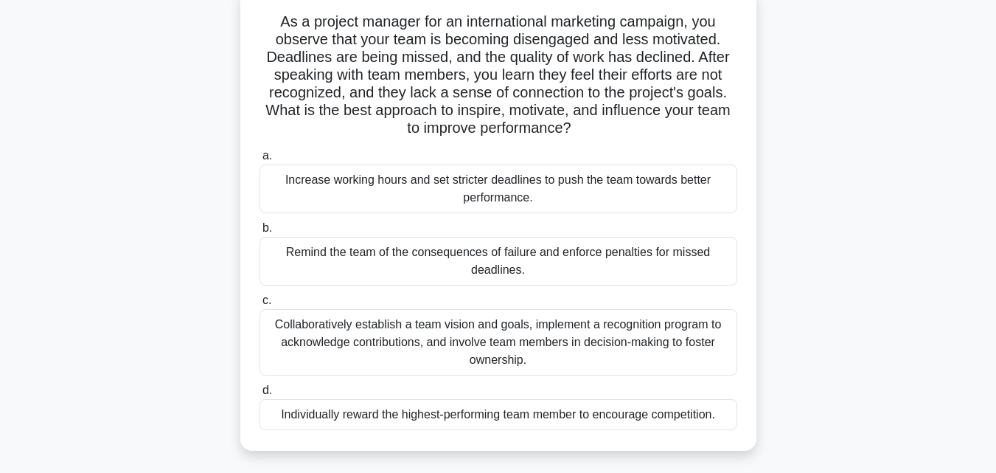
scroll to position [129, 0]
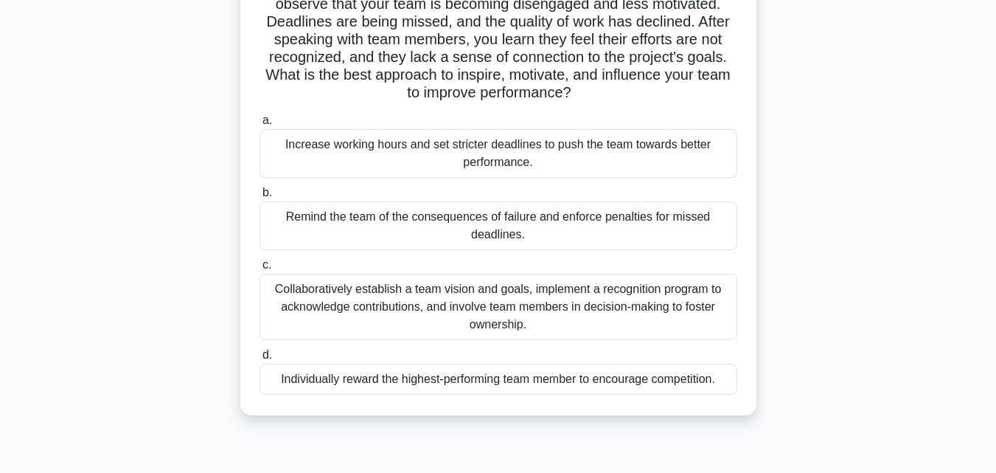
click at [588, 314] on div "Collaboratively establish a team vision and goals, implement a recognition prog…" at bounding box center [499, 307] width 478 height 66
click at [260, 270] on input "c. Collaboratively establish a team vision and goals, implement a recognition p…" at bounding box center [260, 265] width 0 height 10
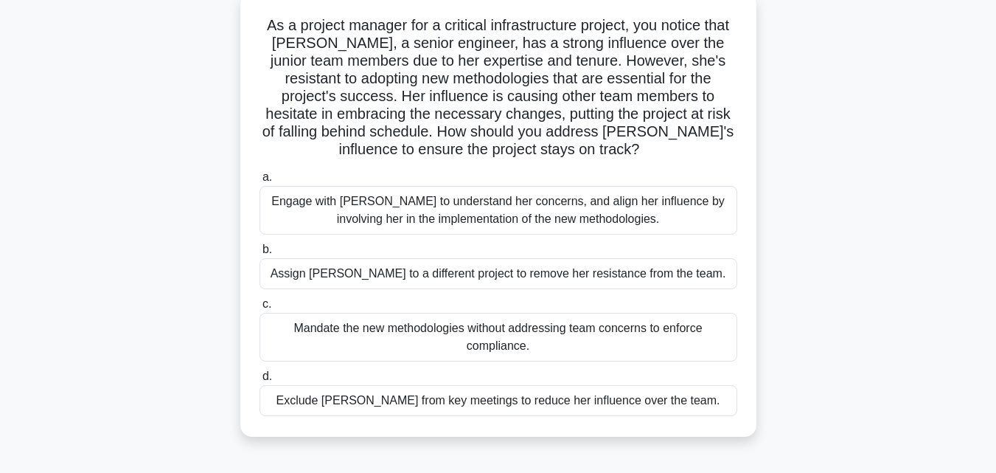
scroll to position [94, 0]
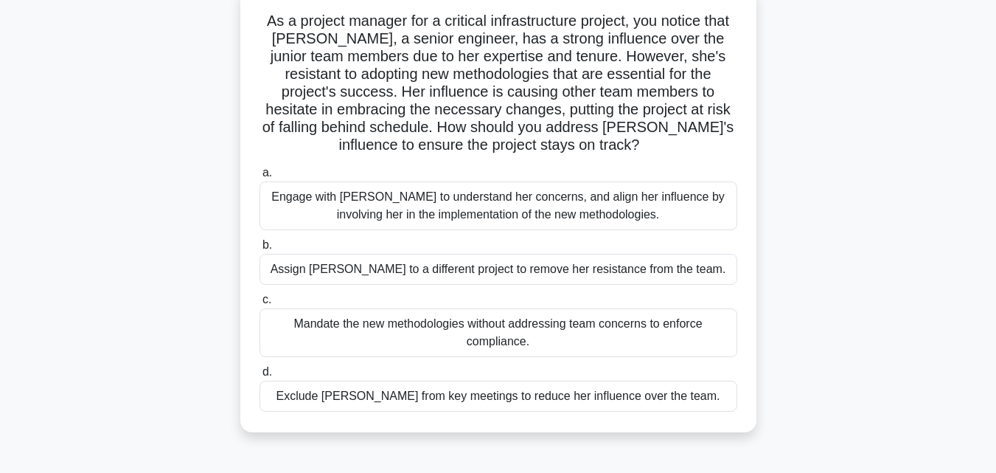
click at [606, 210] on div "Engage with Emily to understand her concerns, and align her influence by involv…" at bounding box center [499, 205] width 478 height 49
click at [260, 178] on input "a. Engage with Emily to understand her concerns, and align her influence by inv…" at bounding box center [260, 173] width 0 height 10
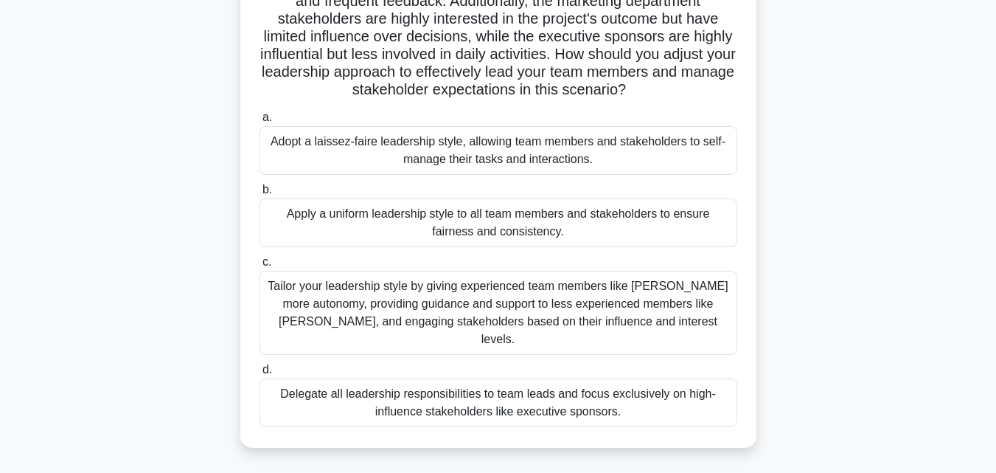
scroll to position [218, 0]
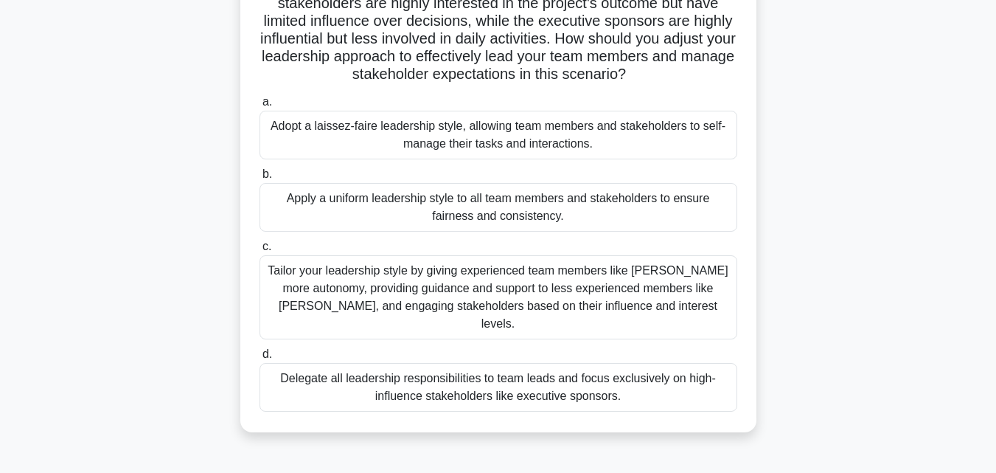
click at [544, 293] on div "Tailor your leadership style by giving experienced team members like Emma more …" at bounding box center [499, 297] width 478 height 84
click at [260, 252] on input "c. Tailor your leadership style by giving experienced team members like Emma mo…" at bounding box center [260, 247] width 0 height 10
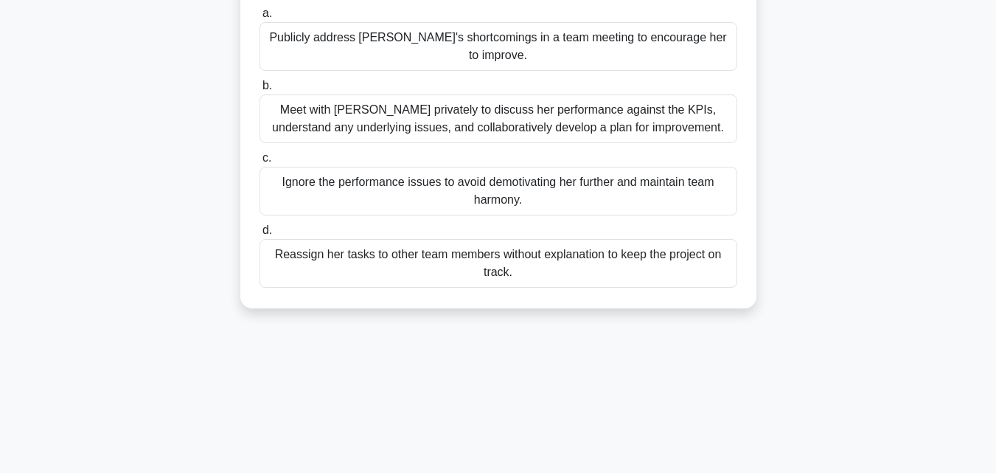
click at [652, 94] on div "Meet with Karen privately to discuss her performance against the KPIs, understa…" at bounding box center [499, 118] width 478 height 49
click at [260, 89] on input "b. Meet with Karen privately to discuss her performance against the KPIs, under…" at bounding box center [260, 86] width 0 height 10
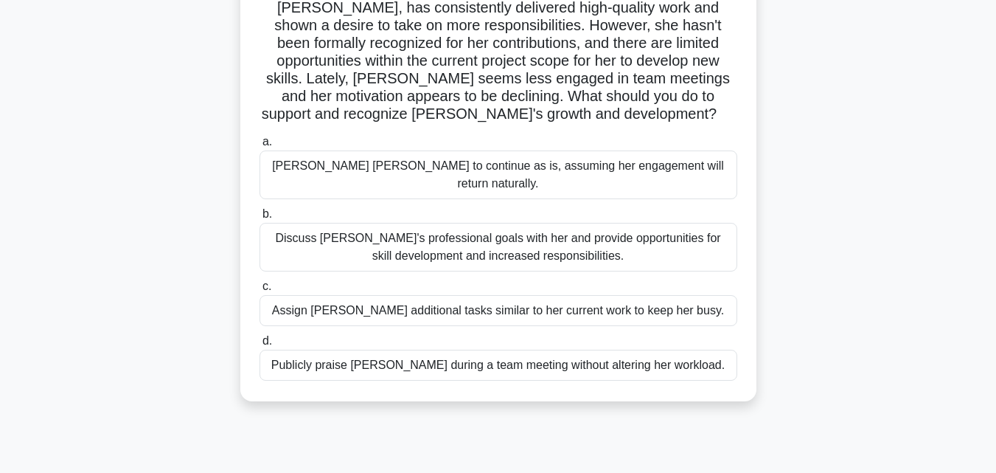
scroll to position [131, 0]
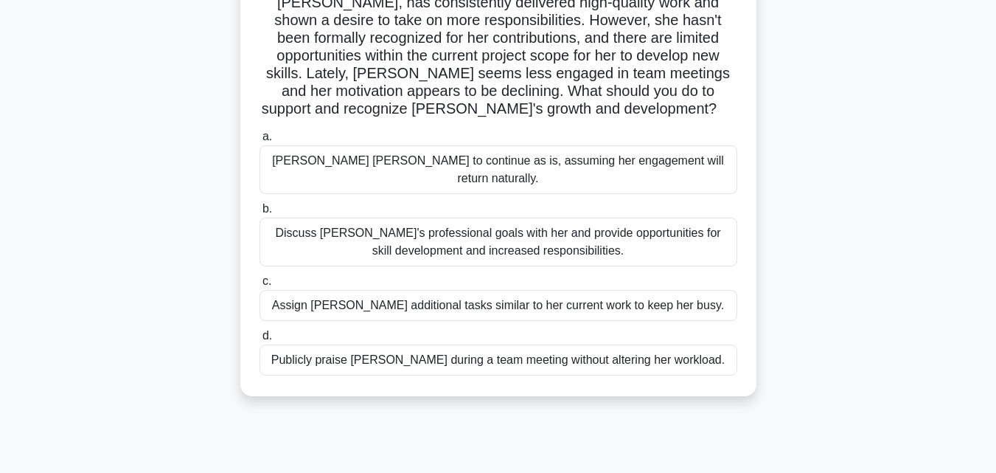
click at [604, 232] on div "Discuss Emily's professional goals with her and provide opportunities for skill…" at bounding box center [499, 242] width 478 height 49
click at [260, 214] on input "b. Discuss Emily's professional goals with her and provide opportunities for sk…" at bounding box center [260, 209] width 0 height 10
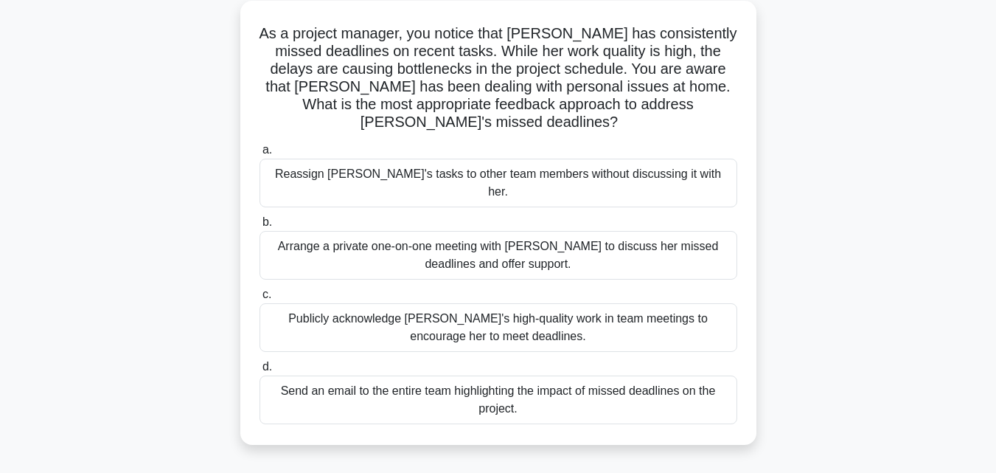
scroll to position [91, 0]
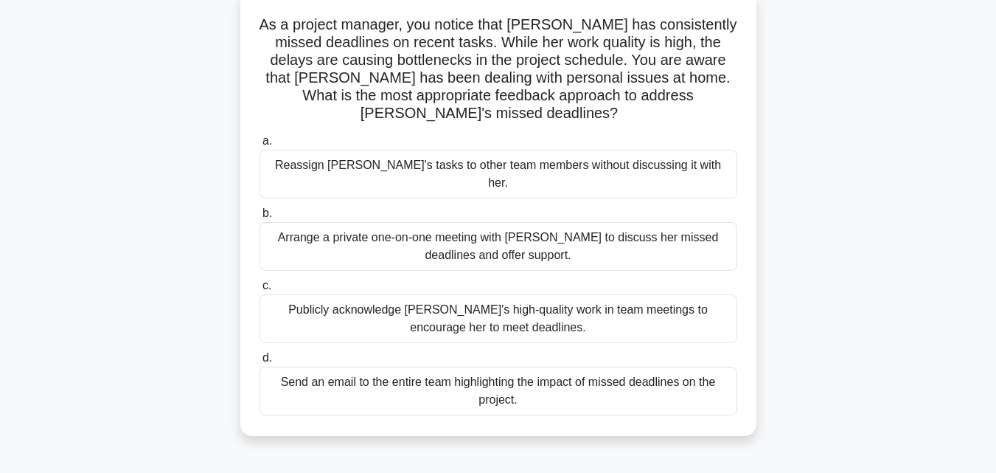
click at [715, 222] on div "Arrange a private one-on-one meeting with Emily to discuss her missed deadlines…" at bounding box center [499, 246] width 478 height 49
click at [260, 218] on input "b. Arrange a private one-on-one meeting with Emily to discuss her missed deadli…" at bounding box center [260, 214] width 0 height 10
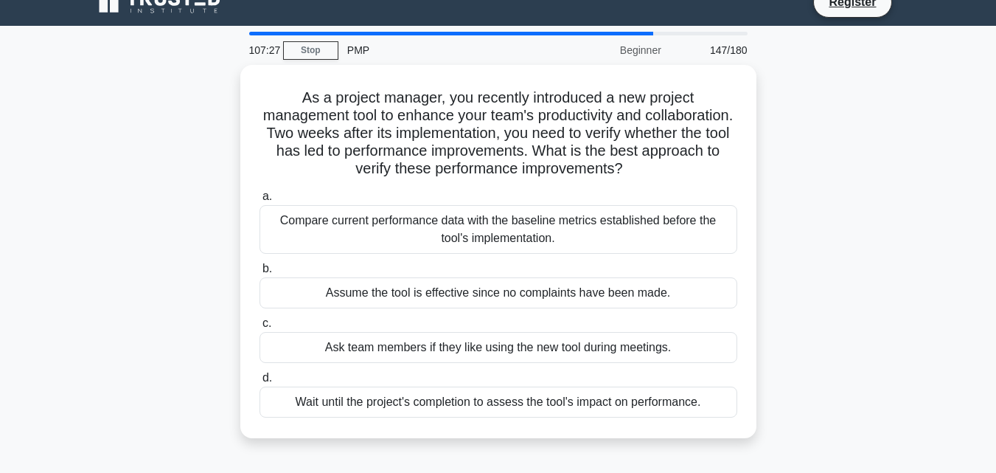
scroll to position [20, 0]
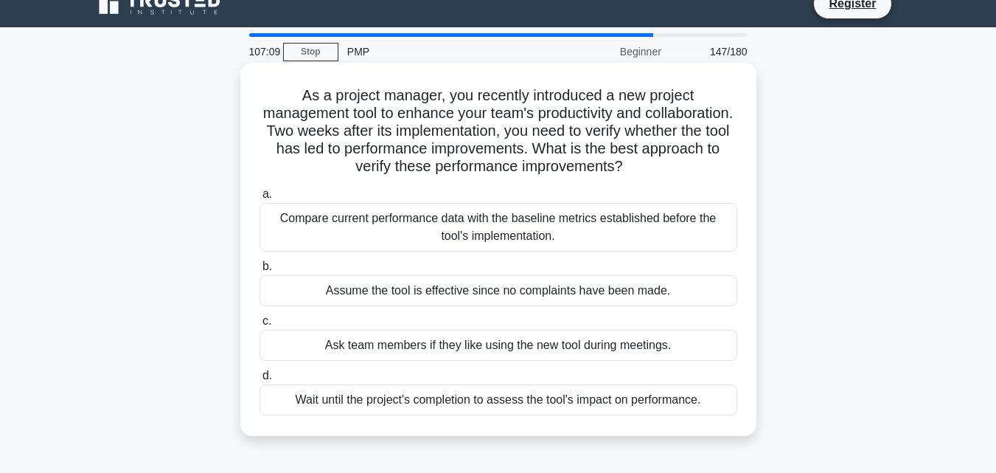
click at [503, 235] on div "Compare current performance data with the baseline metrics established before t…" at bounding box center [499, 227] width 478 height 49
click at [260, 199] on input "a. Compare current performance data with the baseline metrics established befor…" at bounding box center [260, 195] width 0 height 10
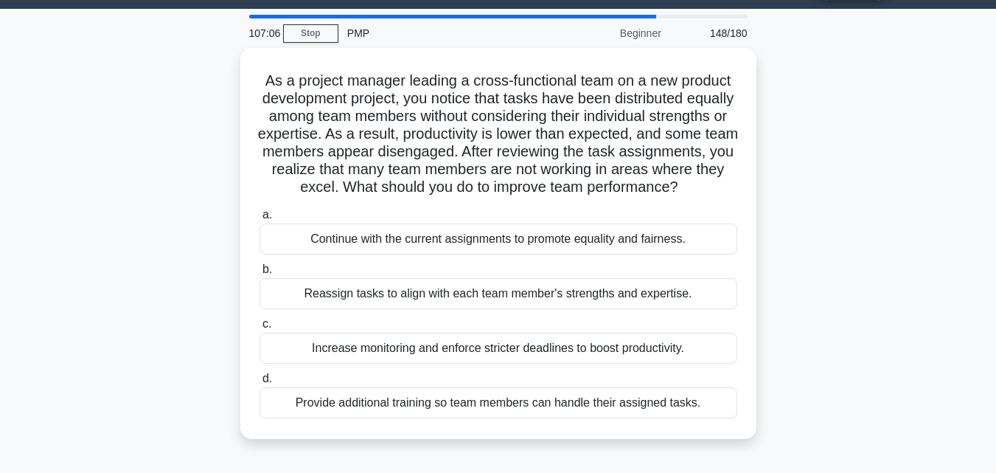
scroll to position [45, 0]
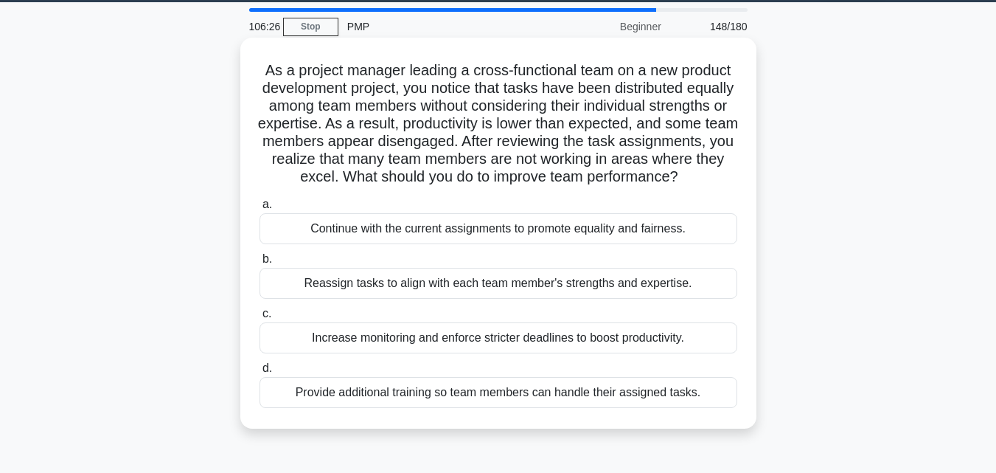
click at [600, 297] on div "Reassign tasks to align with each team member's strengths and expertise." at bounding box center [499, 283] width 478 height 31
click at [260, 264] on input "b. Reassign tasks to align with each team member's strengths and expertise." at bounding box center [260, 259] width 0 height 10
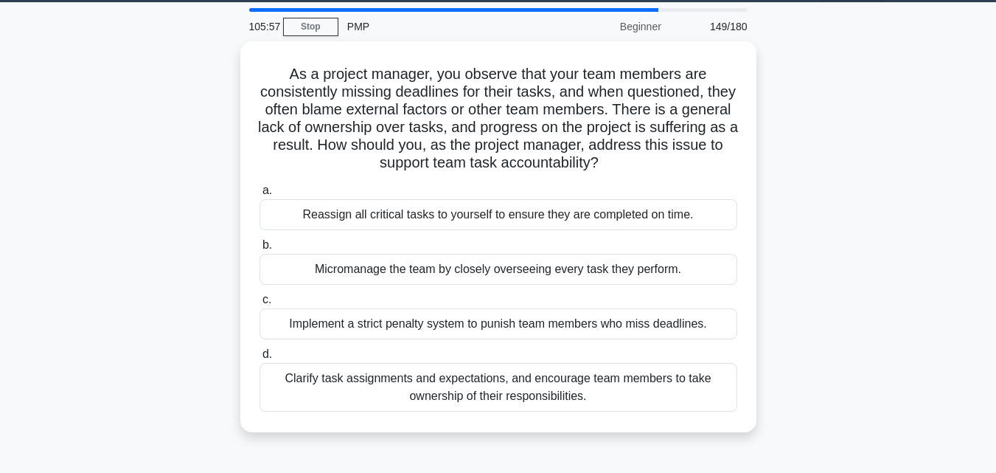
scroll to position [74, 0]
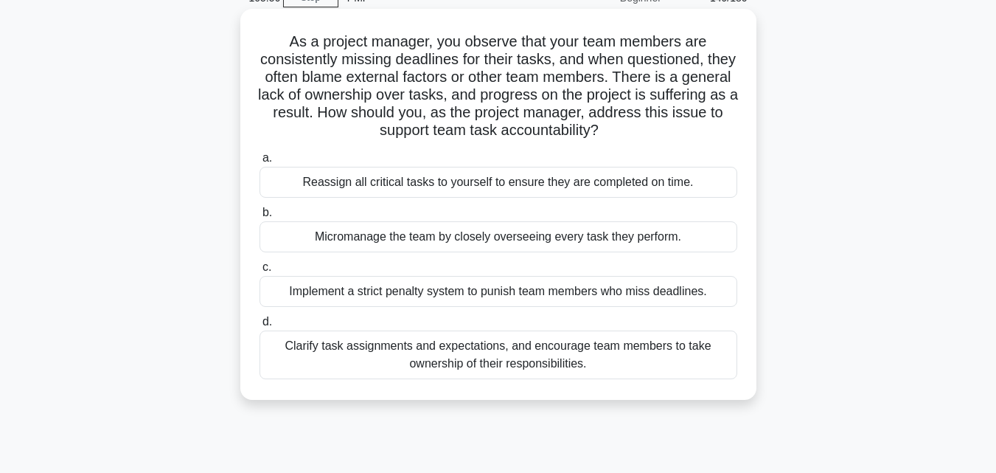
click at [629, 368] on div "Clarify task assignments and expectations, and encourage team members to take o…" at bounding box center [499, 354] width 478 height 49
click at [260, 327] on input "d. Clarify task assignments and expectations, and encourage team members to tak…" at bounding box center [260, 322] width 0 height 10
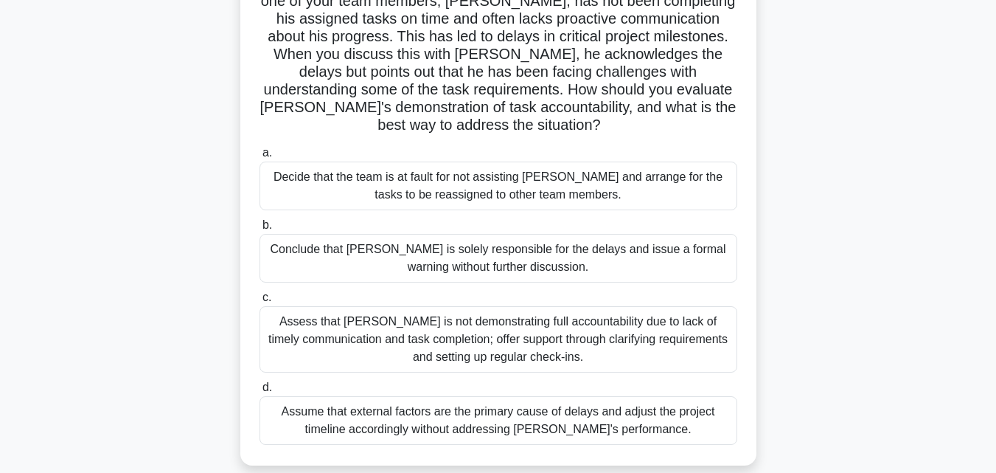
scroll to position [145, 0]
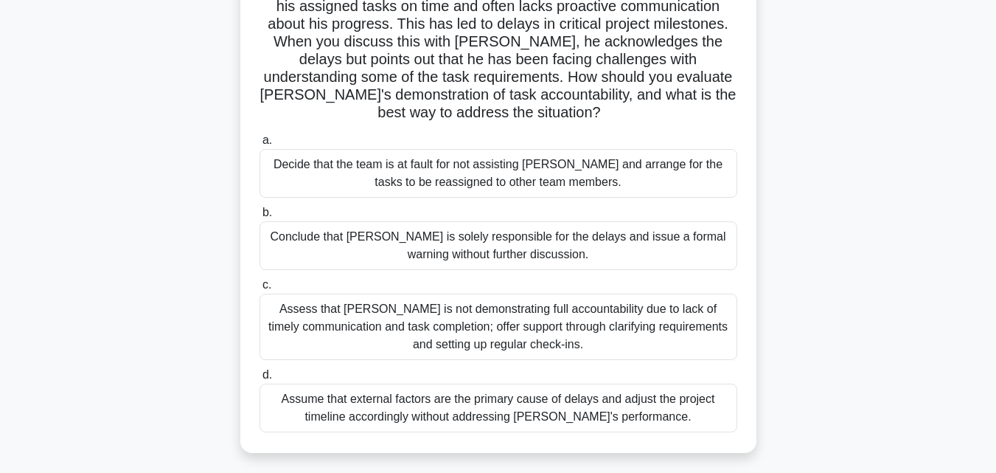
click at [682, 325] on div "Assess that Alex is not demonstrating full accountability due to lack of timely…" at bounding box center [499, 327] width 478 height 66
click at [260, 290] on input "c. Assess that Alex is not demonstrating full accountability due to lack of tim…" at bounding box center [260, 285] width 0 height 10
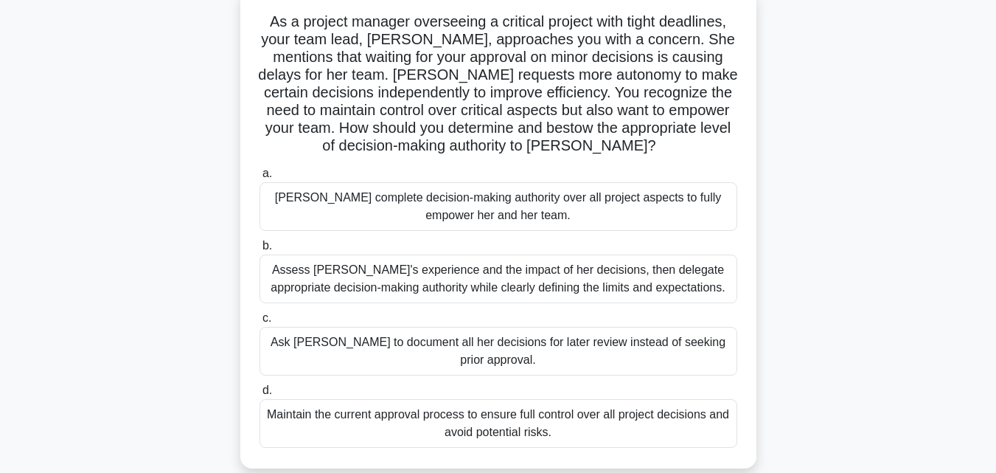
scroll to position [105, 0]
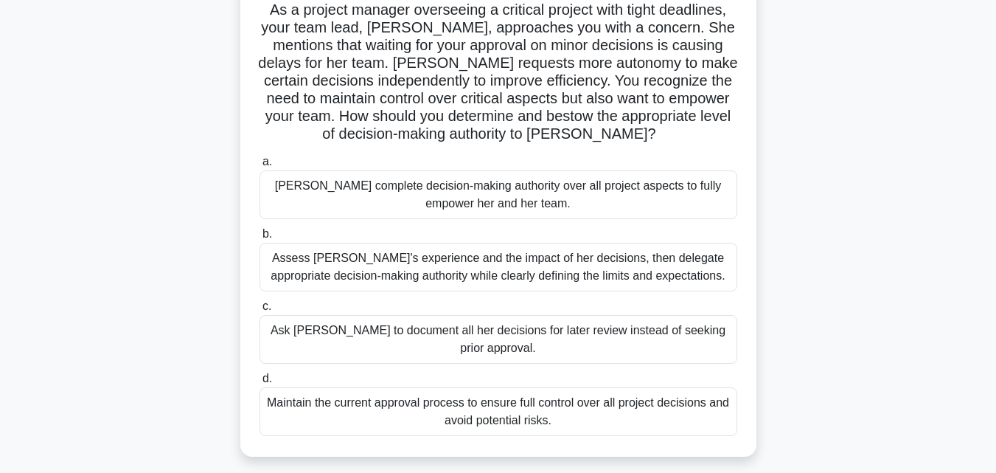
click at [594, 280] on div "Assess Emily's experience and the impact of her decisions, then delegate approp…" at bounding box center [499, 267] width 478 height 49
click at [260, 239] on input "b. Assess Emily's experience and the impact of her decisions, then delegate app…" at bounding box center [260, 234] width 0 height 10
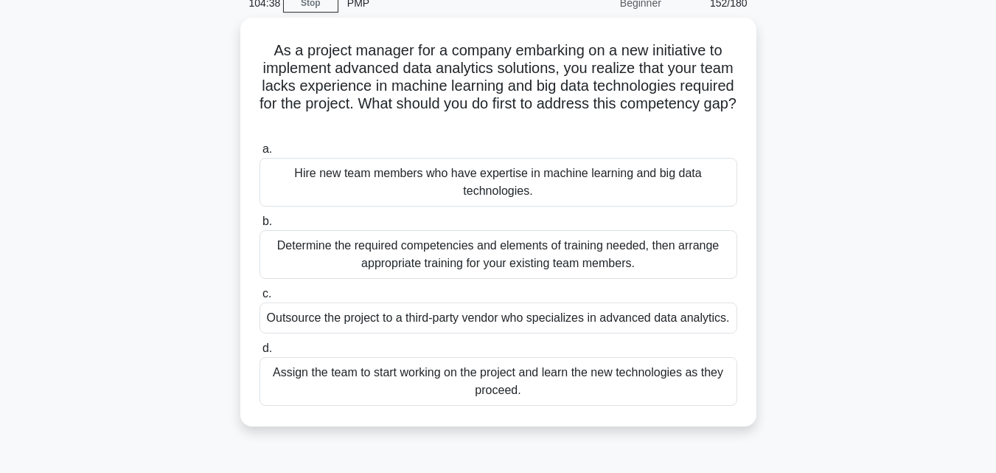
scroll to position [75, 0]
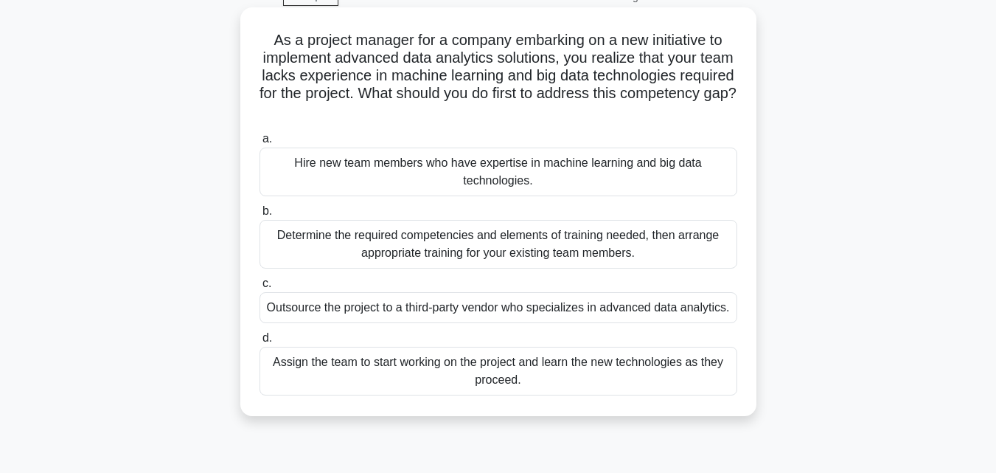
click at [652, 238] on div "Determine the required competencies and elements of training needed, then arran…" at bounding box center [499, 244] width 478 height 49
click at [260, 216] on input "b. Determine the required competencies and elements of training needed, then ar…" at bounding box center [260, 212] width 0 height 10
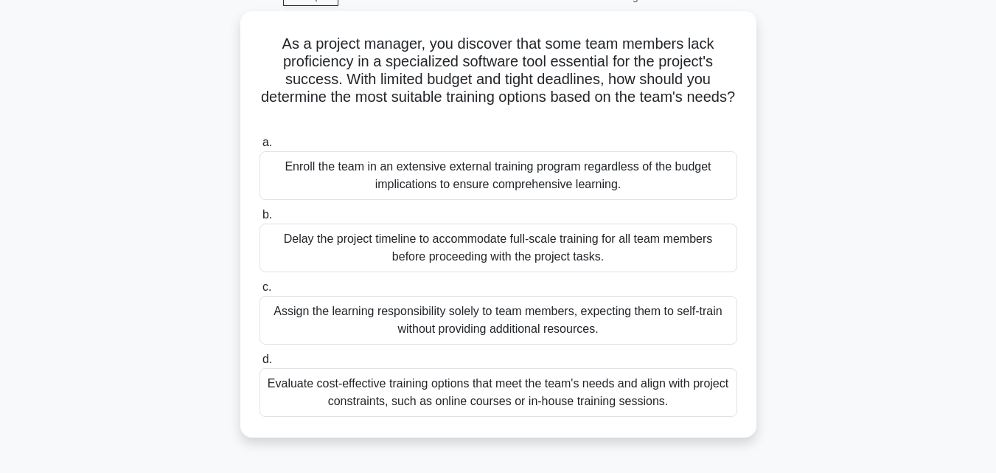
scroll to position [82, 0]
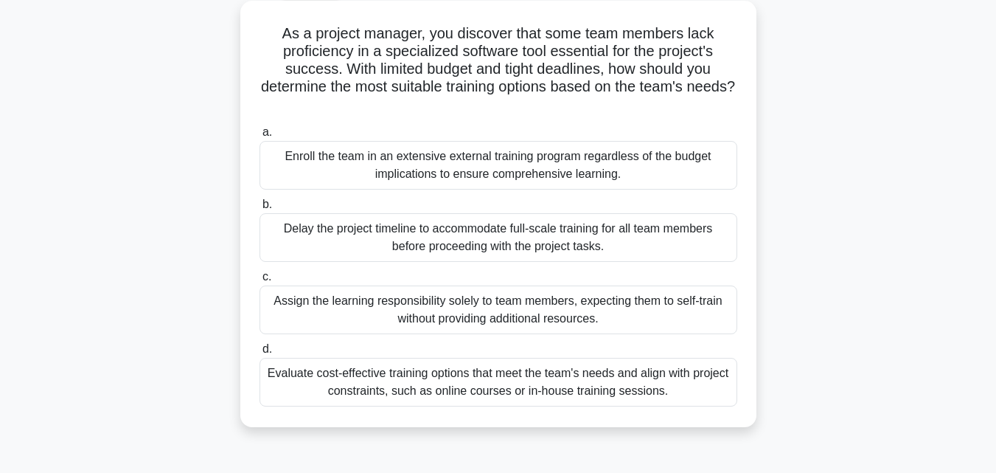
click at [700, 389] on div "Evaluate cost-effective training options that meet the team's needs and align w…" at bounding box center [499, 382] width 478 height 49
click at [260, 354] on input "d. Evaluate cost-effective training options that meet the team's needs and alig…" at bounding box center [260, 349] width 0 height 10
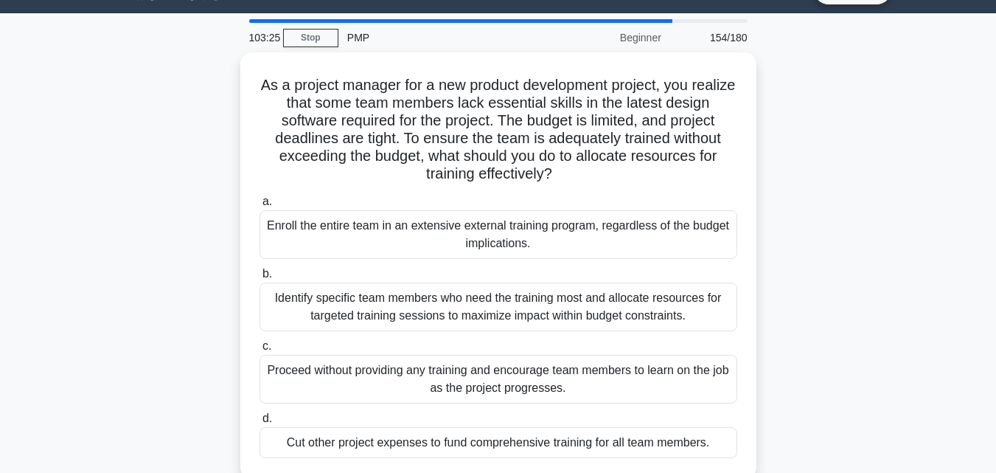
scroll to position [54, 0]
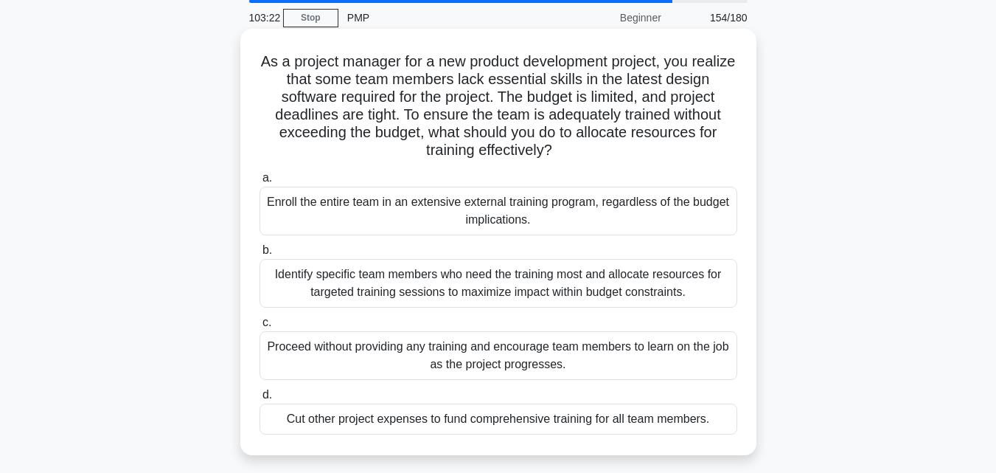
click at [469, 277] on div "Identify specific team members who need the training most and allocate resource…" at bounding box center [499, 283] width 478 height 49
click at [260, 255] on input "b. Identify specific team members who need the training most and allocate resou…" at bounding box center [260, 251] width 0 height 10
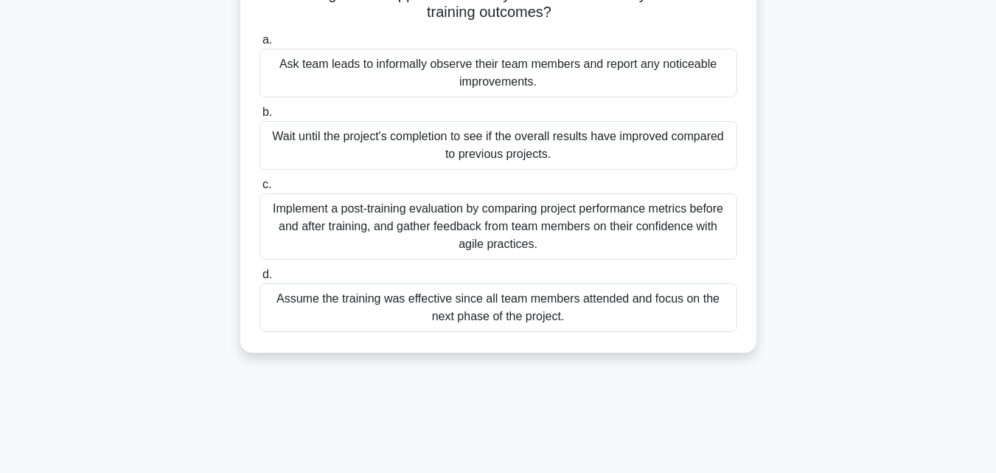
scroll to position [191, 0]
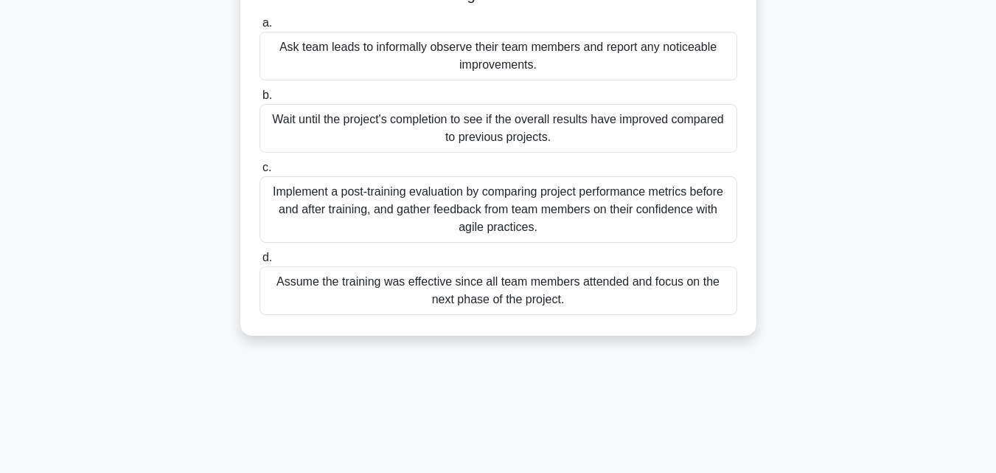
click at [661, 216] on div "Implement a post-training evaluation by comparing project performance metrics b…" at bounding box center [499, 209] width 478 height 66
click at [260, 173] on input "c. Implement a post-training evaluation by comparing project performance metric…" at bounding box center [260, 168] width 0 height 10
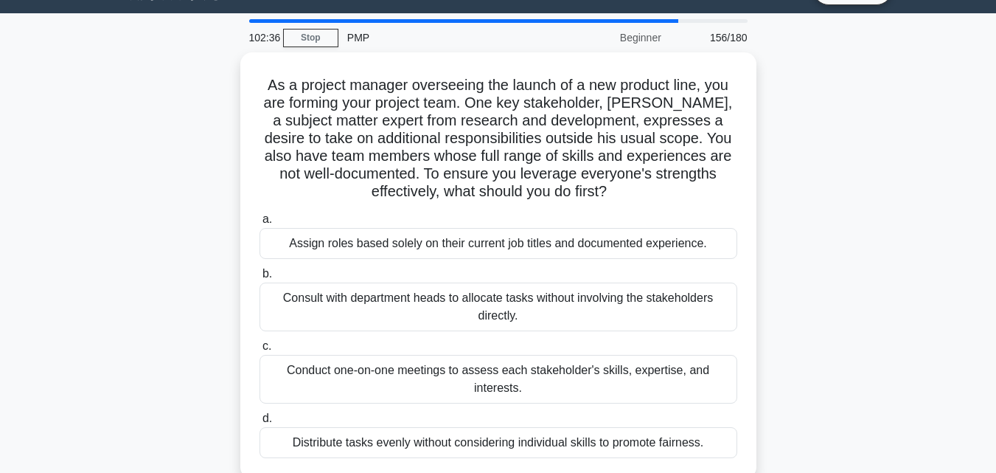
scroll to position [71, 0]
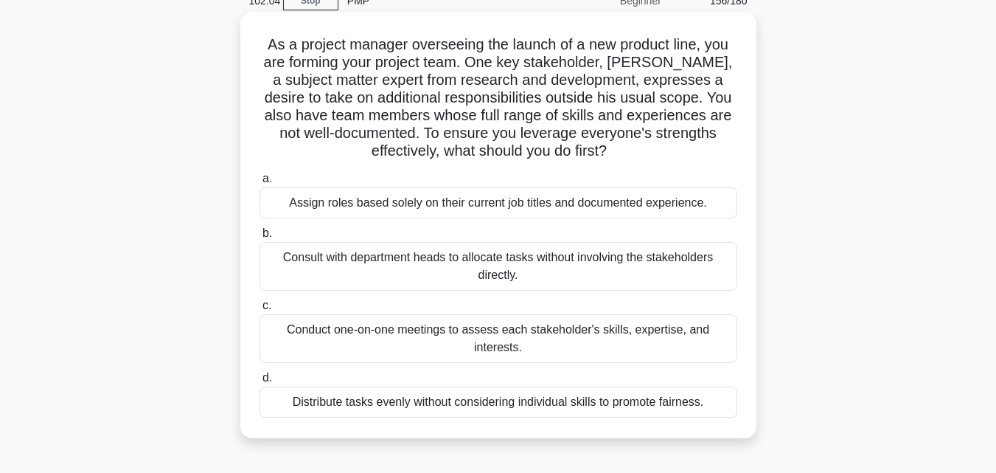
click at [656, 356] on div "Conduct one-on-one meetings to assess each stakeholder's skills, expertise, and…" at bounding box center [499, 338] width 478 height 49
click at [260, 311] on input "c. Conduct one-on-one meetings to assess each stakeholder's skills, expertise, …" at bounding box center [260, 306] width 0 height 10
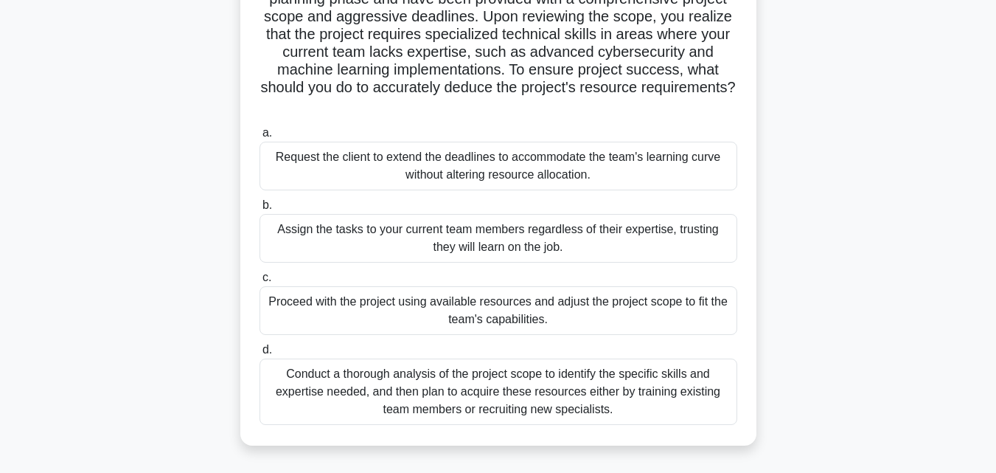
scroll to position [153, 0]
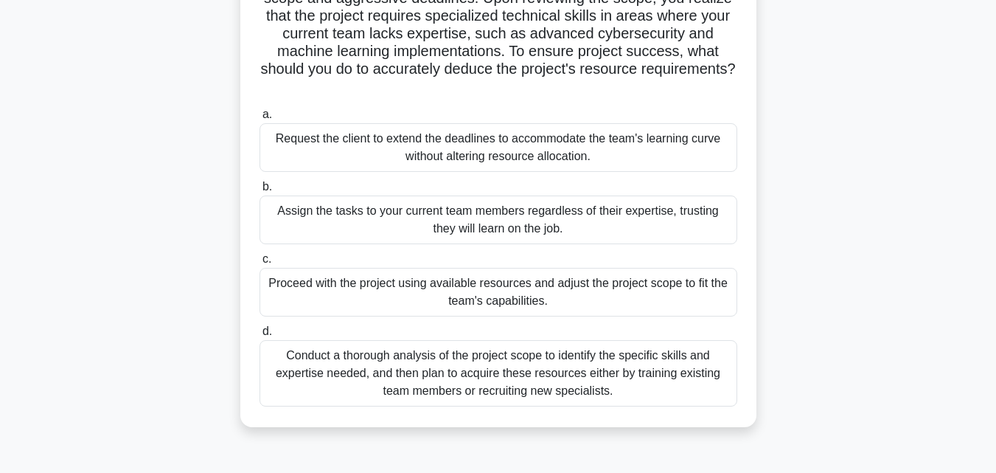
click at [664, 389] on div "Conduct a thorough analysis of the project scope to identify the specific skill…" at bounding box center [499, 373] width 478 height 66
click at [260, 336] on input "d. Conduct a thorough analysis of the project scope to identify the specific sk…" at bounding box center [260, 332] width 0 height 10
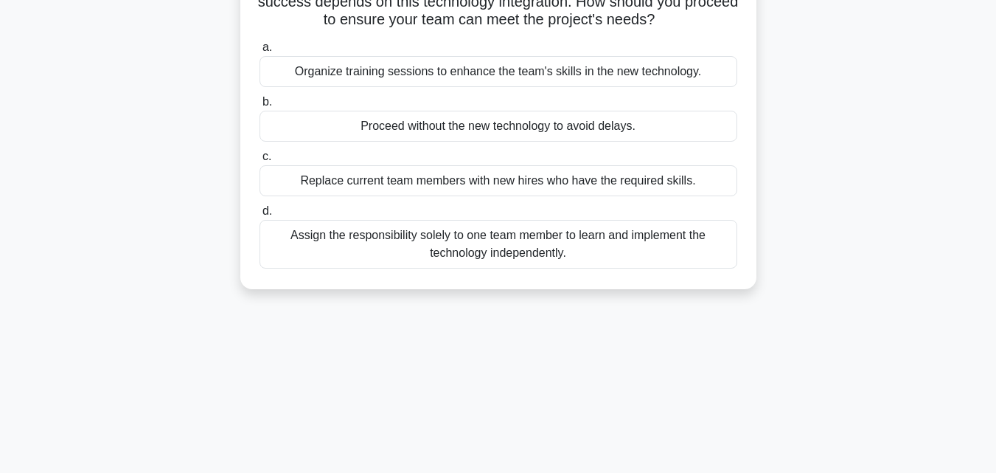
scroll to position [0, 0]
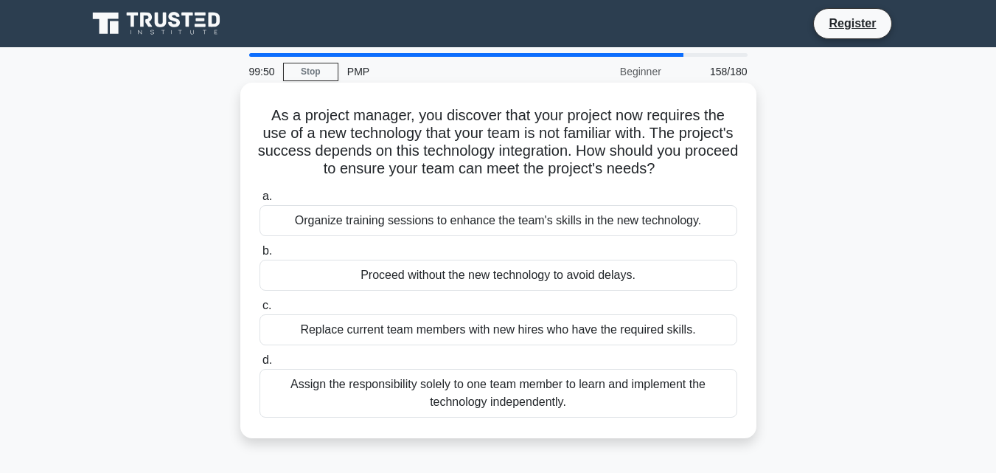
click at [699, 232] on div "Organize training sessions to enhance the team's skills in the new technology." at bounding box center [499, 220] width 478 height 31
click at [260, 201] on input "a. Organize training sessions to enhance the team's skills in the new technolog…" at bounding box center [260, 197] width 0 height 10
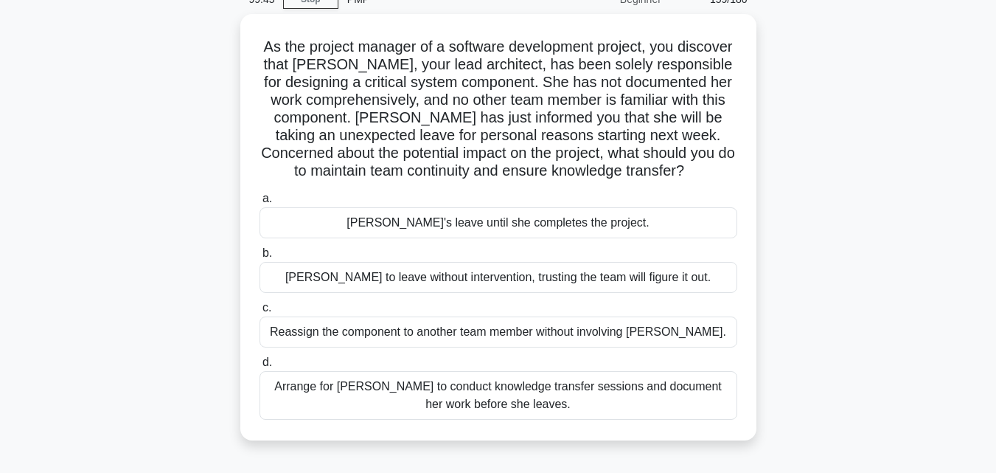
scroll to position [69, 0]
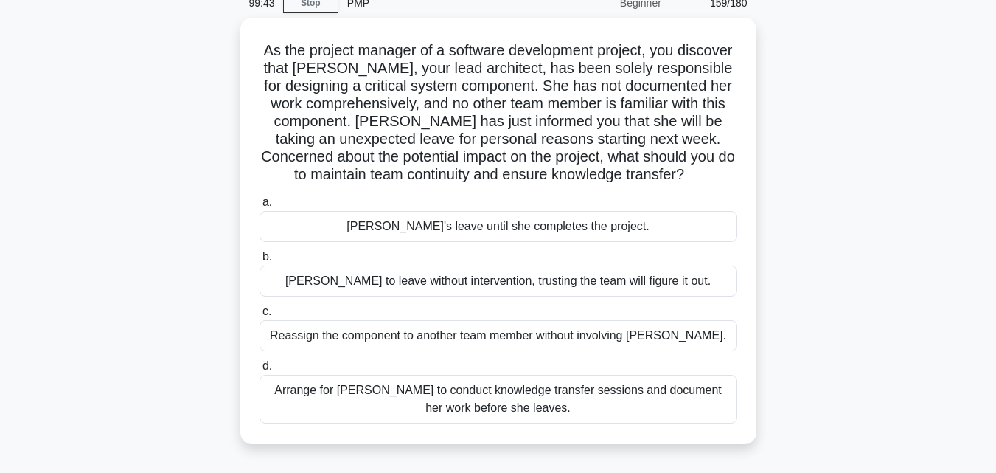
drag, startPoint x: 995, startPoint y: 238, endPoint x: 993, endPoint y: 221, distance: 17.8
click at [993, 221] on main "99:43 Stop PMP Beginner 159/180 As the project manager of a software developmen…" at bounding box center [498, 353] width 996 height 749
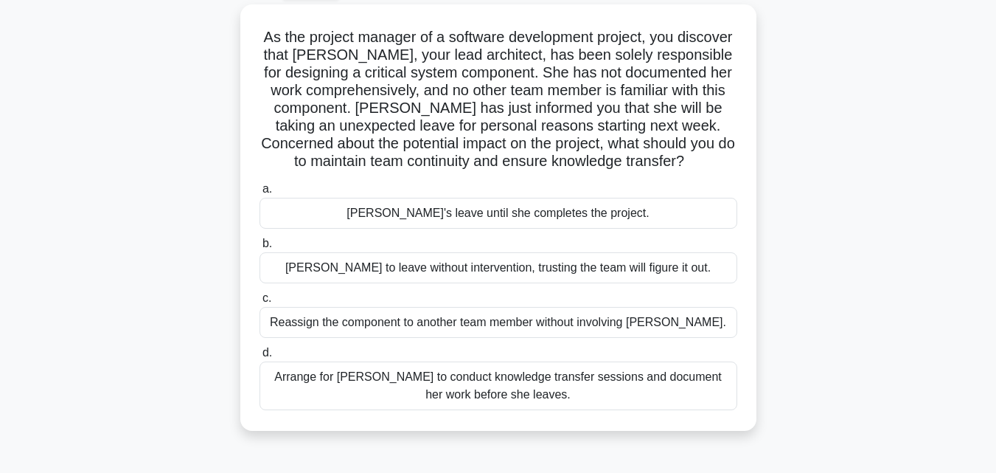
scroll to position [83, 0]
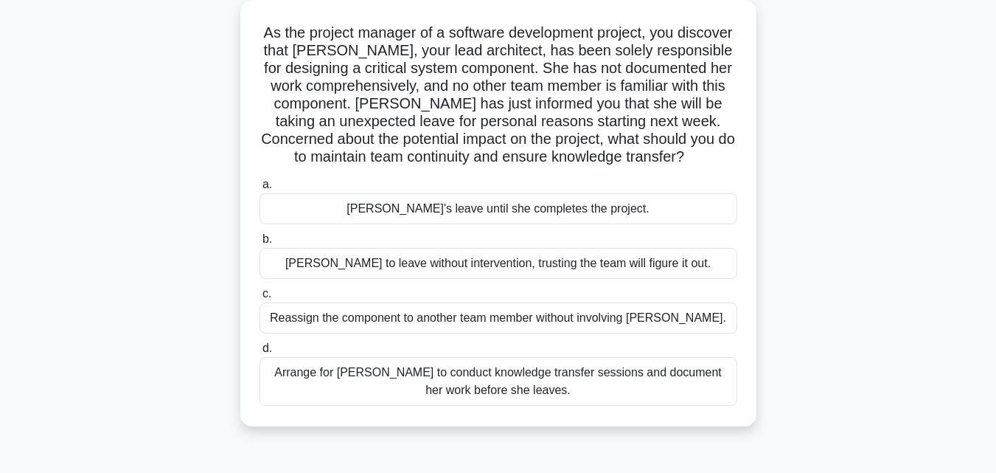
click at [599, 388] on div "Arrange for Maria to conduct knowledge transfer sessions and document her work …" at bounding box center [499, 381] width 478 height 49
click at [260, 353] on input "d. Arrange for Maria to conduct knowledge transfer sessions and document her wo…" at bounding box center [260, 349] width 0 height 10
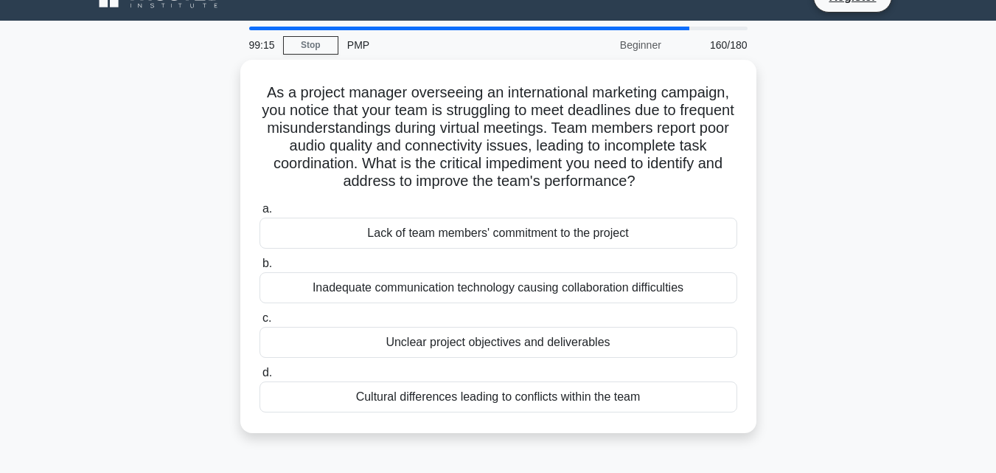
scroll to position [25, 0]
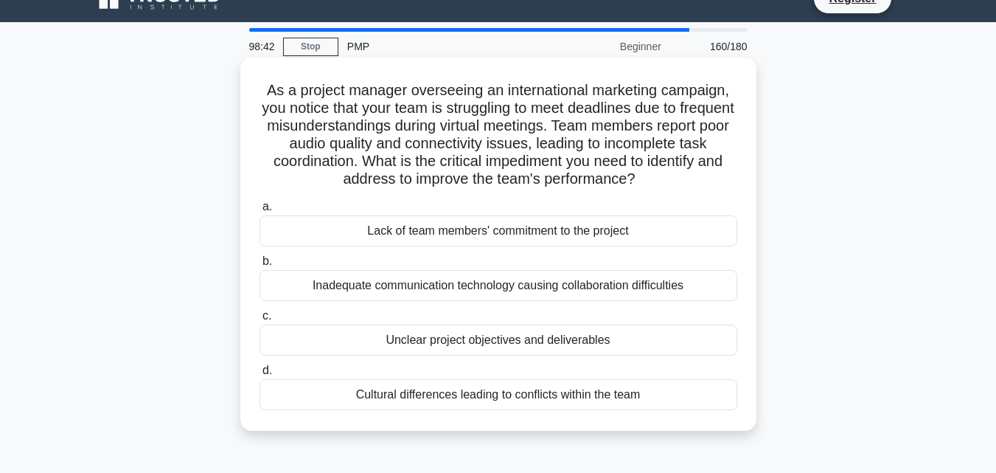
click at [661, 285] on div "Inadequate communication technology causing collaboration difficulties" at bounding box center [499, 285] width 478 height 31
click at [260, 266] on input "b. Inadequate communication technology causing collaboration difficulties" at bounding box center [260, 262] width 0 height 10
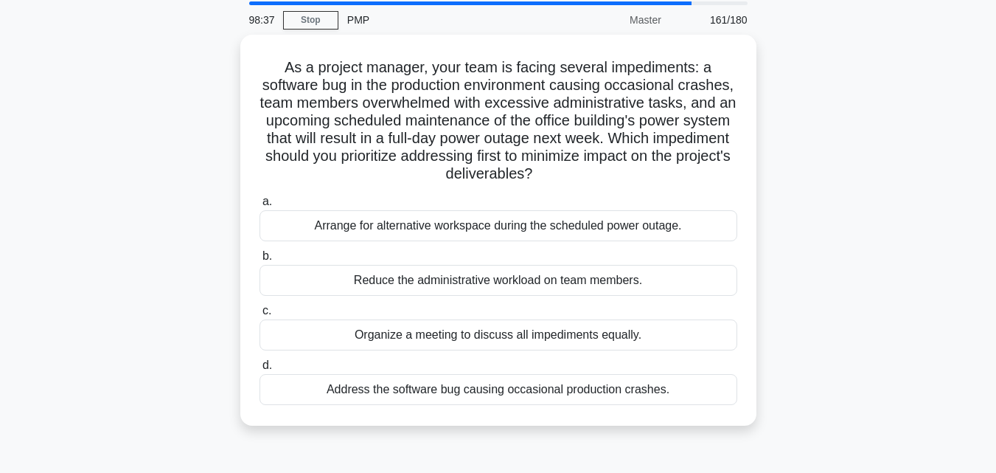
scroll to position [62, 0]
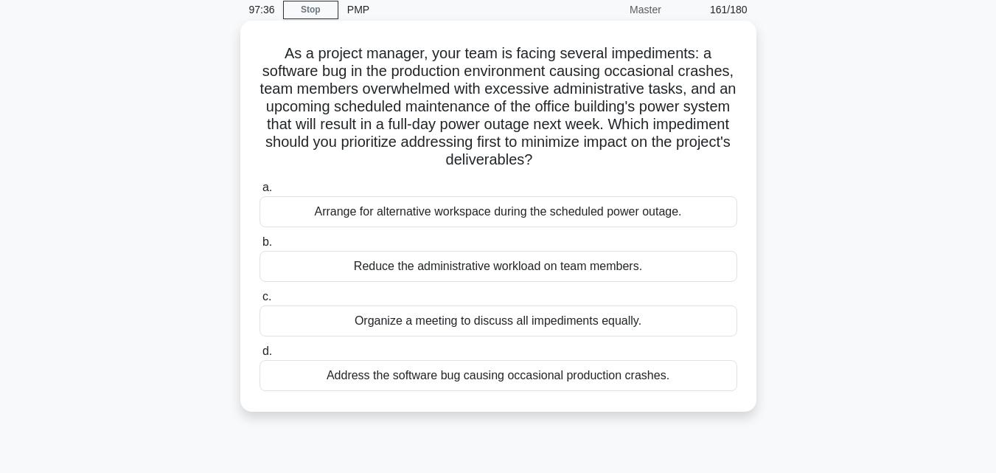
click at [584, 221] on div "Arrange for alternative workspace during the scheduled power outage." at bounding box center [499, 211] width 478 height 31
click at [260, 193] on input "a. Arrange for alternative workspace during the scheduled power outage." at bounding box center [260, 188] width 0 height 10
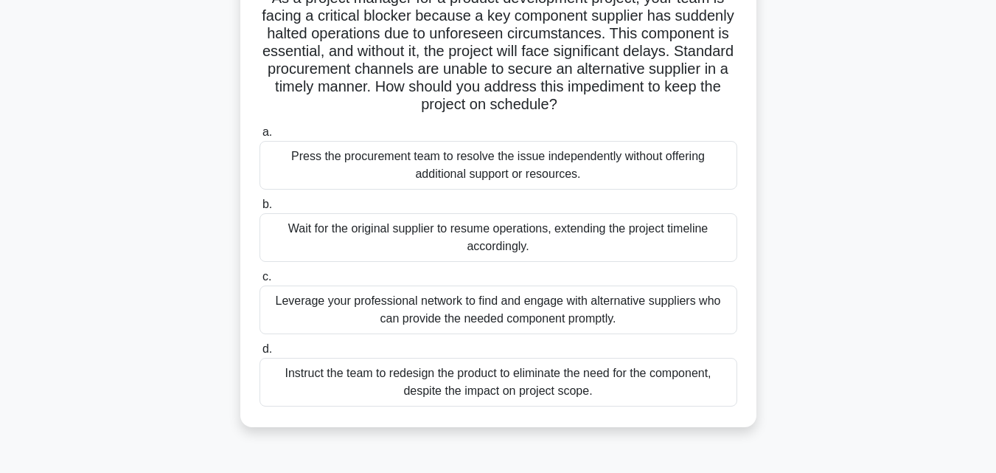
scroll to position [126, 0]
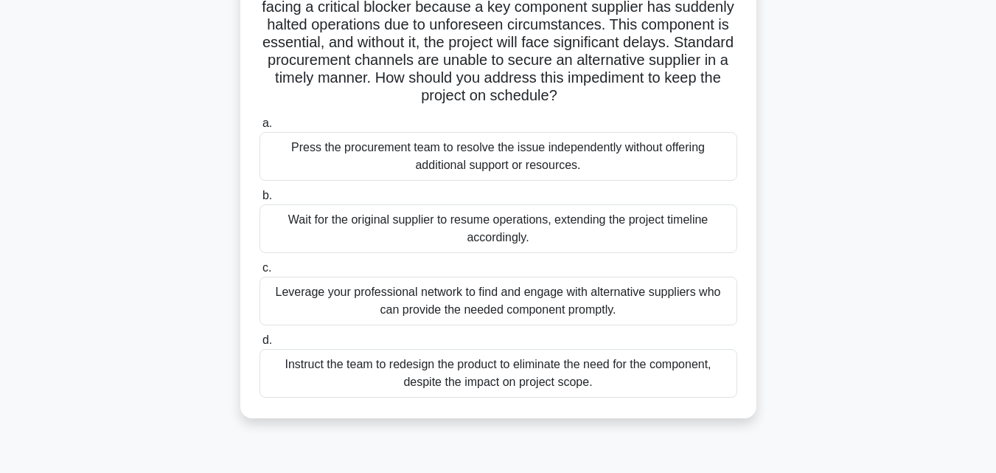
click at [676, 296] on div "Leverage your professional network to find and engage with alternative supplier…" at bounding box center [499, 301] width 478 height 49
click at [260, 273] on input "c. Leverage your professional network to find and engage with alternative suppl…" at bounding box center [260, 268] width 0 height 10
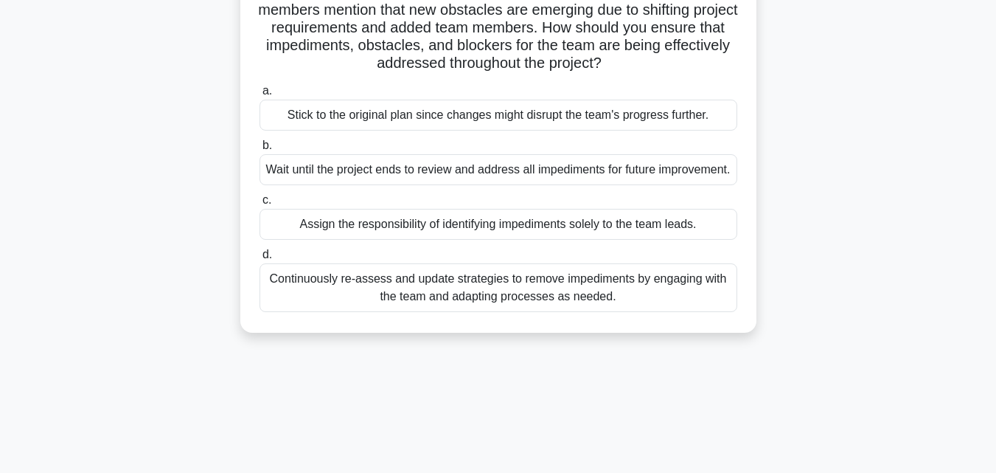
scroll to position [163, 0]
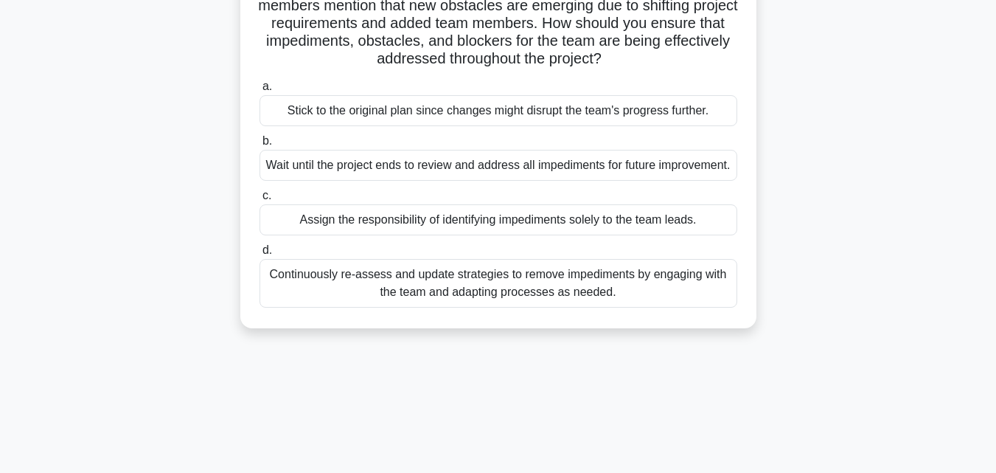
click at [706, 308] on div "Continuously re-assess and update strategies to remove impediments by engaging …" at bounding box center [499, 283] width 478 height 49
click at [260, 255] on input "d. Continuously re-assess and update strategies to remove impediments by engagi…" at bounding box center [260, 251] width 0 height 10
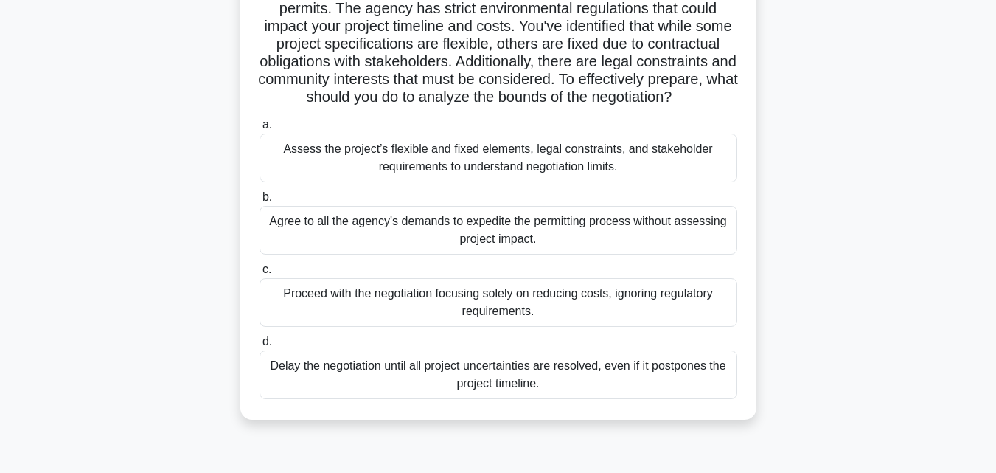
scroll to position [176, 0]
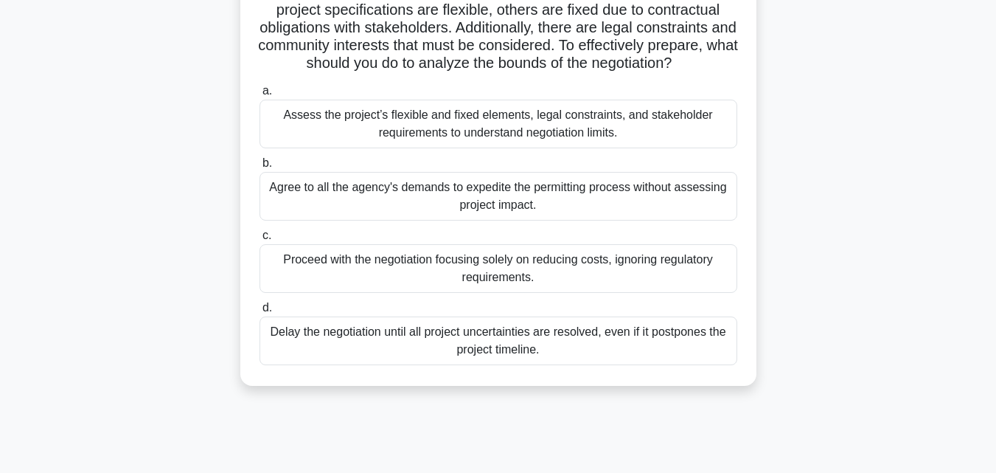
click at [603, 364] on div "Delay the negotiation until all project uncertainties are resolved, even if it …" at bounding box center [499, 340] width 478 height 49
click at [260, 313] on input "d. Delay the negotiation until all project uncertainties are resolved, even if …" at bounding box center [260, 308] width 0 height 10
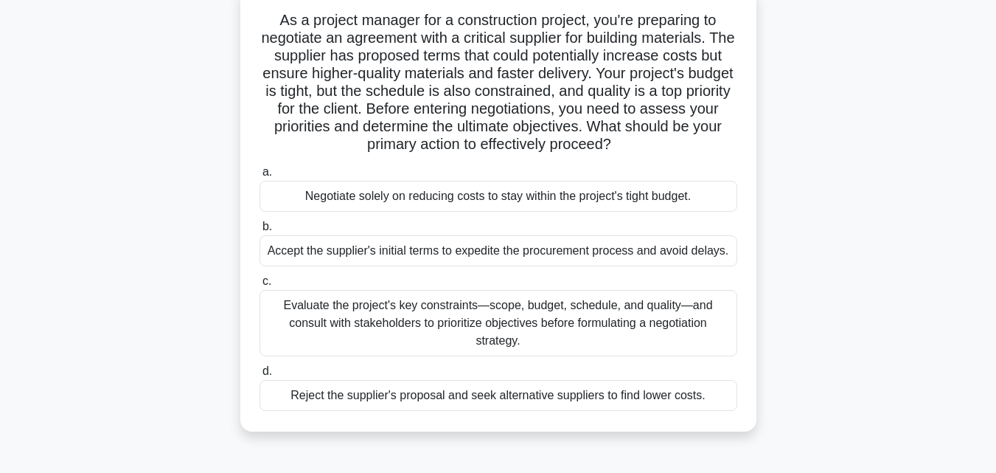
scroll to position [100, 0]
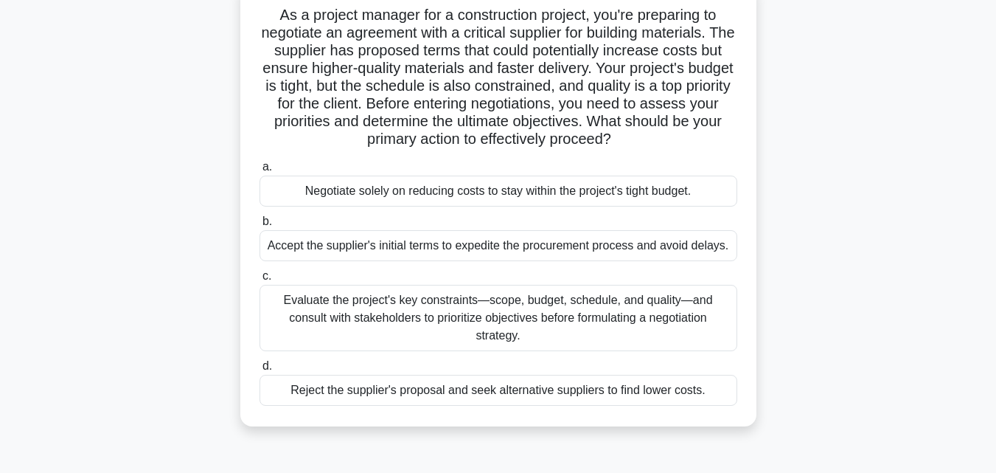
click at [694, 339] on div "Evaluate the project's key constraints—scope, budget, schedule, and quality—and…" at bounding box center [499, 318] width 478 height 66
click at [260, 281] on input "c. Evaluate the project's key constraints—scope, budget, schedule, and quality—…" at bounding box center [260, 276] width 0 height 10
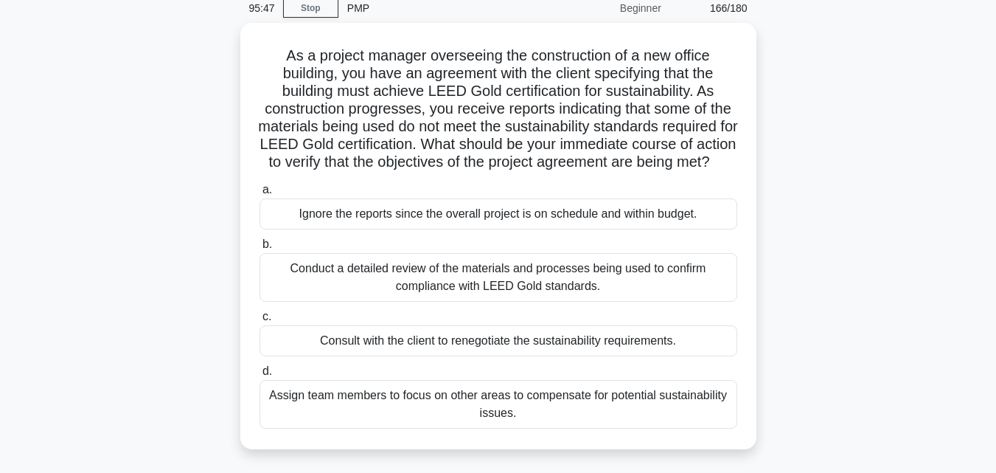
scroll to position [64, 0]
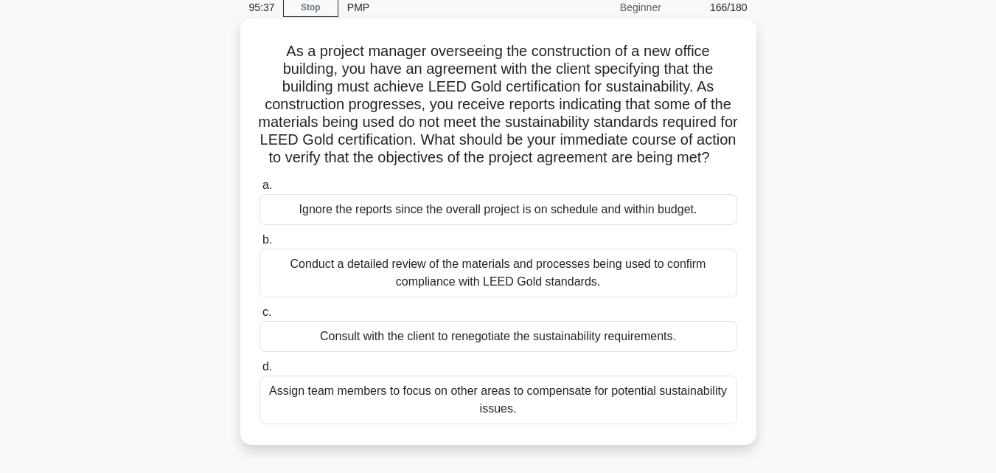
click at [583, 295] on div "Conduct a detailed review of the materials and processes being used to confirm …" at bounding box center [499, 273] width 478 height 49
click at [260, 245] on input "b. Conduct a detailed review of the materials and processes being used to confi…" at bounding box center [260, 240] width 0 height 10
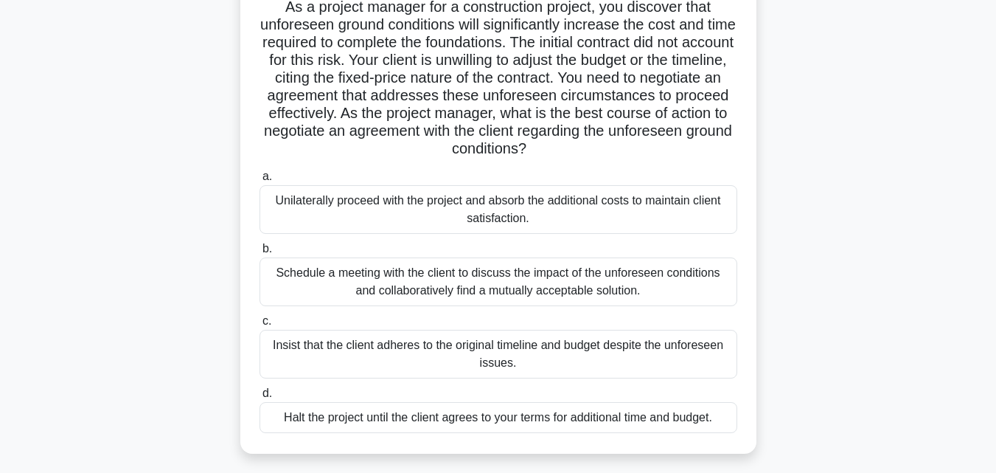
scroll to position [121, 0]
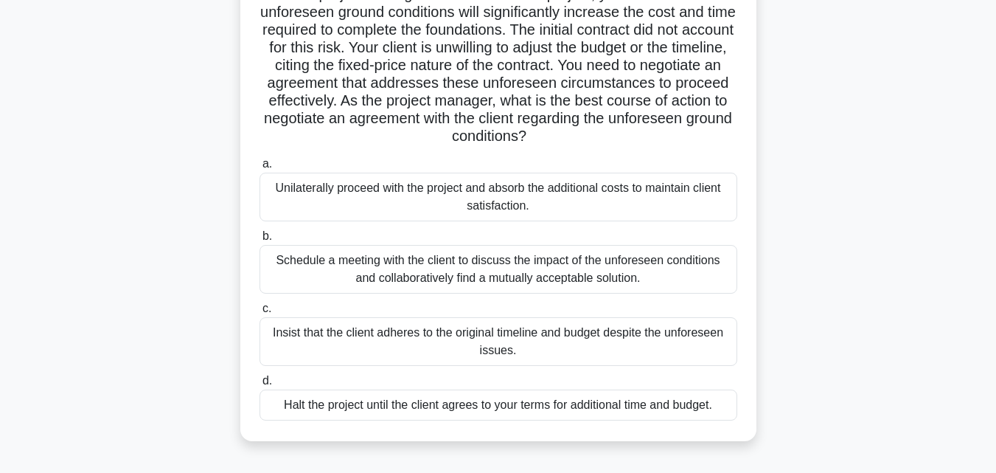
click at [634, 270] on div "Schedule a meeting with the client to discuss the impact of the unforeseen cond…" at bounding box center [499, 269] width 478 height 49
click at [260, 241] on input "b. Schedule a meeting with the client to discuss the impact of the unforeseen c…" at bounding box center [260, 237] width 0 height 10
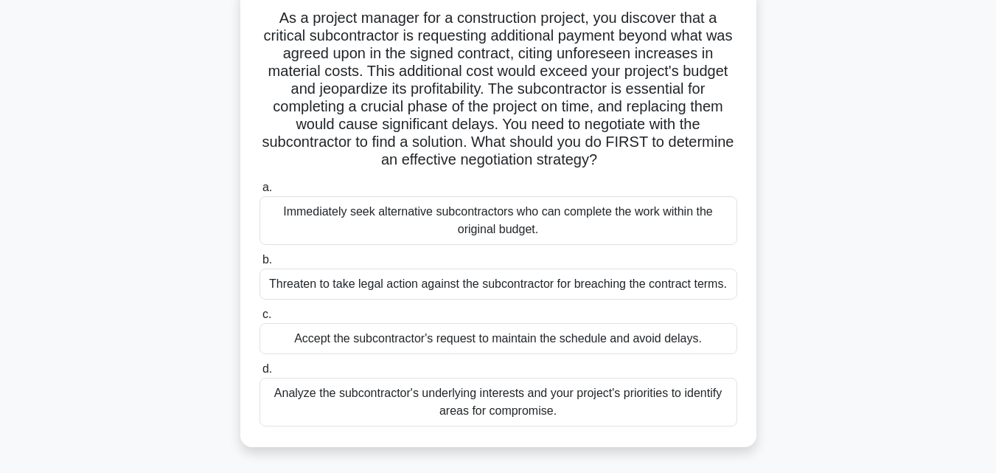
scroll to position [104, 0]
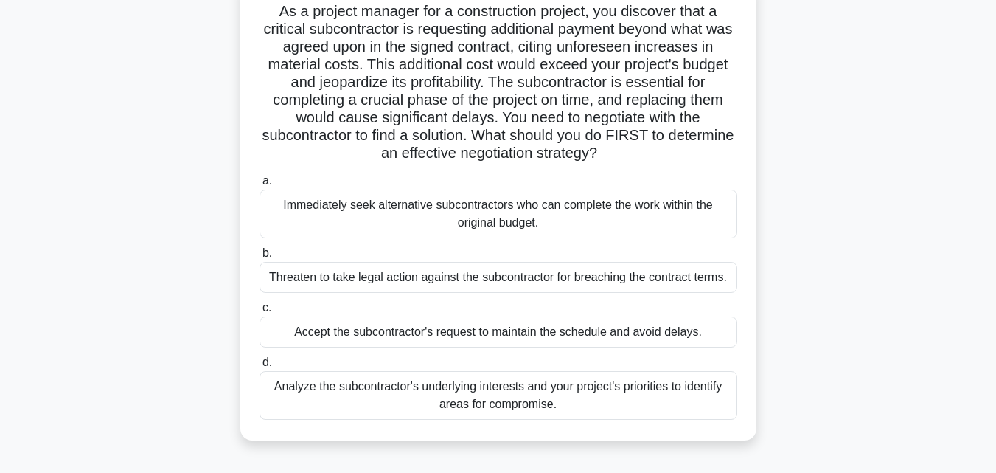
click at [304, 408] on div "Analyze the subcontractor's underlying interests and your project's priorities …" at bounding box center [499, 395] width 478 height 49
click at [260, 367] on input "d. Analyze the subcontractor's underlying interests and your project's prioriti…" at bounding box center [260, 363] width 0 height 10
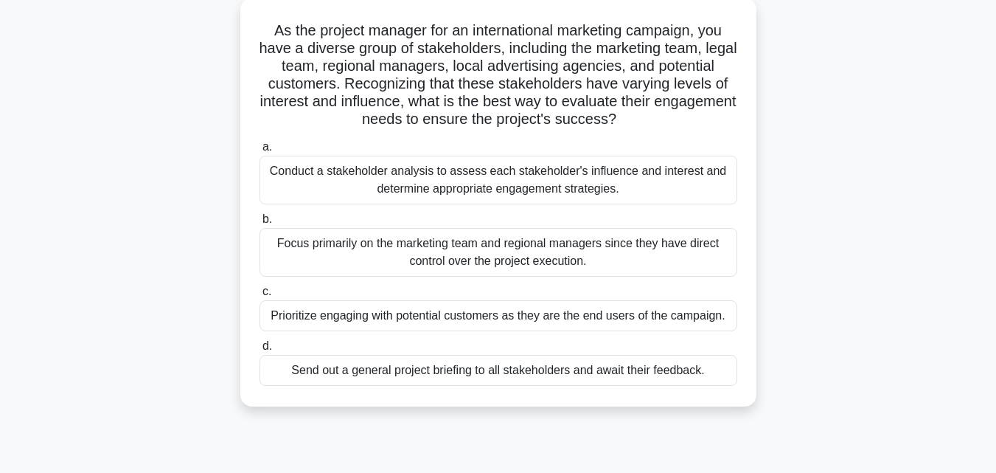
scroll to position [92, 0]
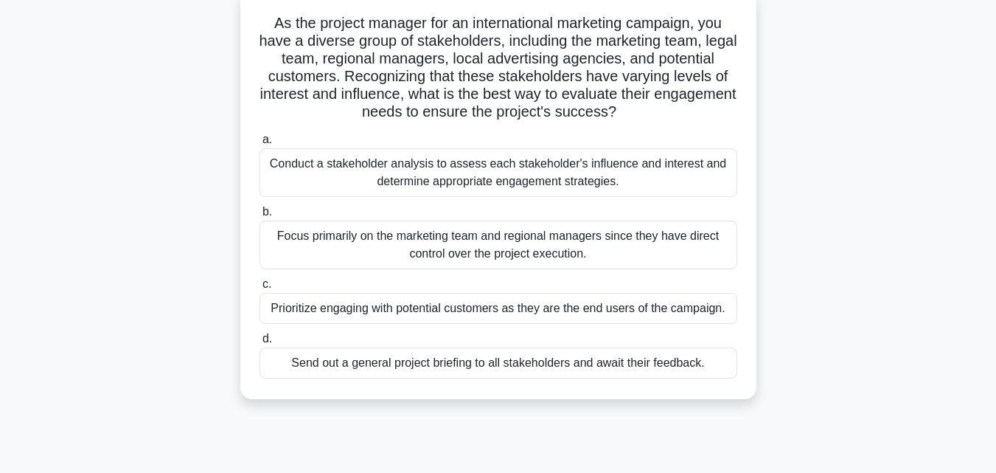
click at [569, 181] on div "Conduct a stakeholder analysis to assess each stakeholder's influence and inter…" at bounding box center [499, 172] width 478 height 49
click at [260, 145] on input "a. Conduct a stakeholder analysis to assess each stakeholder's influence and in…" at bounding box center [260, 140] width 0 height 10
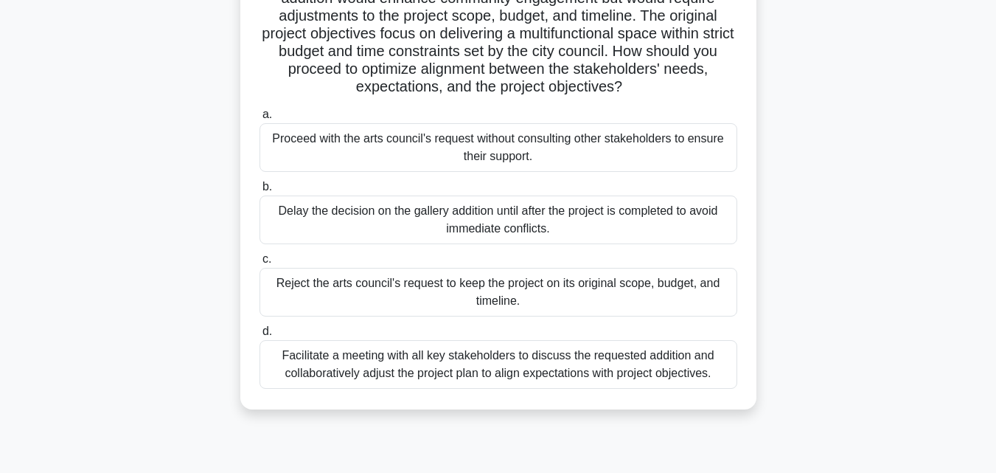
scroll to position [175, 0]
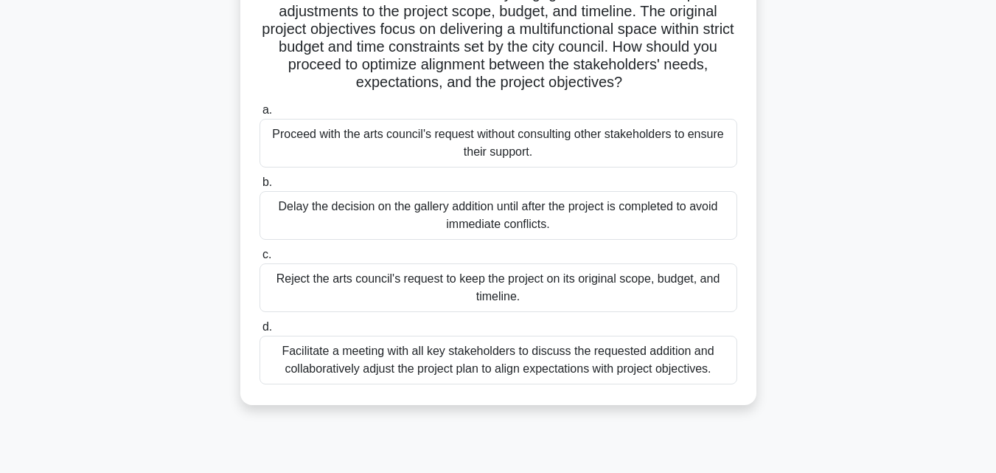
click at [666, 361] on div "Facilitate a meeting with all key stakeholders to discuss the requested additio…" at bounding box center [499, 360] width 478 height 49
click at [260, 332] on input "d. Facilitate a meeting with all key stakeholders to discuss the requested addi…" at bounding box center [260, 327] width 0 height 10
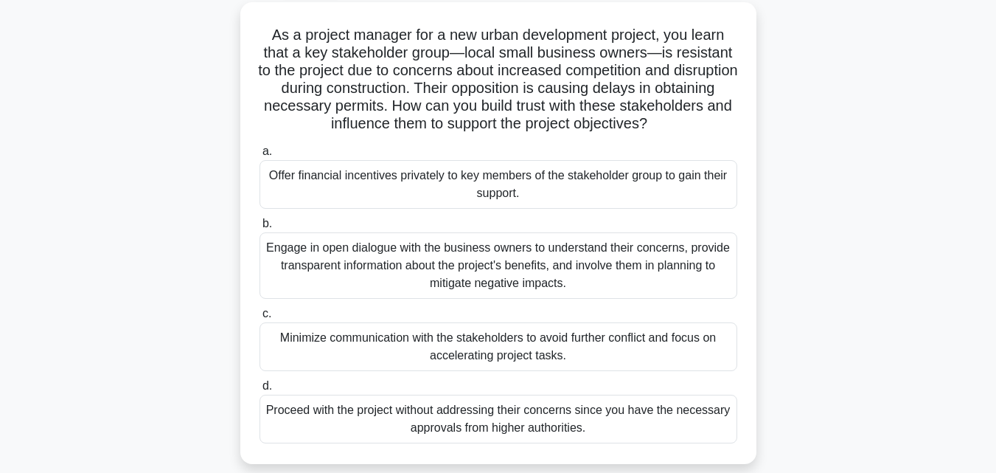
scroll to position [86, 0]
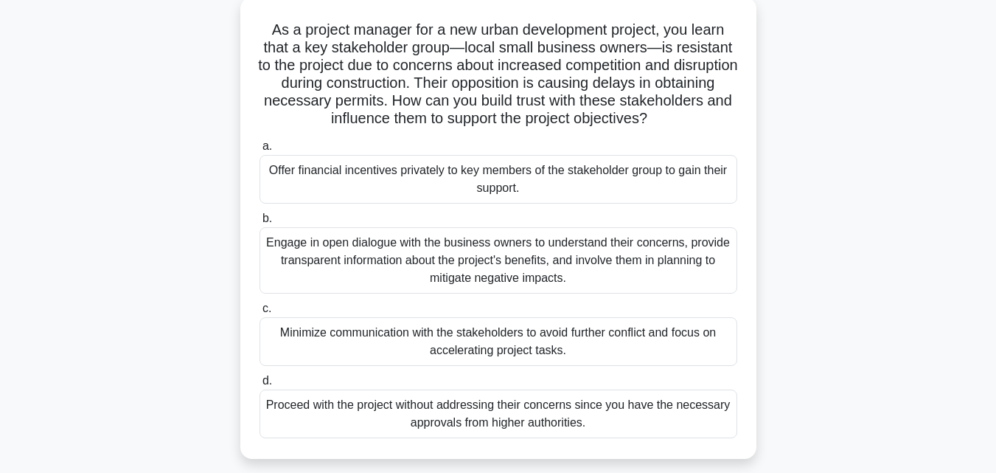
click at [639, 276] on div "Engage in open dialogue with the business owners to understand their concerns, …" at bounding box center [499, 260] width 478 height 66
click at [260, 223] on input "b. Engage in open dialogue with the business owners to understand their concern…" at bounding box center [260, 219] width 0 height 10
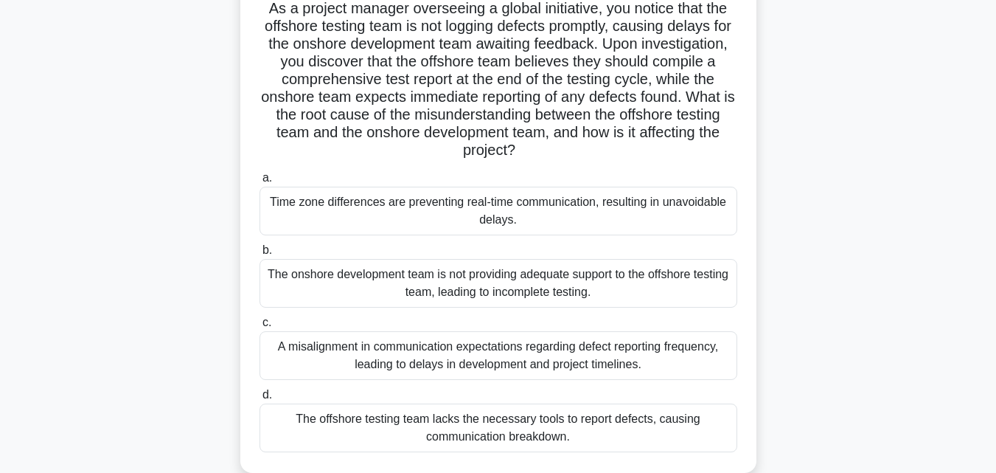
scroll to position [113, 0]
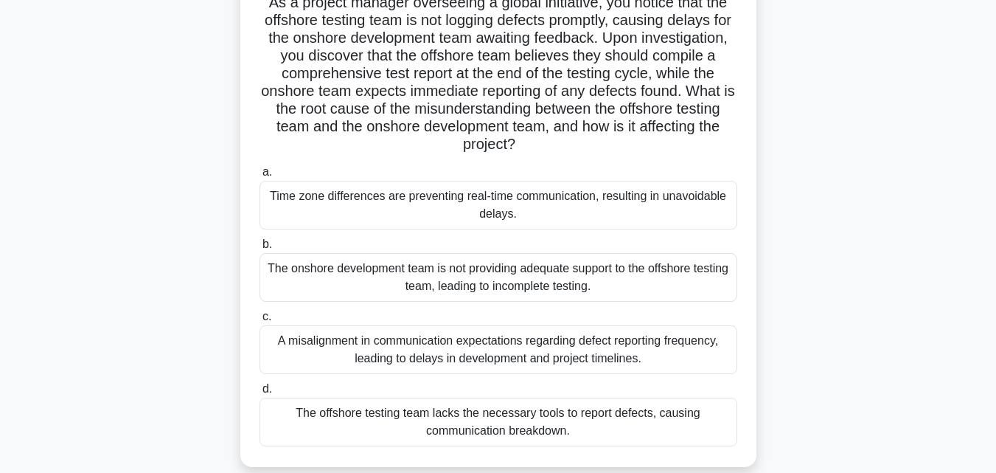
click at [616, 363] on div "A misalignment in communication expectations regarding defect reporting frequen…" at bounding box center [499, 349] width 478 height 49
click at [260, 322] on input "c. A misalignment in communication expectations regarding defect reporting freq…" at bounding box center [260, 317] width 0 height 10
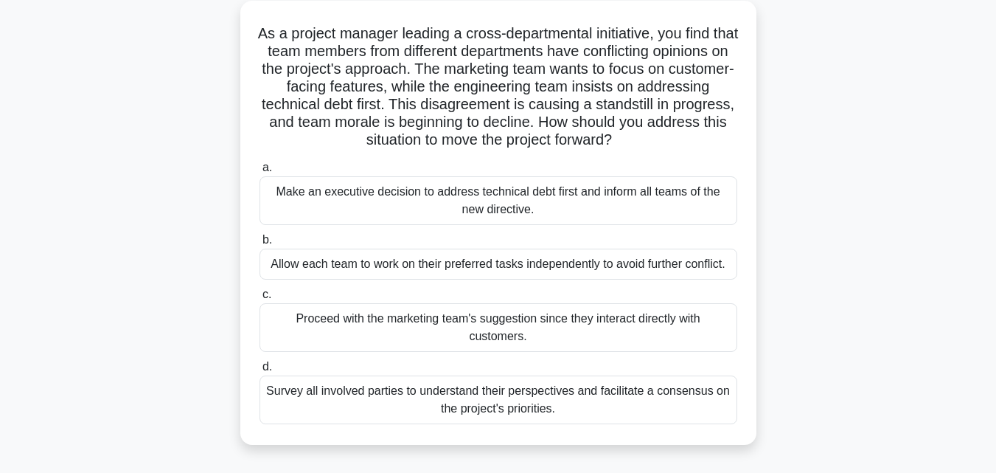
scroll to position [133, 0]
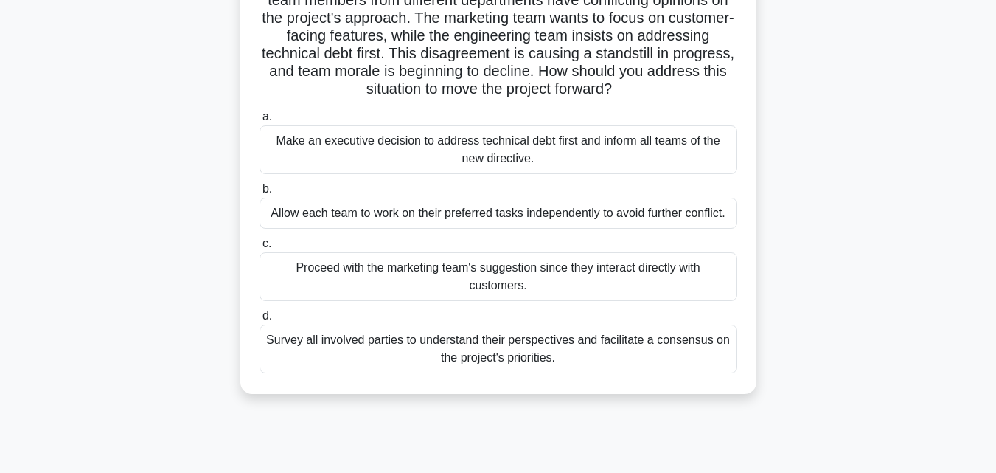
click at [558, 360] on div "Survey all involved parties to understand their perspectives and facilitate a c…" at bounding box center [499, 349] width 478 height 49
click at [260, 321] on input "d. Survey all involved parties to understand their perspectives and facilitate …" at bounding box center [260, 316] width 0 height 10
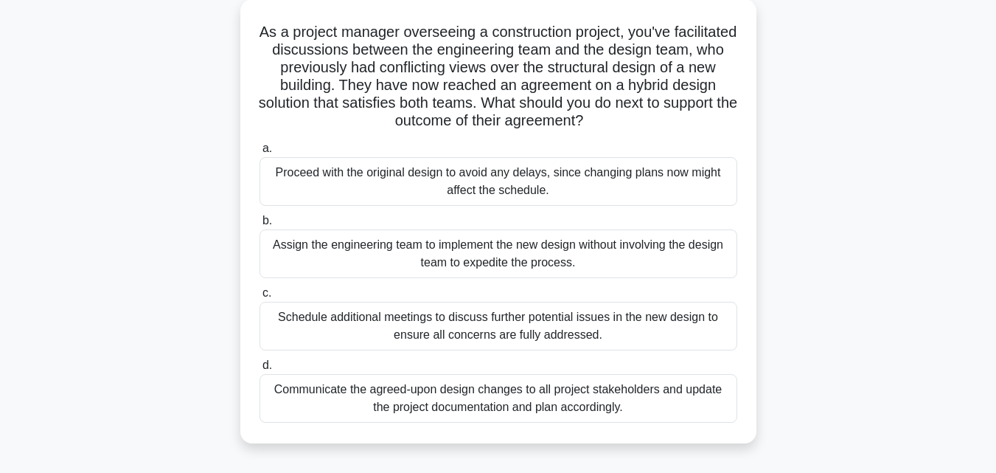
scroll to position [89, 0]
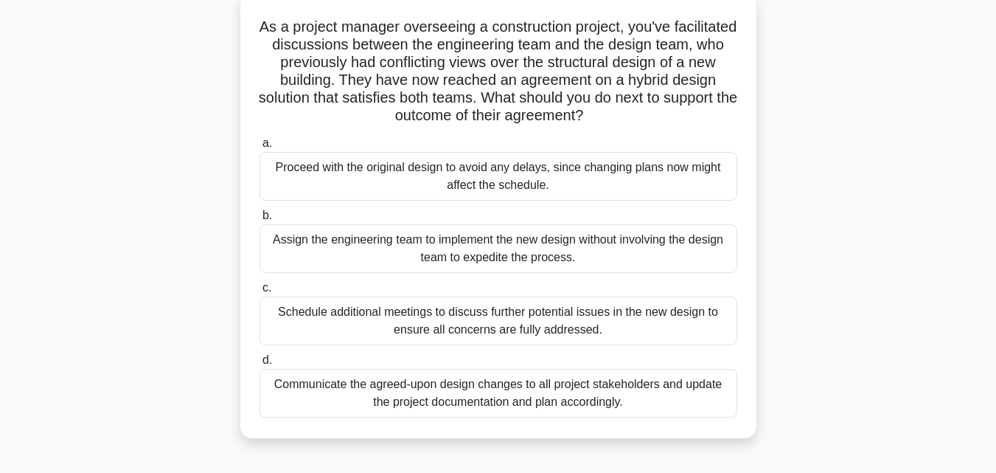
click at [623, 409] on div "Communicate the agreed-upon design changes to all project stakeholders and upda…" at bounding box center [499, 393] width 478 height 49
click at [260, 365] on input "d. Communicate the agreed-upon design changes to all project stakeholders and u…" at bounding box center [260, 361] width 0 height 10
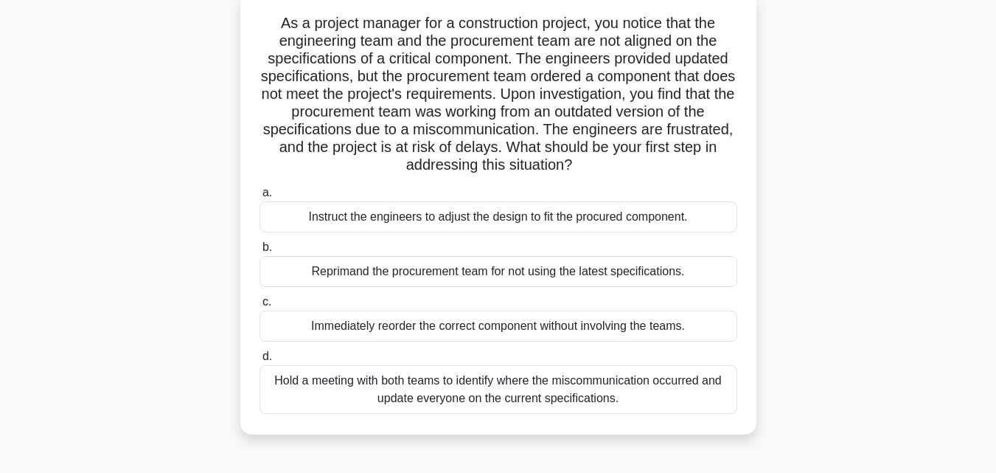
scroll to position [94, 0]
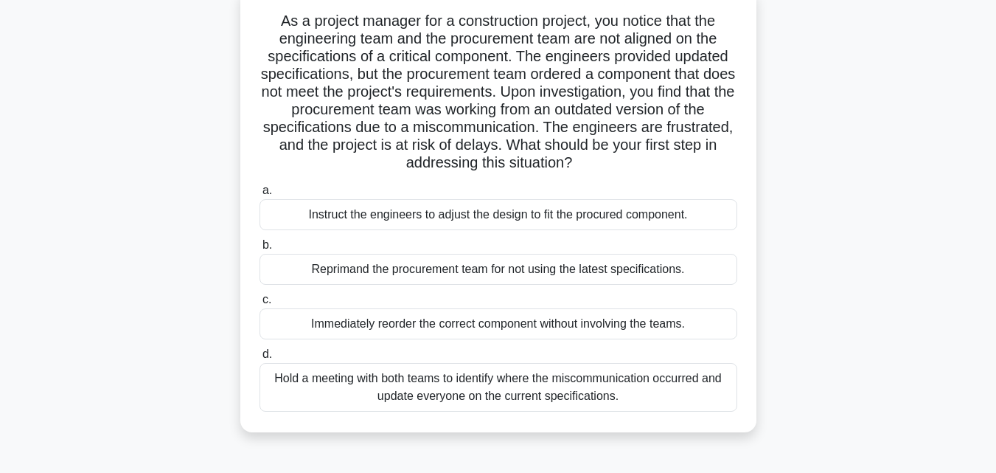
click at [690, 398] on div "Hold a meeting with both teams to identify where the miscommunication occurred …" at bounding box center [499, 387] width 478 height 49
click at [260, 359] on input "d. Hold a meeting with both teams to identify where the miscommunication occurr…" at bounding box center [260, 355] width 0 height 10
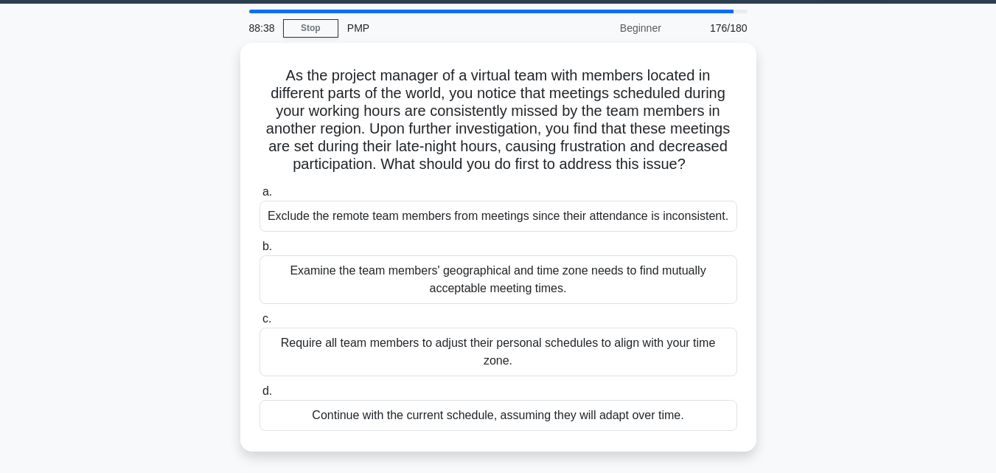
scroll to position [47, 0]
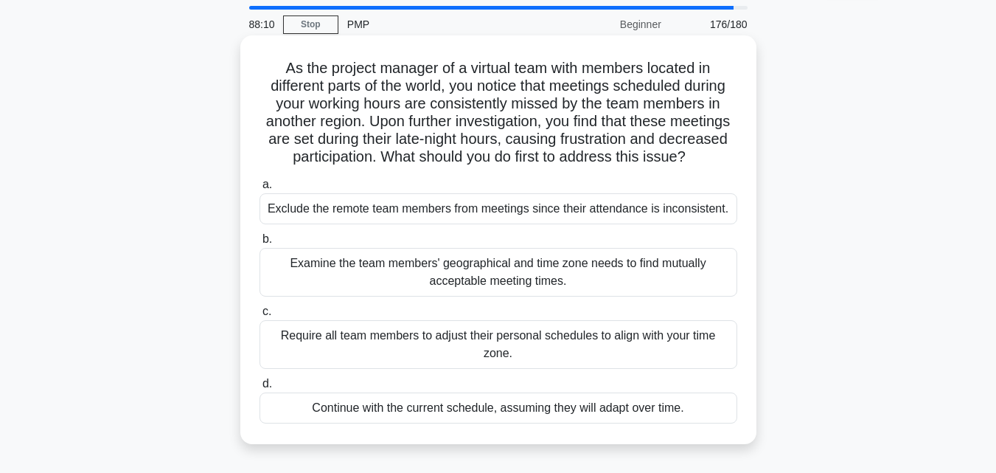
click at [643, 297] on div "Examine the team members' geographical and time zone needs to find mutually acc…" at bounding box center [499, 272] width 478 height 49
click at [260, 244] on input "b. Examine the team members' geographical and time zone needs to find mutually …" at bounding box center [260, 240] width 0 height 10
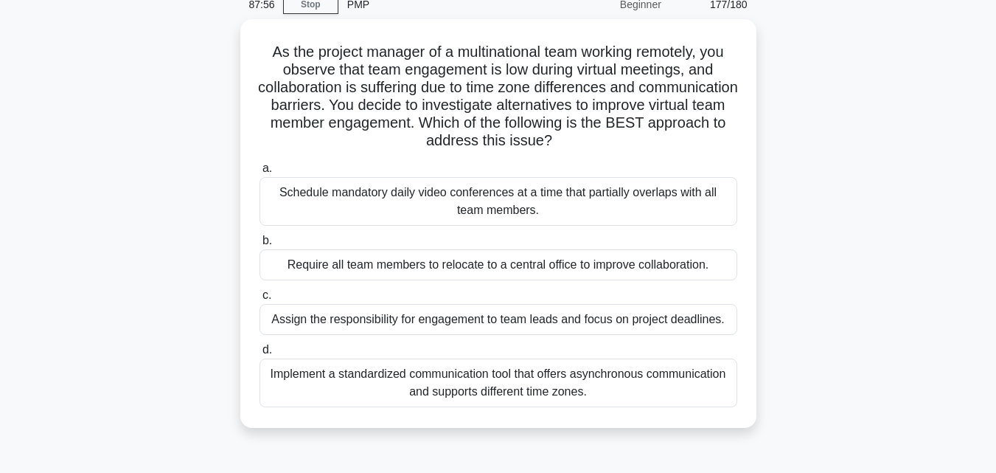
scroll to position [72, 0]
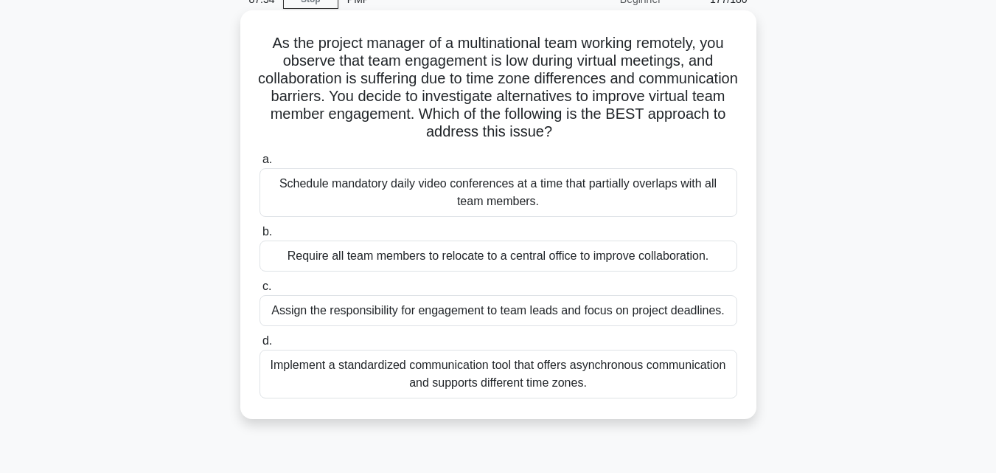
click at [676, 378] on div "Implement a standardized communication tool that offers asynchronous communicat…" at bounding box center [499, 374] width 478 height 49
click at [260, 346] on input "d. Implement a standardized communication tool that offers asynchronous communi…" at bounding box center [260, 341] width 0 height 10
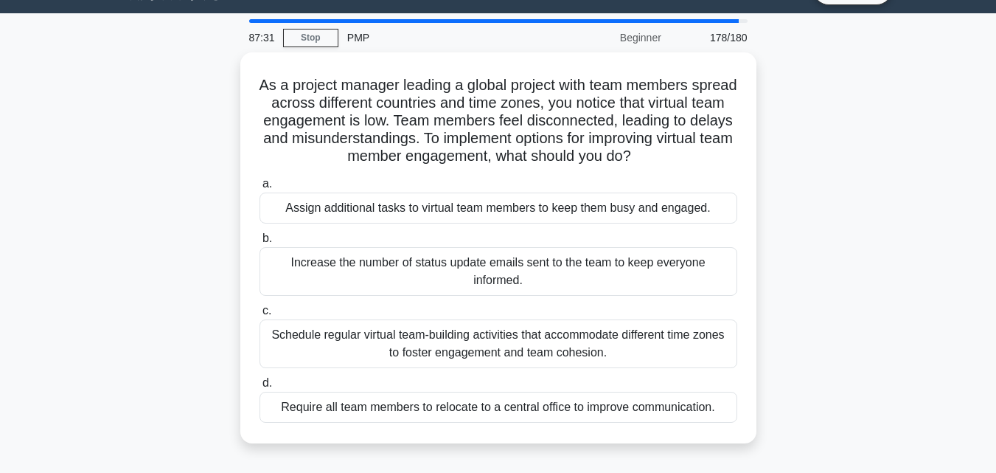
scroll to position [40, 0]
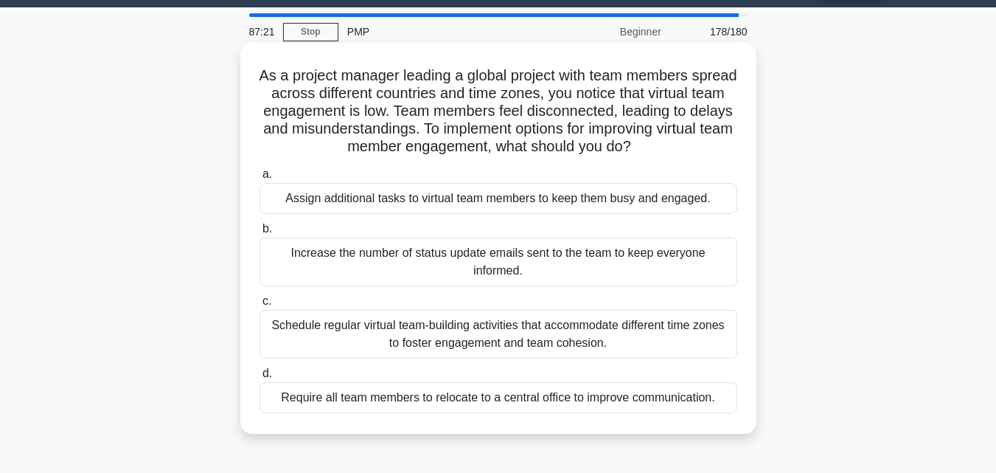
click at [708, 336] on div "Schedule regular virtual team-building activities that accommodate different ti…" at bounding box center [499, 334] width 478 height 49
click at [260, 306] on input "c. Schedule regular virtual team-building activities that accommodate different…" at bounding box center [260, 302] width 0 height 10
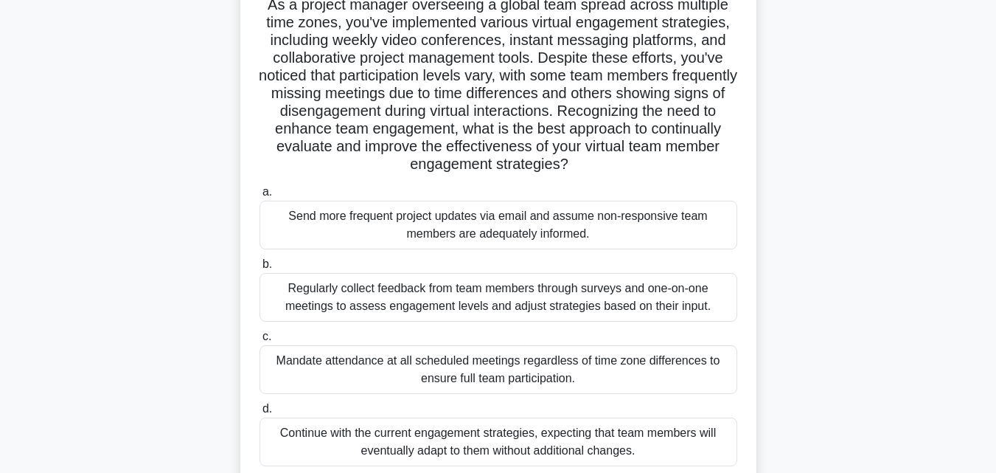
scroll to position [111, 0]
click at [698, 313] on div "Regularly collect feedback from team members through surveys and one-on-one mee…" at bounding box center [499, 297] width 478 height 49
click at [260, 269] on input "b. Regularly collect feedback from team members through surveys and one-on-one …" at bounding box center [260, 265] width 0 height 10
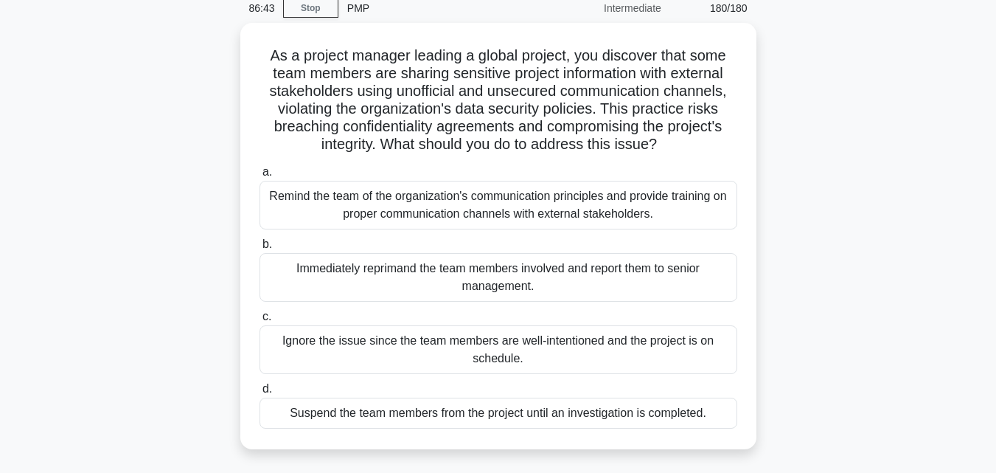
scroll to position [62, 0]
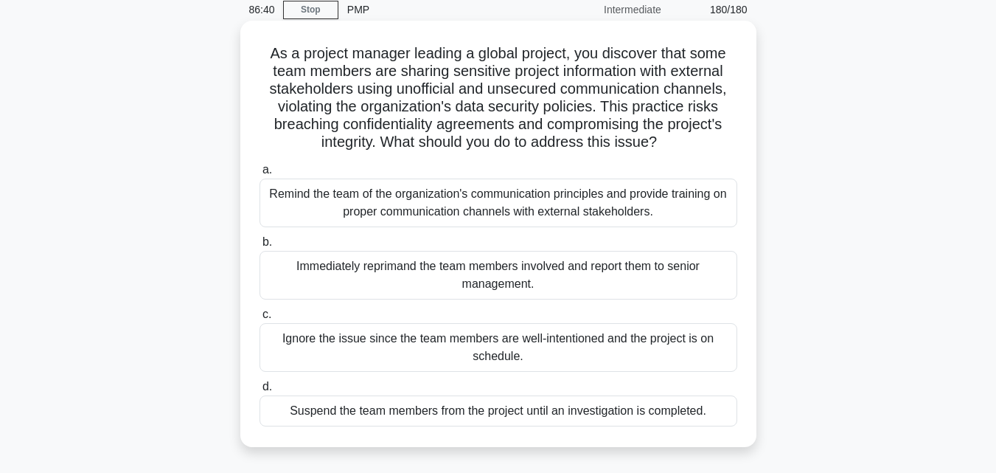
click at [689, 217] on div "Remind the team of the organization's communication principles and provide trai…" at bounding box center [499, 202] width 478 height 49
click at [260, 175] on input "a. Remind the team of the organization's communication principles and provide t…" at bounding box center [260, 170] width 0 height 10
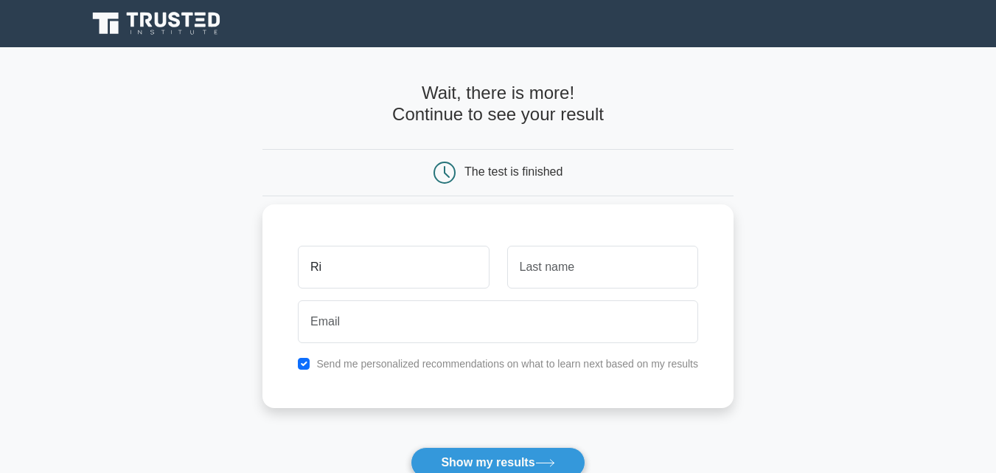
type input "[GEOGRAPHIC_DATA]"
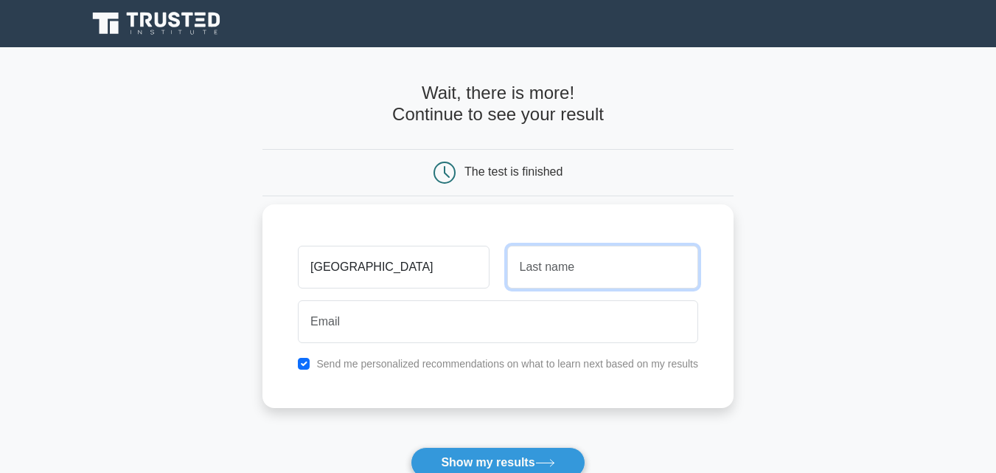
click at [600, 254] on input "text" at bounding box center [602, 267] width 191 height 43
type input "Addai"
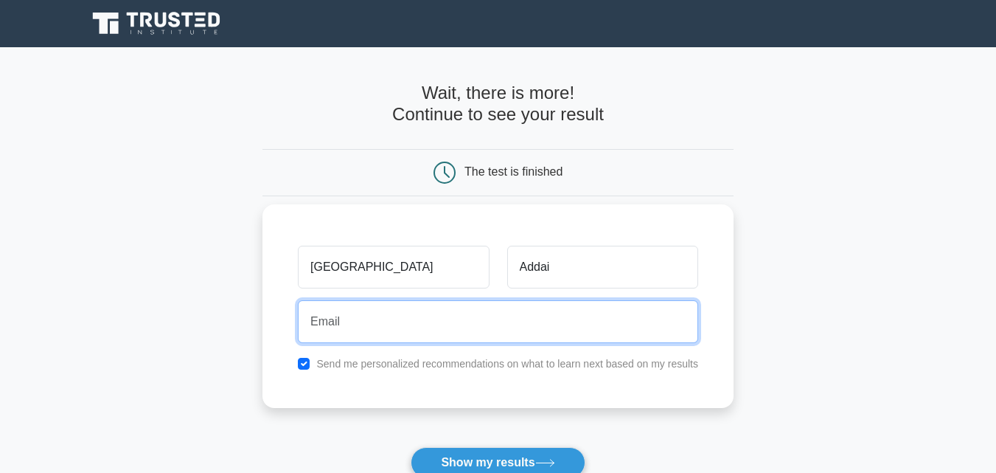
click at [493, 343] on input "email" at bounding box center [498, 321] width 400 height 43
type input "richmondkojo2131@gmail.com"
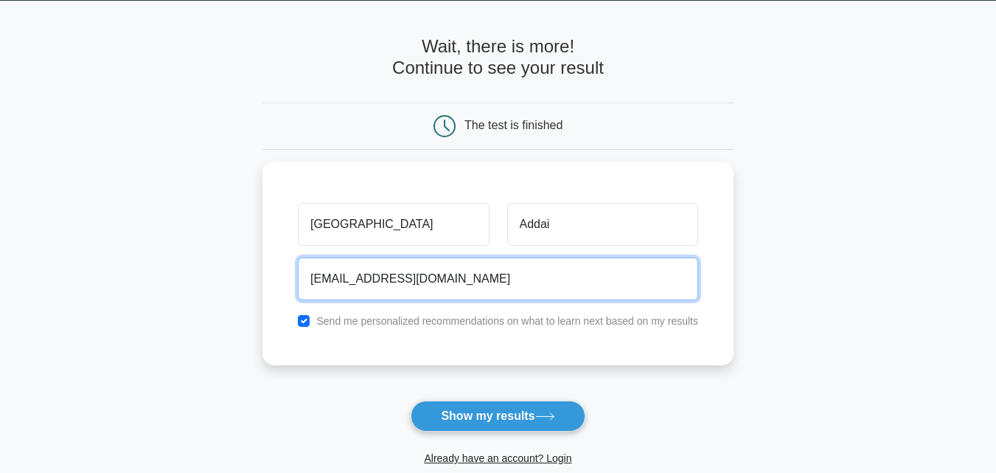
scroll to position [52, 0]
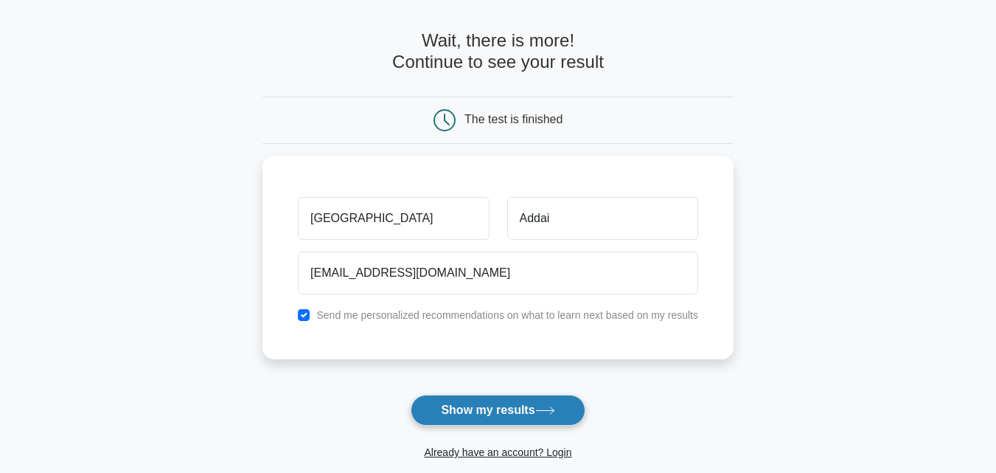
click at [486, 404] on button "Show my results" at bounding box center [498, 410] width 174 height 31
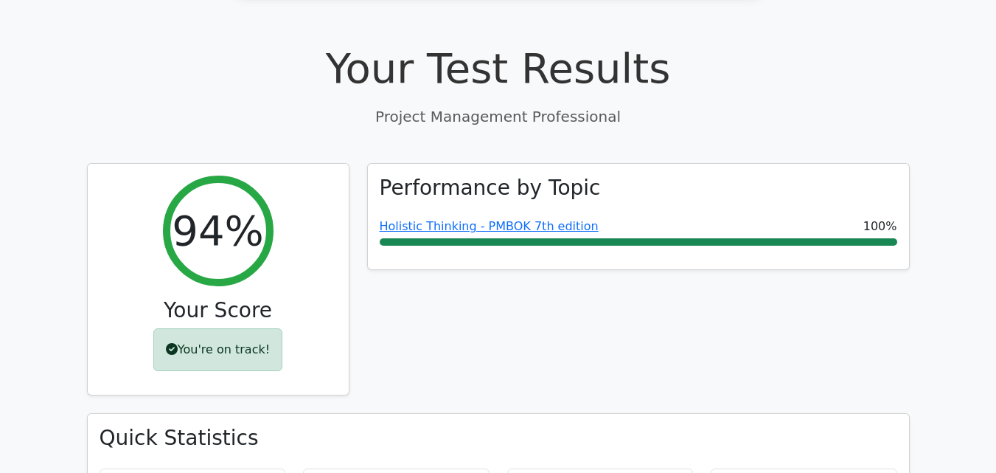
scroll to position [552, 0]
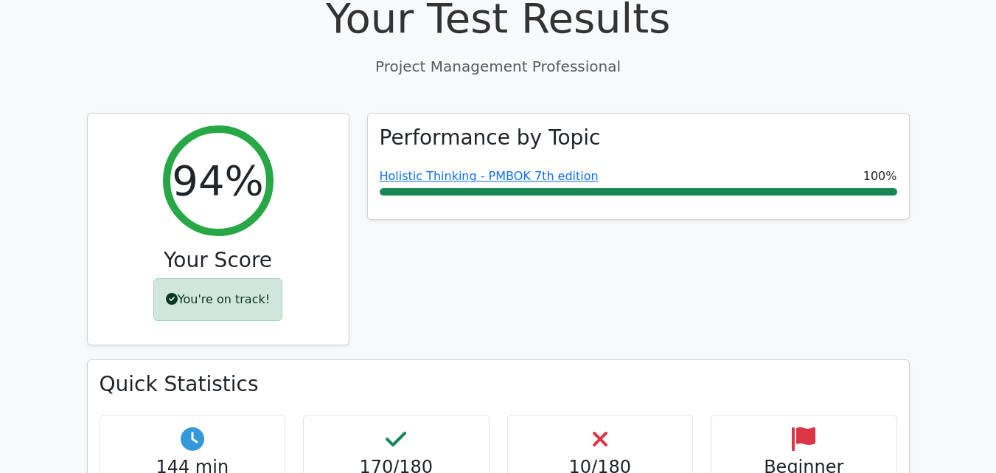
click at [817, 415] on div "Beginner Difficulty" at bounding box center [804, 465] width 187 height 100
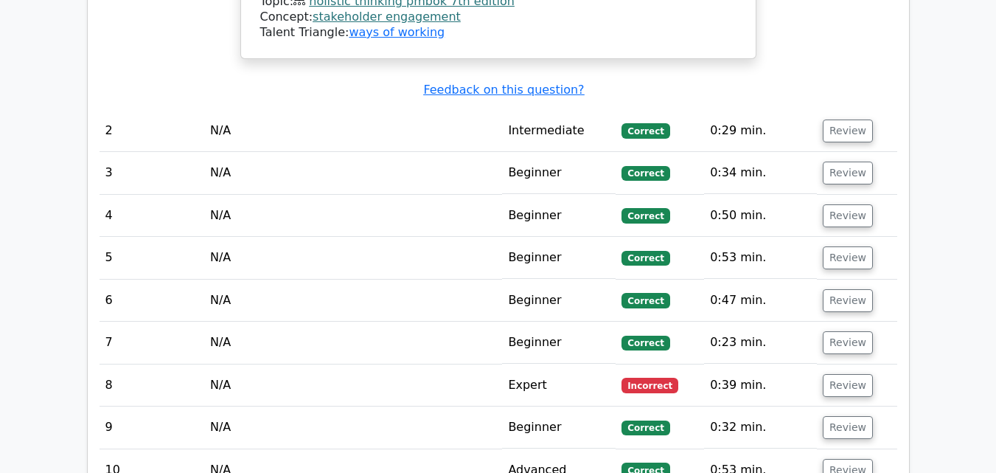
scroll to position [1842, 0]
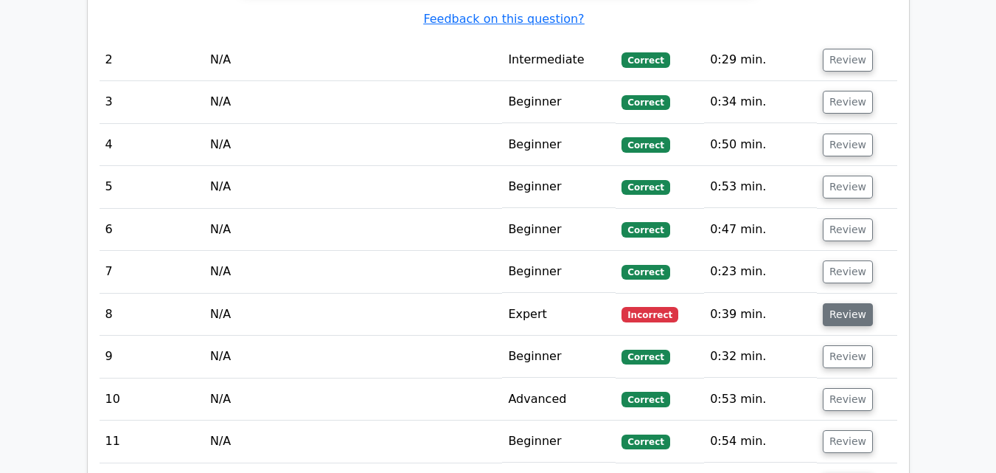
click at [861, 303] on button "Review" at bounding box center [848, 314] width 50 height 23
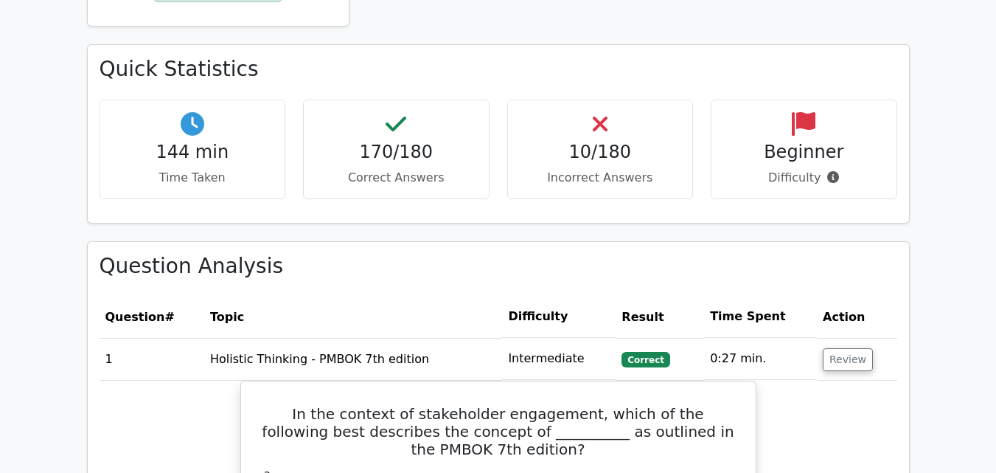
scroll to position [853, 0]
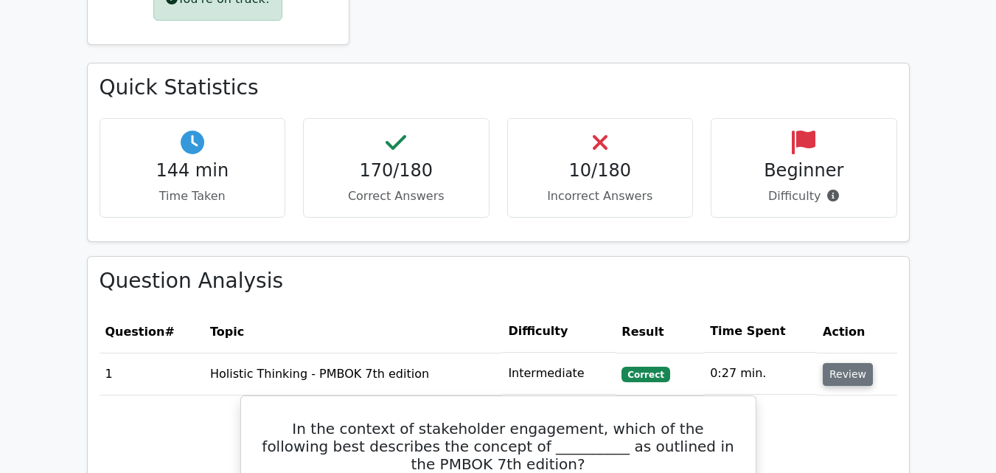
click at [855, 363] on button "Review" at bounding box center [848, 374] width 50 height 23
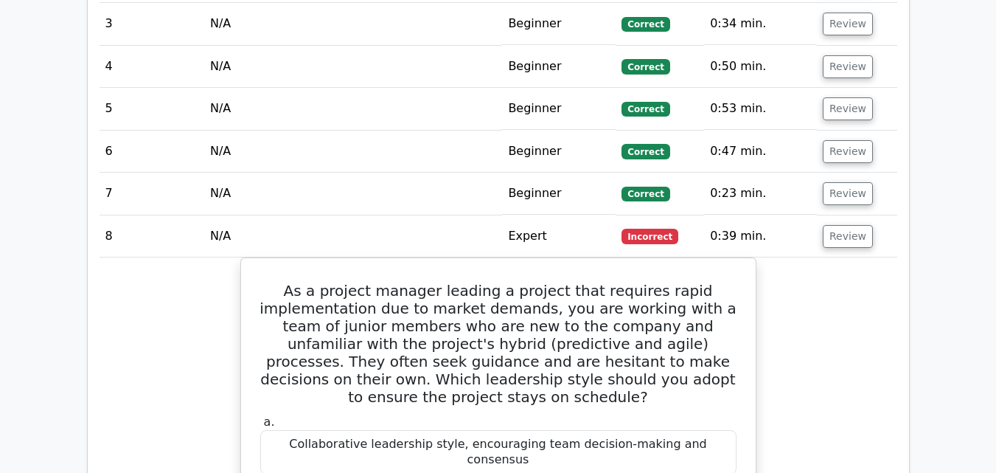
scroll to position [1240, 0]
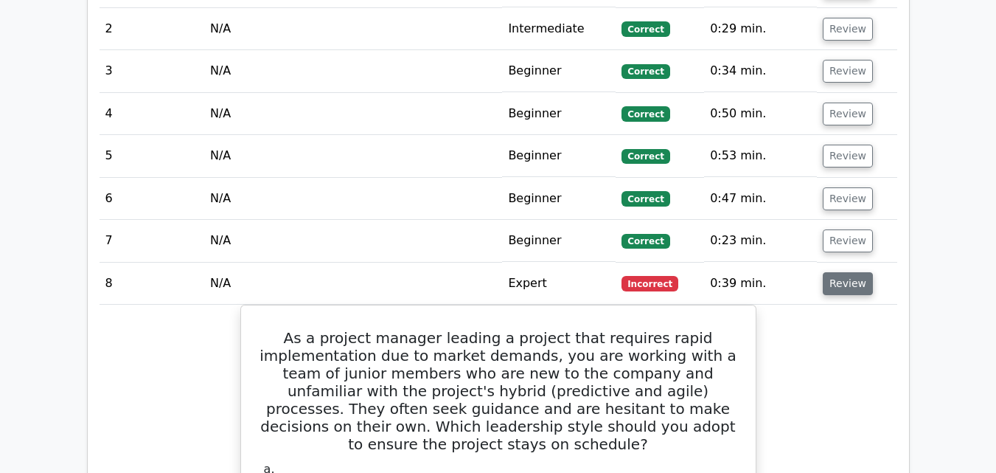
click at [843, 272] on button "Review" at bounding box center [848, 283] width 50 height 23
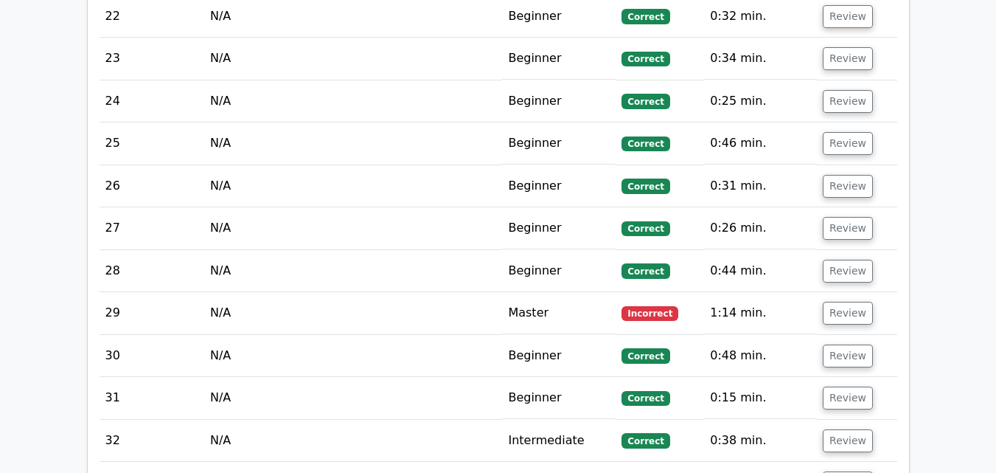
scroll to position [2135, 0]
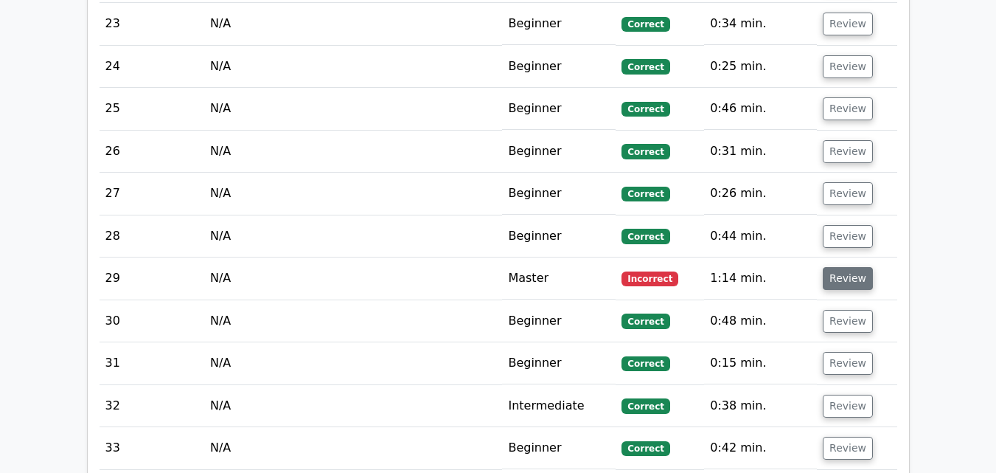
click at [841, 267] on button "Review" at bounding box center [848, 278] width 50 height 23
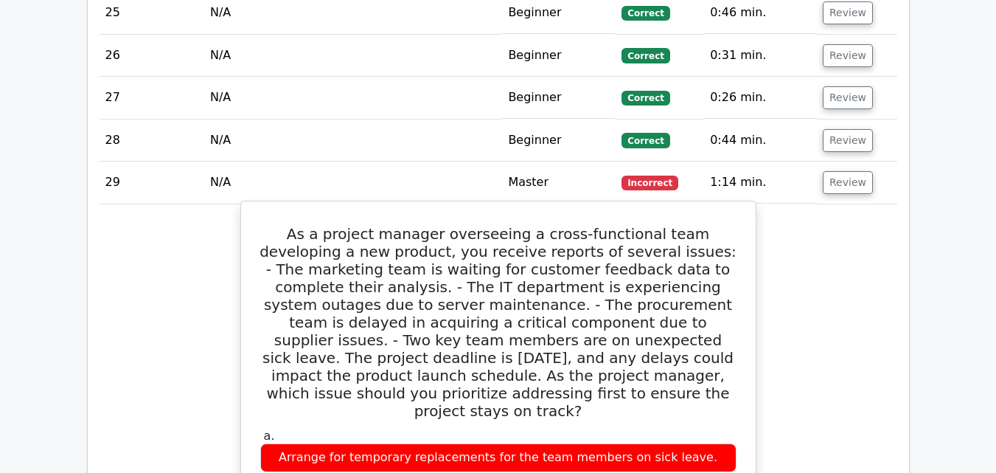
scroll to position [2189, 0]
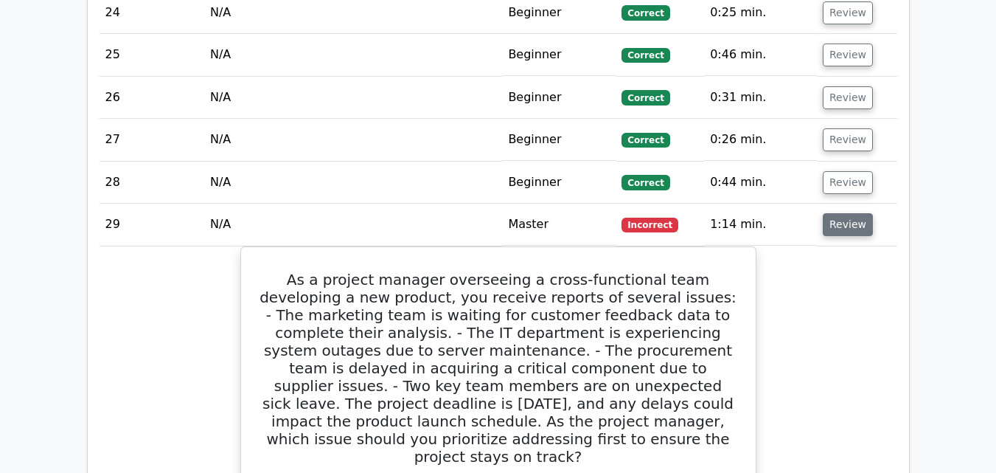
click at [848, 213] on button "Review" at bounding box center [848, 224] width 50 height 23
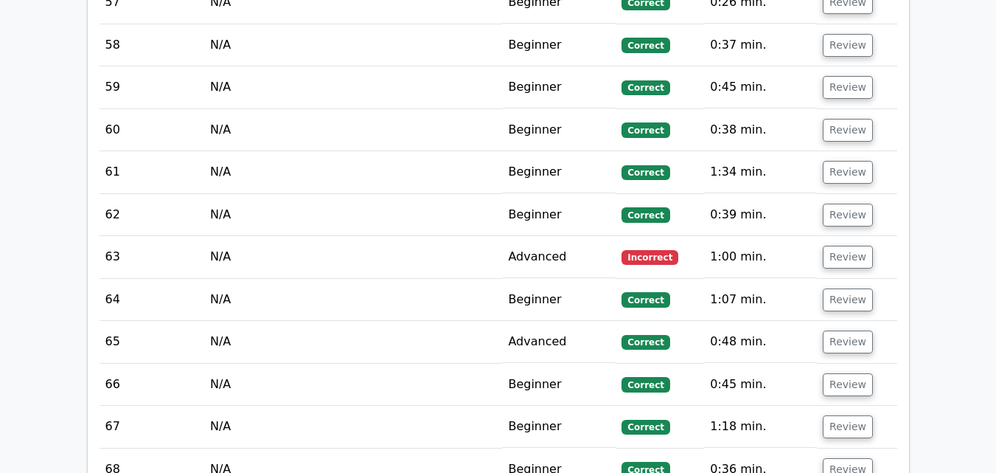
scroll to position [3649, 0]
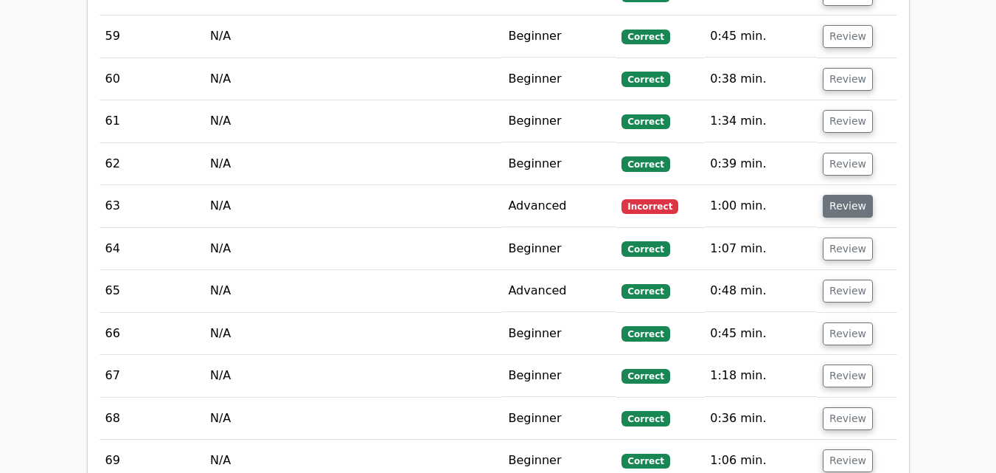
click at [840, 195] on button "Review" at bounding box center [848, 206] width 50 height 23
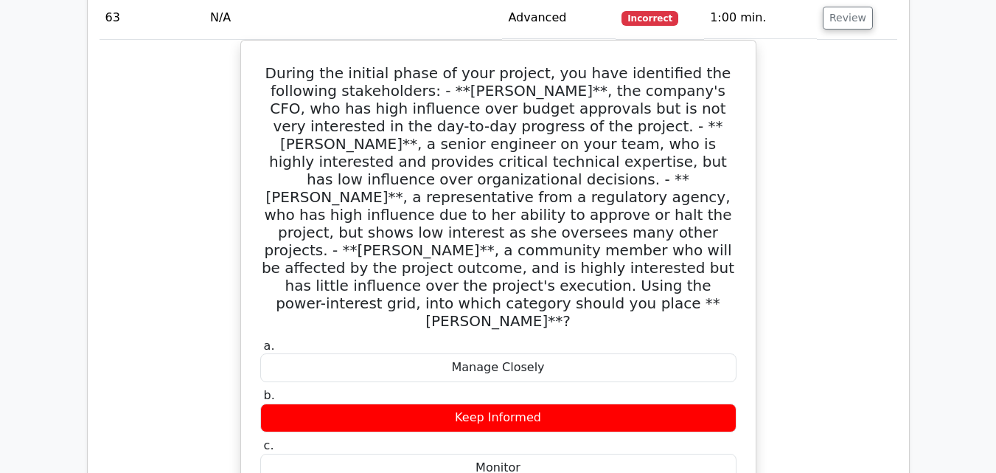
scroll to position [3689, 0]
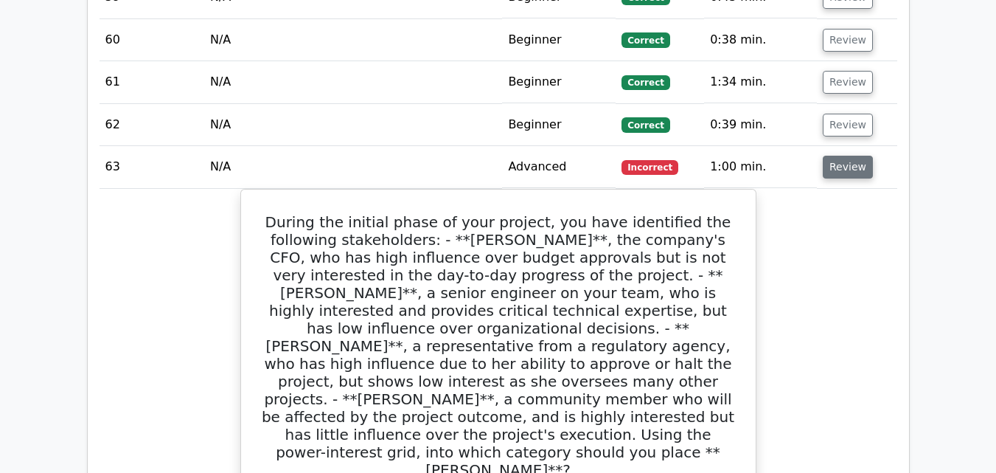
click at [859, 156] on button "Review" at bounding box center [848, 167] width 50 height 23
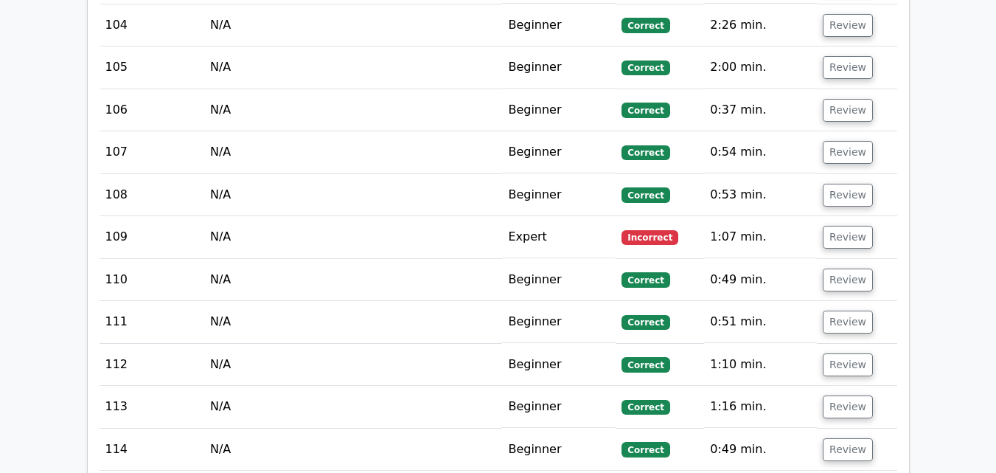
scroll to position [5558, 0]
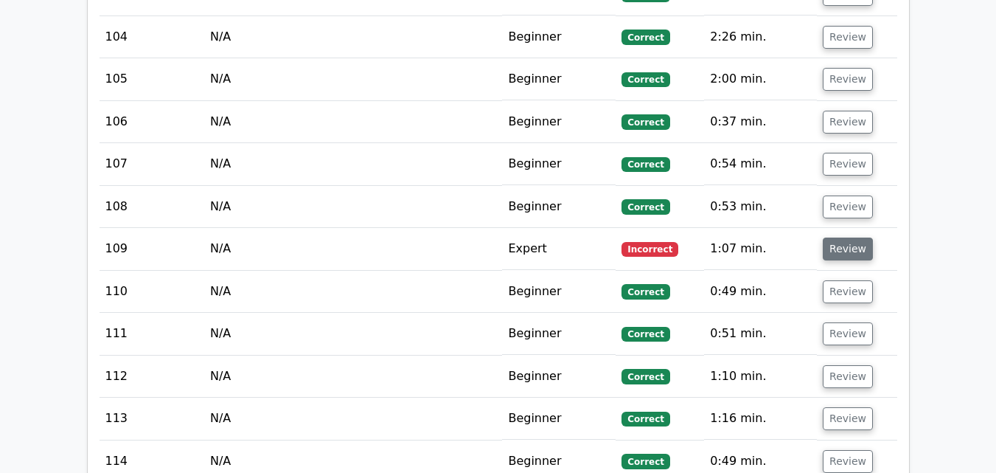
click at [842, 237] on button "Review" at bounding box center [848, 248] width 50 height 23
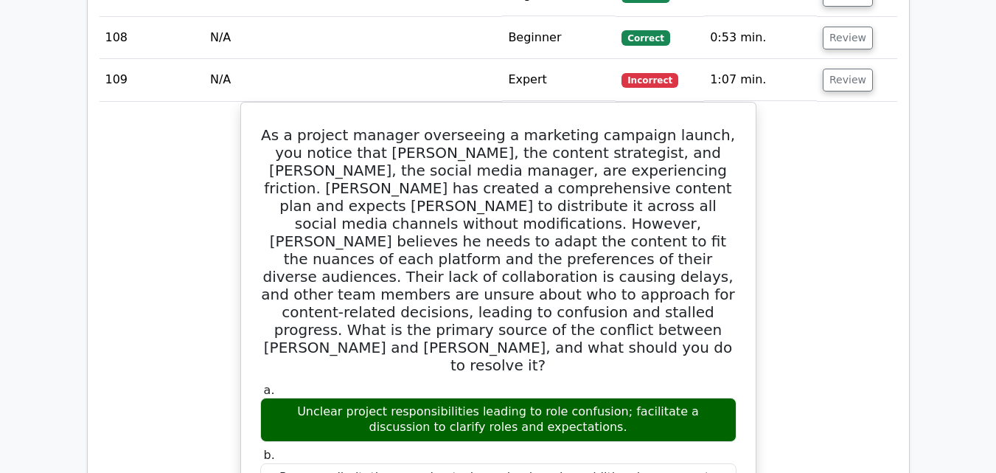
scroll to position [5713, 0]
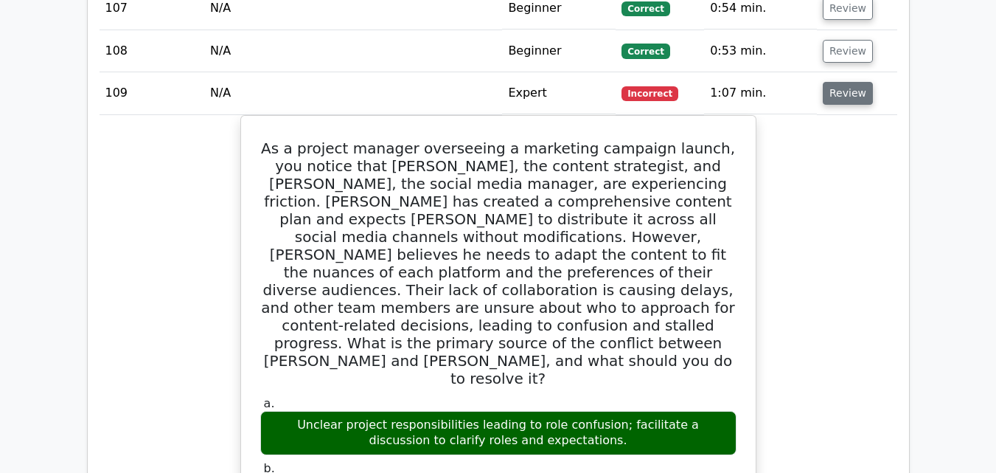
click at [847, 82] on button "Review" at bounding box center [848, 93] width 50 height 23
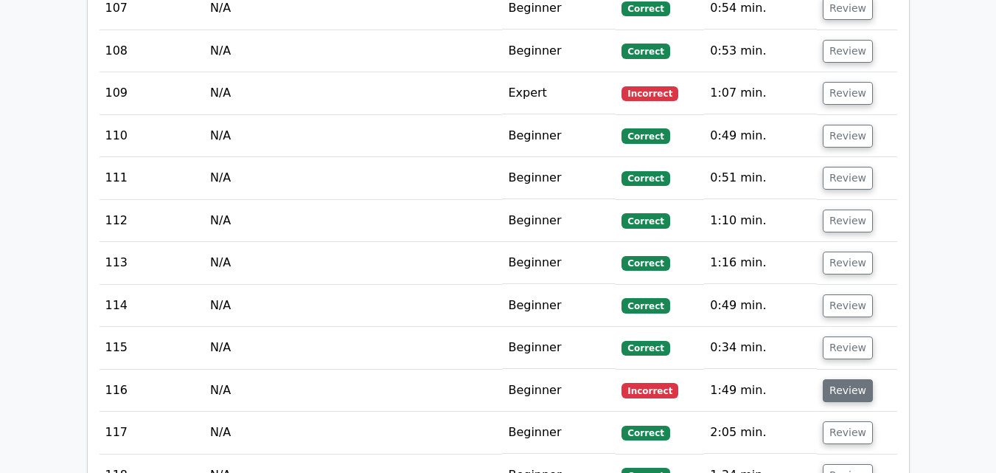
click at [853, 379] on button "Review" at bounding box center [848, 390] width 50 height 23
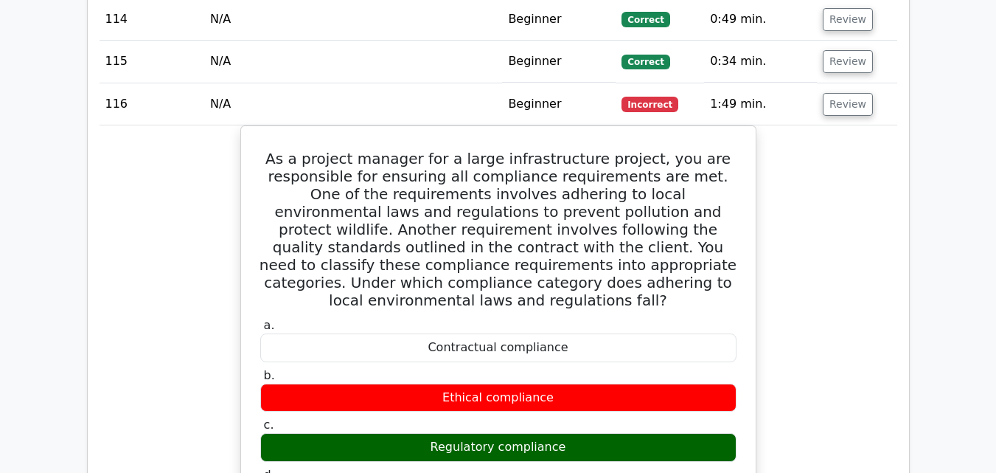
scroll to position [5833, 0]
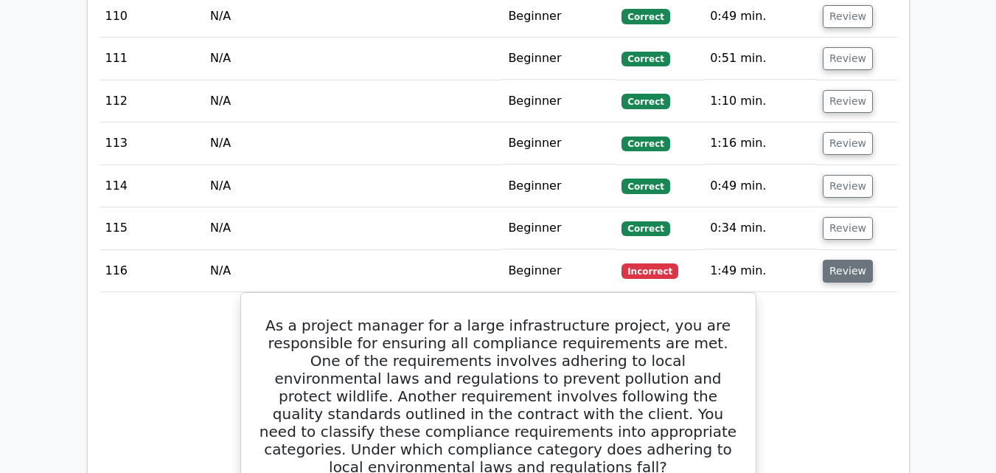
click at [864, 260] on button "Review" at bounding box center [848, 271] width 50 height 23
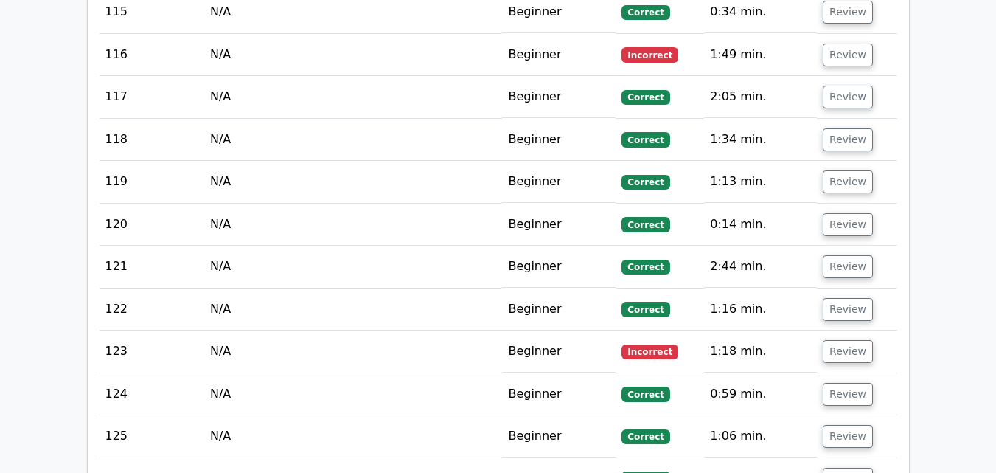
scroll to position [6210, 0]
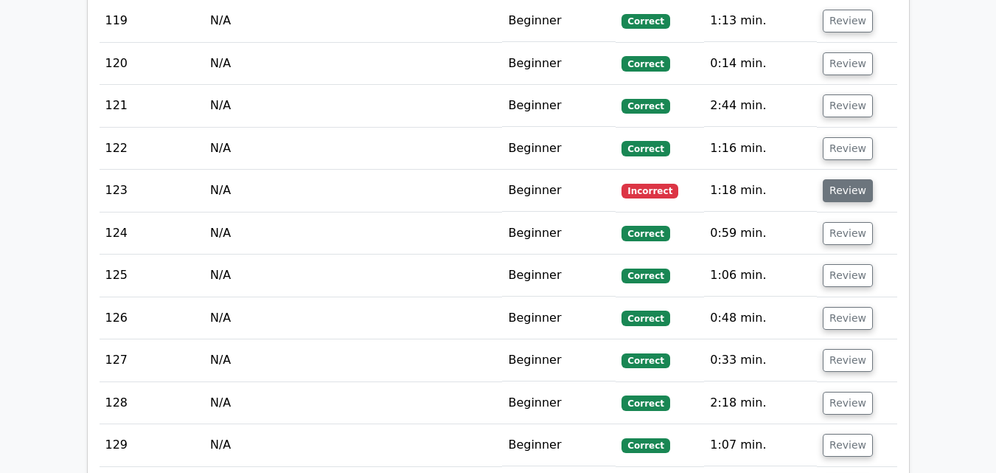
click at [847, 179] on button "Review" at bounding box center [848, 190] width 50 height 23
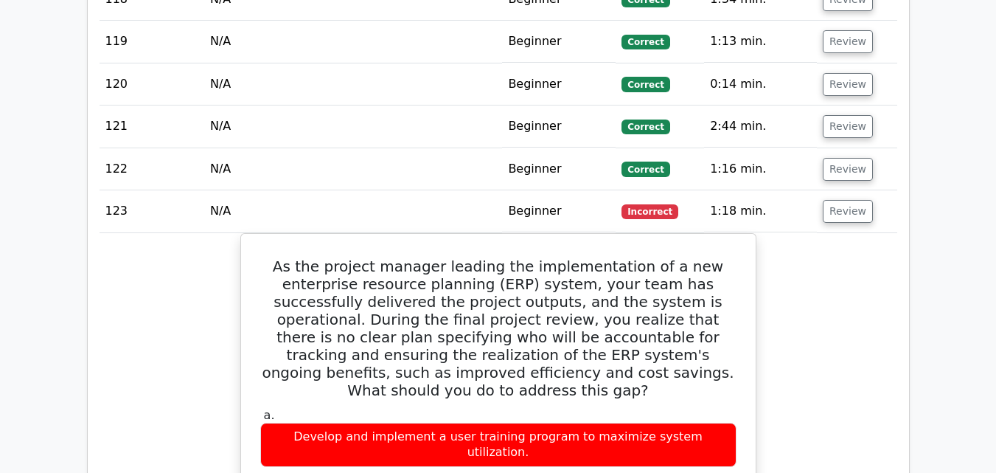
scroll to position [6244, 0]
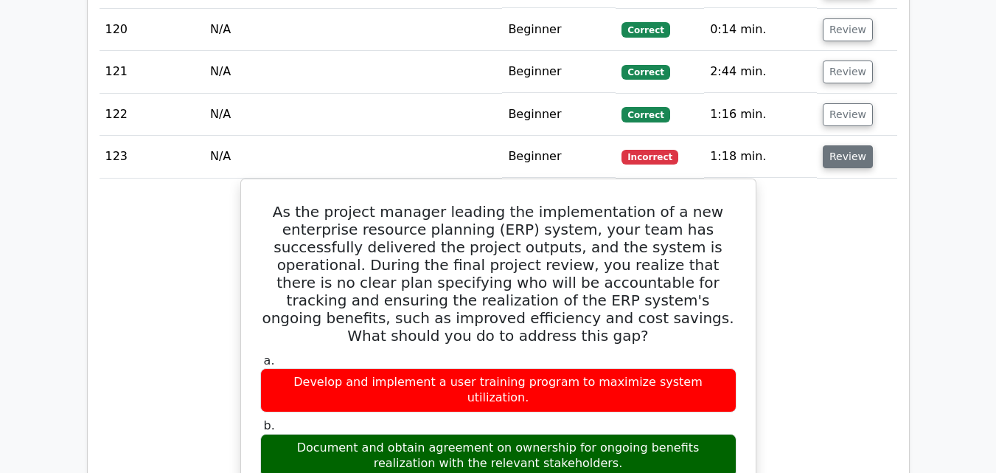
click at [839, 145] on button "Review" at bounding box center [848, 156] width 50 height 23
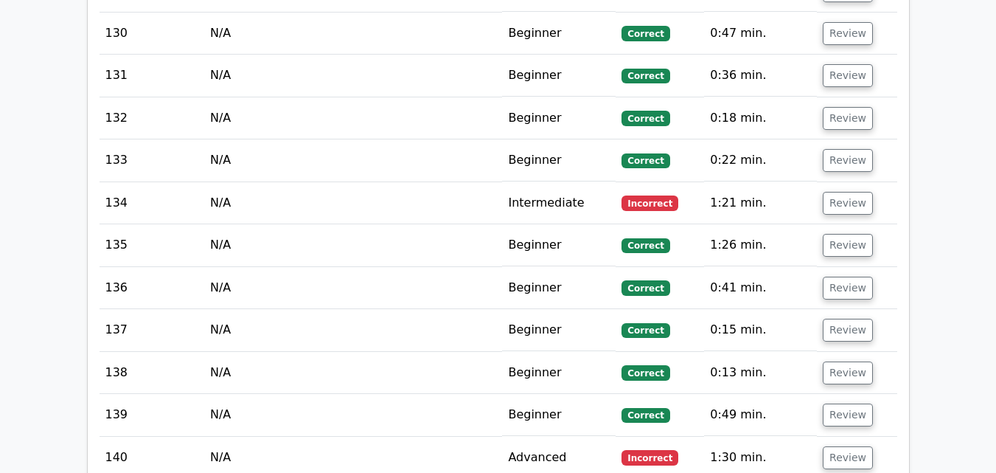
scroll to position [6652, 0]
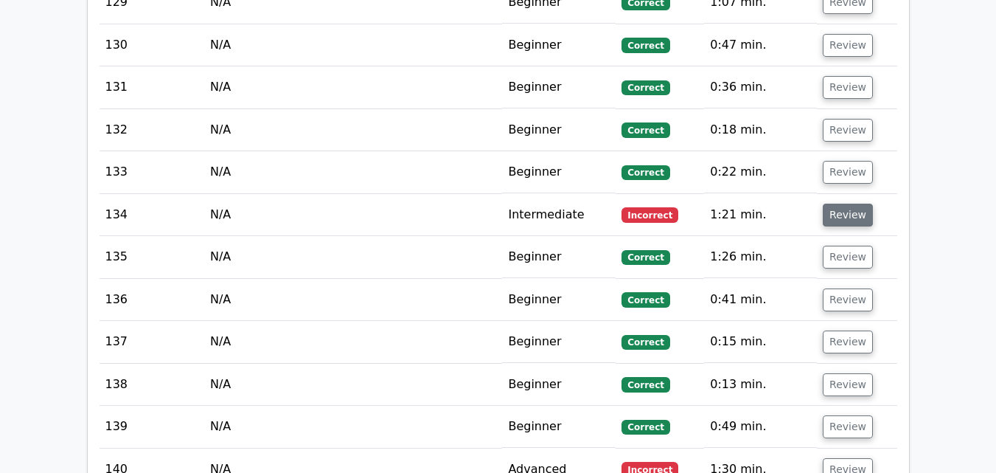
click at [842, 204] on button "Review" at bounding box center [848, 215] width 50 height 23
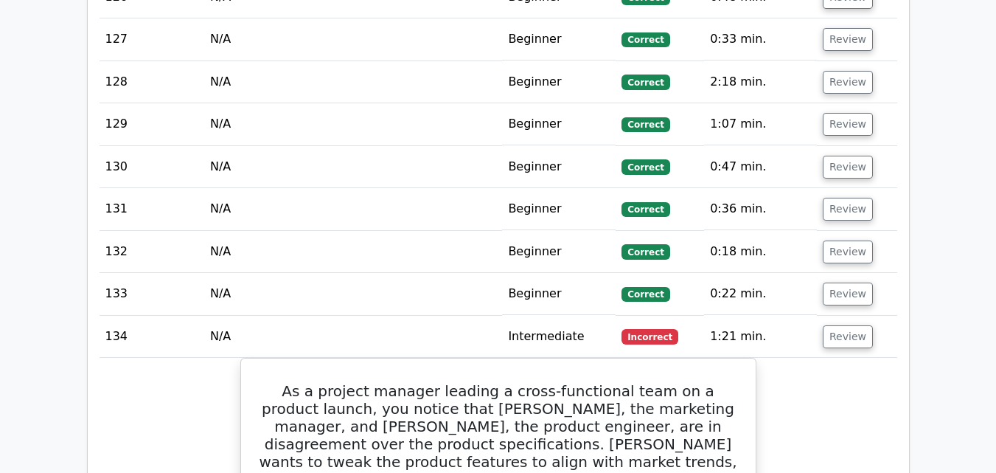
scroll to position [6551, 0]
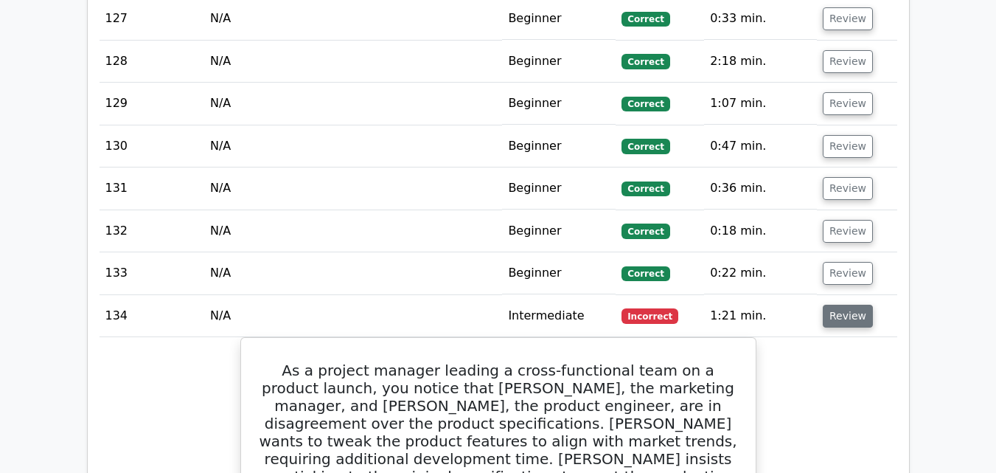
click at [845, 305] on button "Review" at bounding box center [848, 316] width 50 height 23
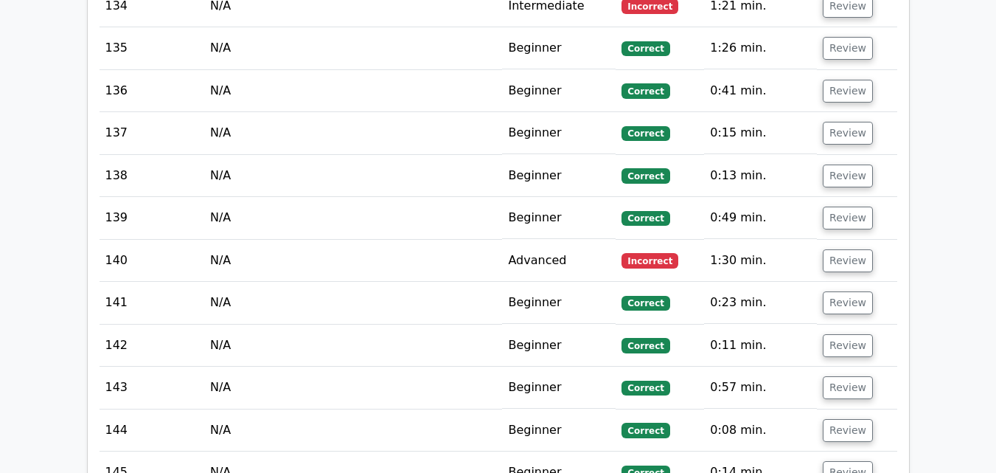
scroll to position [6896, 0]
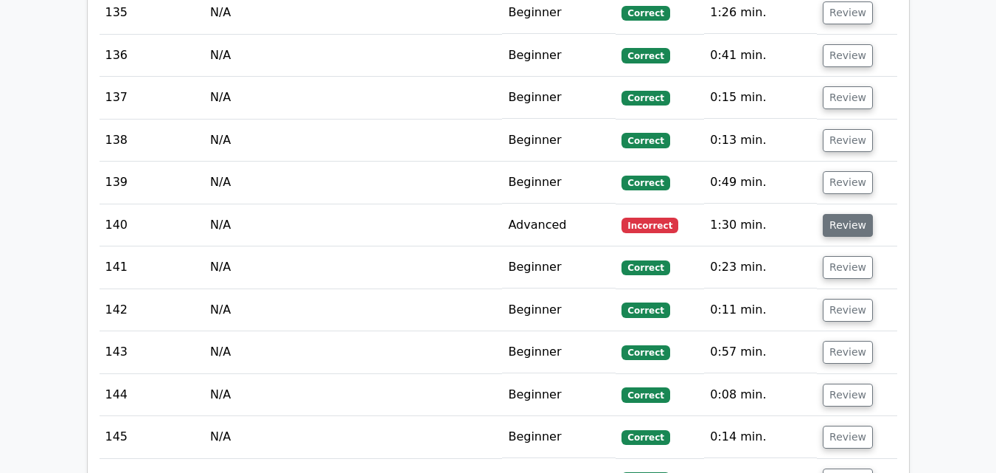
click at [859, 214] on button "Review" at bounding box center [848, 225] width 50 height 23
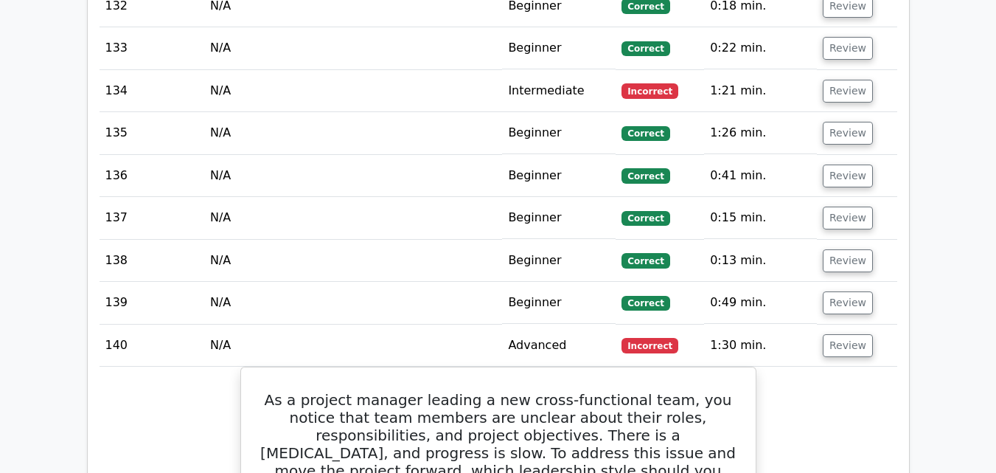
scroll to position [6796, 0]
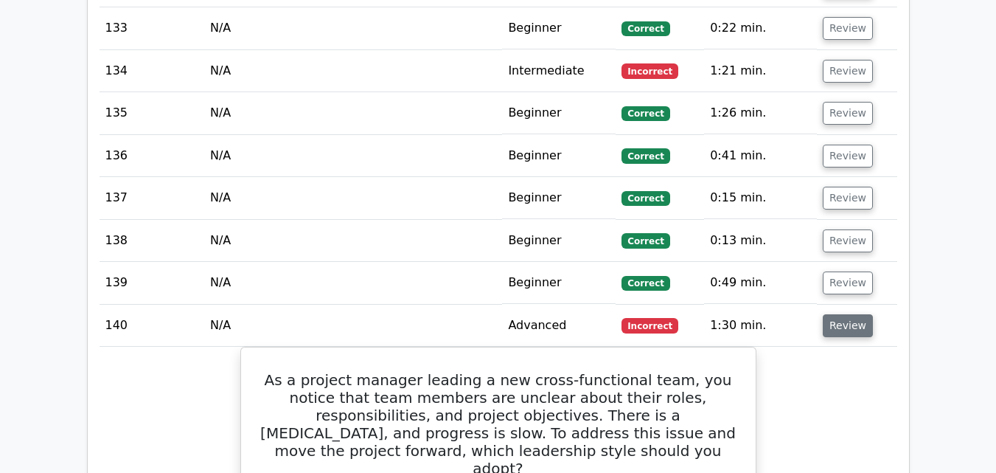
click at [840, 314] on button "Review" at bounding box center [848, 325] width 50 height 23
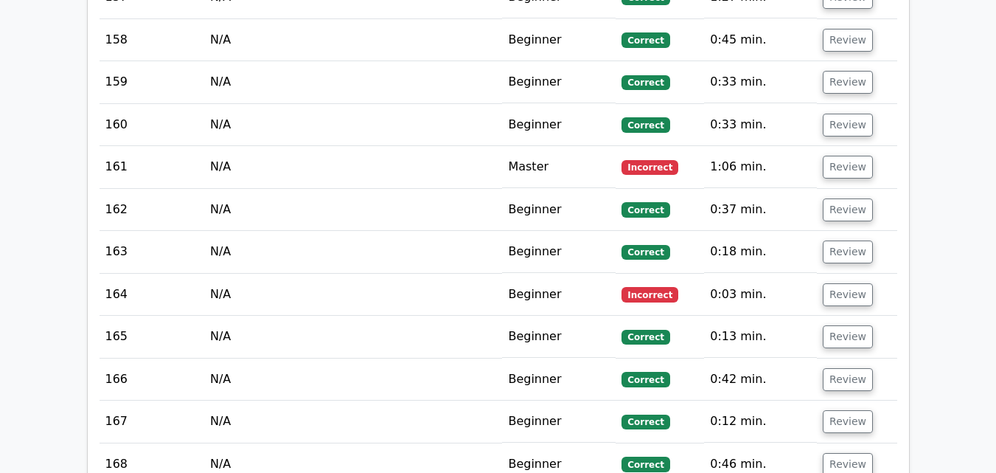
scroll to position [7833, 0]
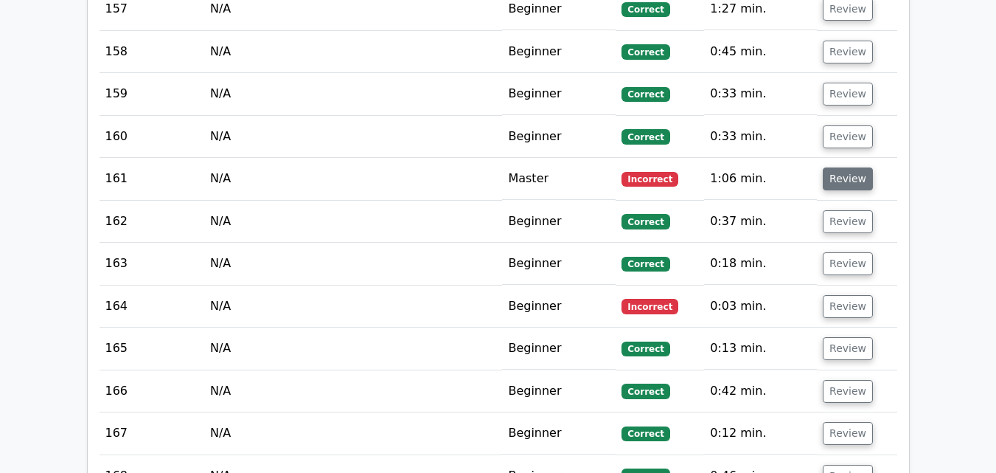
click at [841, 167] on button "Review" at bounding box center [848, 178] width 50 height 23
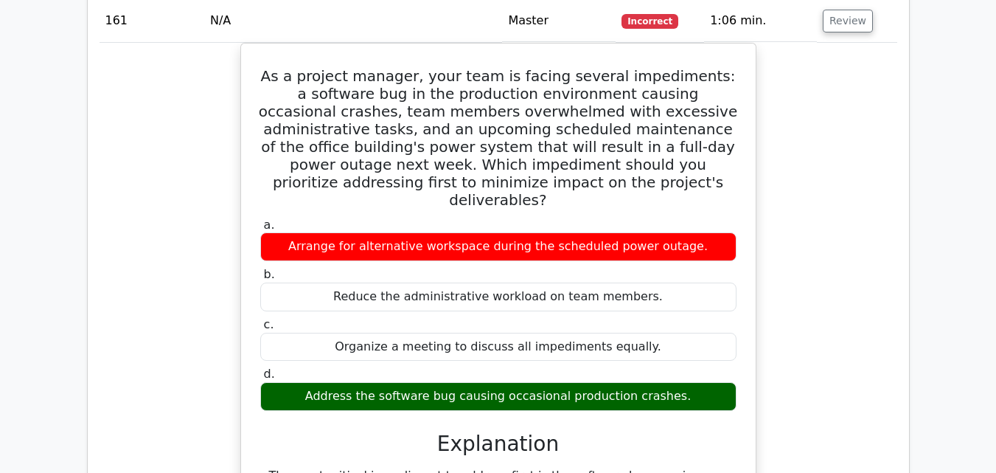
scroll to position [7724, 0]
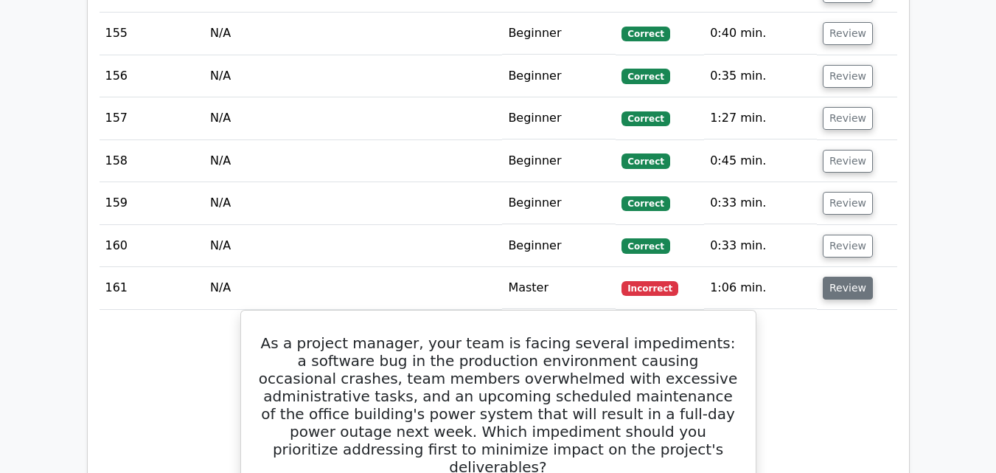
click at [851, 277] on button "Review" at bounding box center [848, 288] width 50 height 23
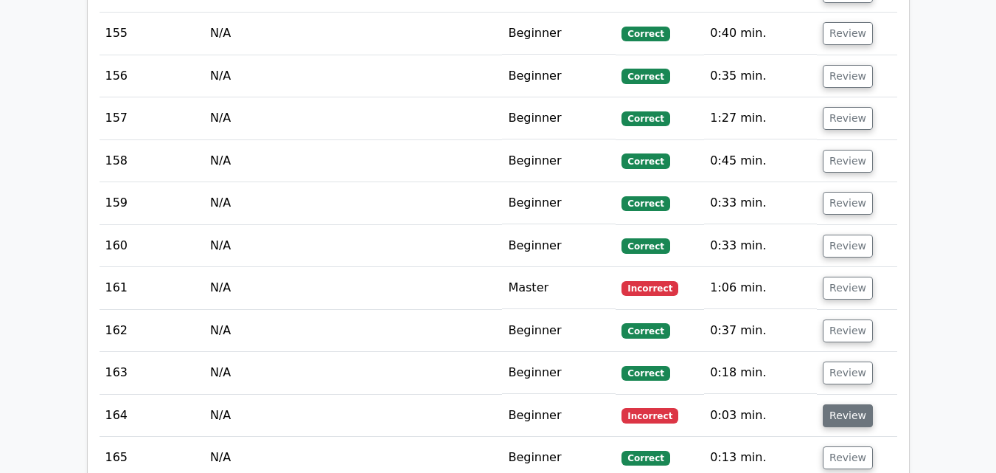
click at [851, 404] on button "Review" at bounding box center [848, 415] width 50 height 23
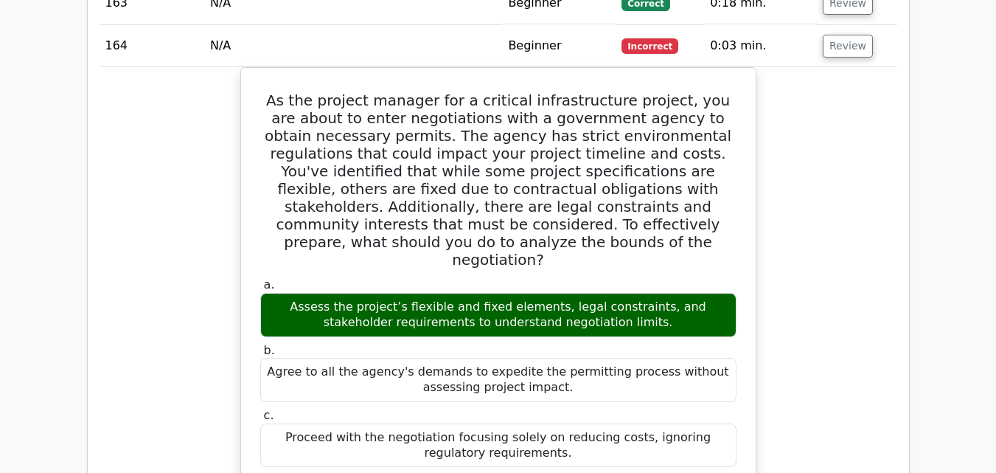
scroll to position [7910, 0]
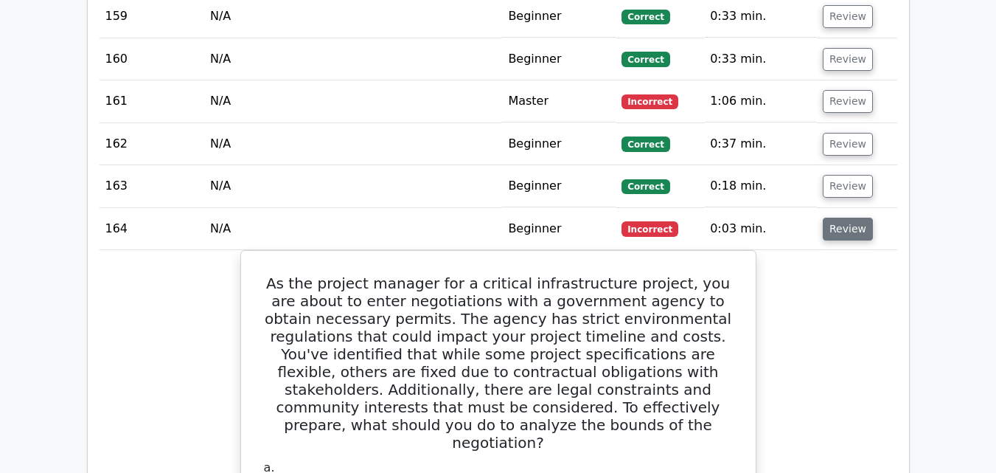
click at [841, 218] on button "Review" at bounding box center [848, 229] width 50 height 23
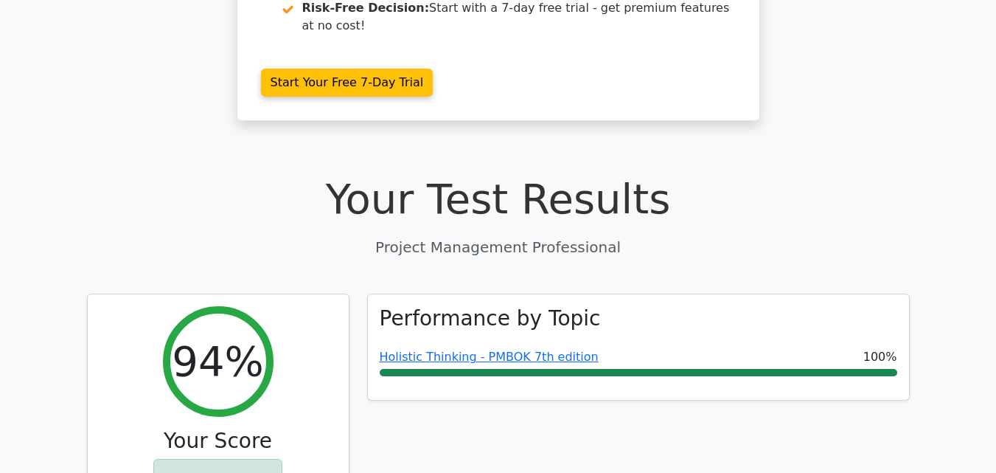
scroll to position [434, 0]
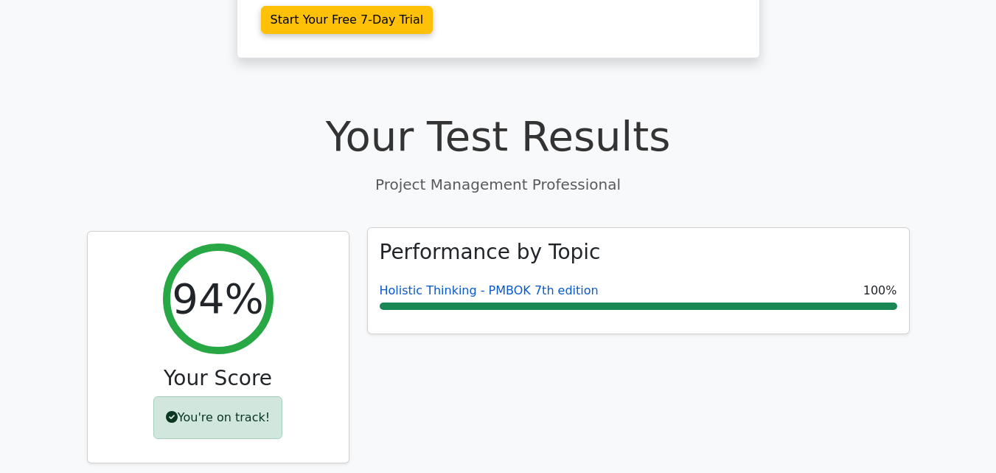
click at [506, 283] on link "Holistic Thinking - PMBOK 7th edition" at bounding box center [489, 290] width 219 height 14
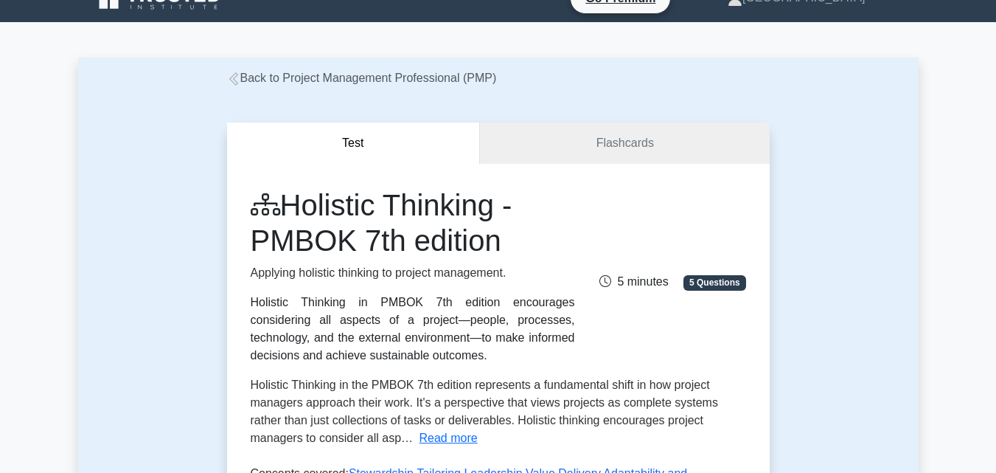
scroll to position [4, 0]
